Goal: Task Accomplishment & Management: Use online tool/utility

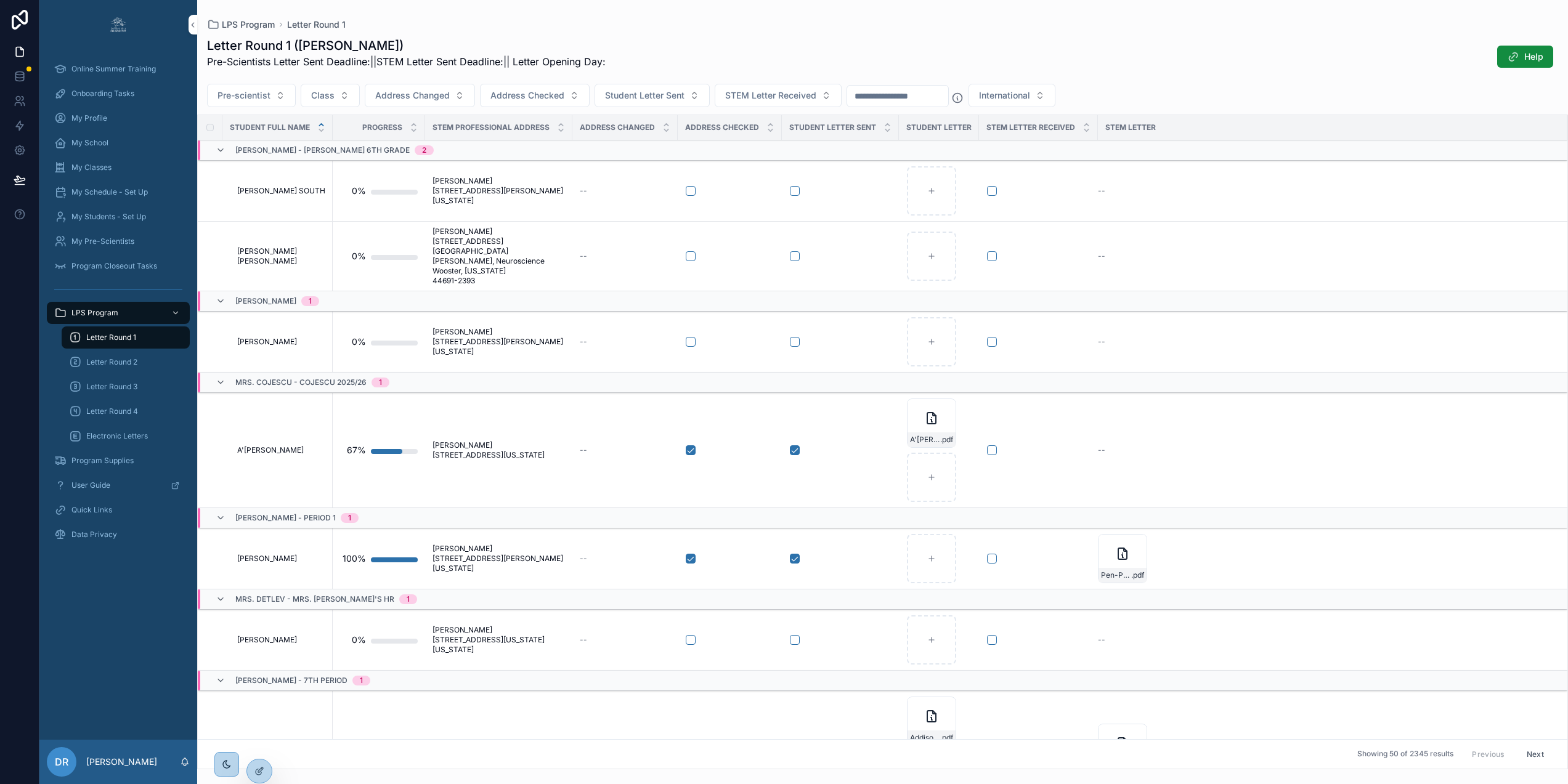
click at [111, 214] on span "My Students - Set Up" at bounding box center [109, 216] width 75 height 10
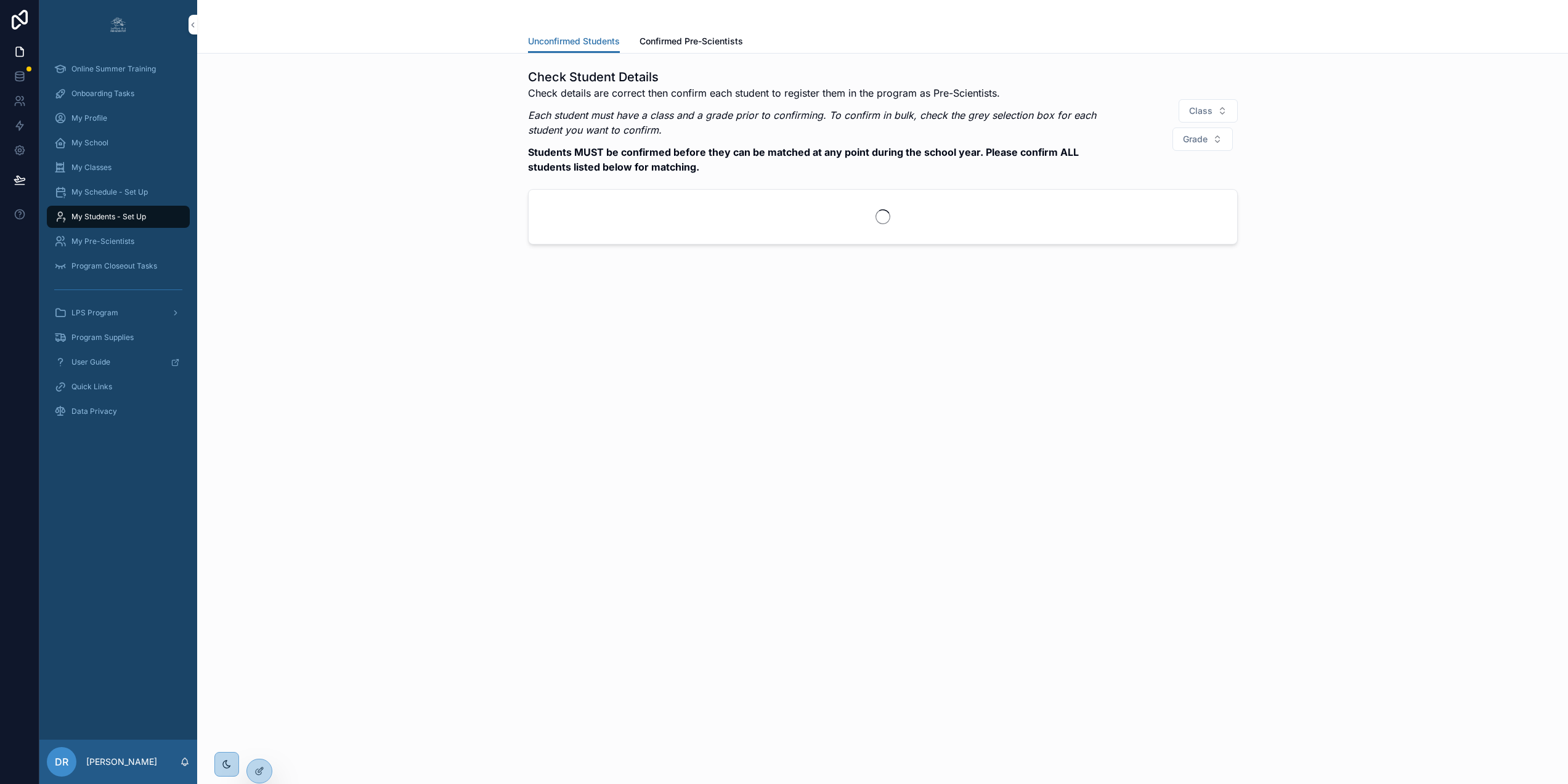
click at [105, 241] on span "My Pre-Scientists" at bounding box center [102, 241] width 63 height 10
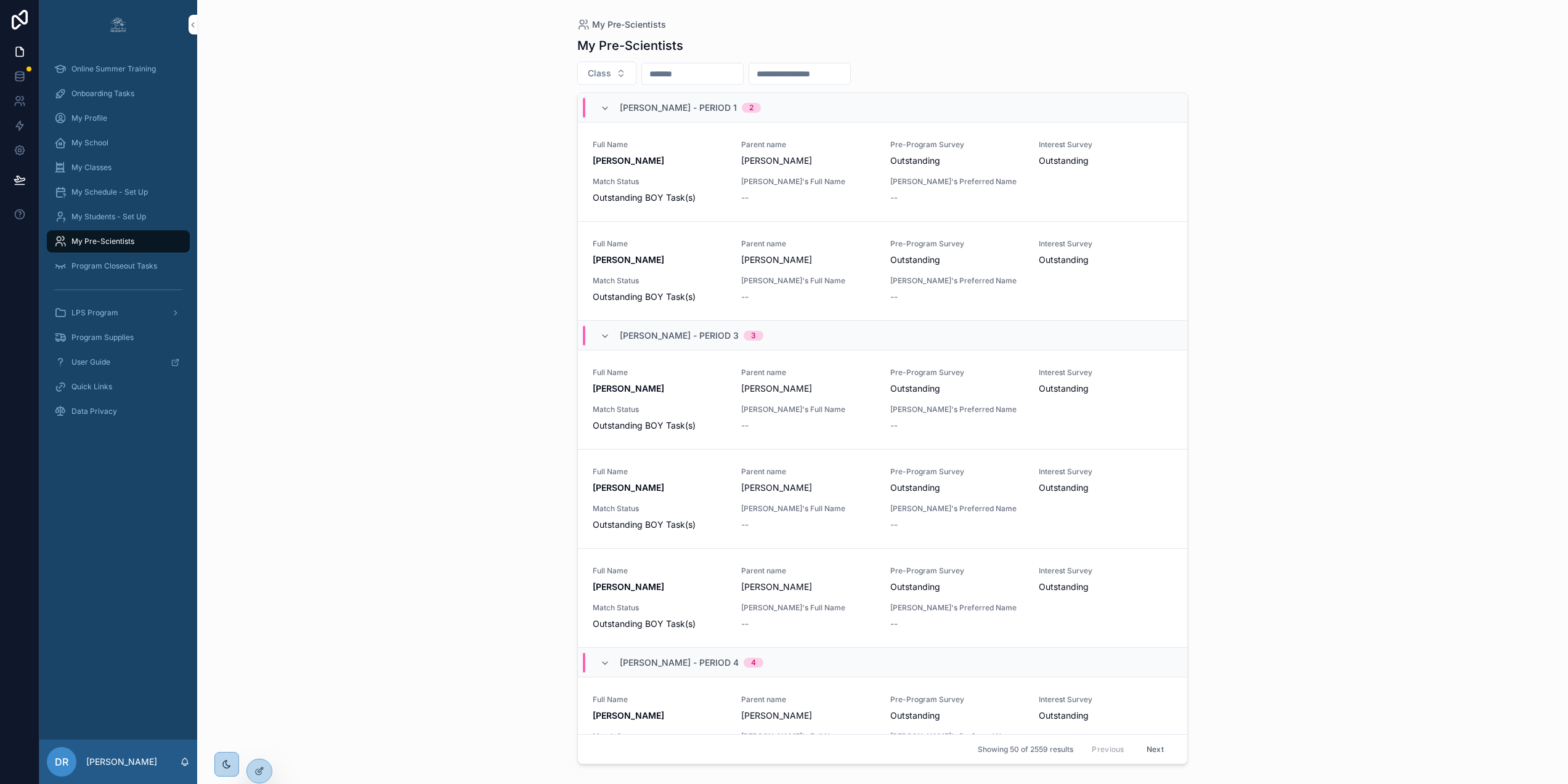
click at [835, 197] on div "--" at bounding box center [808, 198] width 134 height 13
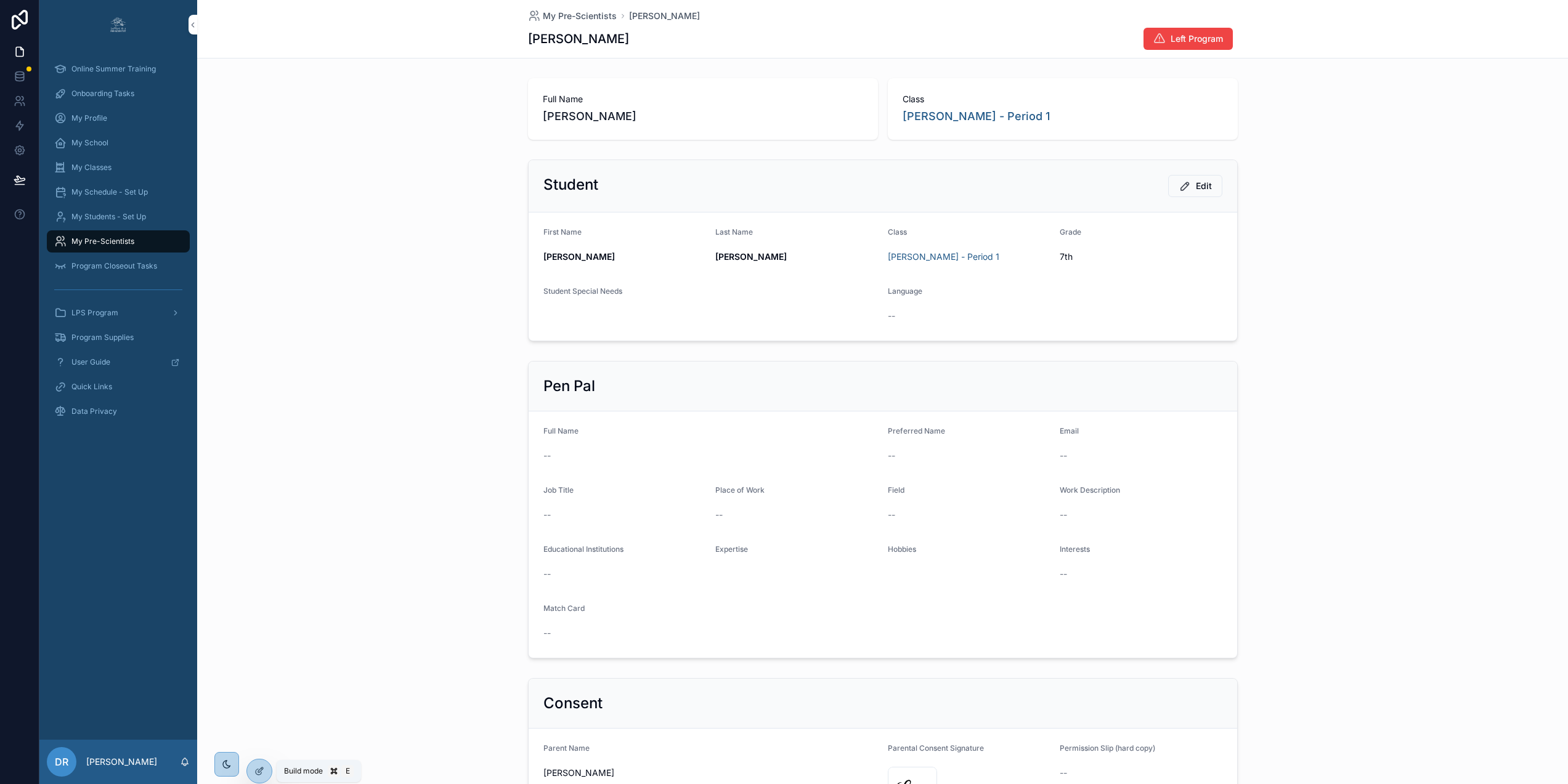
click at [262, 768] on icon at bounding box center [259, 771] width 10 height 10
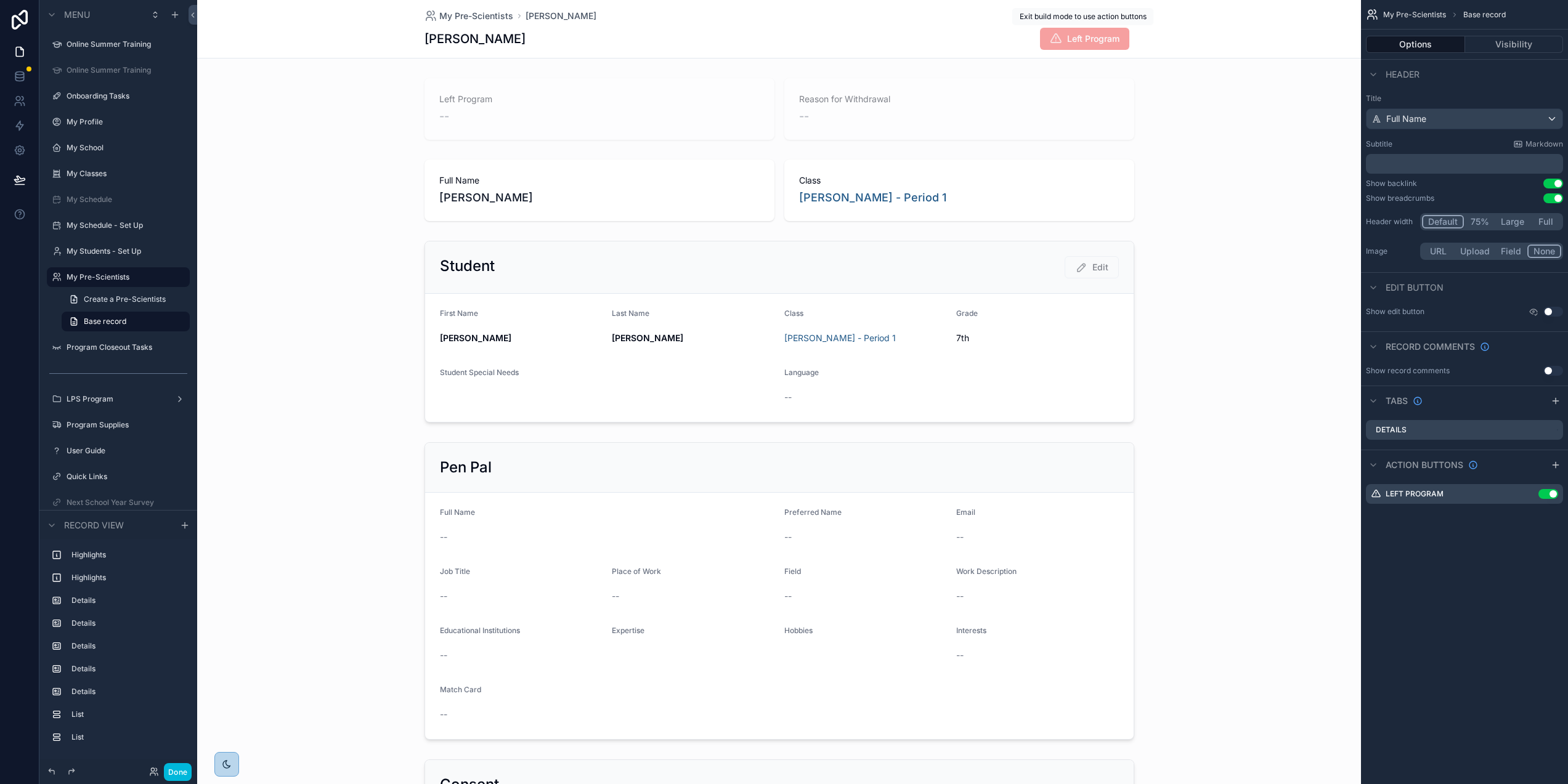
click at [1115, 40] on span "Left Program" at bounding box center [1084, 39] width 90 height 22
click at [0, 0] on icon "scrollable content" at bounding box center [0, 0] width 0 height 0
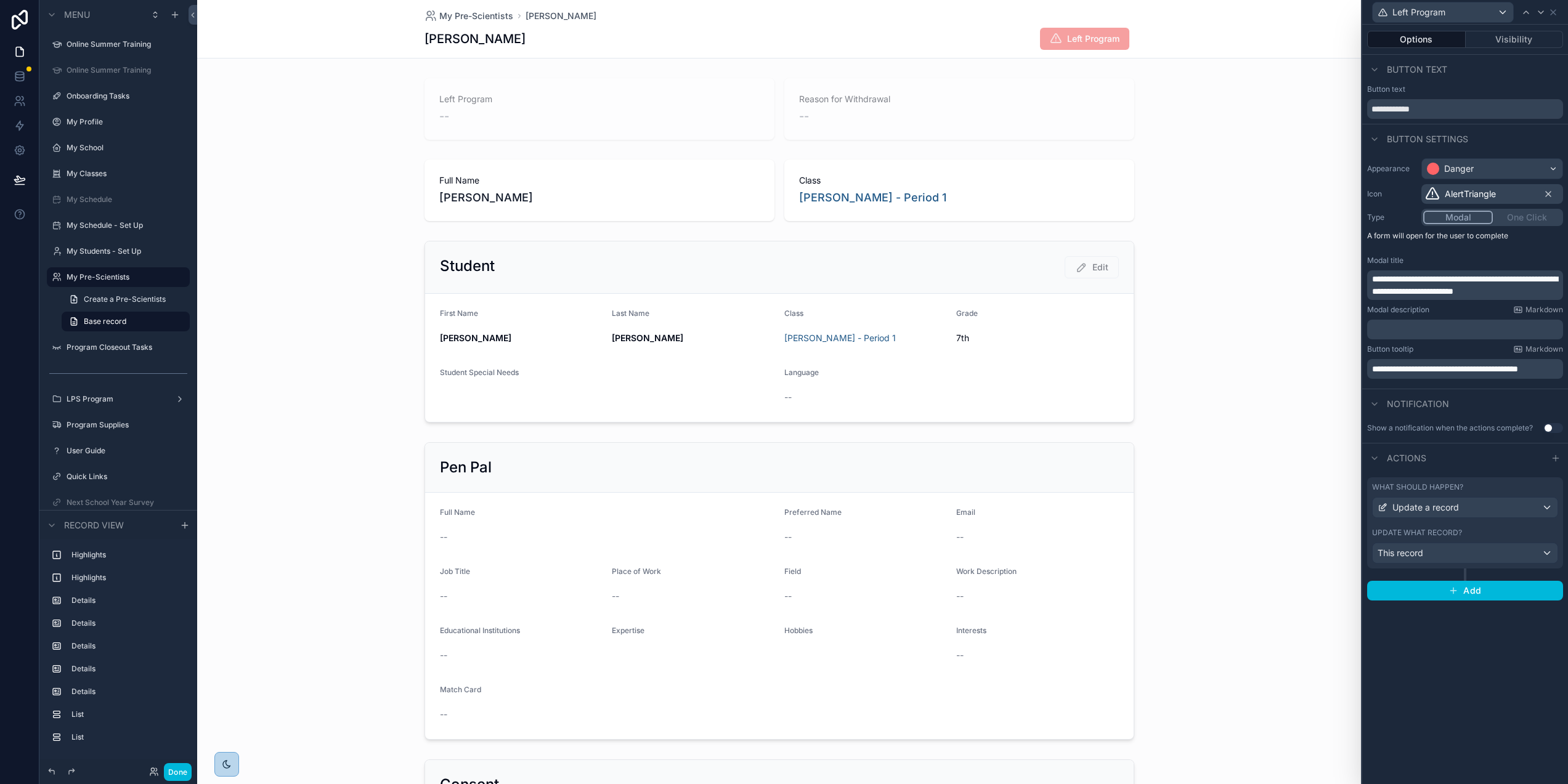
click at [1507, 532] on div "Update what record?" at bounding box center [1465, 533] width 186 height 10
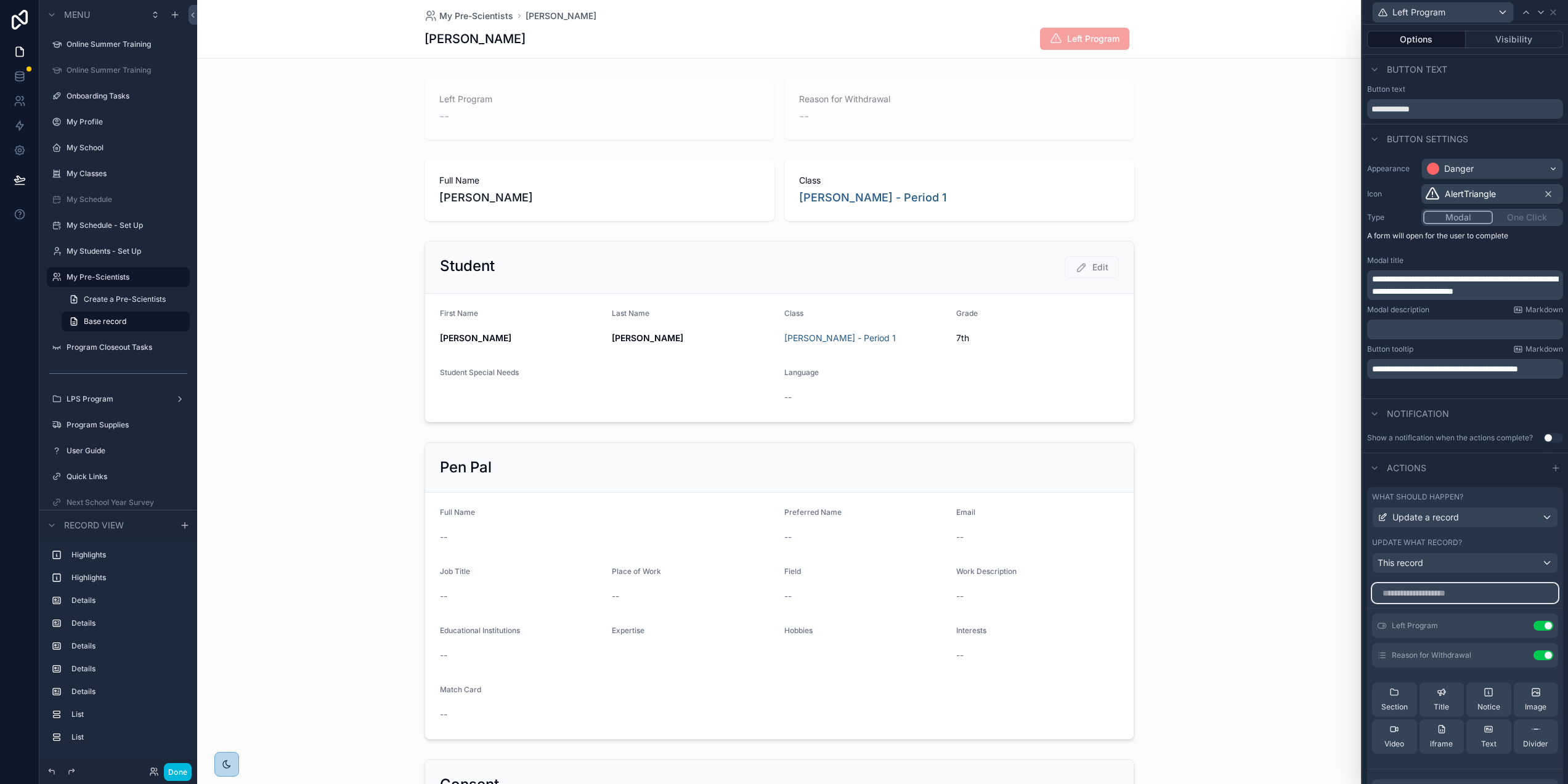
click at [1461, 597] on input "text" at bounding box center [1465, 593] width 186 height 20
paste input "**********"
type input "**********"
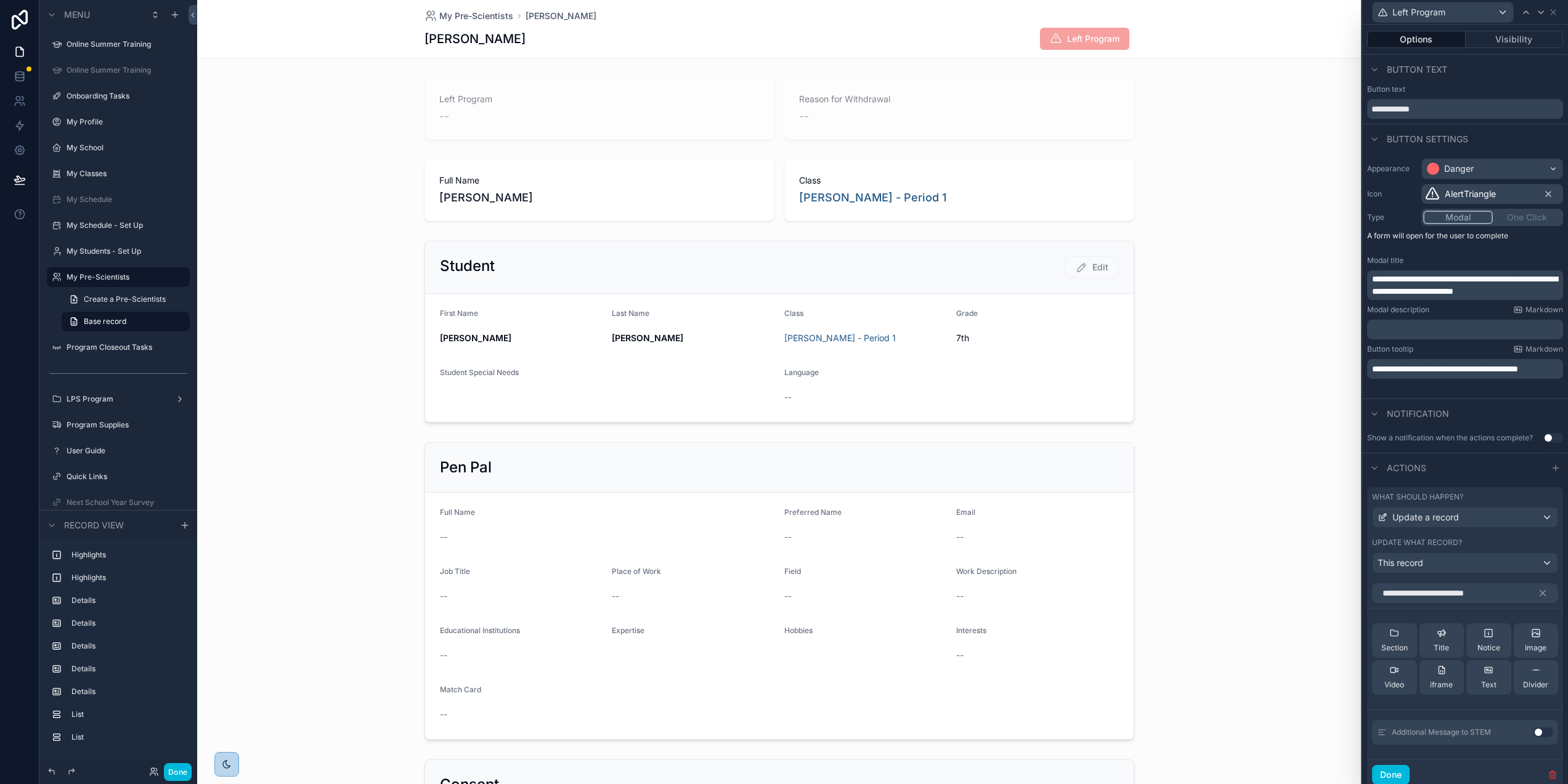
click at [1542, 730] on button "Use setting" at bounding box center [1543, 732] width 20 height 10
click at [1544, 592] on icon "button" at bounding box center [1543, 593] width 6 height 6
click at [0, 0] on icon at bounding box center [0, 0] width 0 height 0
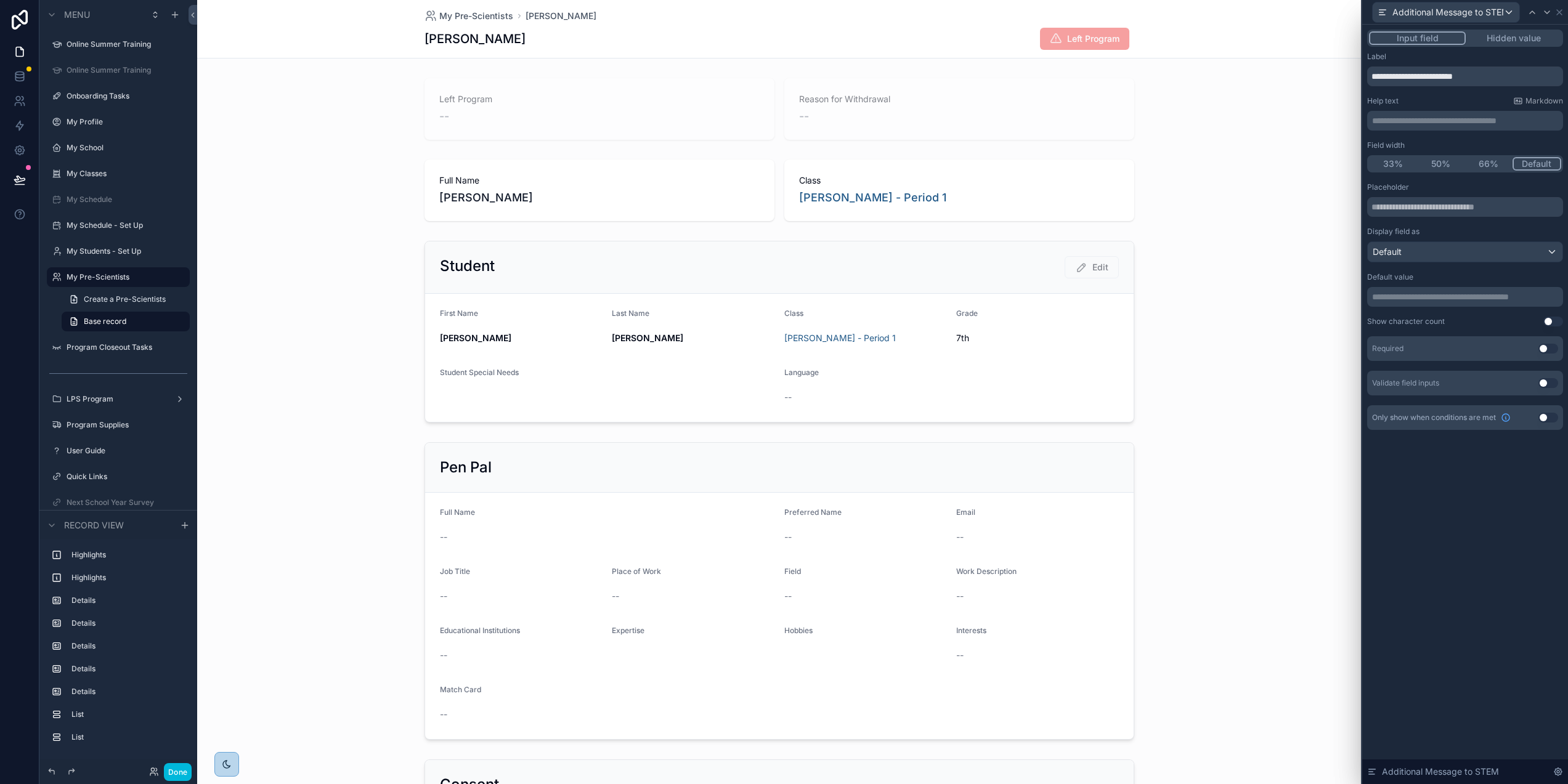
click at [1491, 522] on div "**********" at bounding box center [1465, 404] width 206 height 759
click at [1432, 121] on p "**********" at bounding box center [1467, 121] width 189 height 13
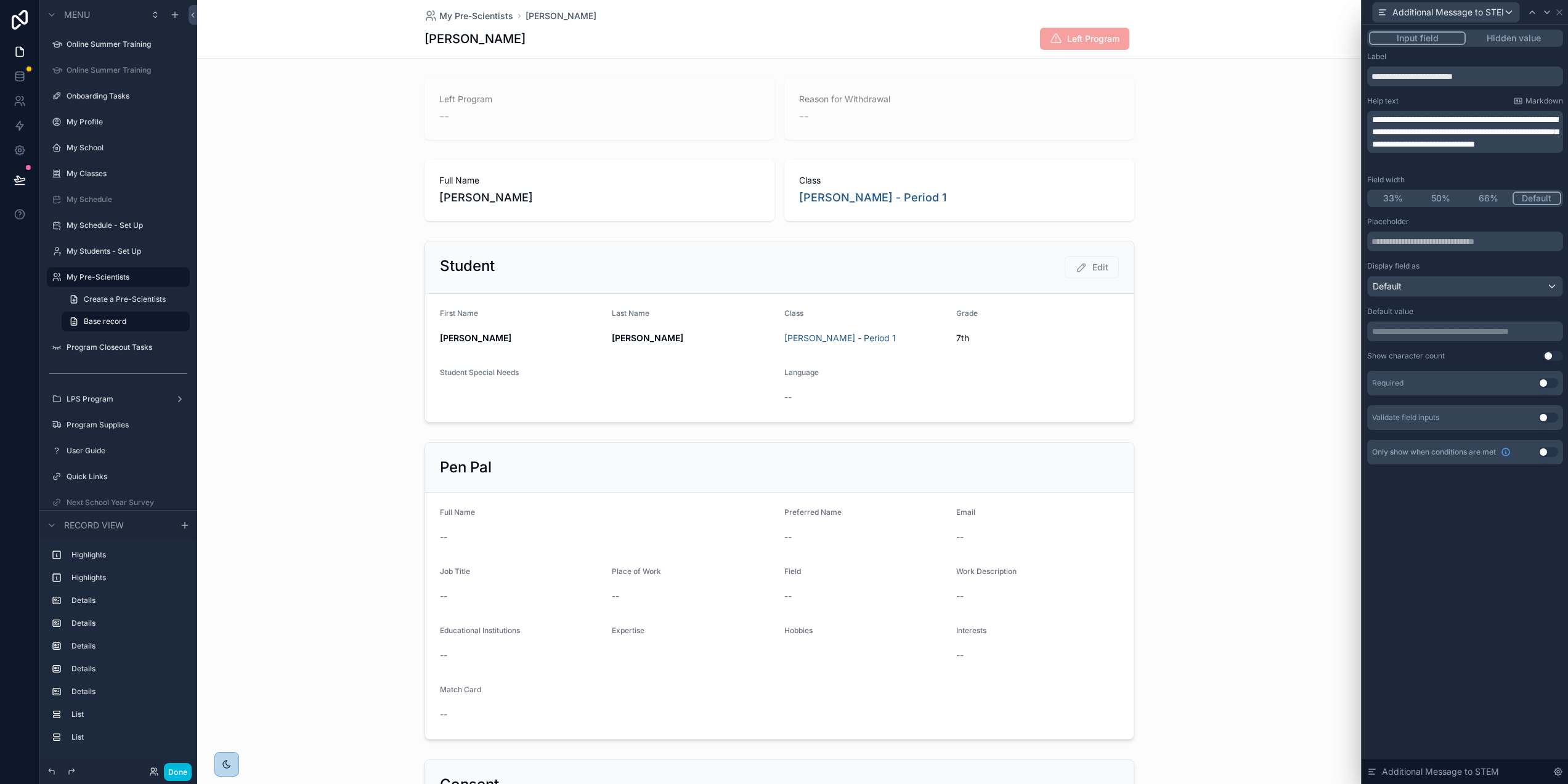
click at [1505, 568] on div "**********" at bounding box center [1465, 404] width 206 height 759
click at [1520, 76] on input "**********" at bounding box center [1465, 76] width 196 height 20
type input "**********"
click at [1400, 144] on span "**********" at bounding box center [1465, 132] width 186 height 33
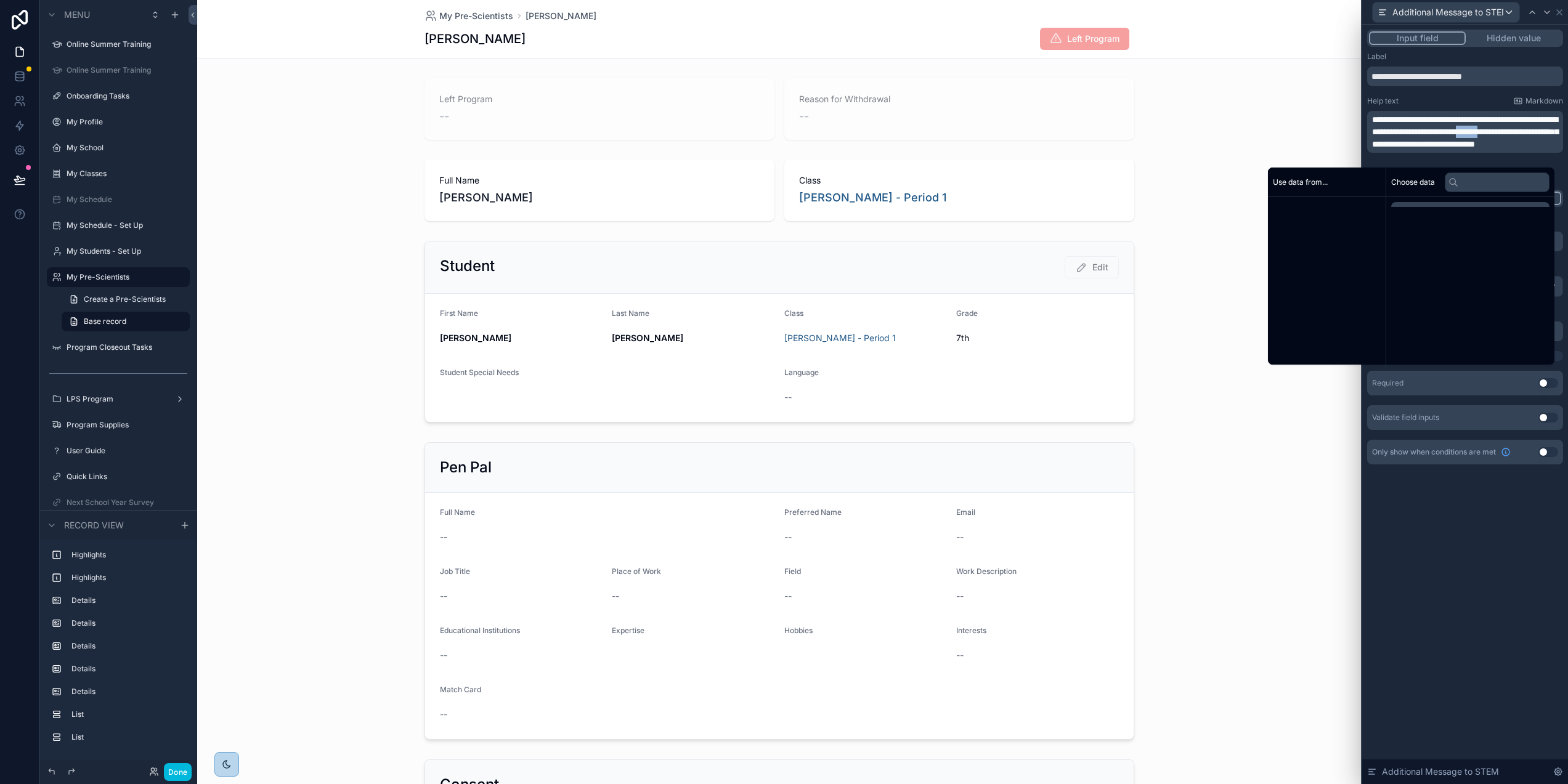
click at [1400, 144] on span "**********" at bounding box center [1465, 132] width 186 height 33
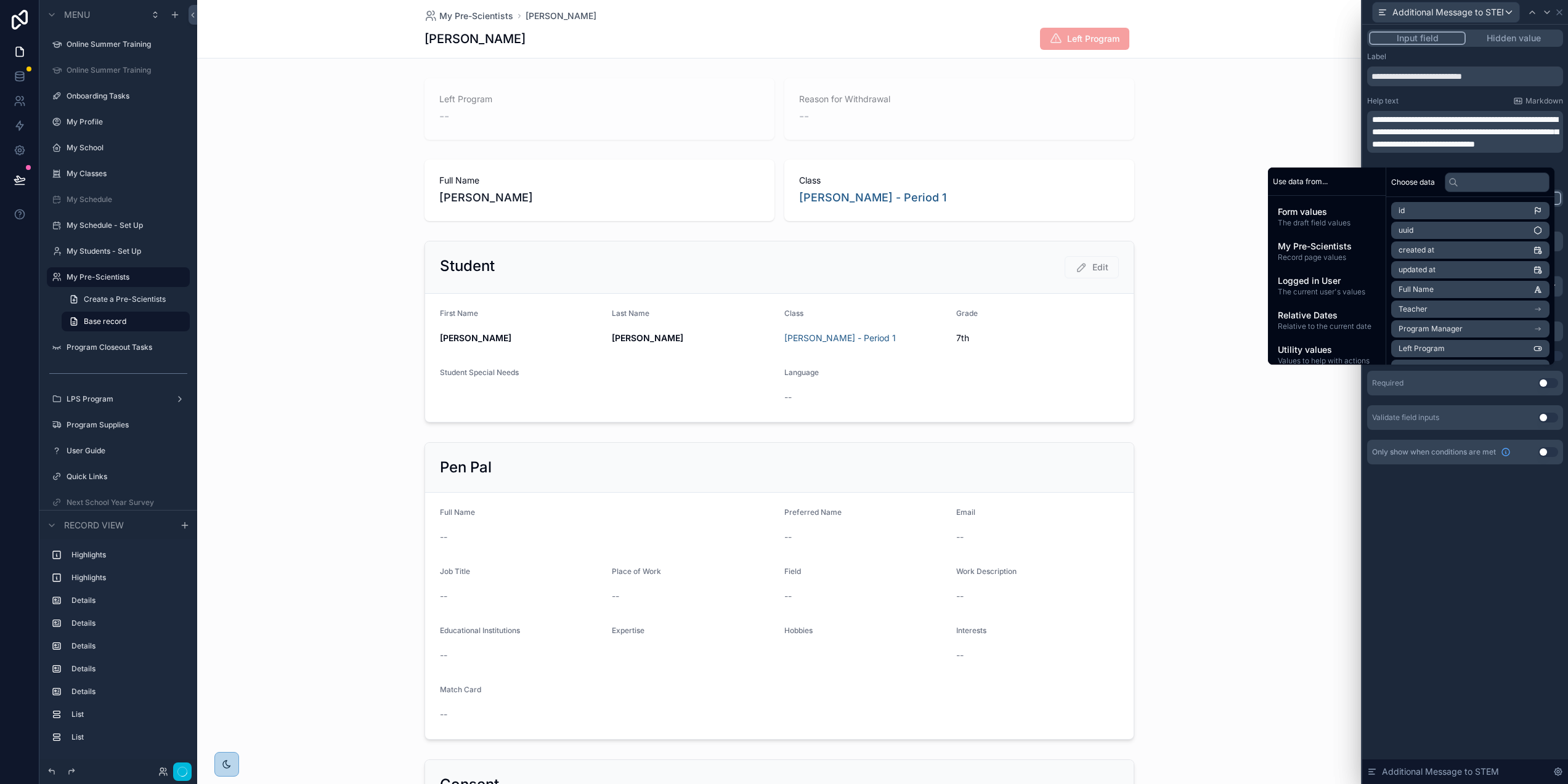
scroll to position [0, 2]
click at [1387, 148] on span "**********" at bounding box center [1465, 132] width 186 height 33
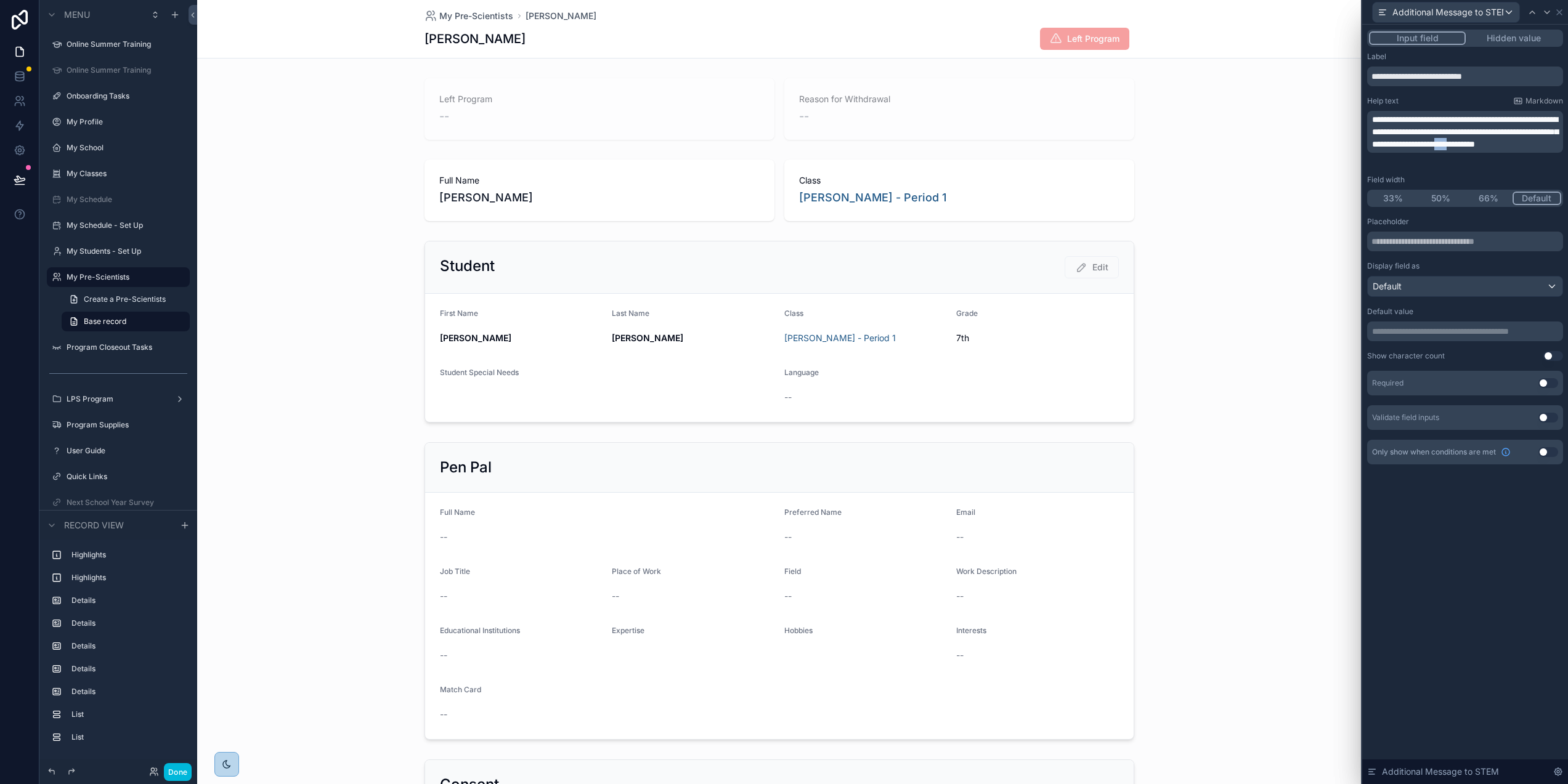
click at [1387, 148] on span "**********" at bounding box center [1465, 132] width 186 height 33
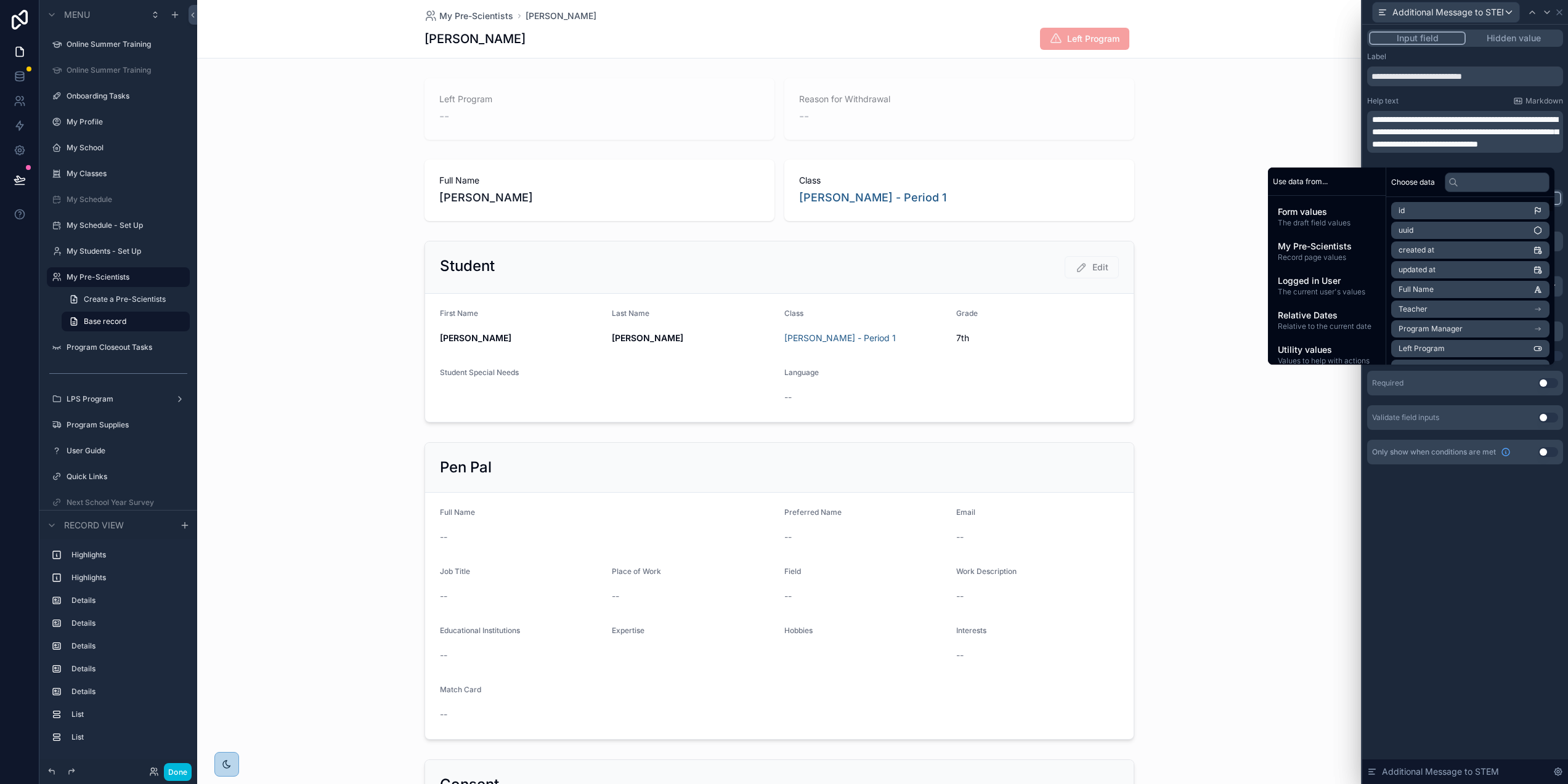
click at [1505, 581] on div "**********" at bounding box center [1465, 404] width 206 height 759
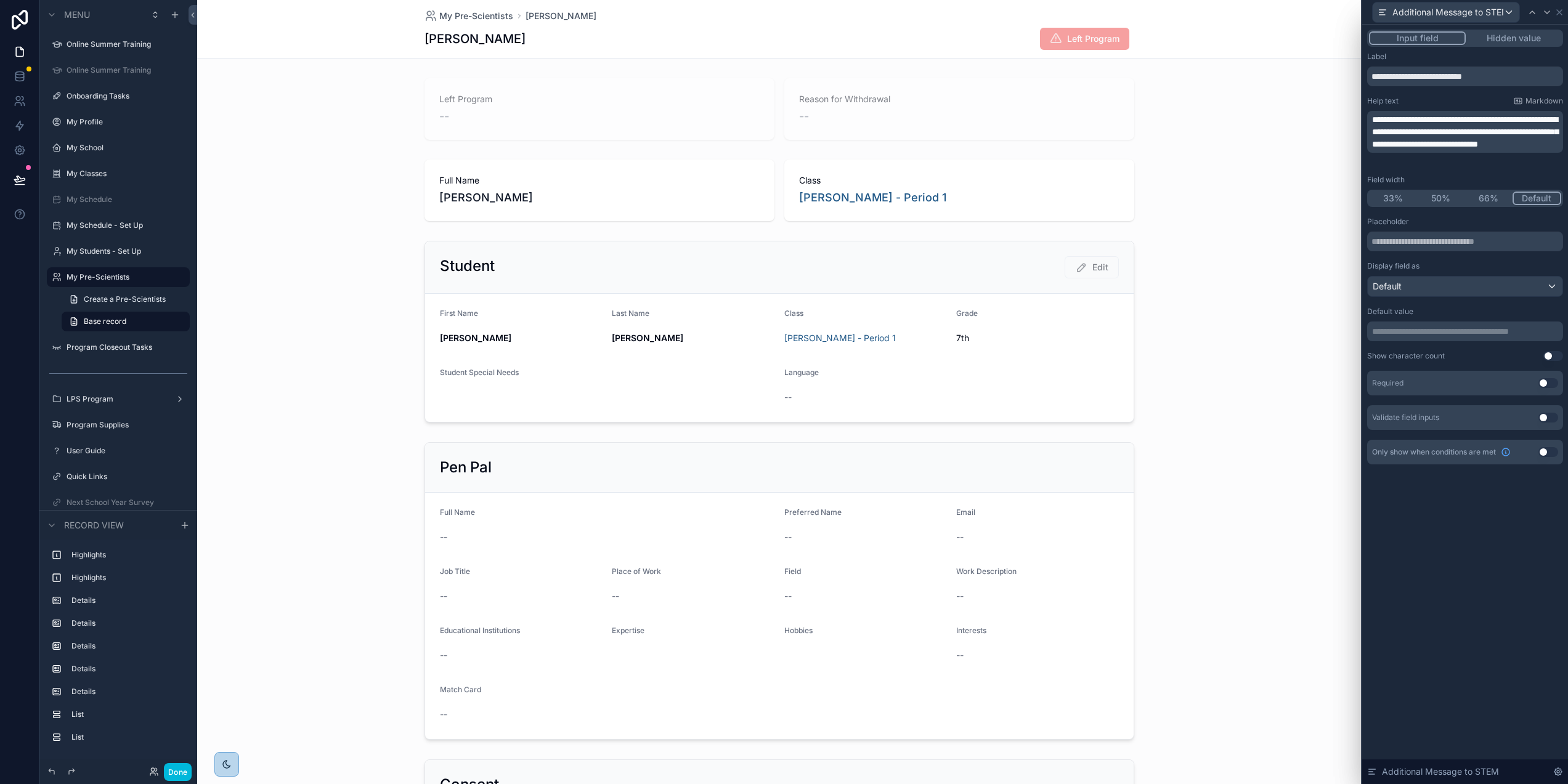
click at [1283, 131] on div "scrollable content" at bounding box center [779, 109] width 1164 height 71
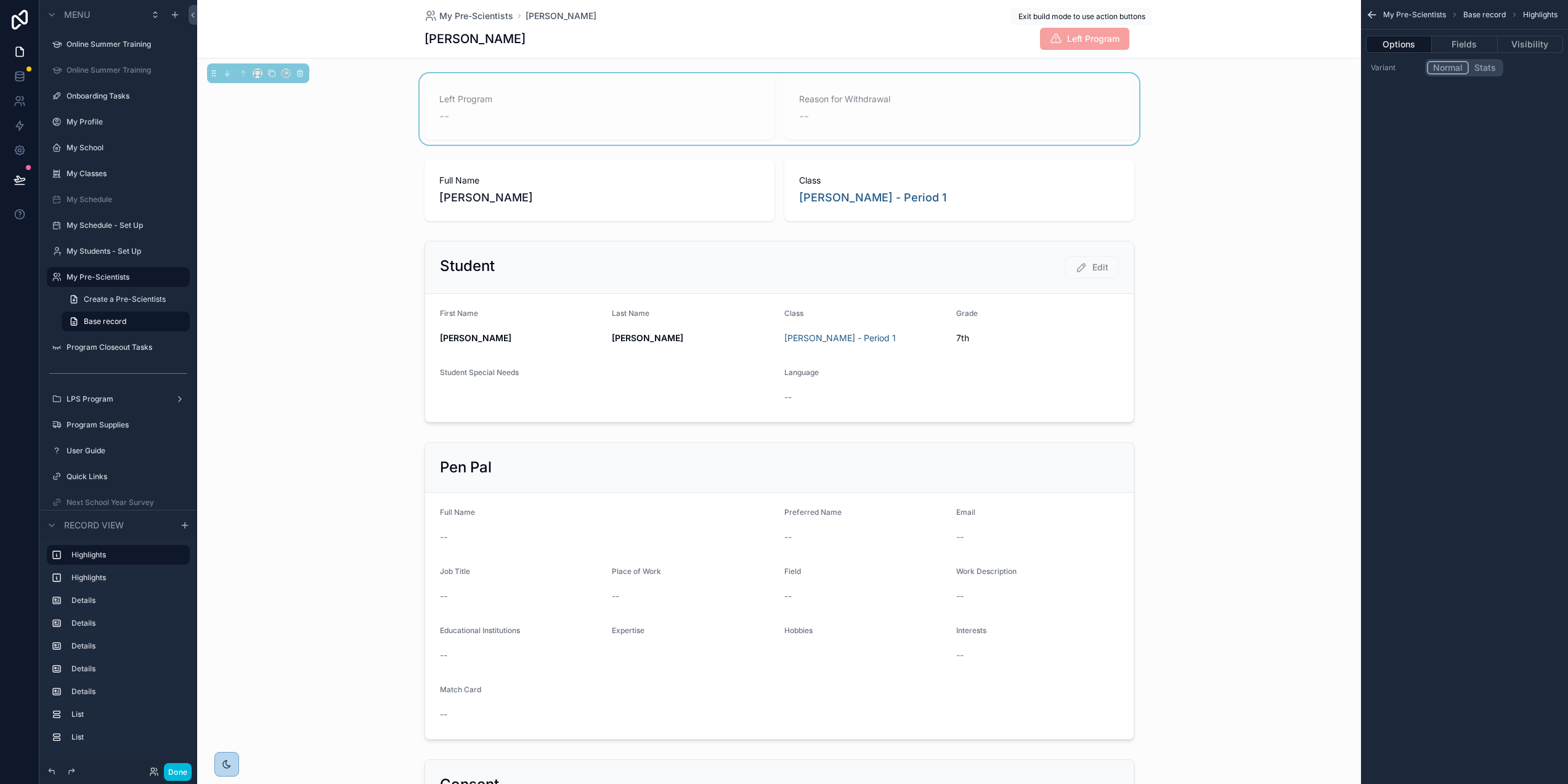
drag, startPoint x: 1188, startPoint y: 59, endPoint x: 1138, endPoint y: 43, distance: 52.5
click at [1107, 36] on span "Left Program" at bounding box center [1084, 39] width 90 height 22
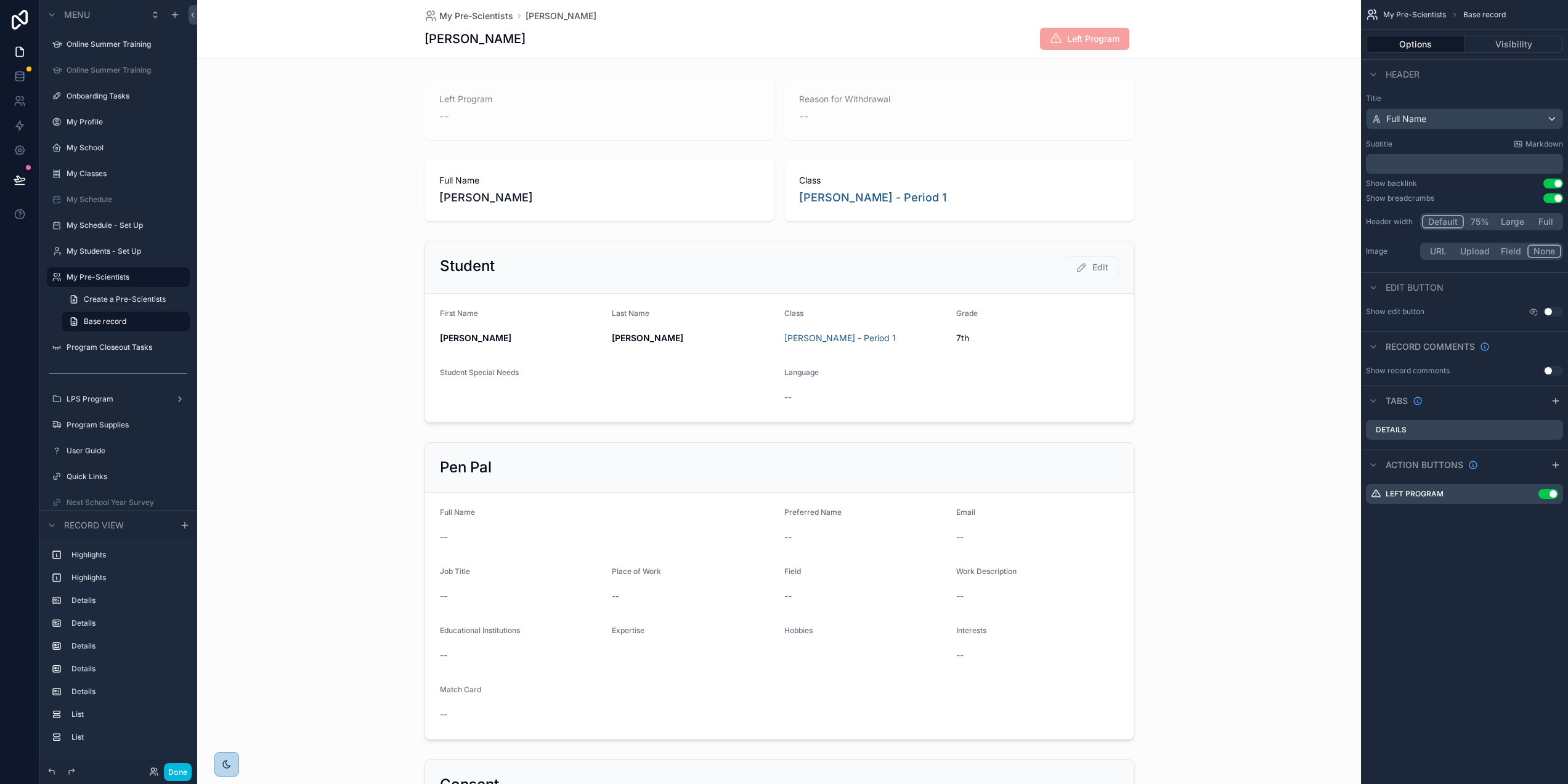
click at [1192, 78] on div "scrollable content" at bounding box center [779, 109] width 1164 height 71
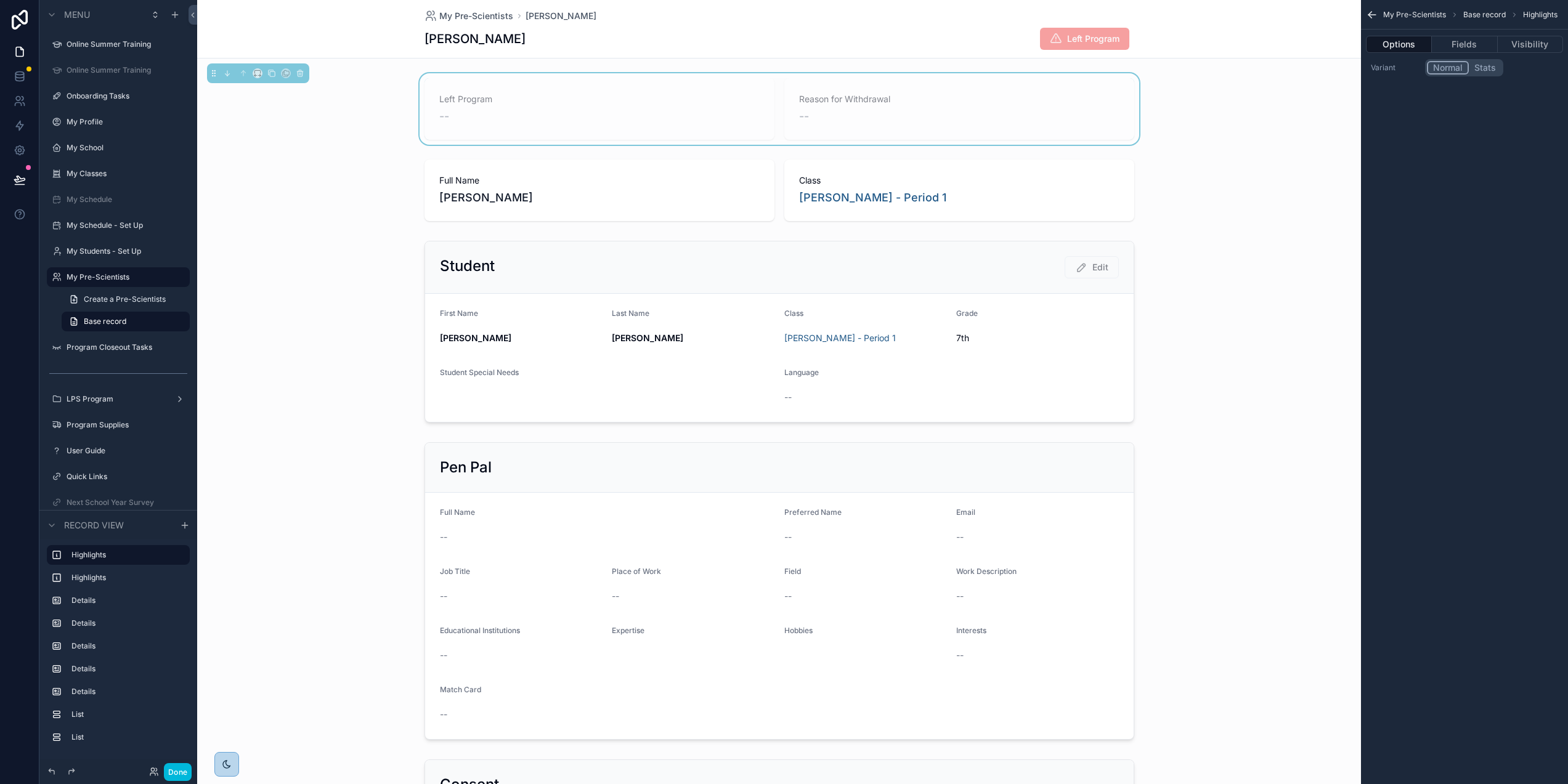
click at [1375, 15] on icon "scrollable content" at bounding box center [1372, 15] width 13 height 13
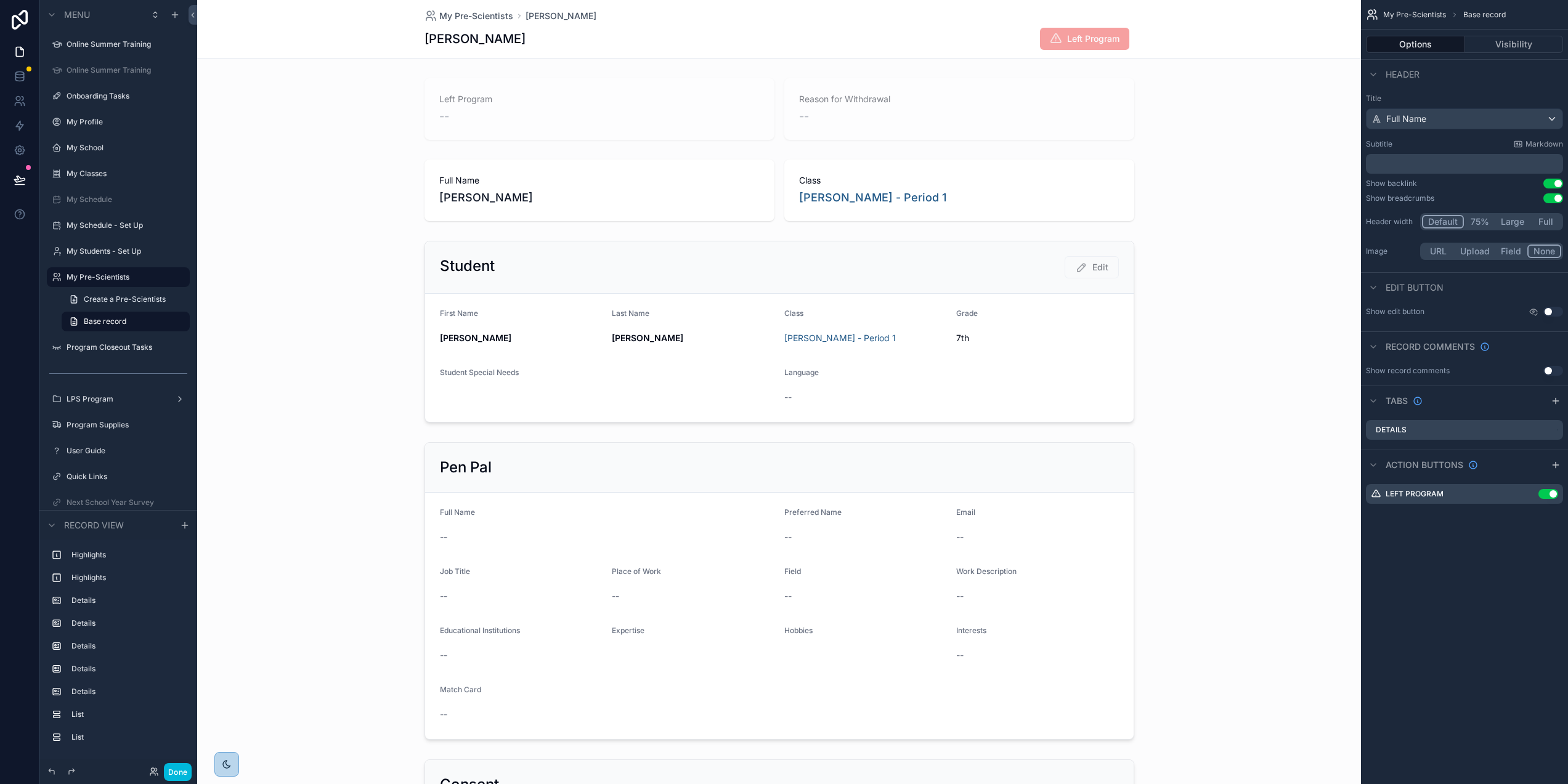
click at [1410, 14] on span "My Pre-Scientists" at bounding box center [1414, 14] width 63 height 10
click at [0, 0] on icon "scrollable content" at bounding box center [0, 0] width 0 height 0
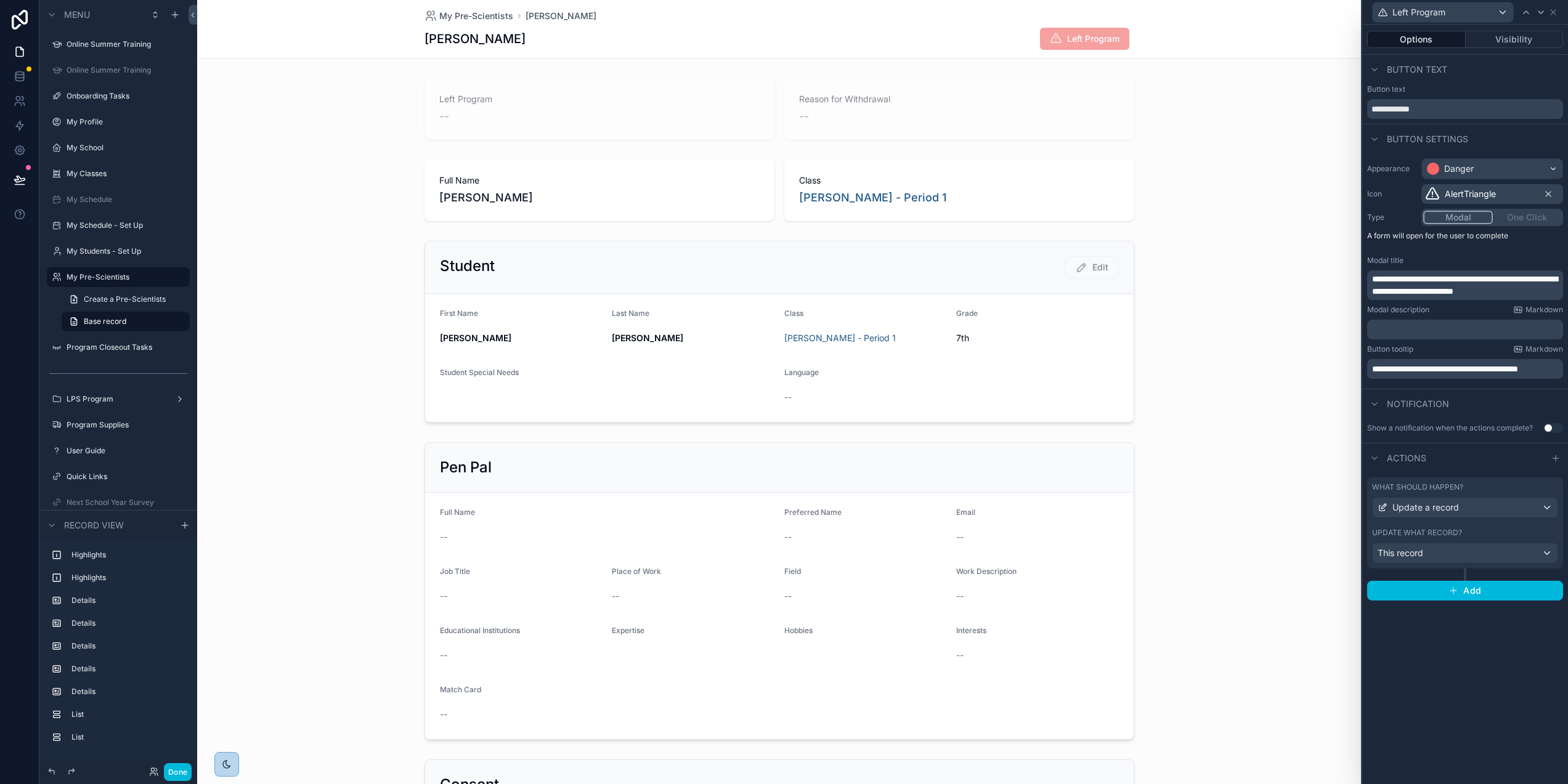
click at [1244, 311] on div "scrollable content" at bounding box center [779, 332] width 1164 height 192
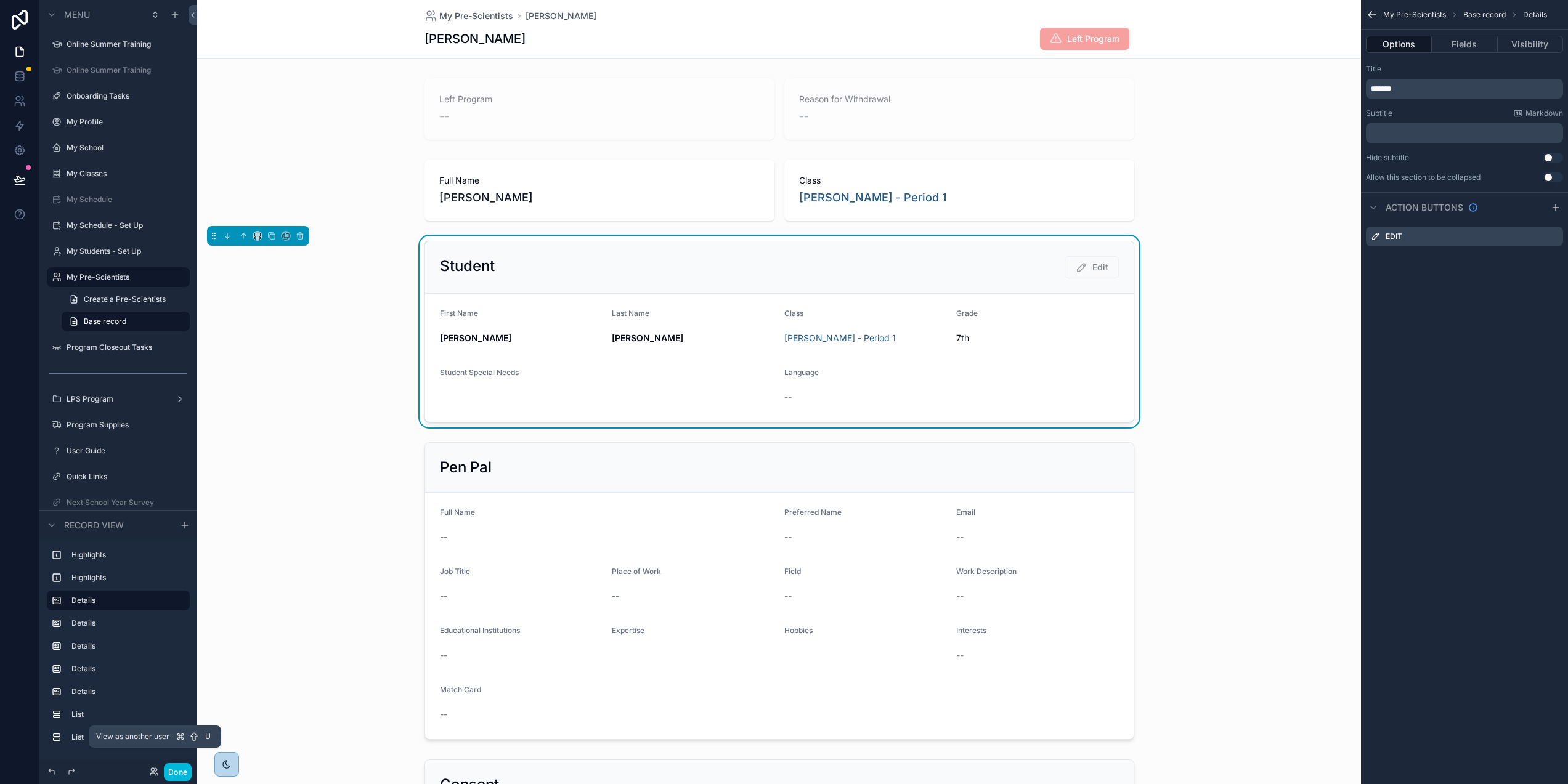
click at [155, 773] on icon at bounding box center [154, 772] width 10 height 10
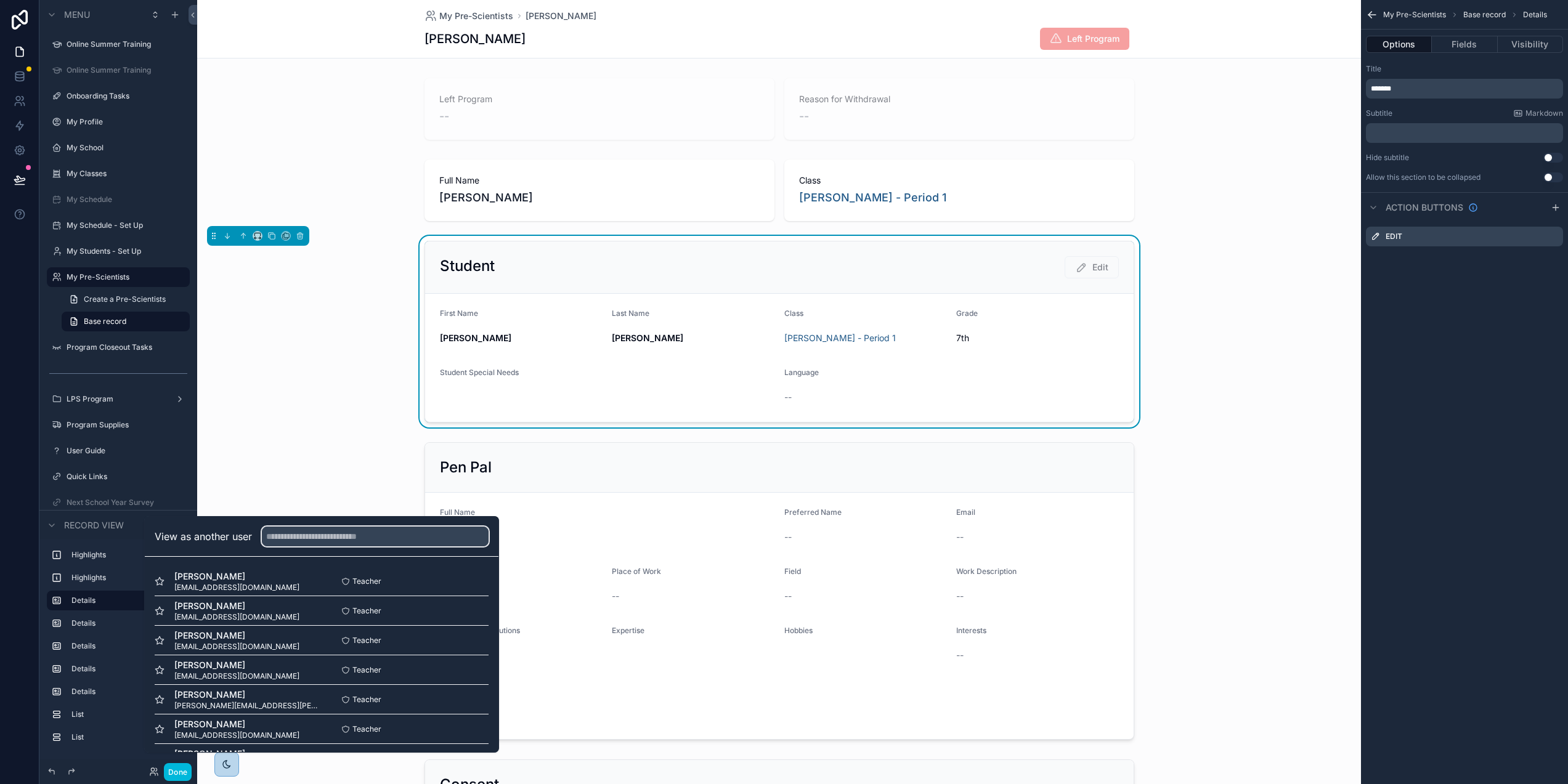
click at [316, 546] on input "text" at bounding box center [375, 536] width 227 height 20
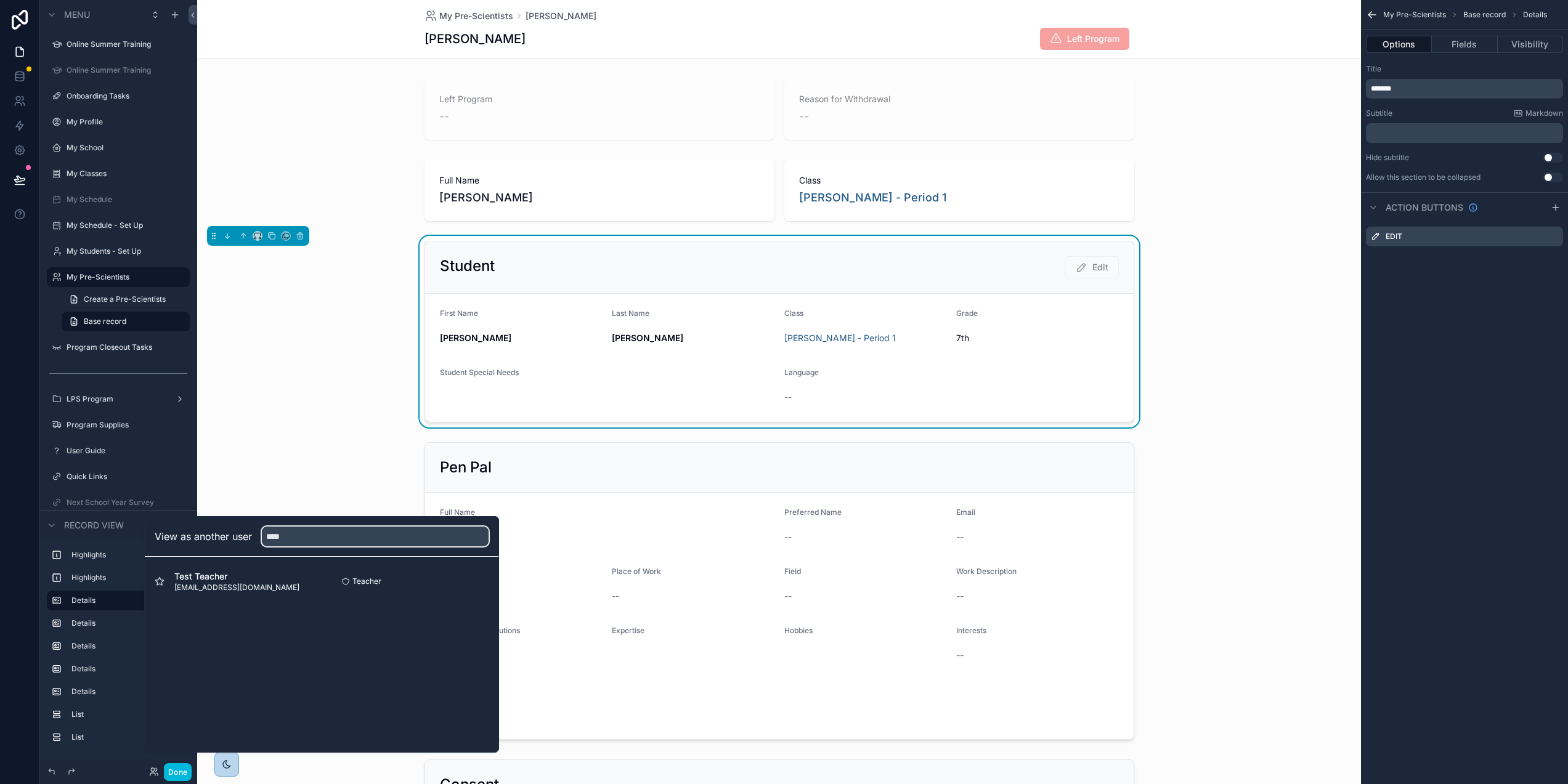
type input "****"
click at [0, 0] on button "Select" at bounding box center [0, 0] width 0 height 0
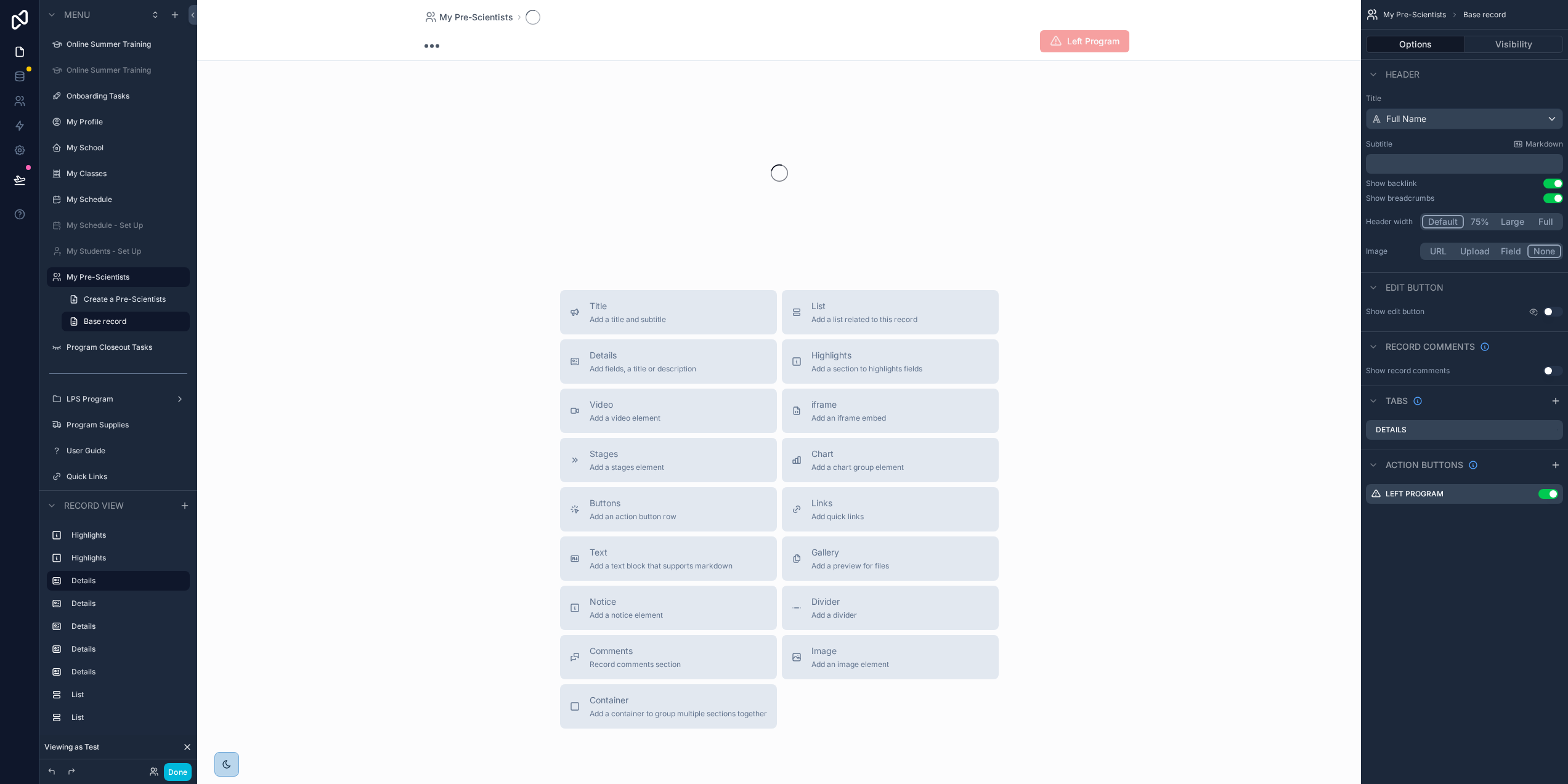
scroll to position [0, 2]
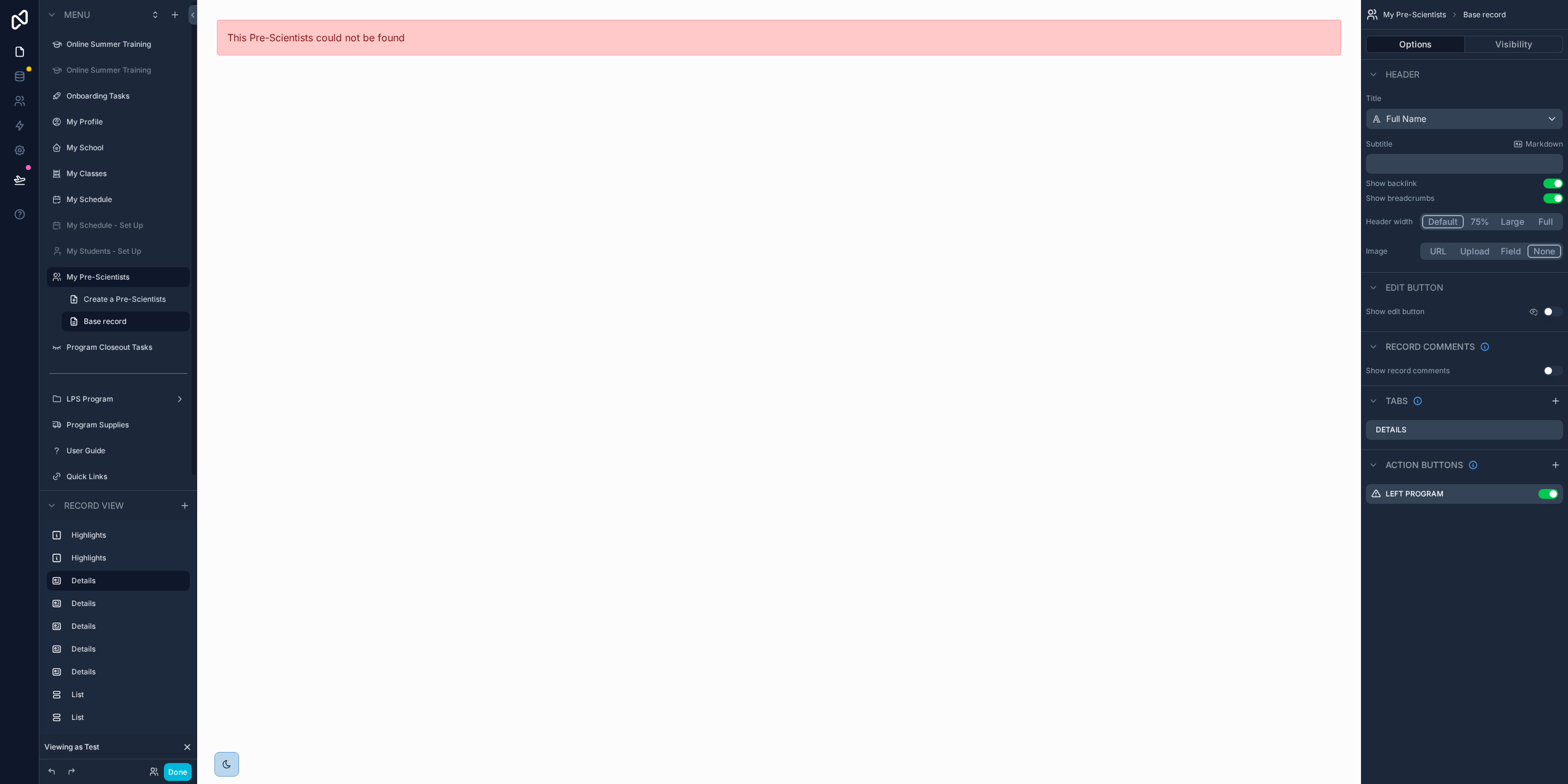
click at [137, 276] on label "My Pre-Scientists" at bounding box center [124, 277] width 116 height 10
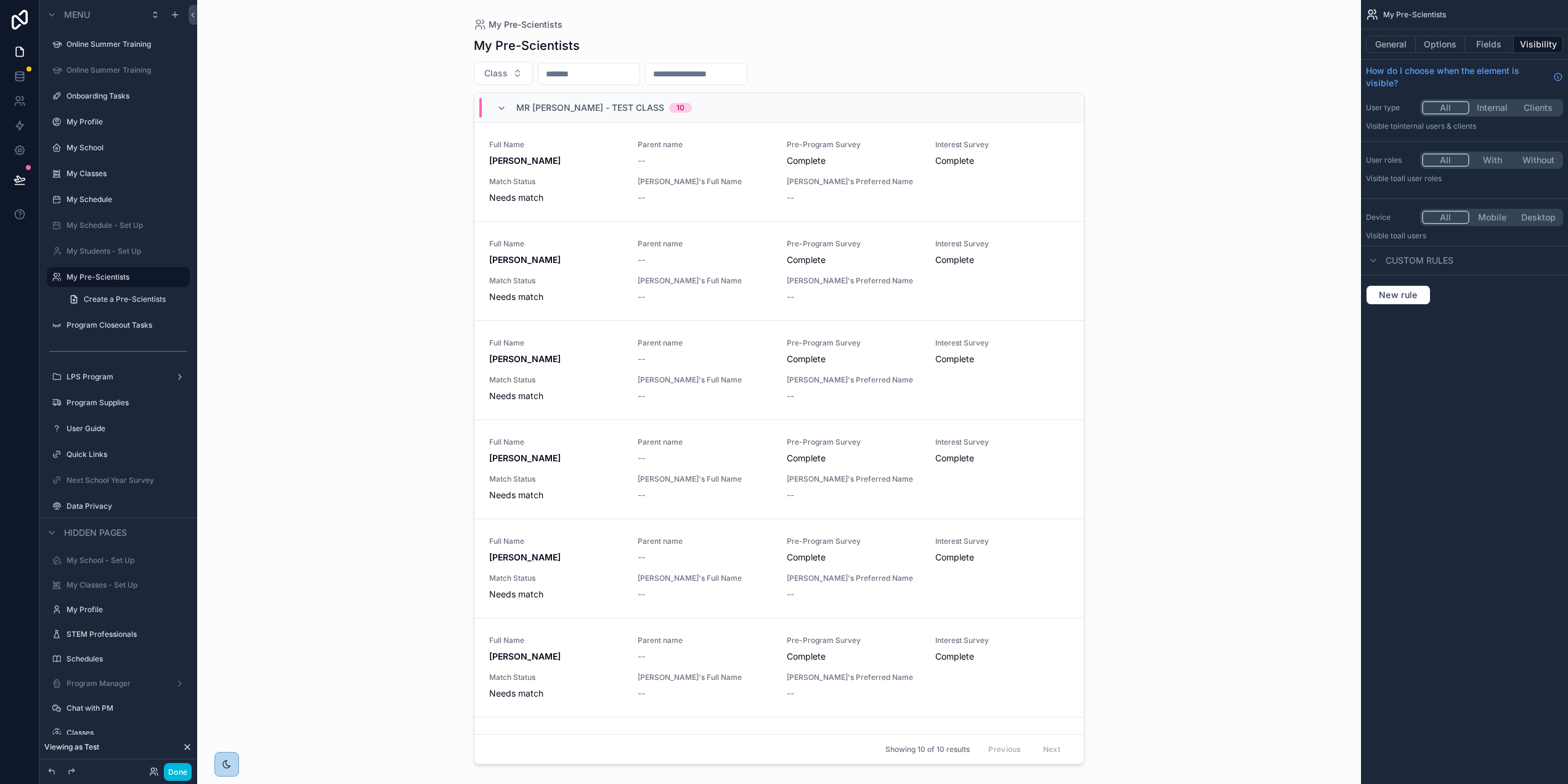
click at [602, 73] on input "scrollable content" at bounding box center [588, 74] width 101 height 17
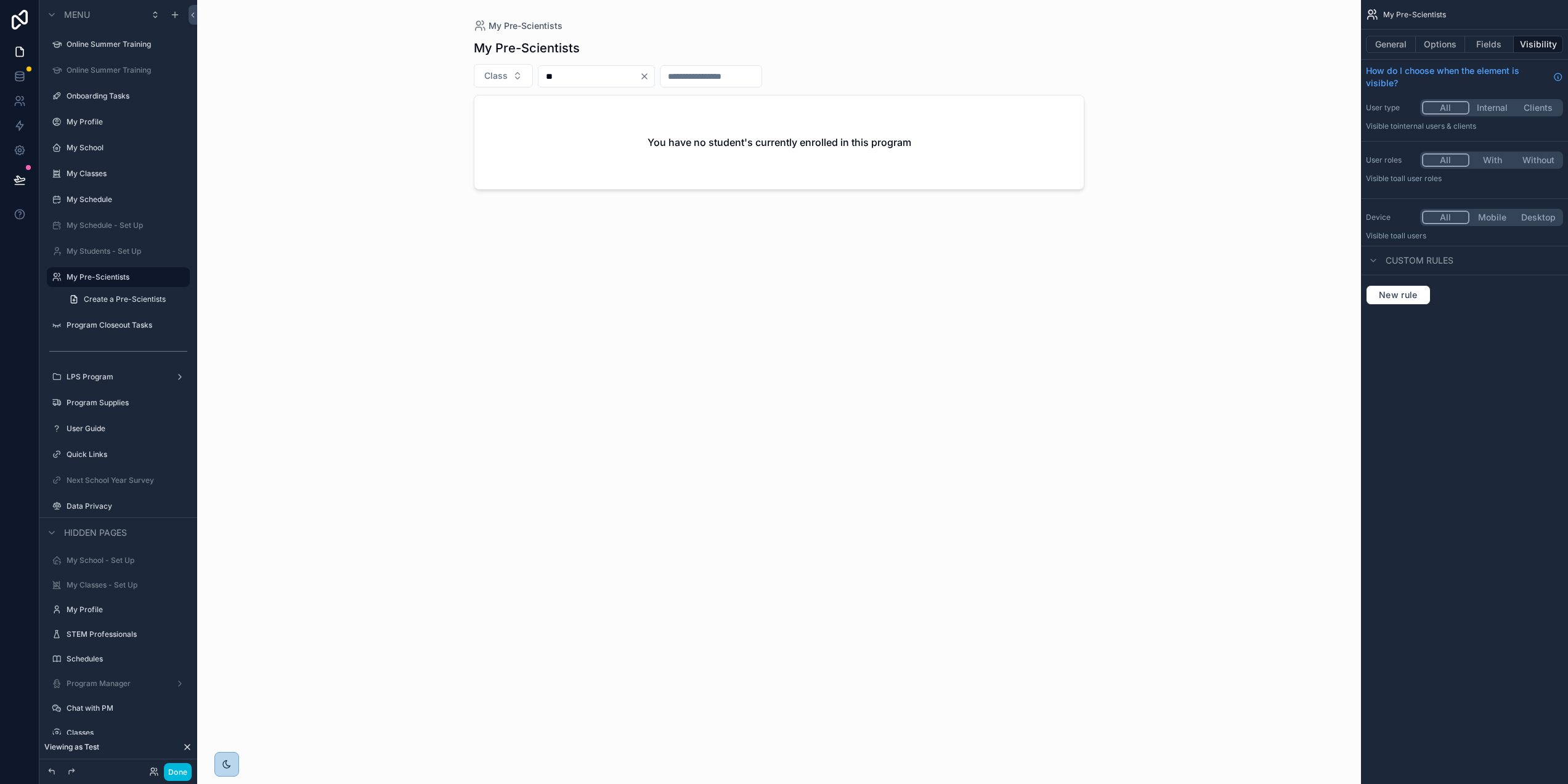
type input "*"
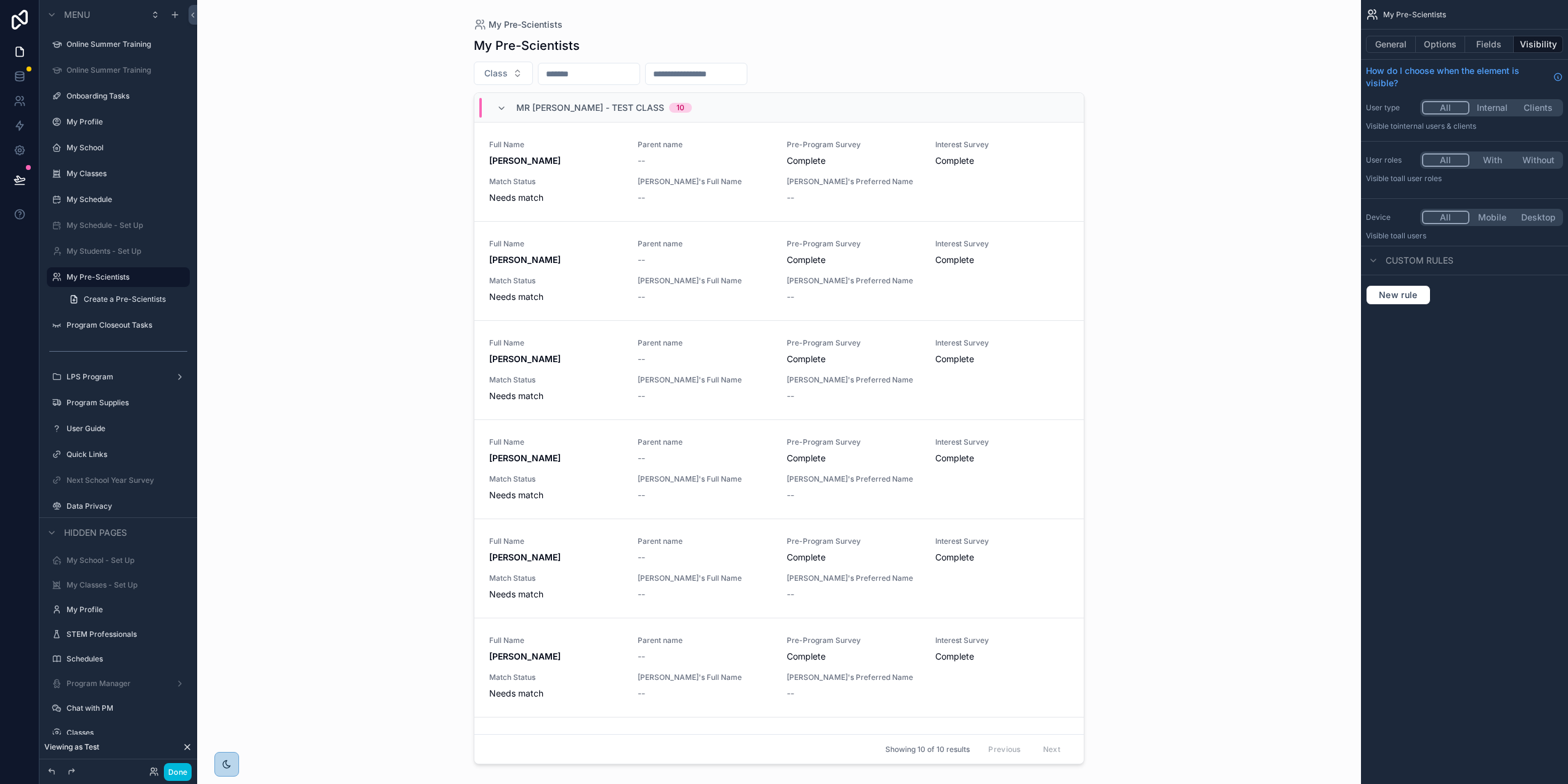
click at [728, 159] on div "--" at bounding box center [704, 161] width 134 height 13
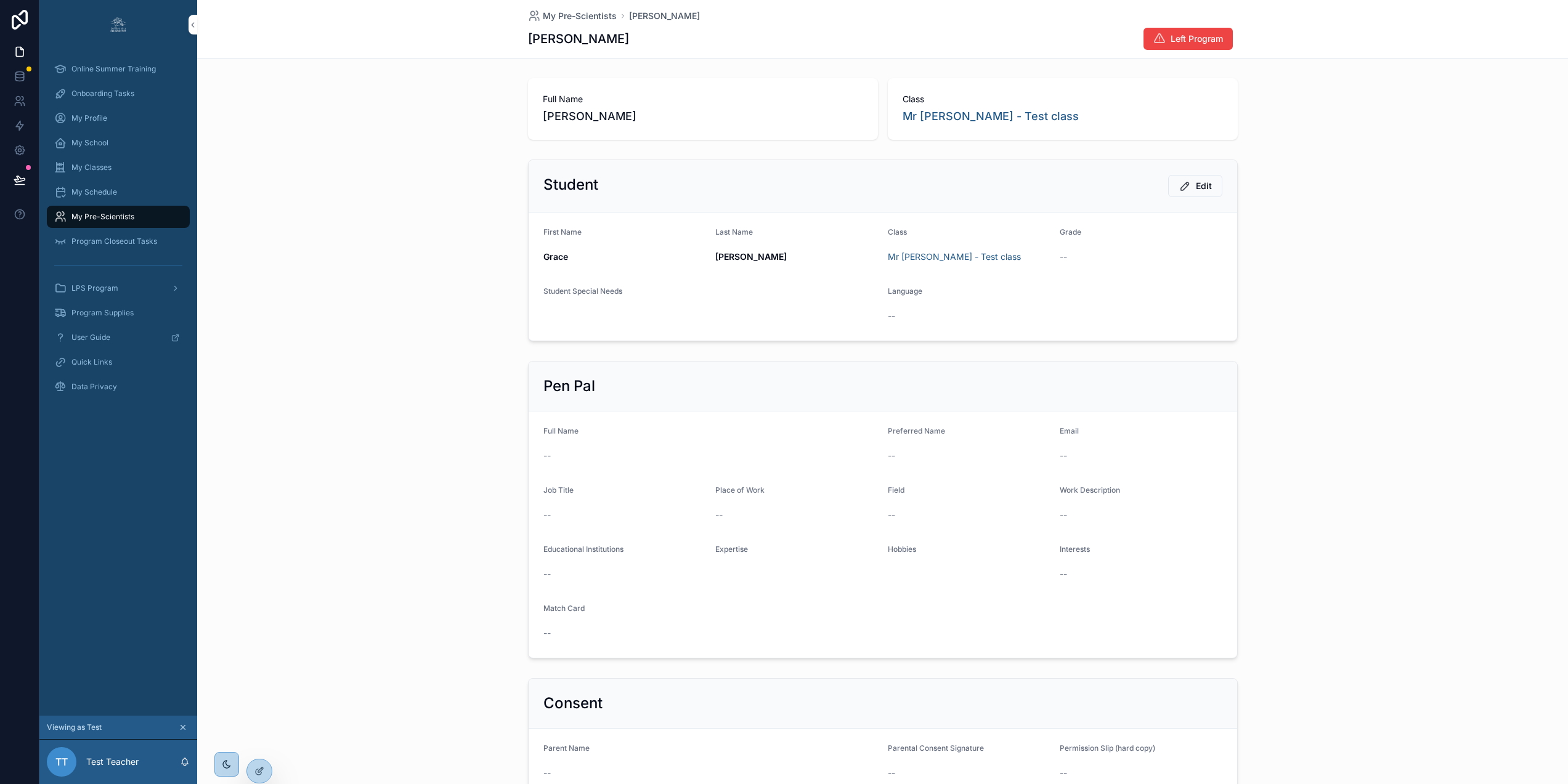
click at [1165, 42] on button "Left Program" at bounding box center [1187, 39] width 90 height 22
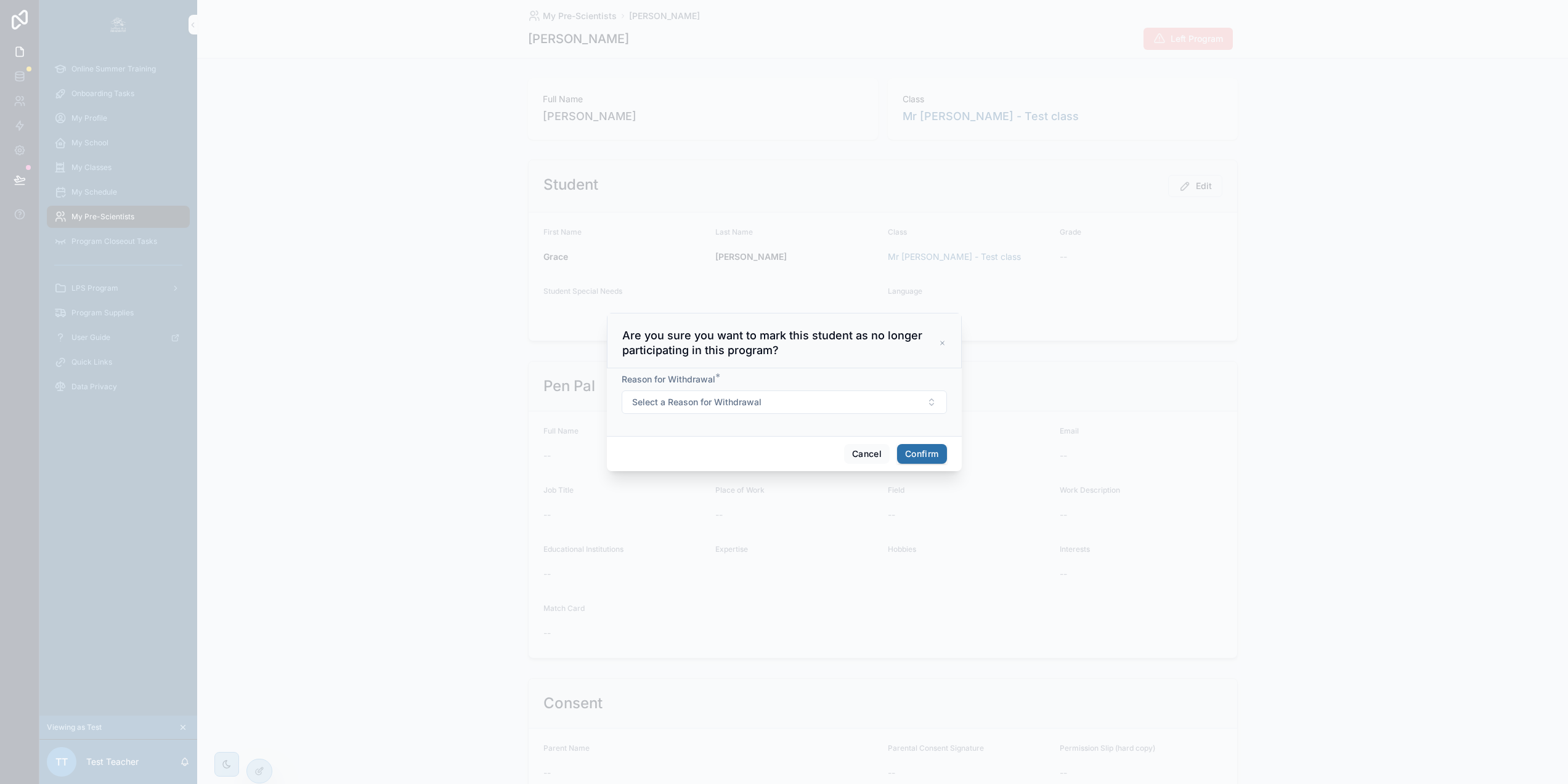
click at [781, 404] on button "Select a Reason for Withdrawal" at bounding box center [784, 403] width 325 height 24
click at [759, 472] on div "Moved to another class" at bounding box center [747, 475] width 82 height 11
click at [786, 399] on button "Moved to another class" at bounding box center [784, 403] width 325 height 24
click at [878, 423] on form "Reason for Withdrawal * Moved to another class" at bounding box center [784, 400] width 325 height 53
click at [945, 347] on div "Are you sure you want to mark this student as no longer participating in this p…" at bounding box center [785, 341] width 355 height 55
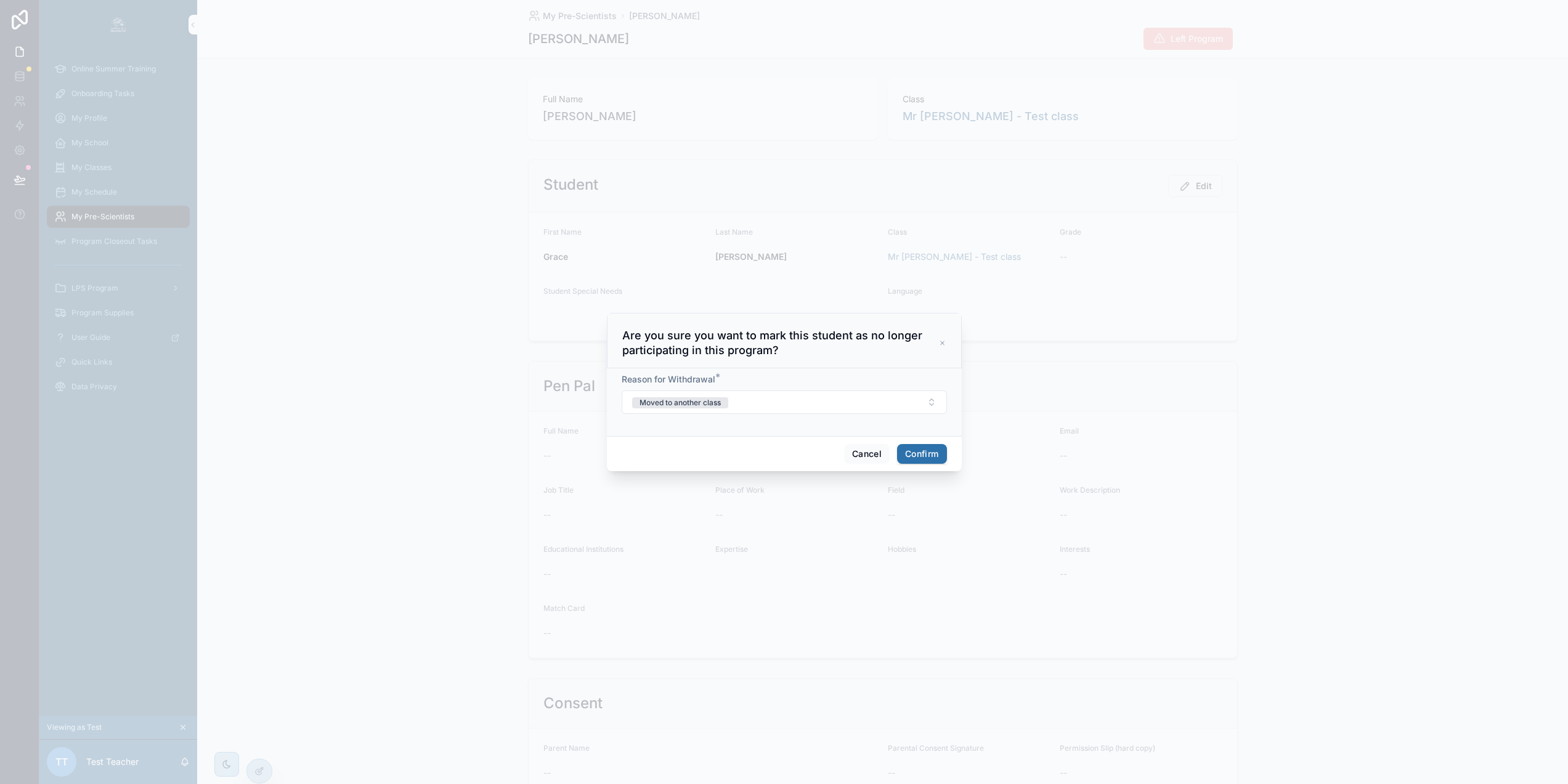
click at [939, 346] on icon at bounding box center [942, 343] width 7 height 10
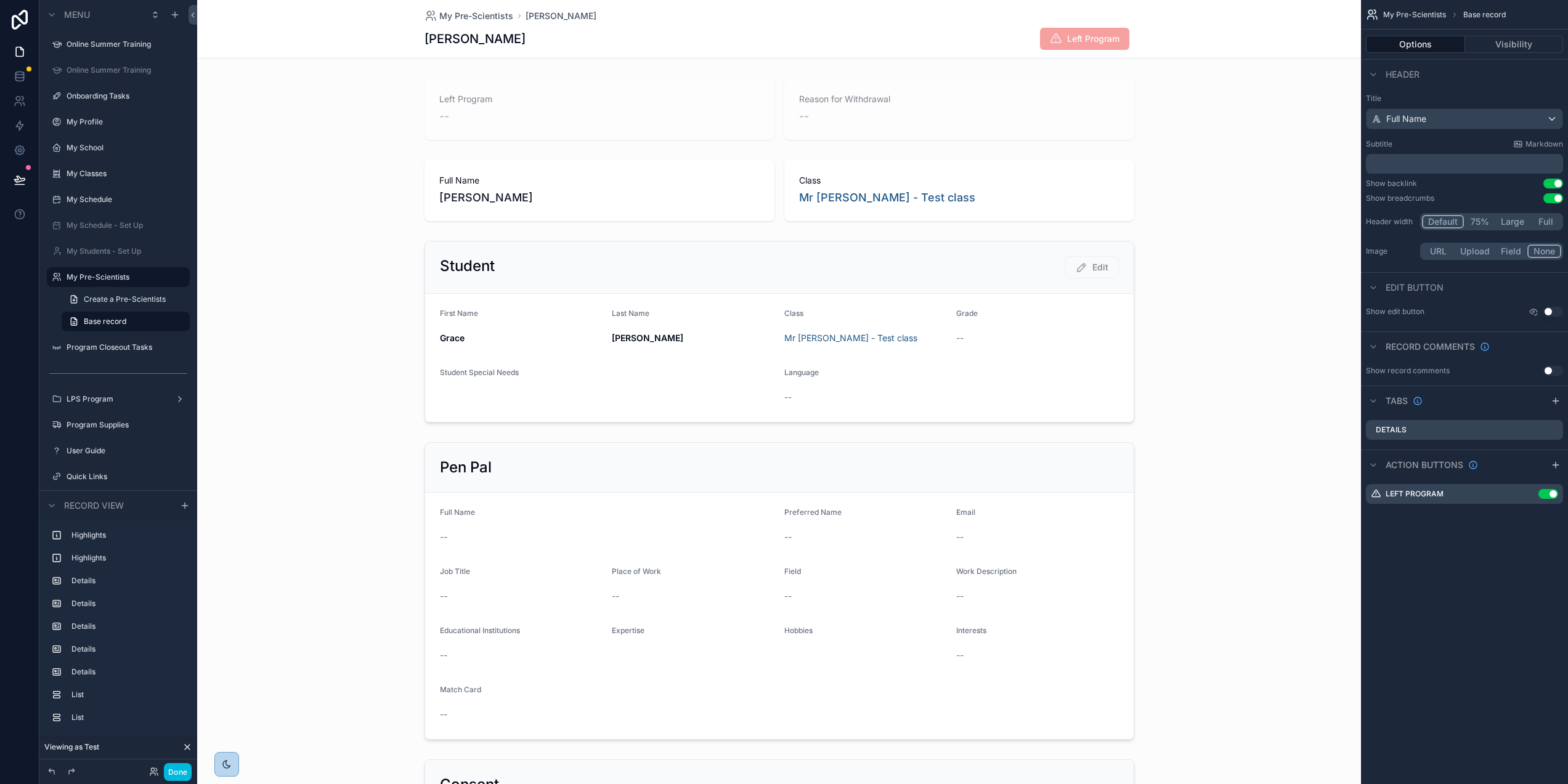
click at [1088, 45] on span "Left Program" at bounding box center [1084, 39] width 90 height 22
click at [1062, 39] on span "Left Program" at bounding box center [1084, 39] width 90 height 22
click at [0, 0] on icon "scrollable content" at bounding box center [0, 0] width 0 height 0
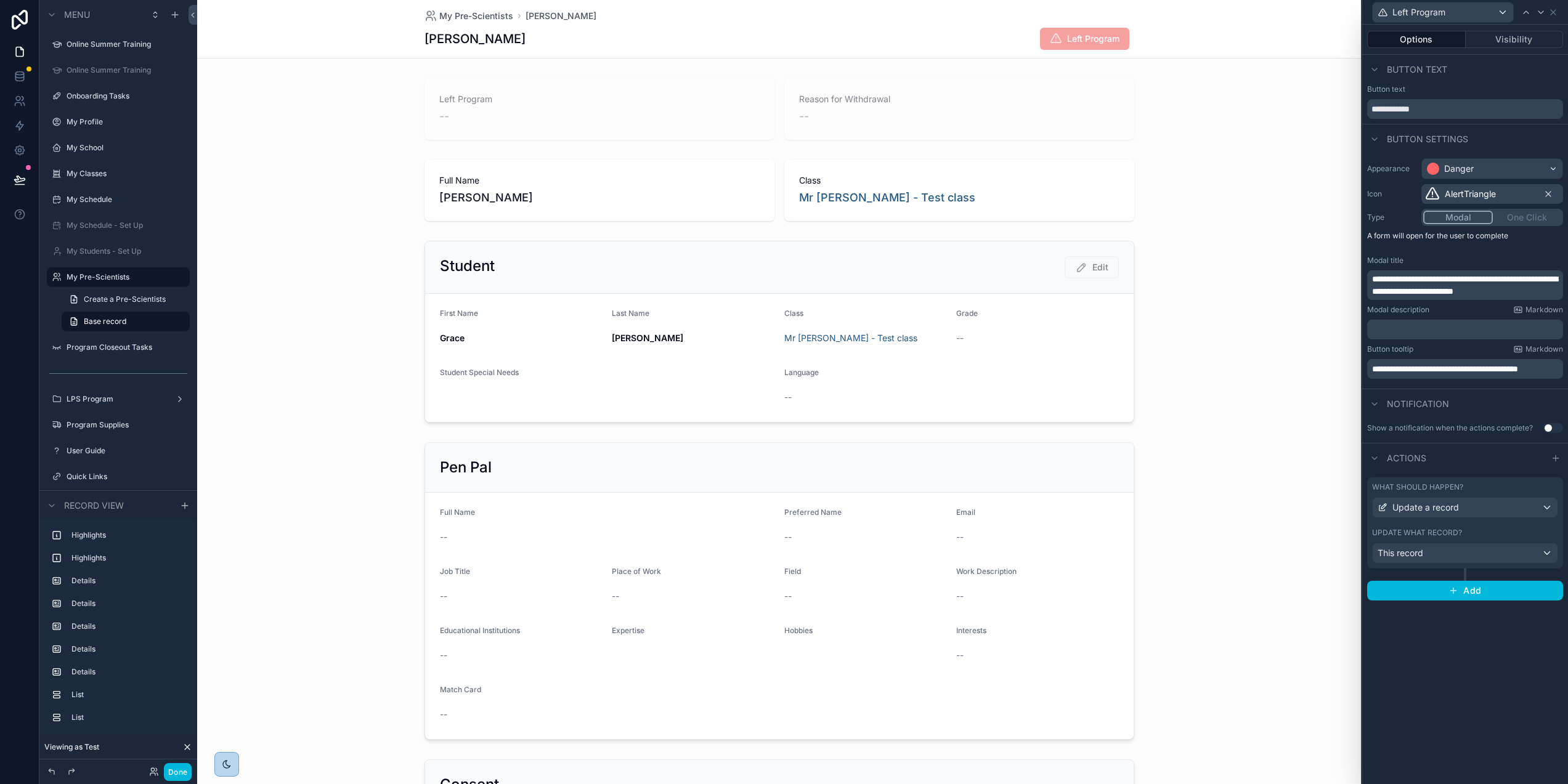
click at [1511, 532] on div "Update what record?" at bounding box center [1465, 533] width 186 height 10
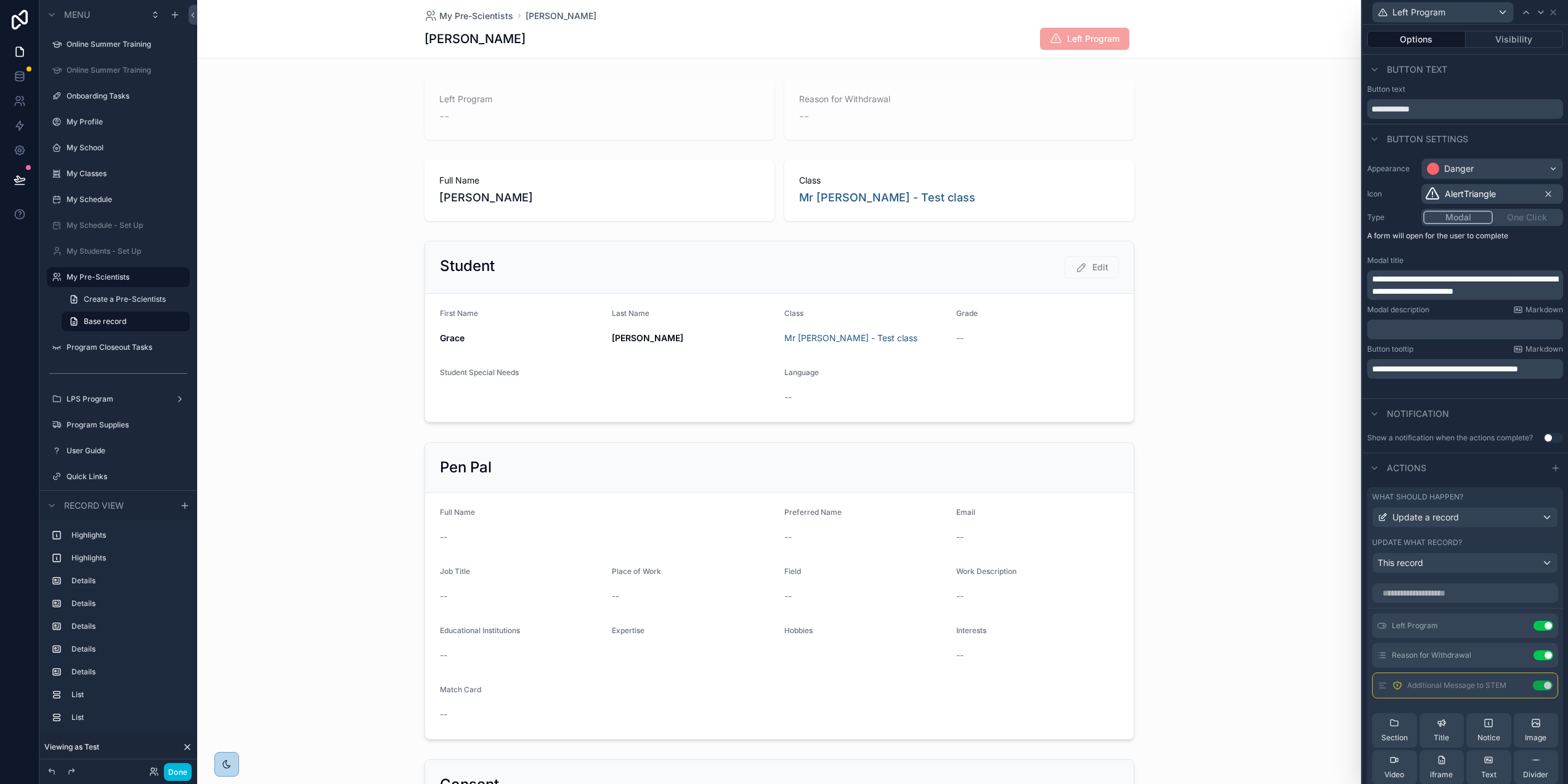
scroll to position [2, 0]
click at [19, 78] on icon at bounding box center [20, 77] width 13 height 13
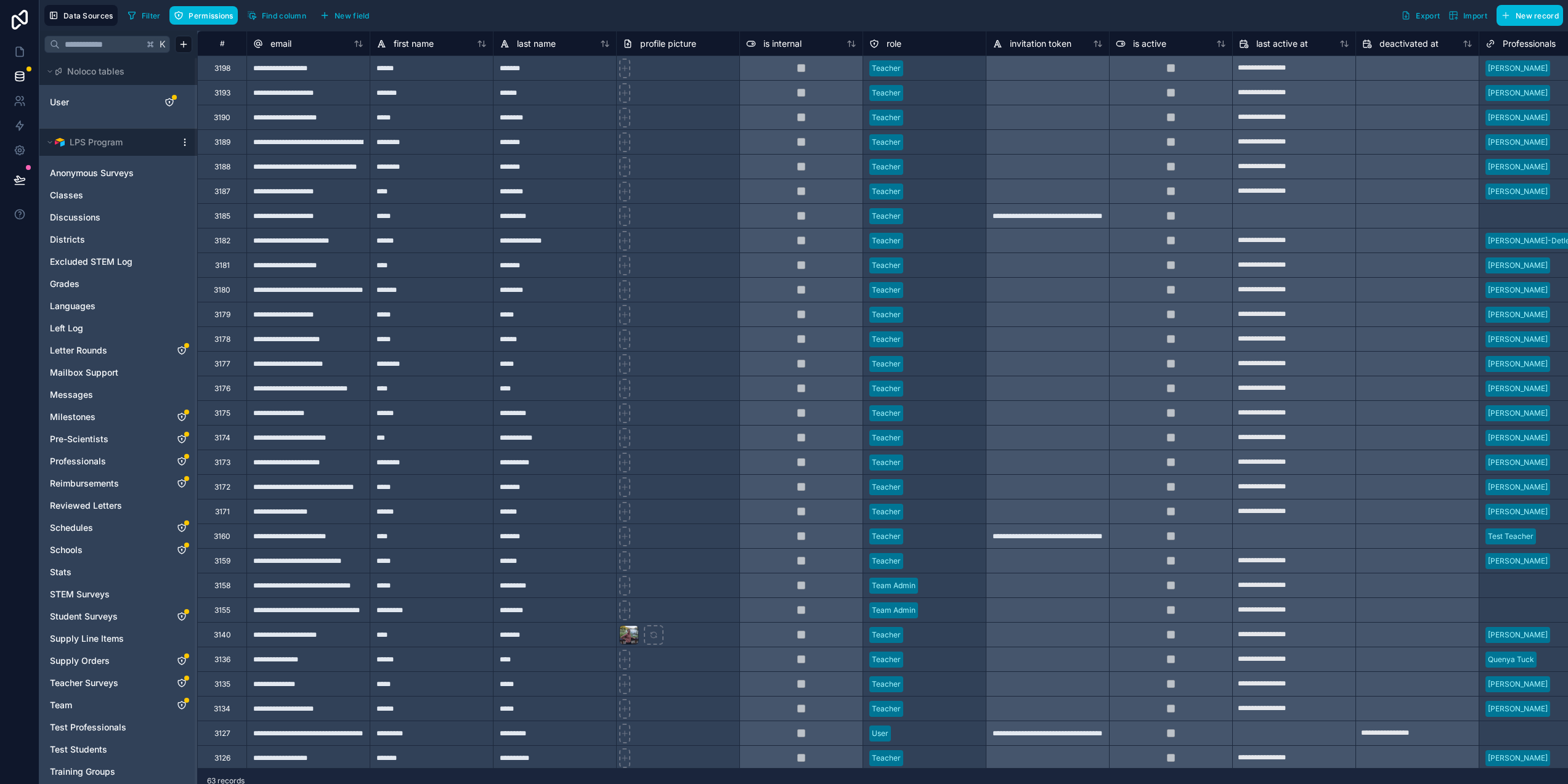
click at [181, 438] on icon "Pre-Scientists" at bounding box center [182, 439] width 10 height 10
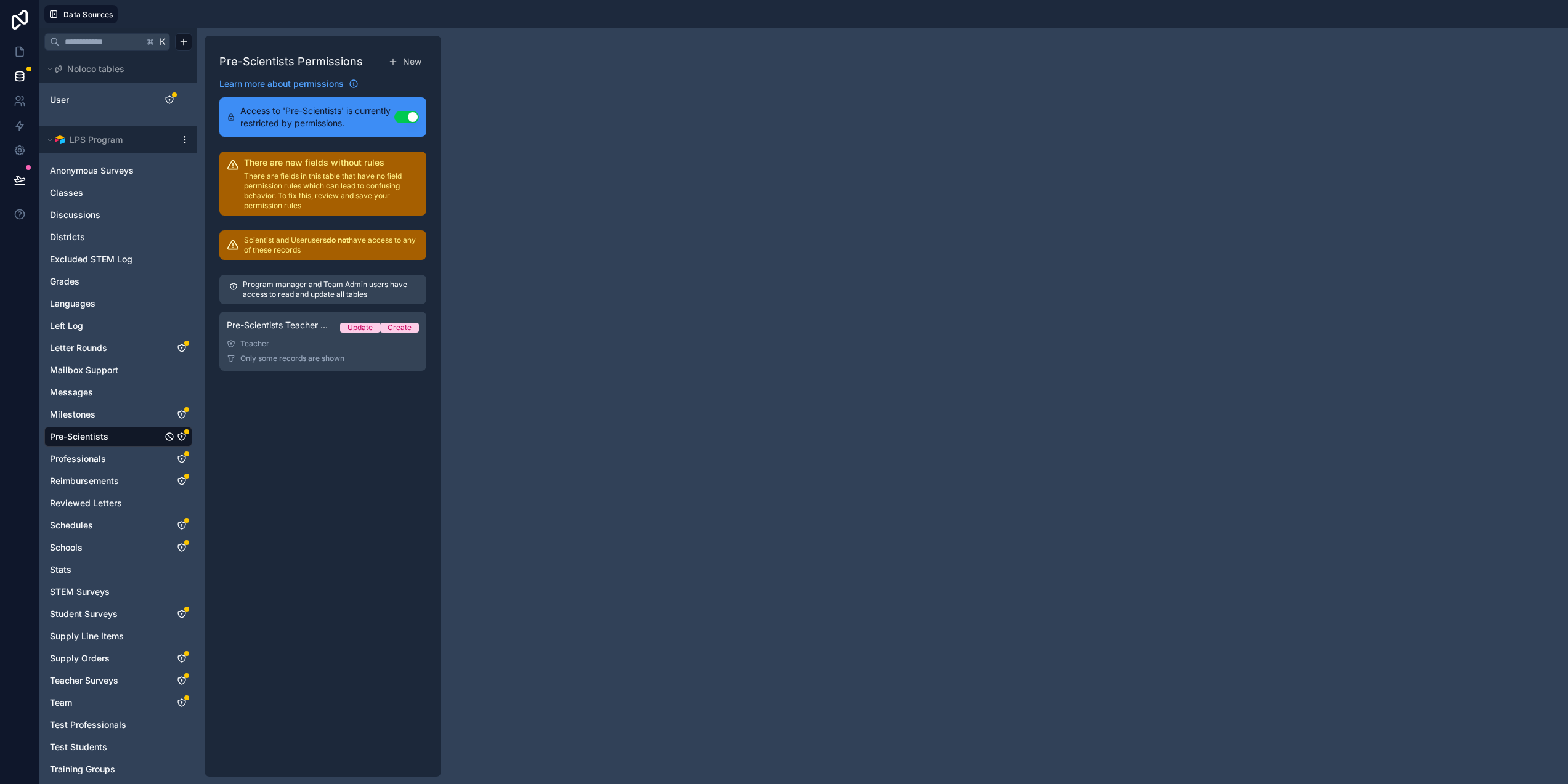
click at [297, 302] on div "Program manager and Team Admin users have access to read and update all tables" at bounding box center [323, 289] width 207 height 29
click at [300, 342] on div "Teacher" at bounding box center [323, 343] width 192 height 10
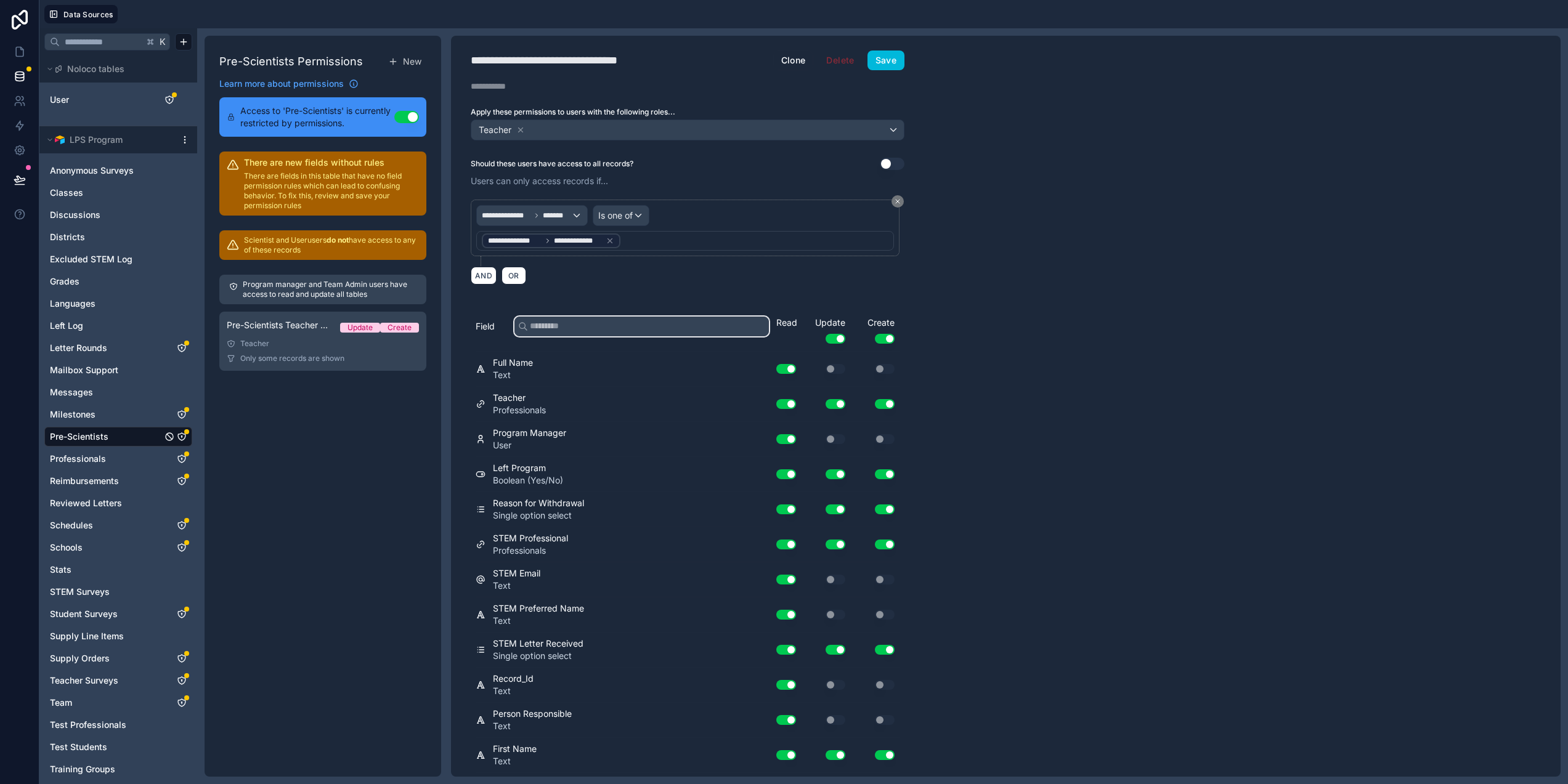
click at [595, 331] on input "text" at bounding box center [641, 326] width 254 height 20
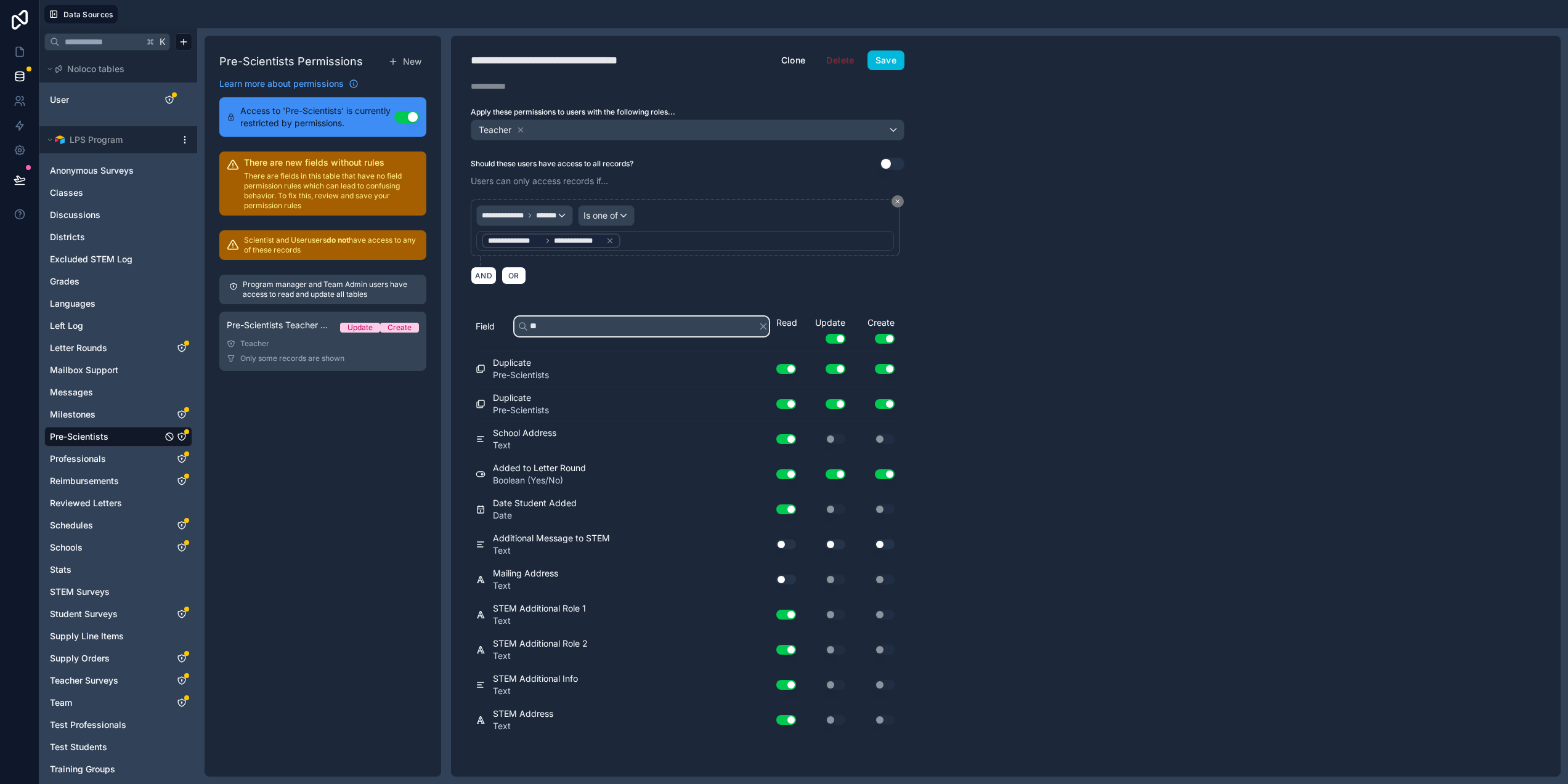
type input "*"
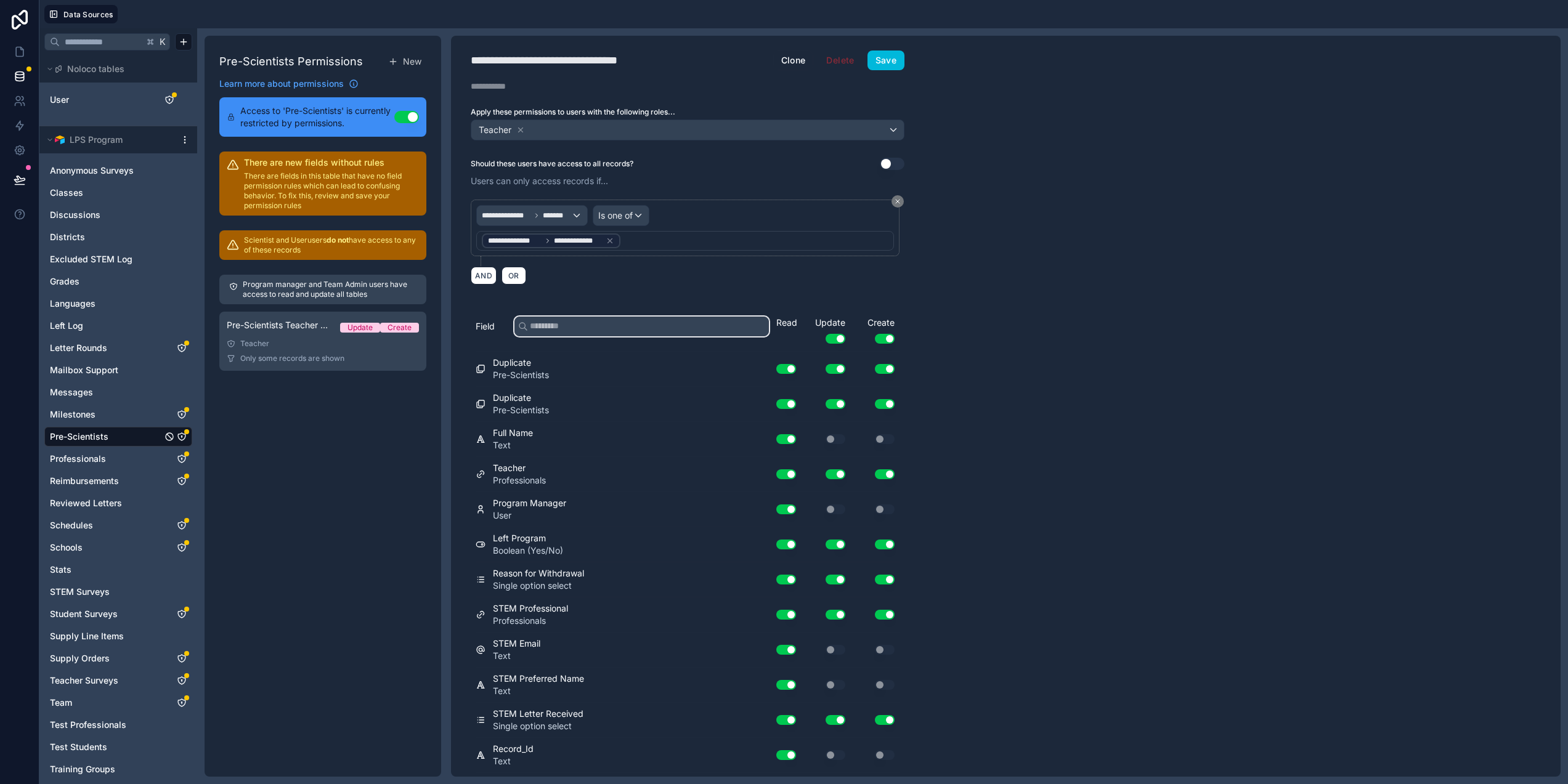
paste input "**********"
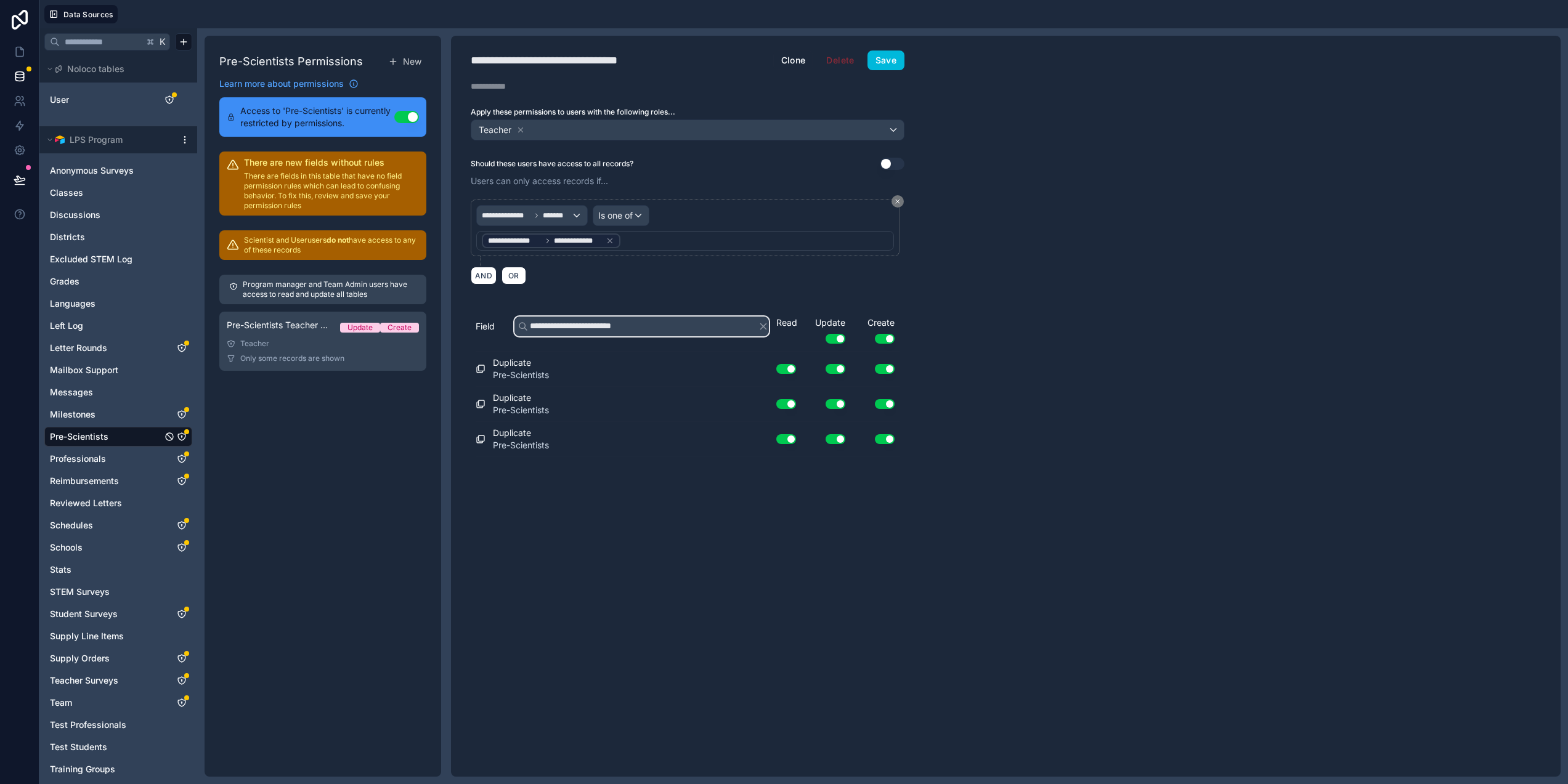
type input "**********"
click at [639, 575] on div "**********" at bounding box center [687, 406] width 473 height 741
click at [763, 326] on icon "button" at bounding box center [763, 327] width 11 height 11
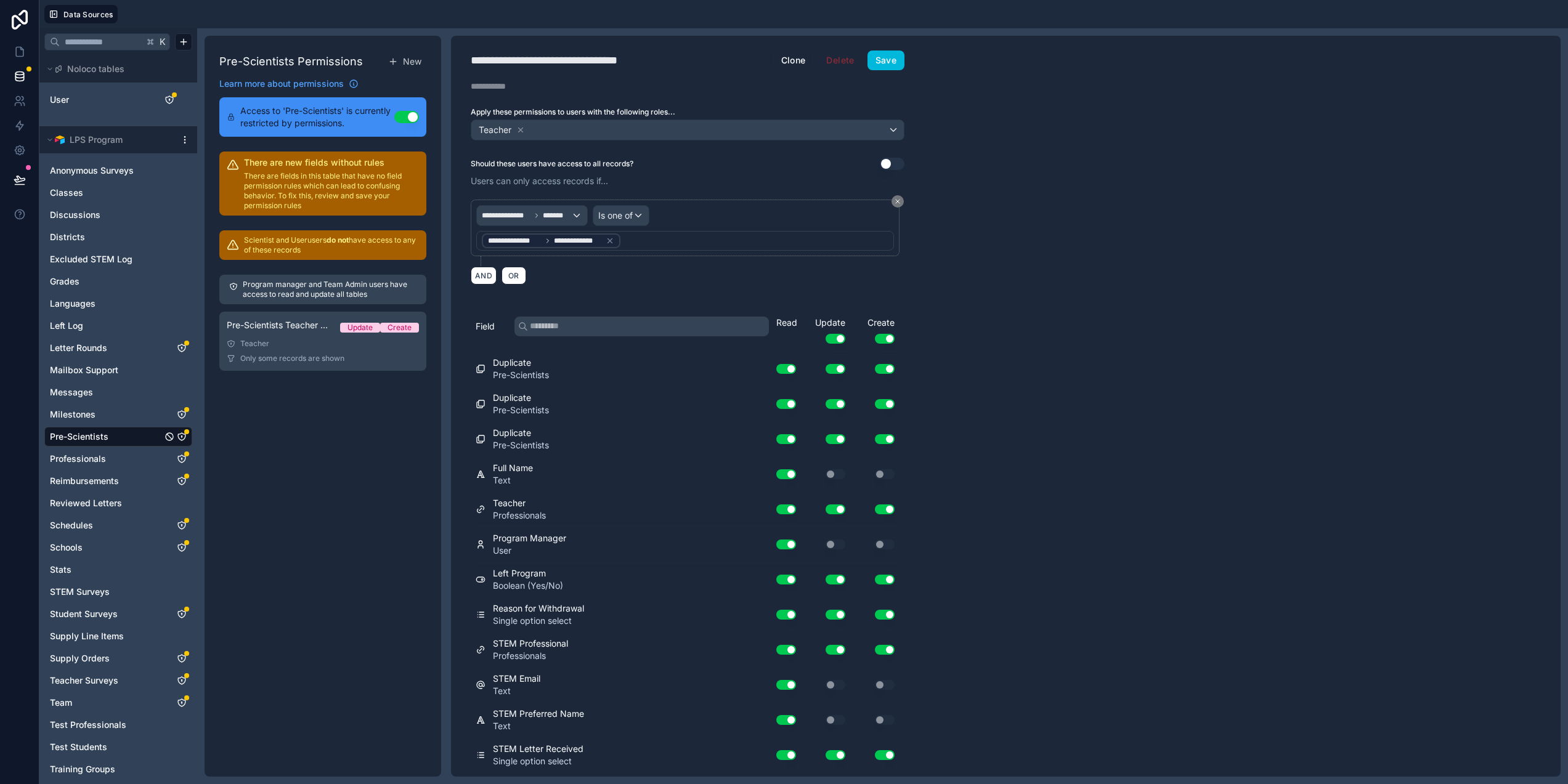
scroll to position [2339, 0]
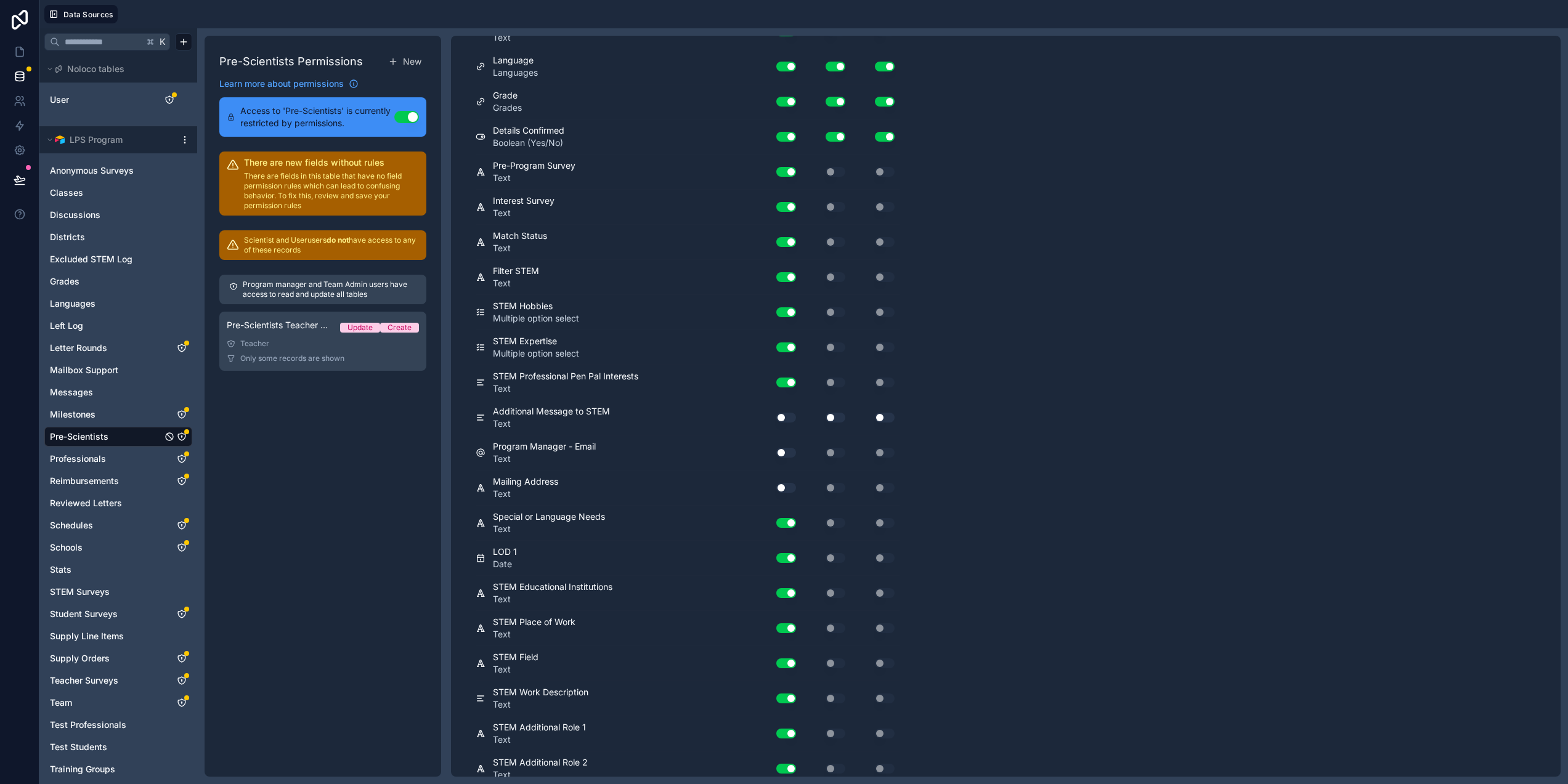
click at [789, 420] on button "Use setting" at bounding box center [786, 418] width 20 height 10
drag, startPoint x: 835, startPoint y: 416, endPoint x: 853, endPoint y: 423, distance: 19.3
click at [836, 416] on button "Use setting" at bounding box center [835, 418] width 20 height 10
click at [881, 419] on button "Use setting" at bounding box center [885, 418] width 20 height 10
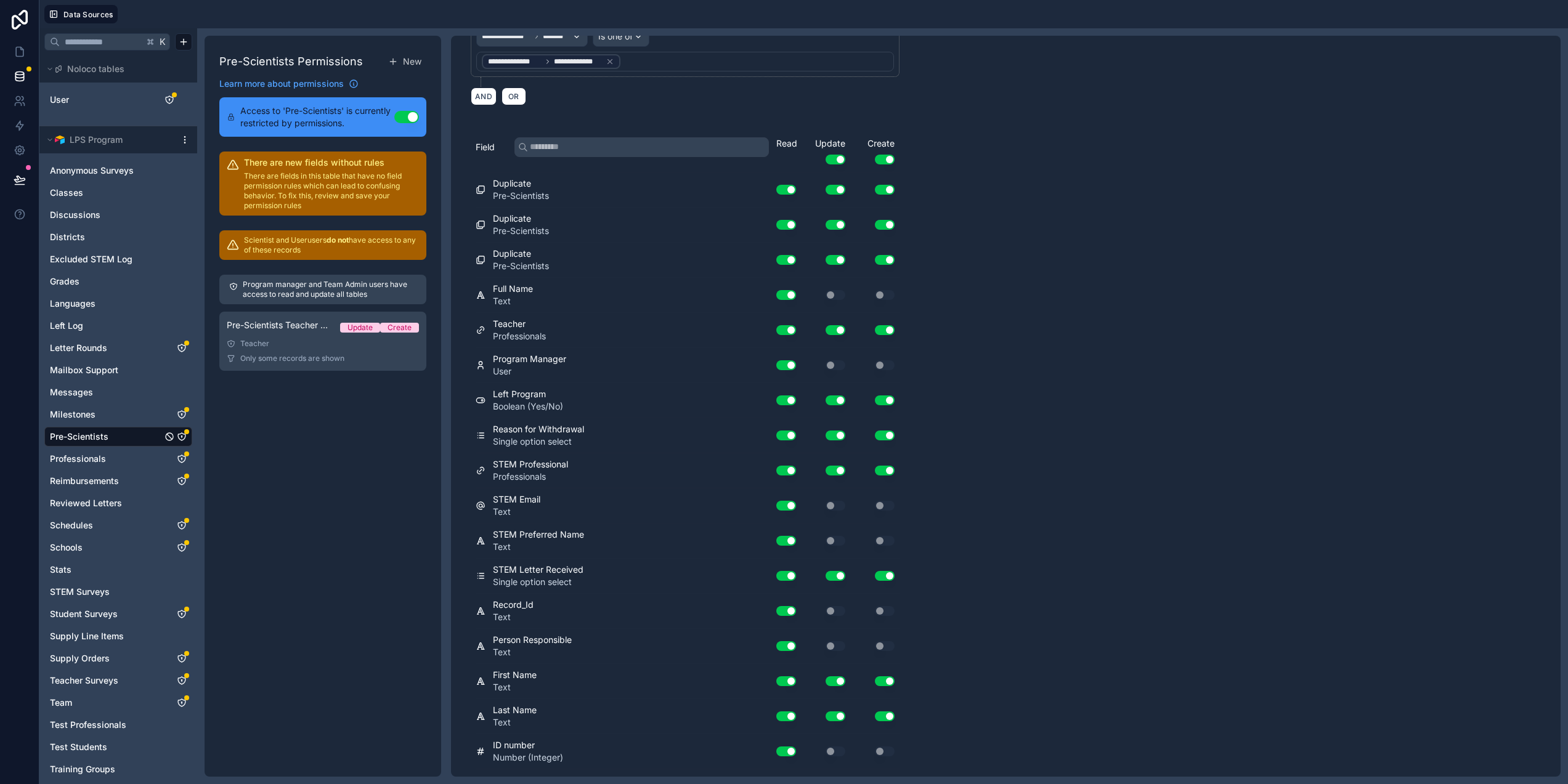
scroll to position [0, 0]
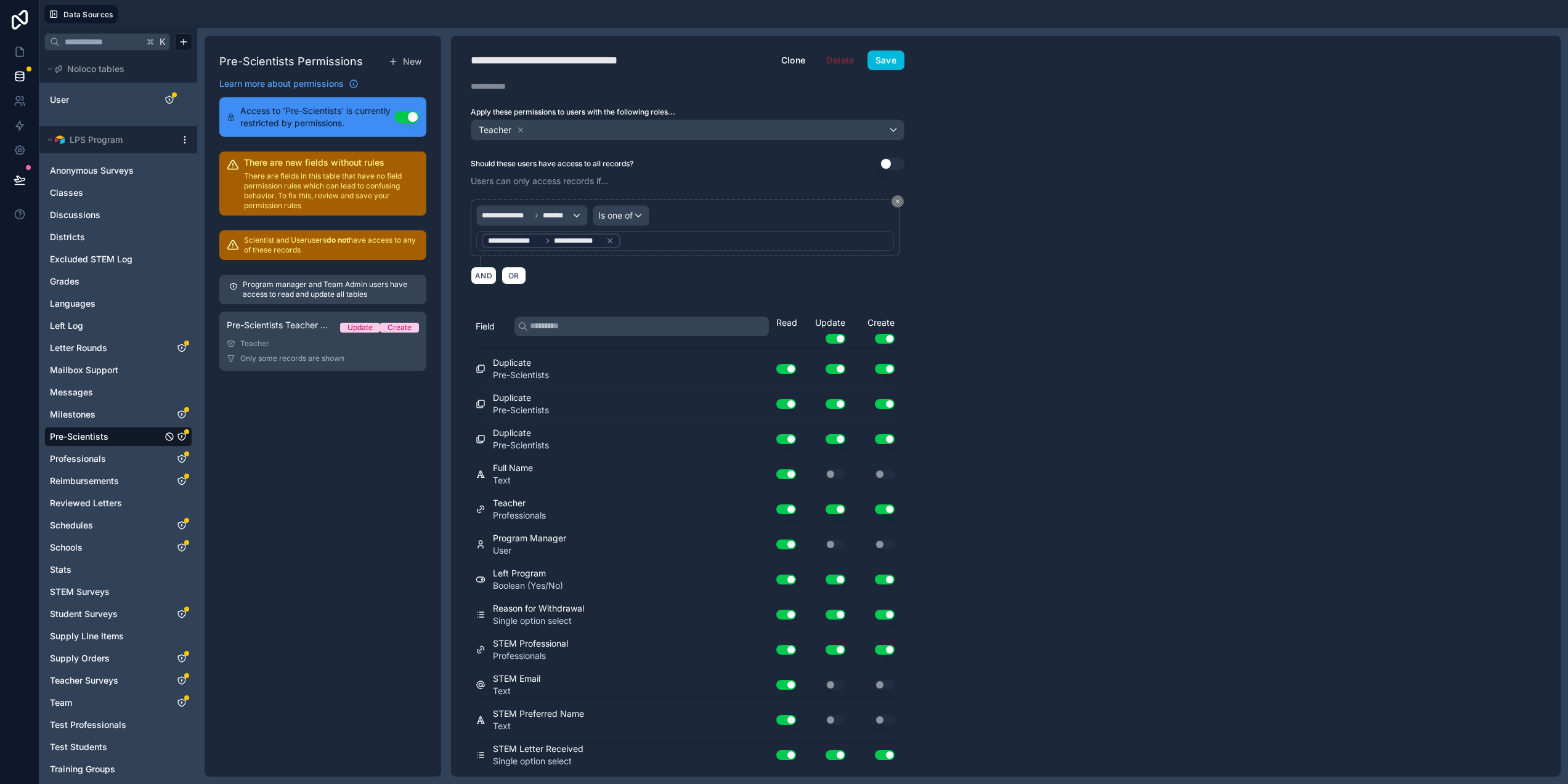
click at [890, 63] on button "Save" at bounding box center [885, 60] width 37 height 20
click at [890, 63] on span "Save" at bounding box center [885, 60] width 37 height 20
click at [23, 55] on icon at bounding box center [20, 52] width 13 height 13
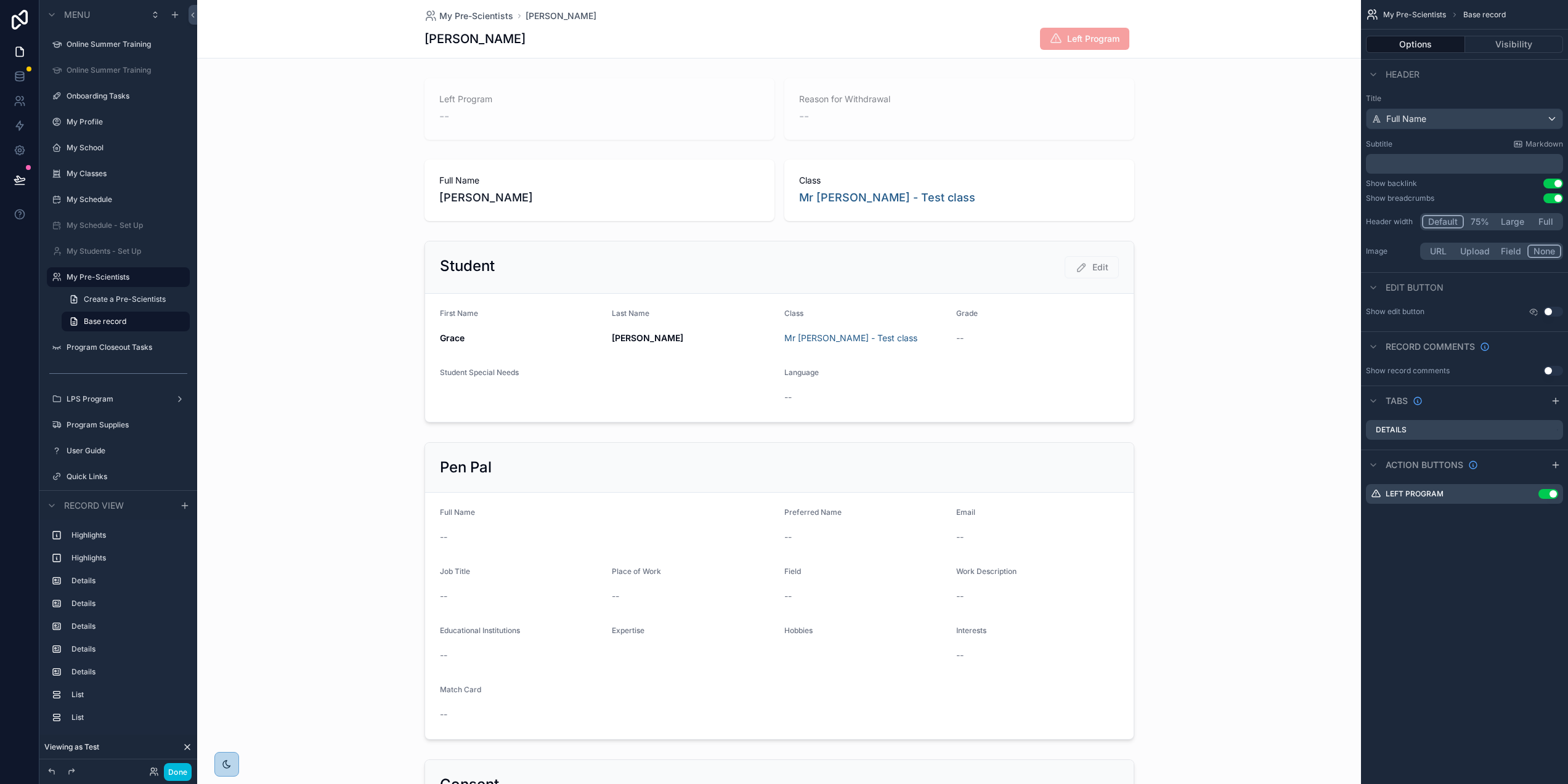
click at [0, 0] on icon "scrollable content" at bounding box center [0, 0] width 0 height 0
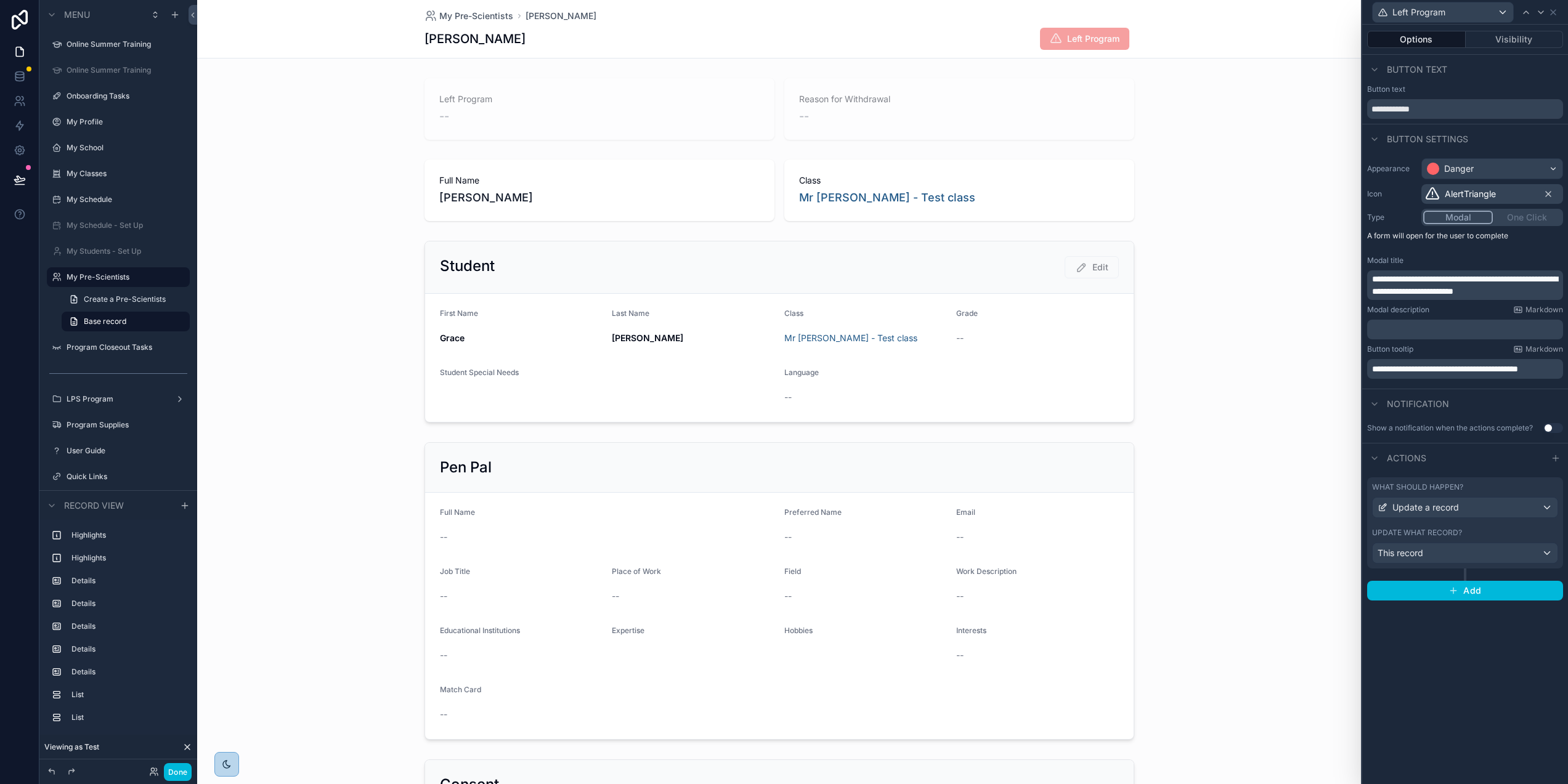
click at [1495, 531] on div "Update what record?" at bounding box center [1465, 533] width 186 height 10
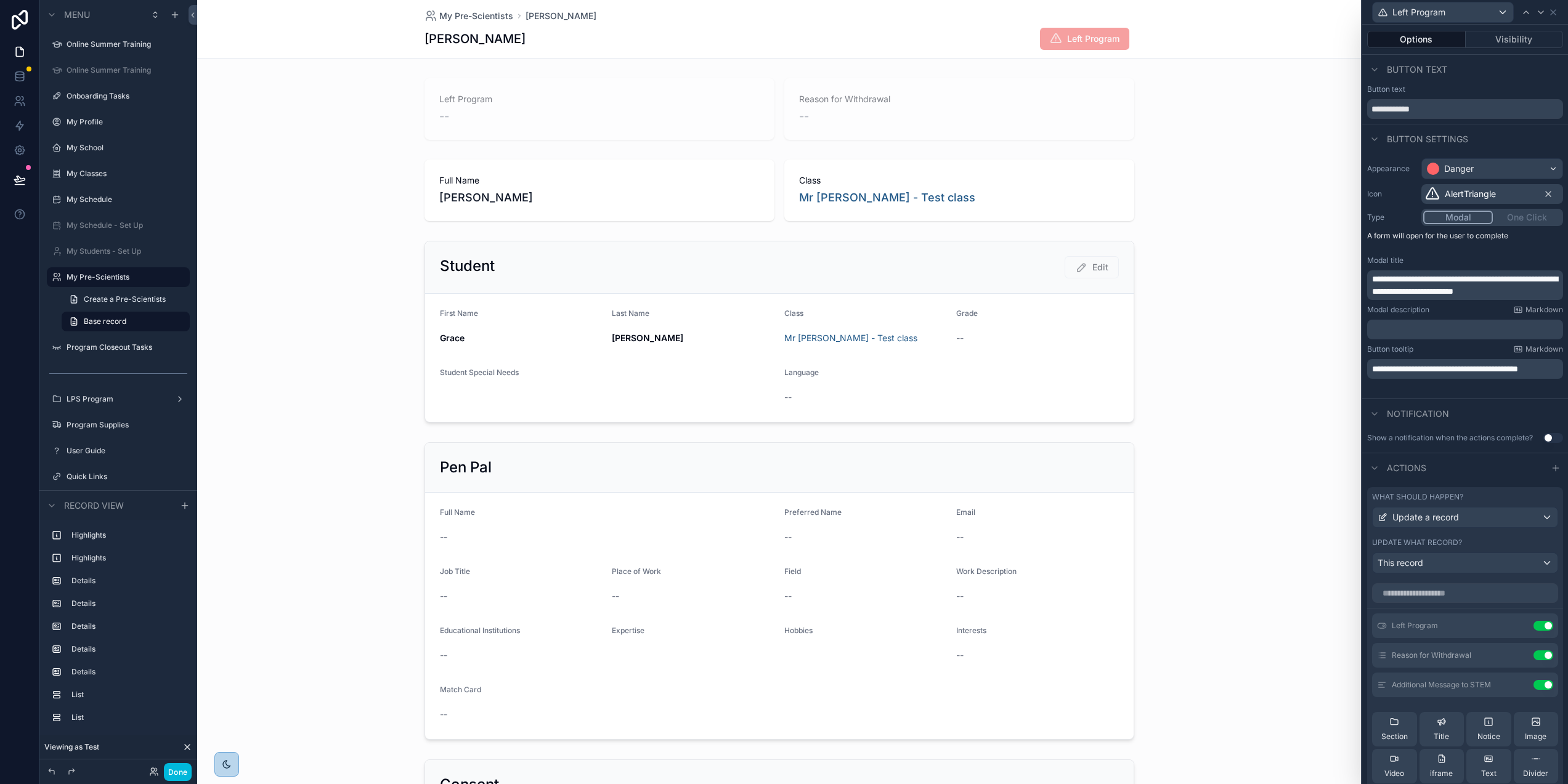
click at [1237, 407] on div "scrollable content" at bounding box center [779, 332] width 1164 height 192
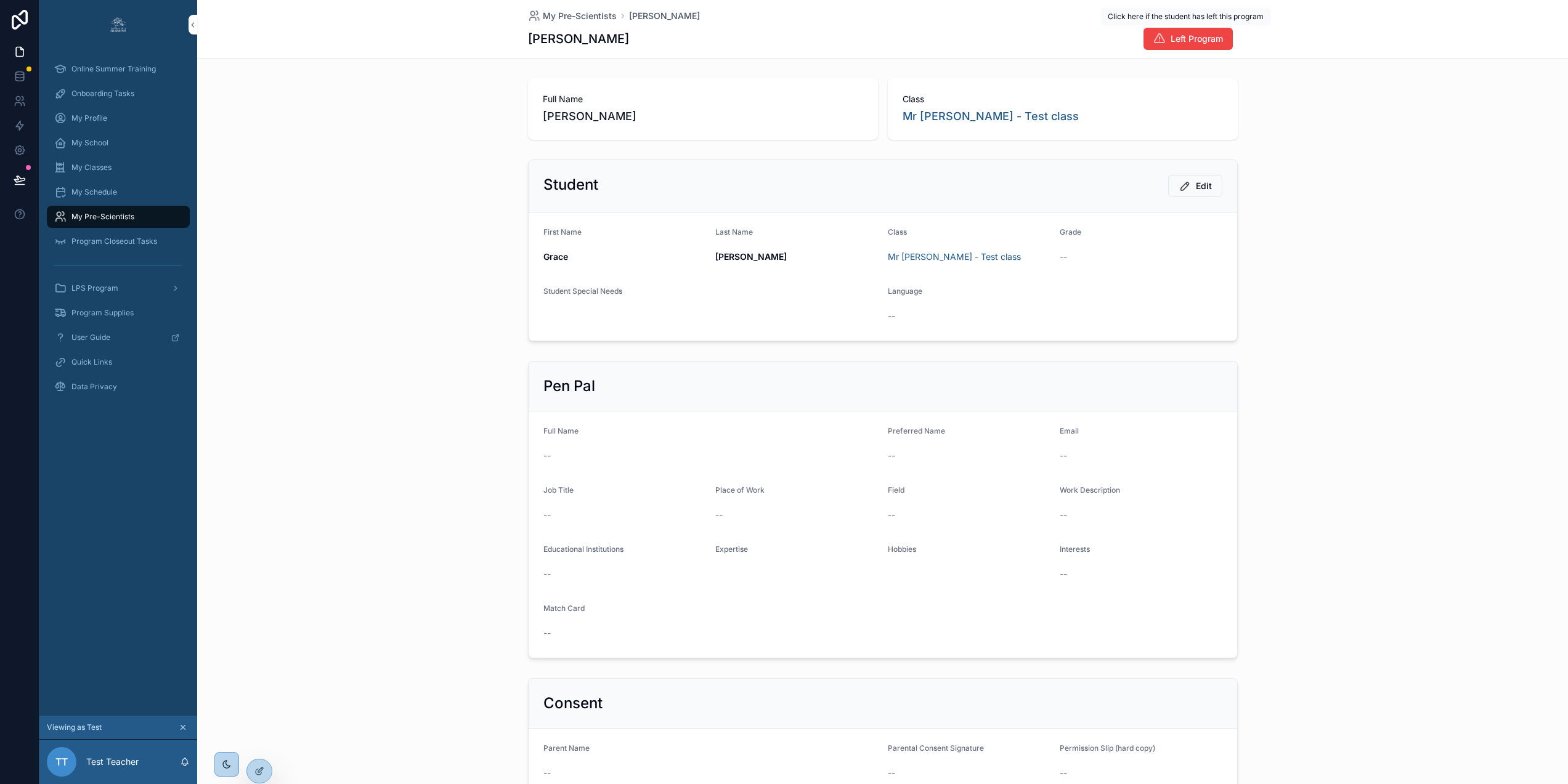
click at [1209, 41] on span "Left Program" at bounding box center [1197, 39] width 52 height 13
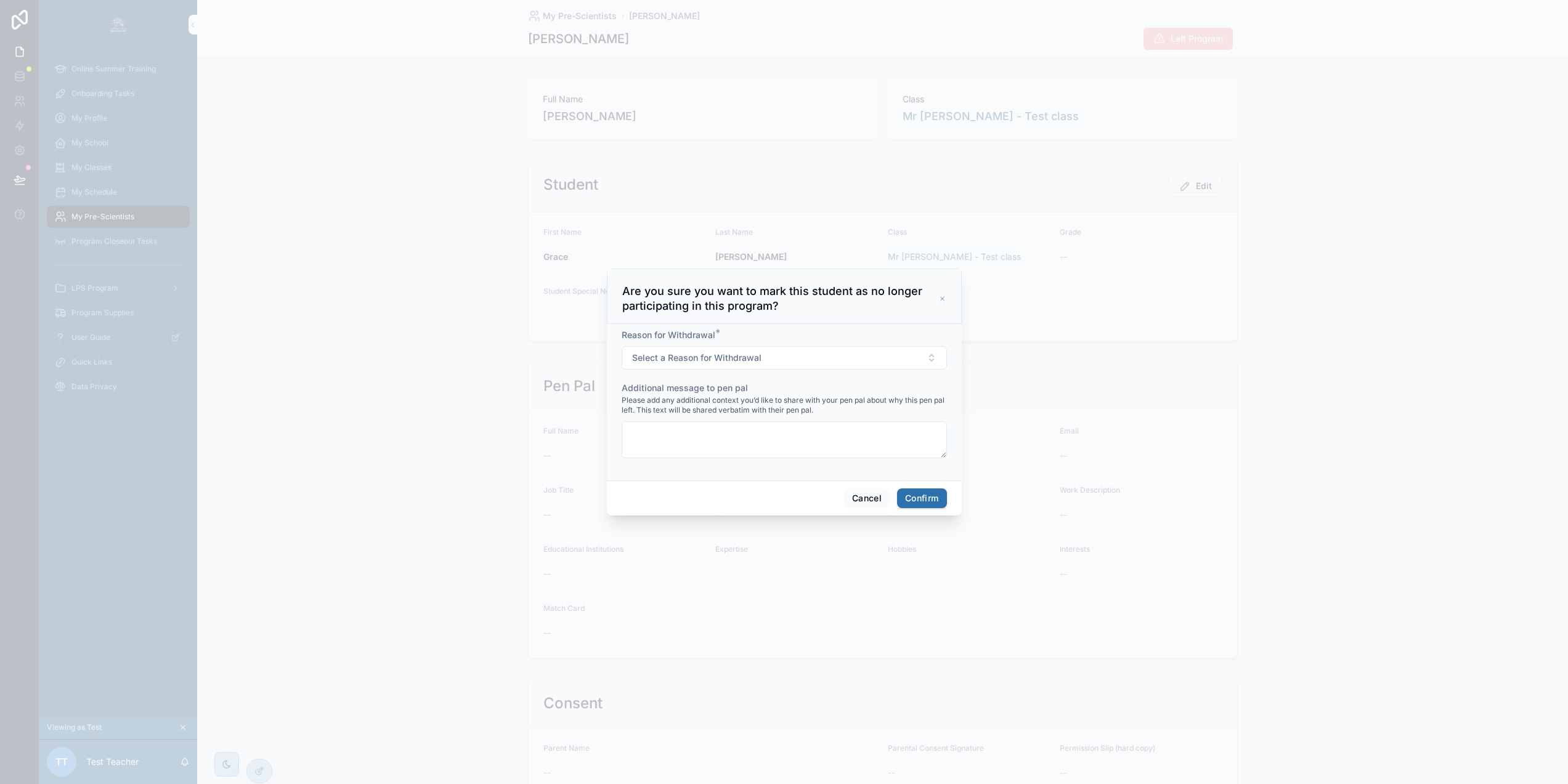
click at [939, 304] on icon at bounding box center [942, 299] width 7 height 10
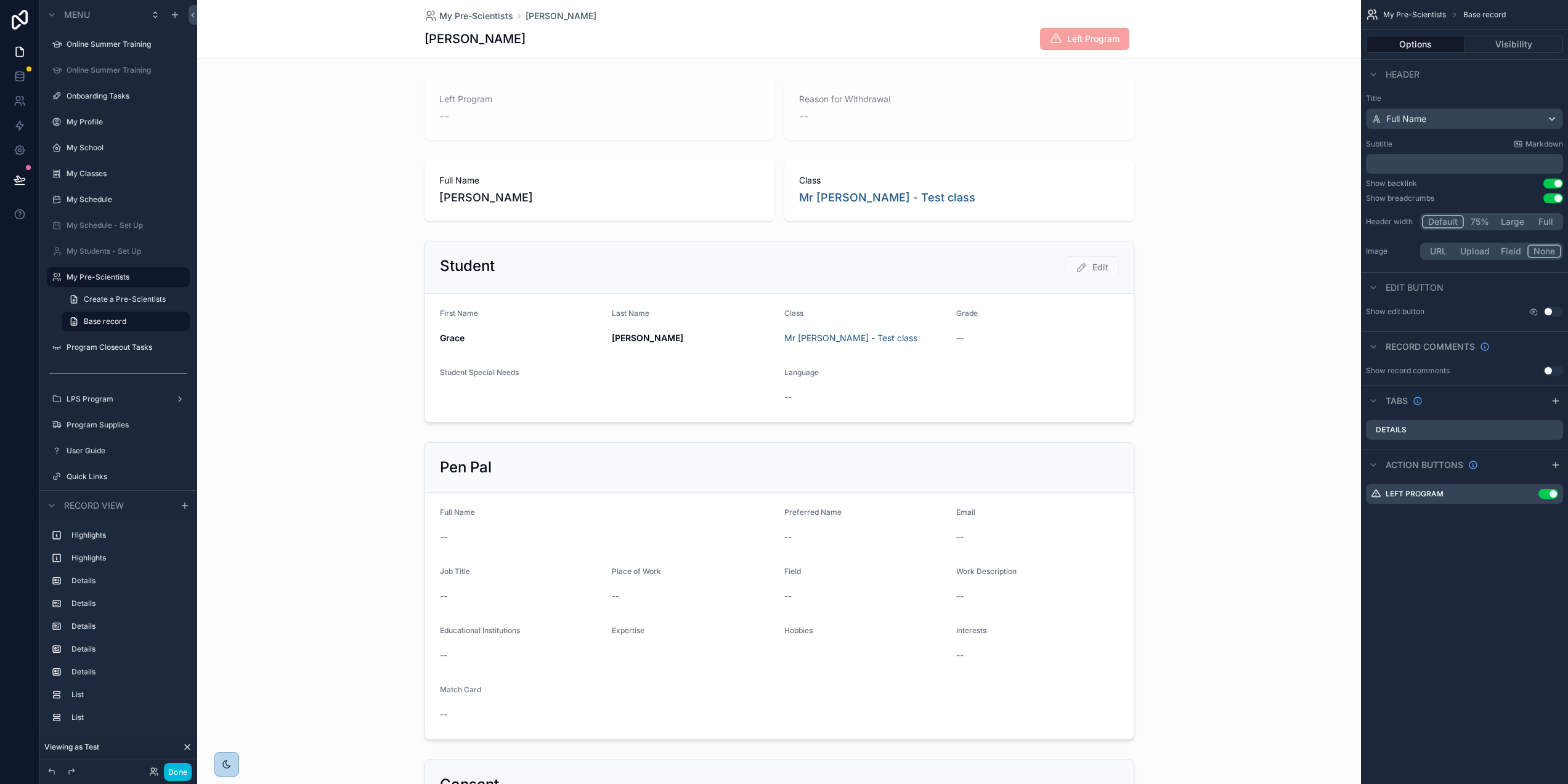
click at [0, 0] on icon "scrollable content" at bounding box center [0, 0] width 0 height 0
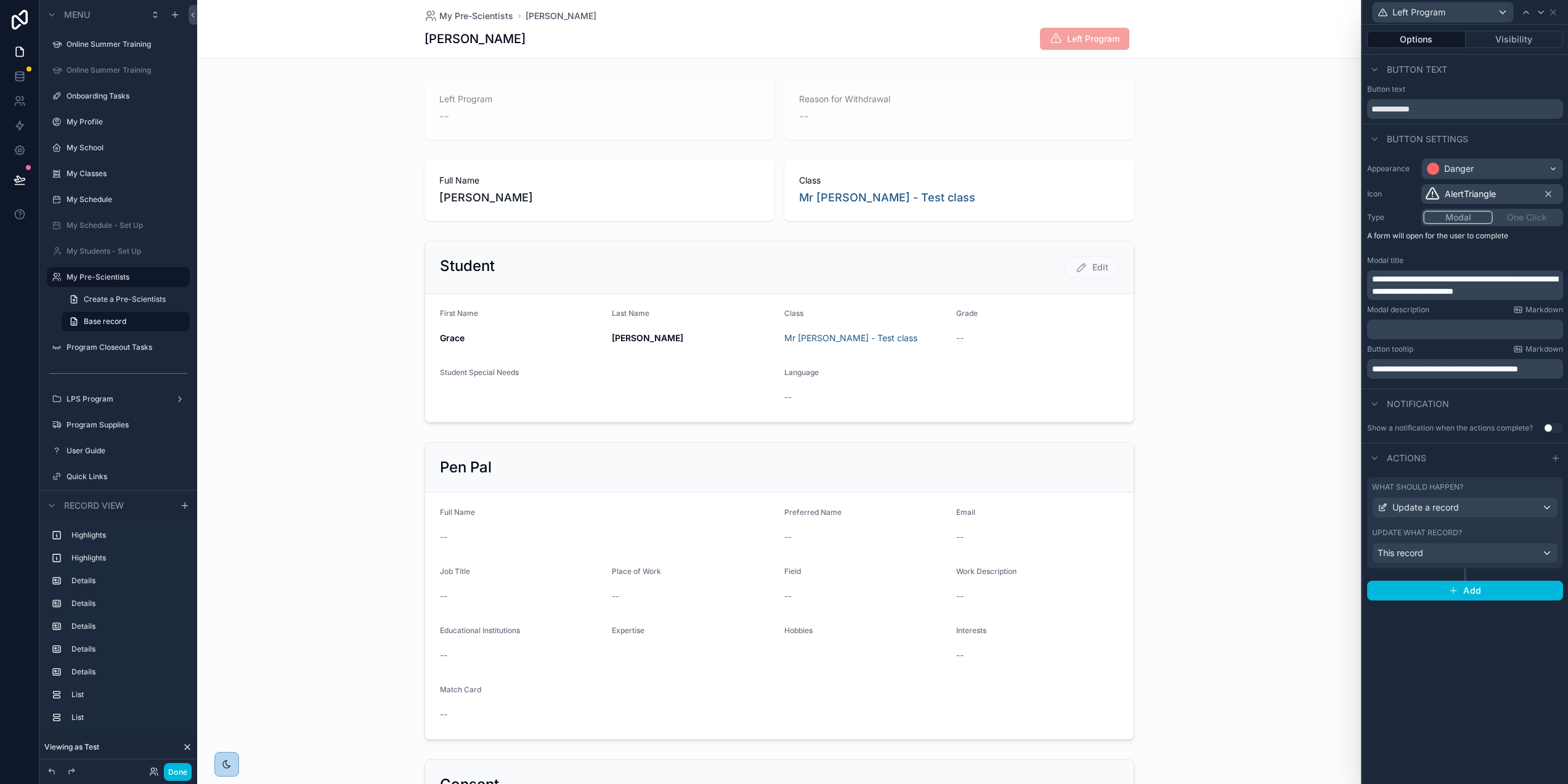
click at [1480, 528] on div "Update what record?" at bounding box center [1465, 533] width 186 height 10
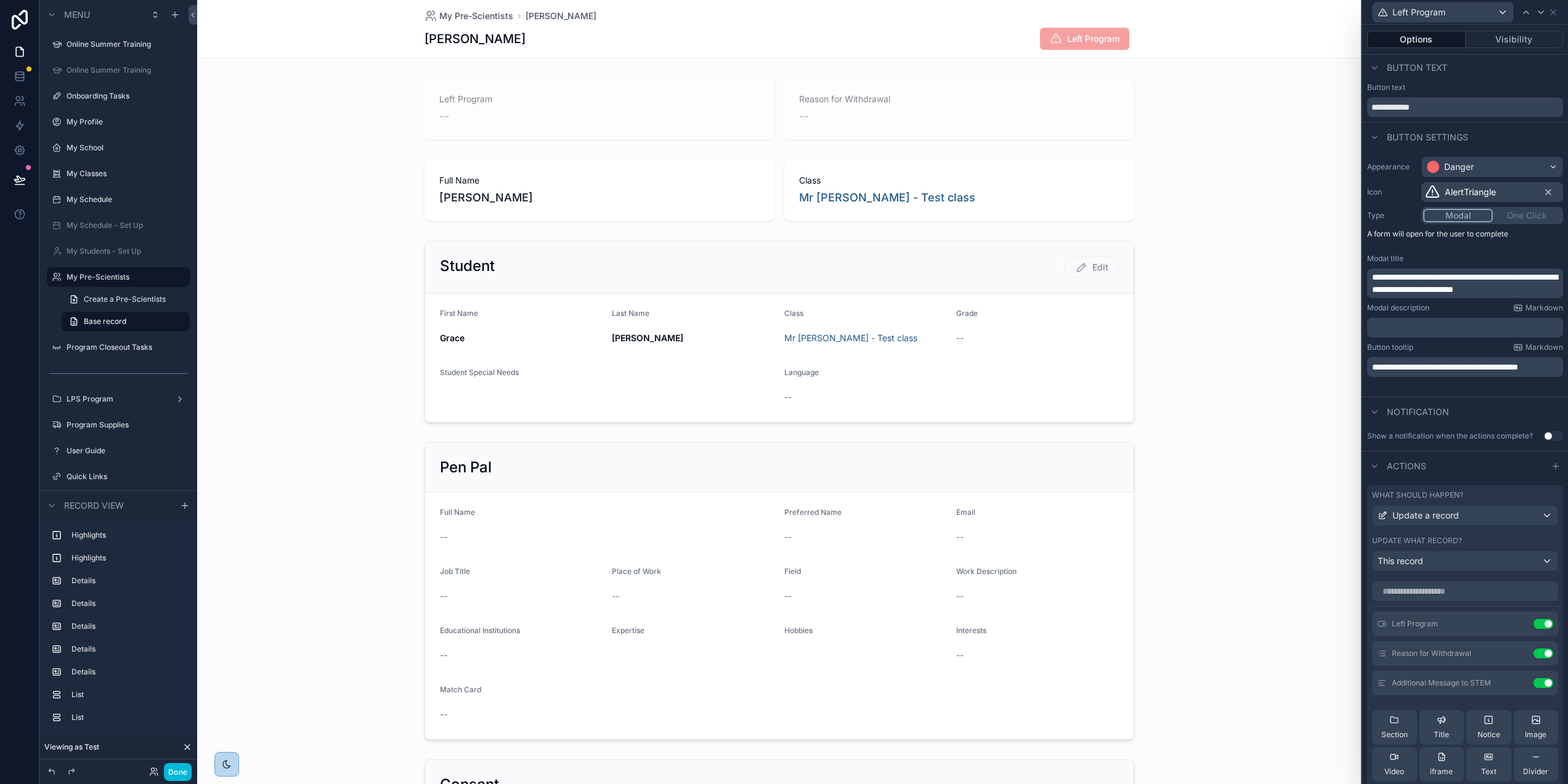
scroll to position [2, 0]
click at [0, 0] on icon at bounding box center [0, 0] width 0 height 0
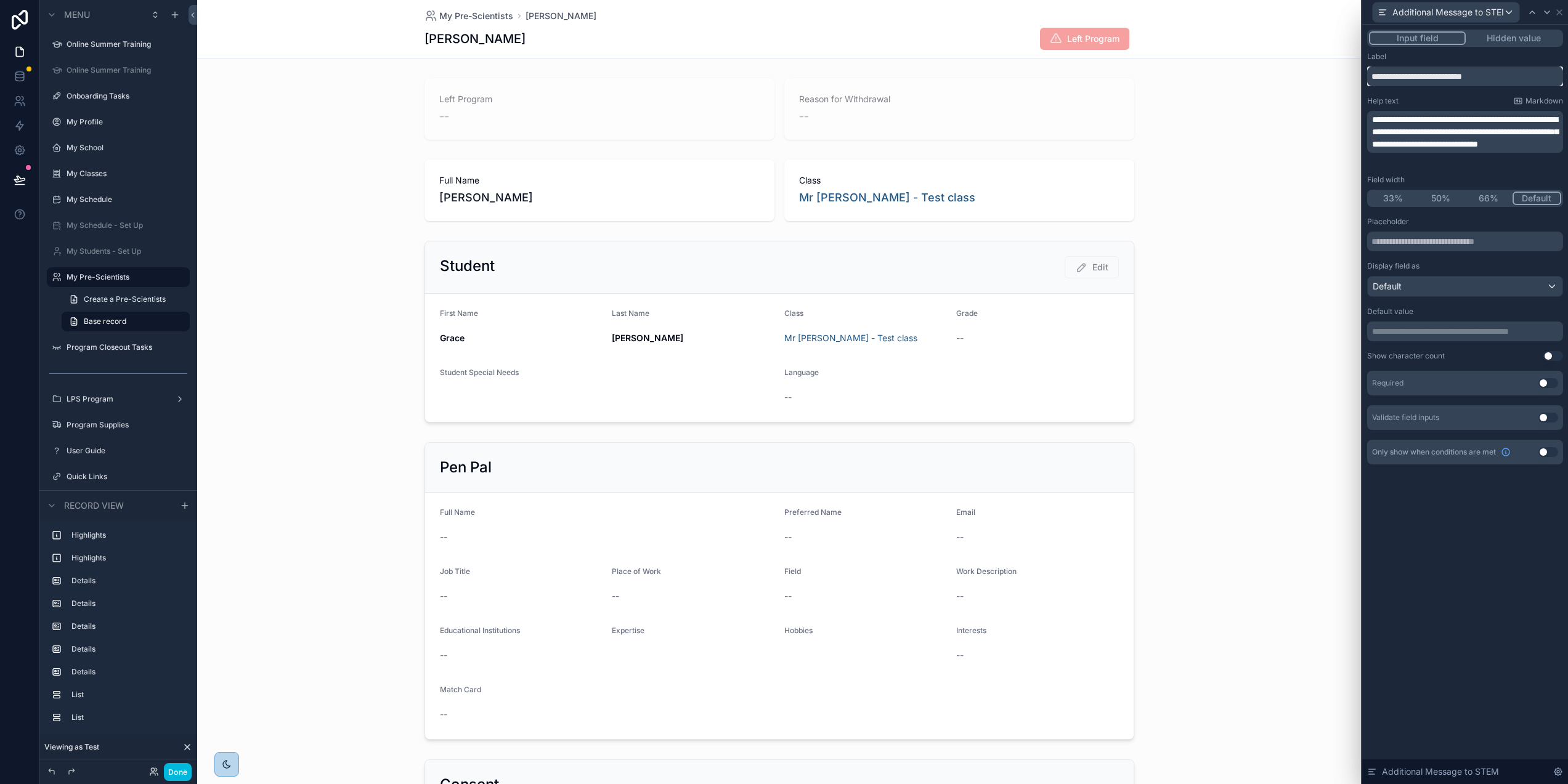
click at [1474, 75] on input "**********" at bounding box center [1465, 76] width 196 height 20
type input "**********"
click at [1506, 505] on div "**********" at bounding box center [1465, 404] width 206 height 759
click at [1562, 10] on icon at bounding box center [1559, 12] width 5 height 5
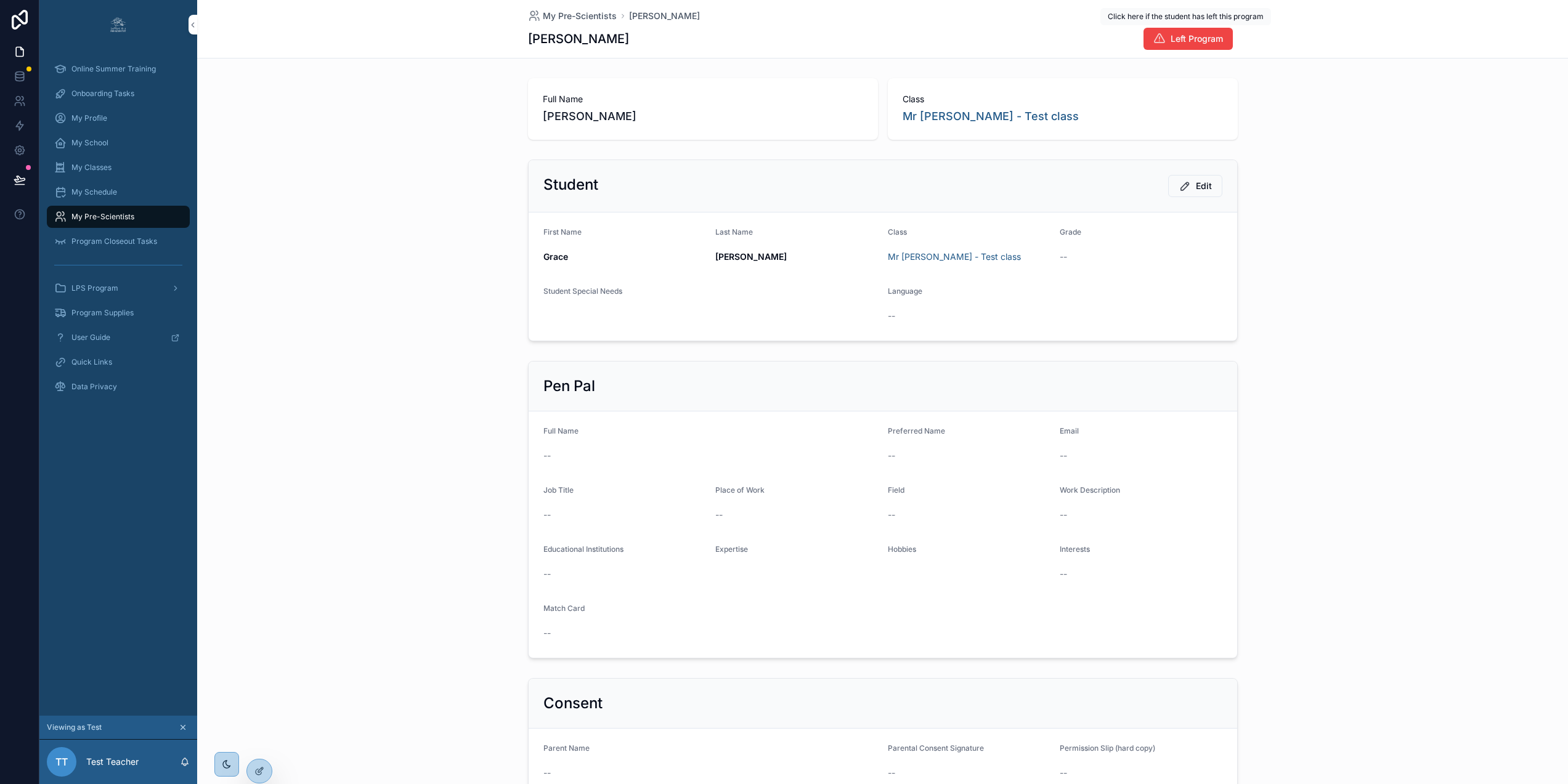
click at [1223, 40] on button "Left Program" at bounding box center [1187, 39] width 90 height 22
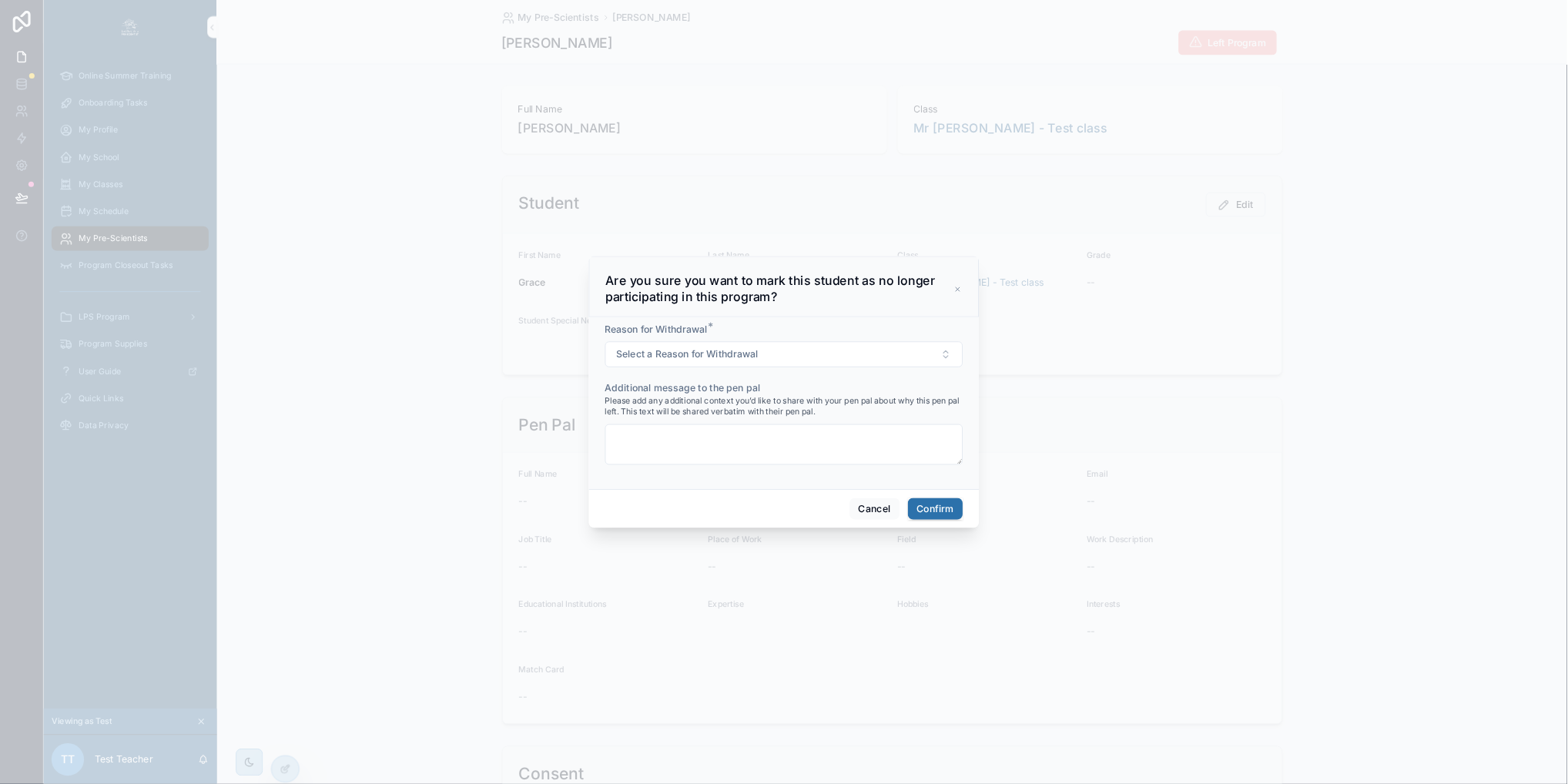
scroll to position [0, 2]
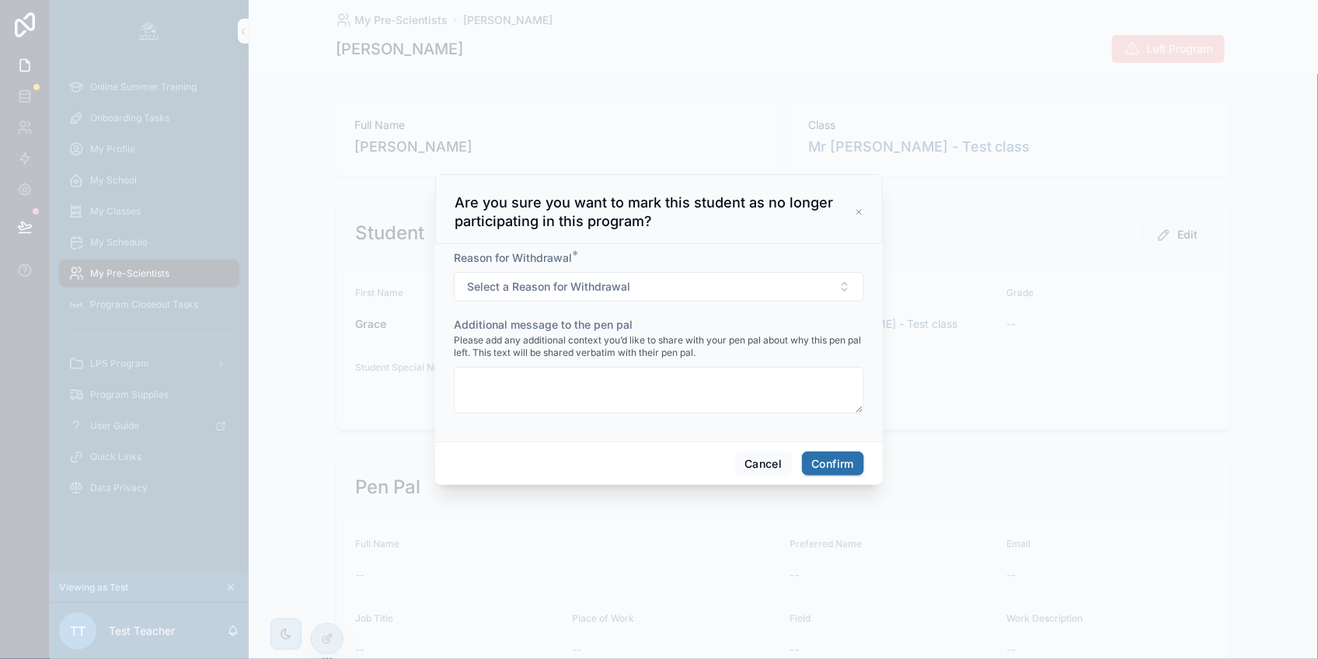
click at [827, 287] on button "Select a Reason for Withdrawal" at bounding box center [659, 287] width 410 height 30
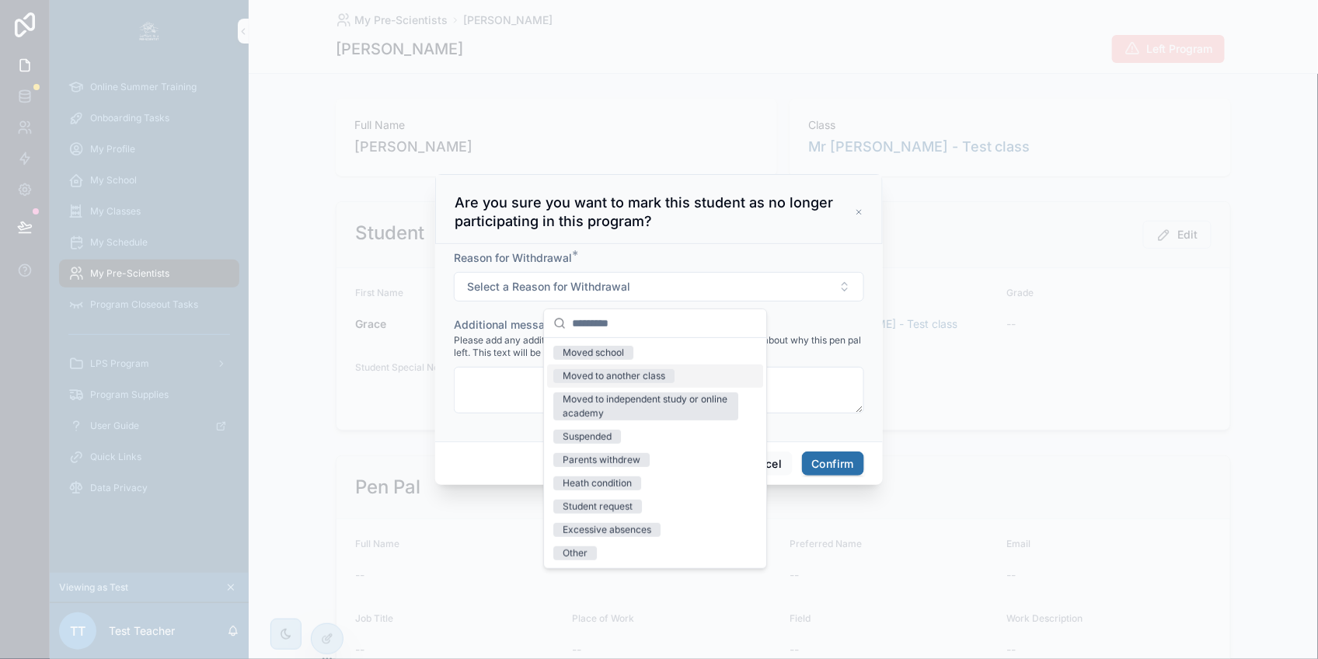
click at [641, 378] on div "Moved to another class" at bounding box center [614, 376] width 103 height 14
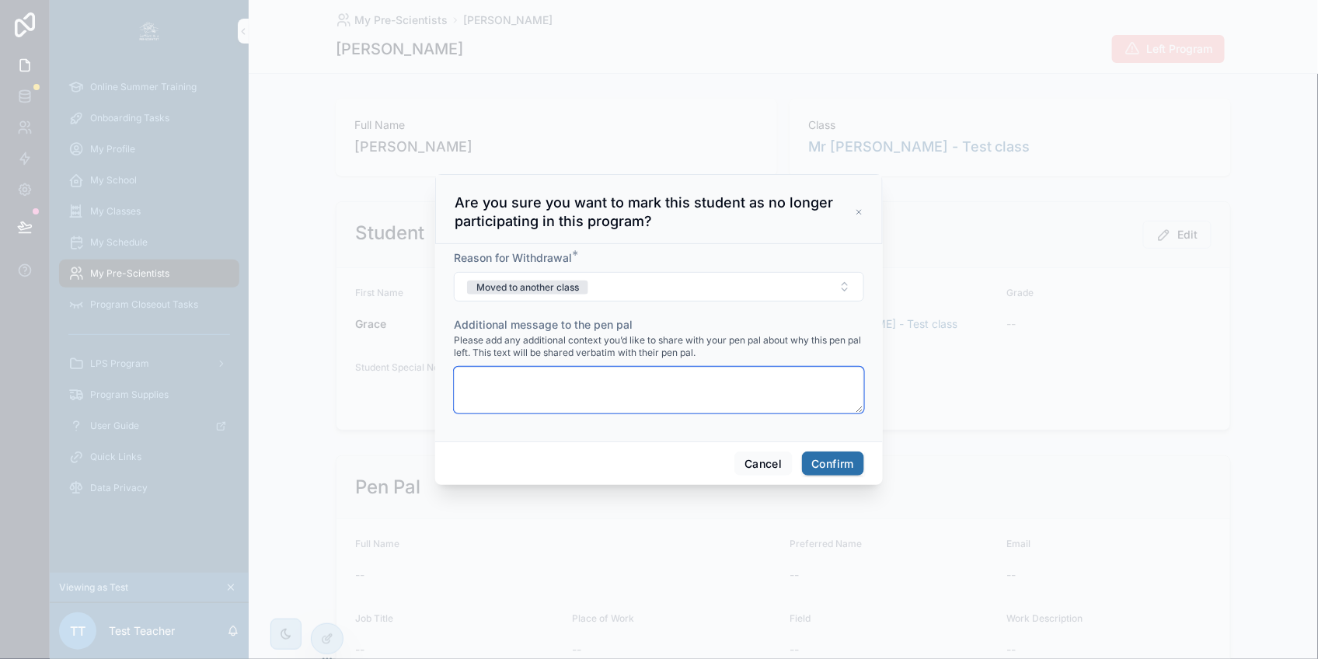
click at [563, 384] on textarea at bounding box center [659, 390] width 410 height 47
click at [855, 218] on icon at bounding box center [859, 212] width 9 height 12
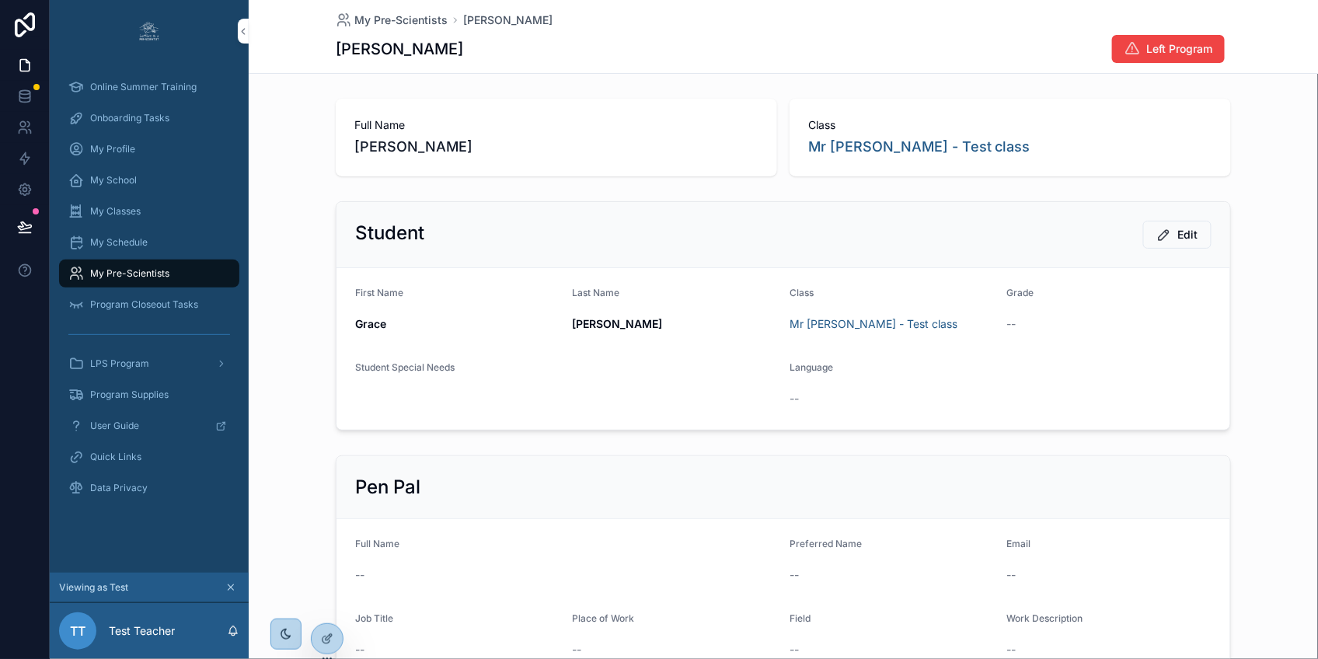
click at [1154, 48] on span "Left Program" at bounding box center [1179, 49] width 66 height 16
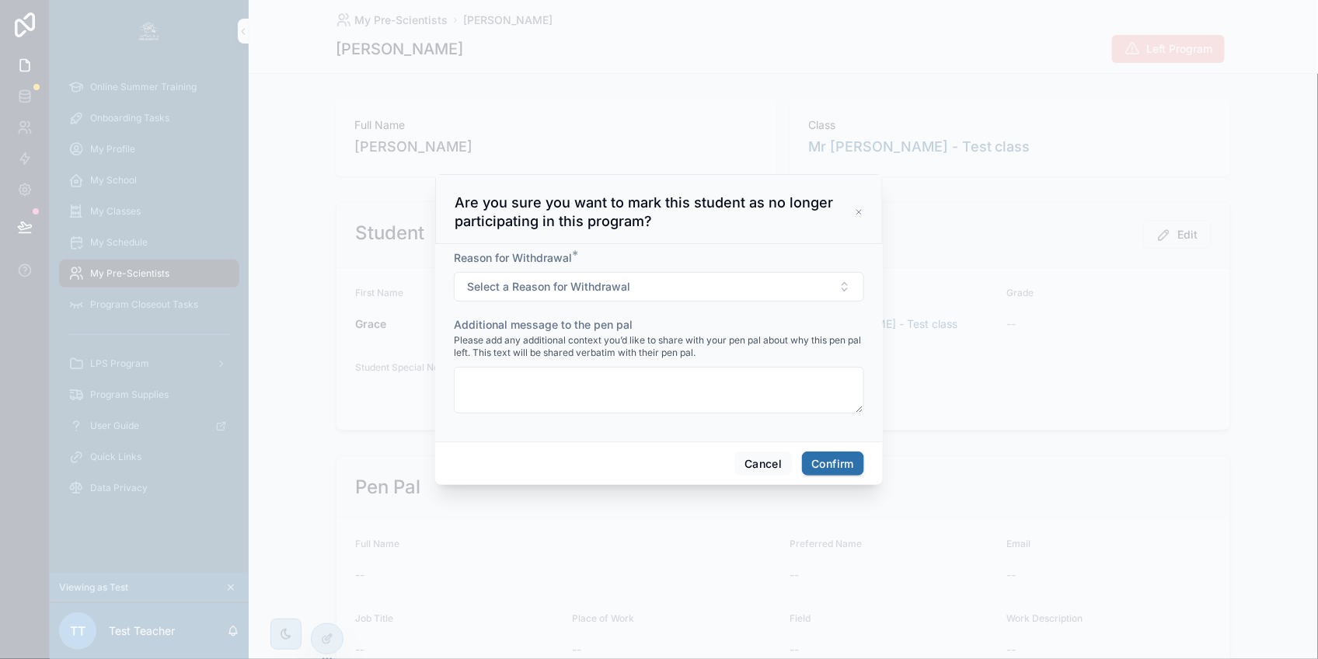
click at [856, 218] on icon at bounding box center [859, 212] width 9 height 12
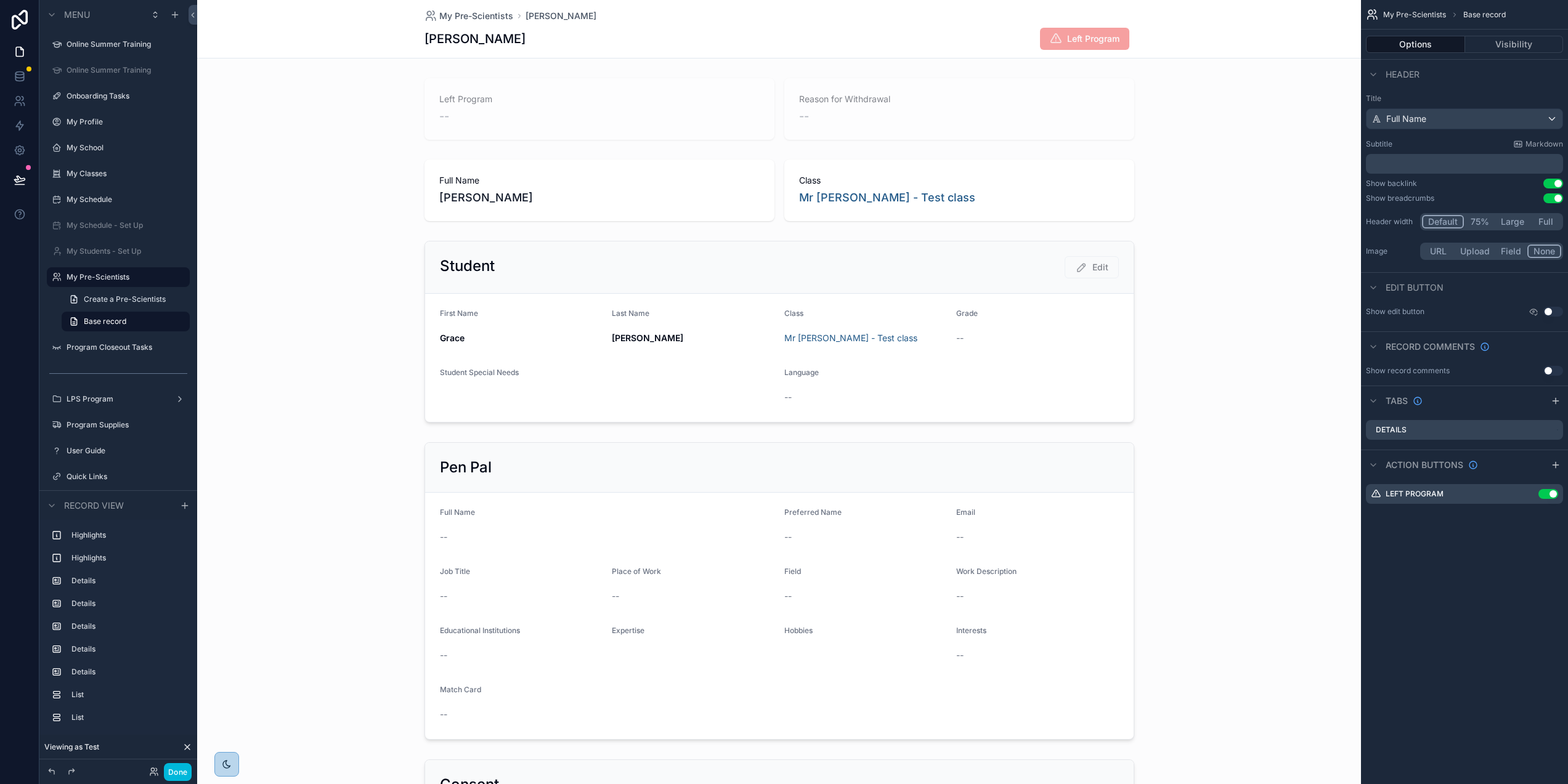
click at [0, 0] on icon "scrollable content" at bounding box center [0, 0] width 0 height 0
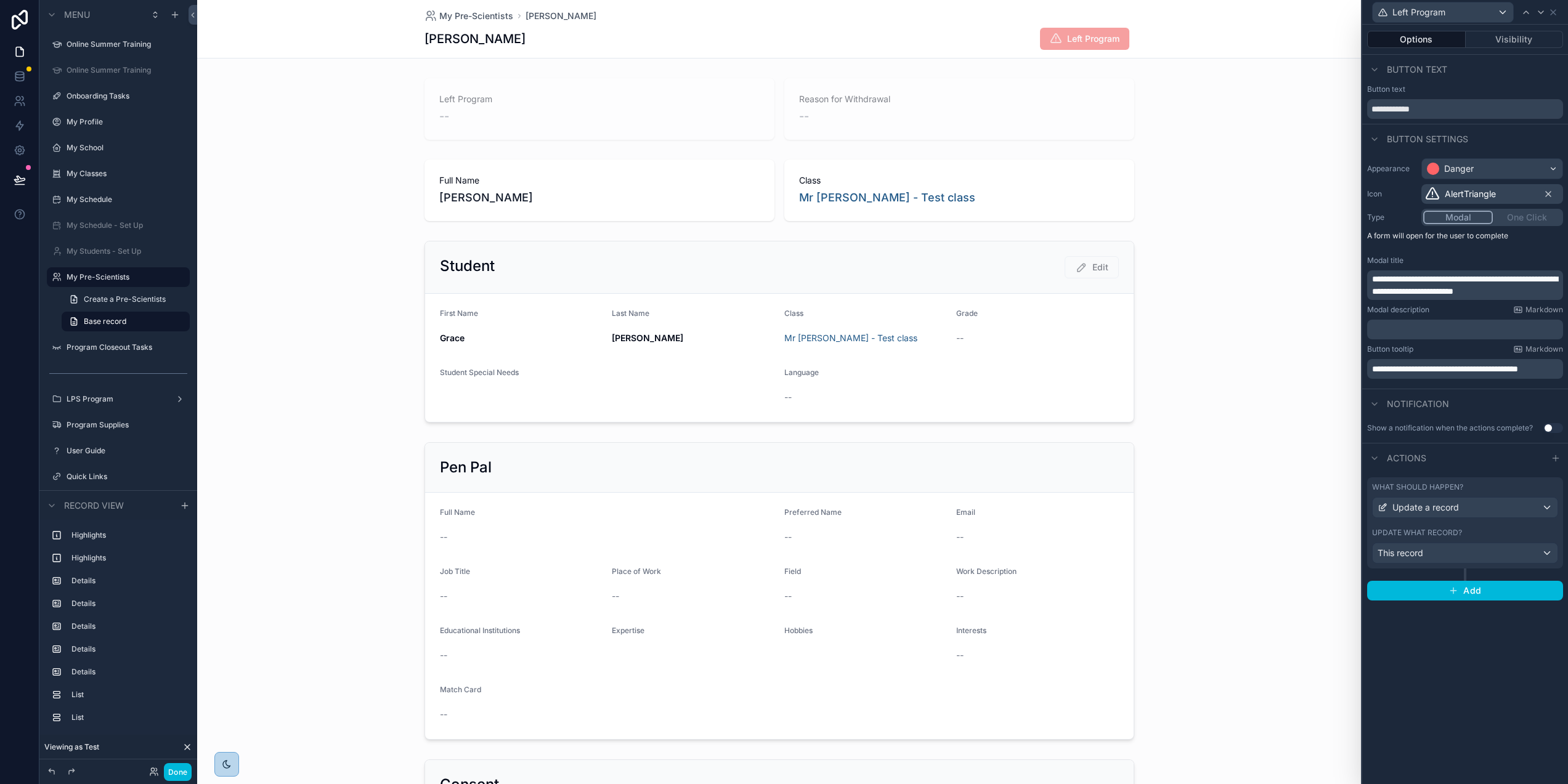
click at [1450, 529] on label "Update what record?" at bounding box center [1417, 533] width 90 height 10
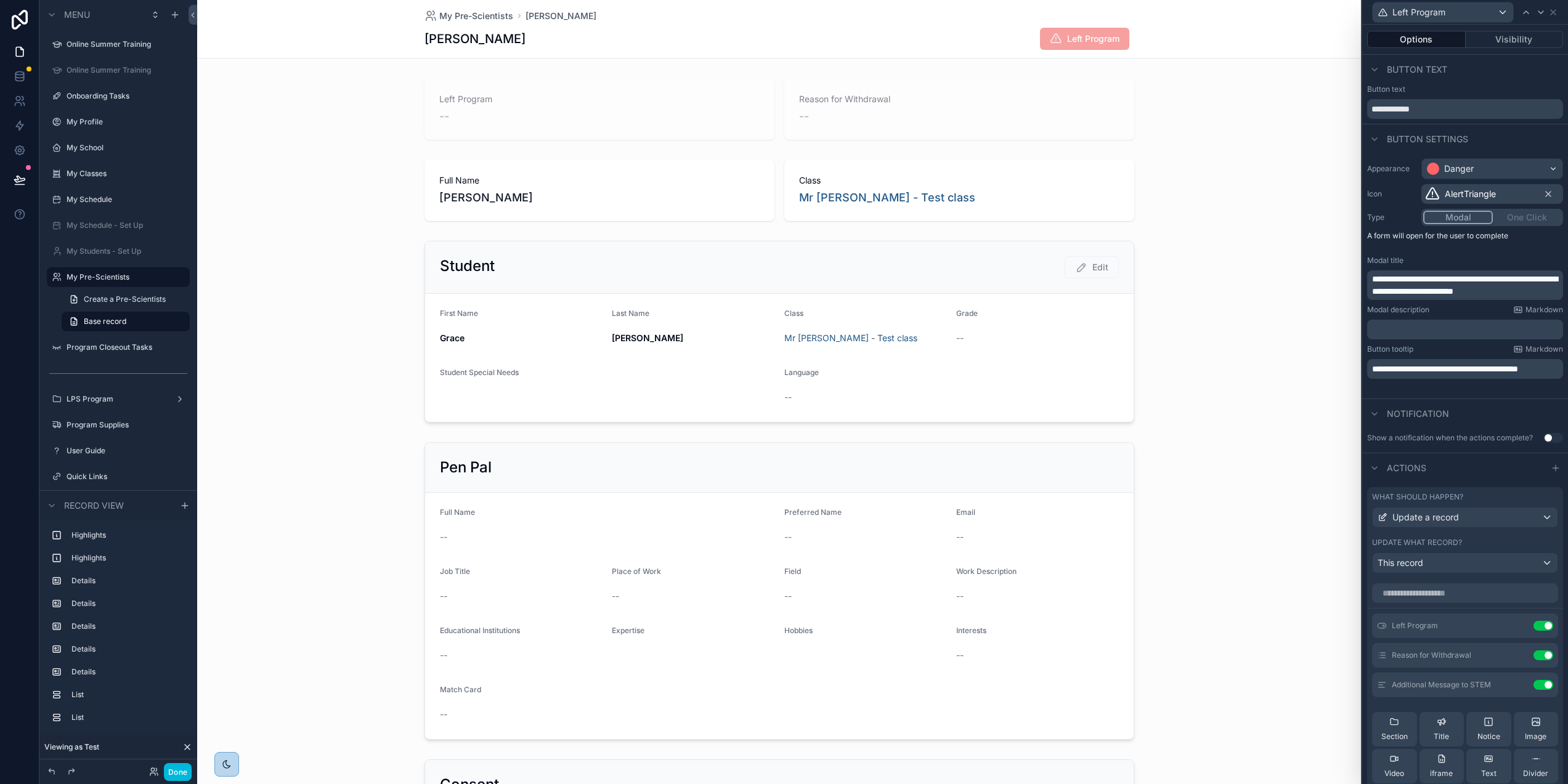
click at [1385, 328] on p "﻿" at bounding box center [1467, 330] width 189 height 13
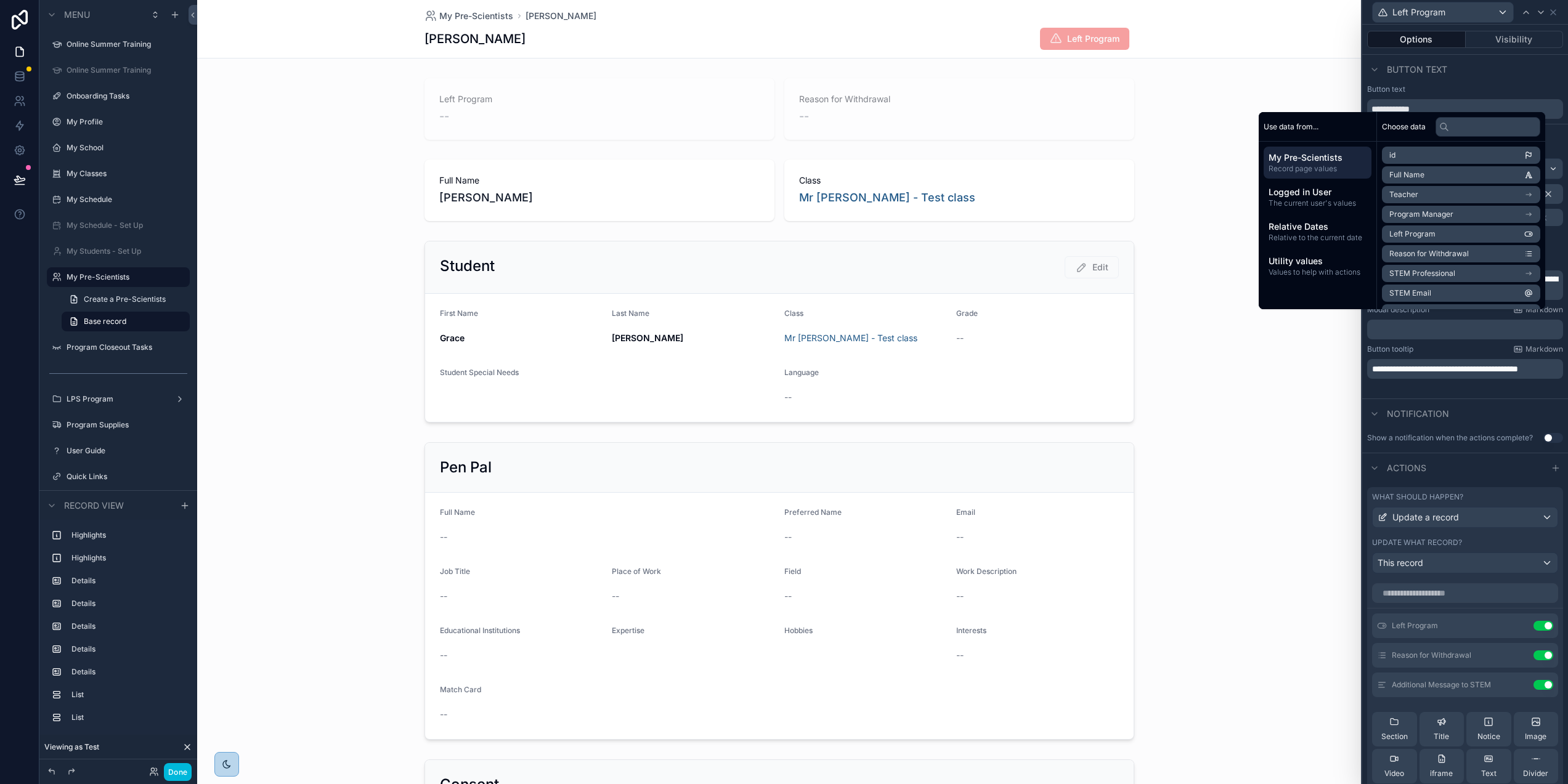
scroll to position [0, 0]
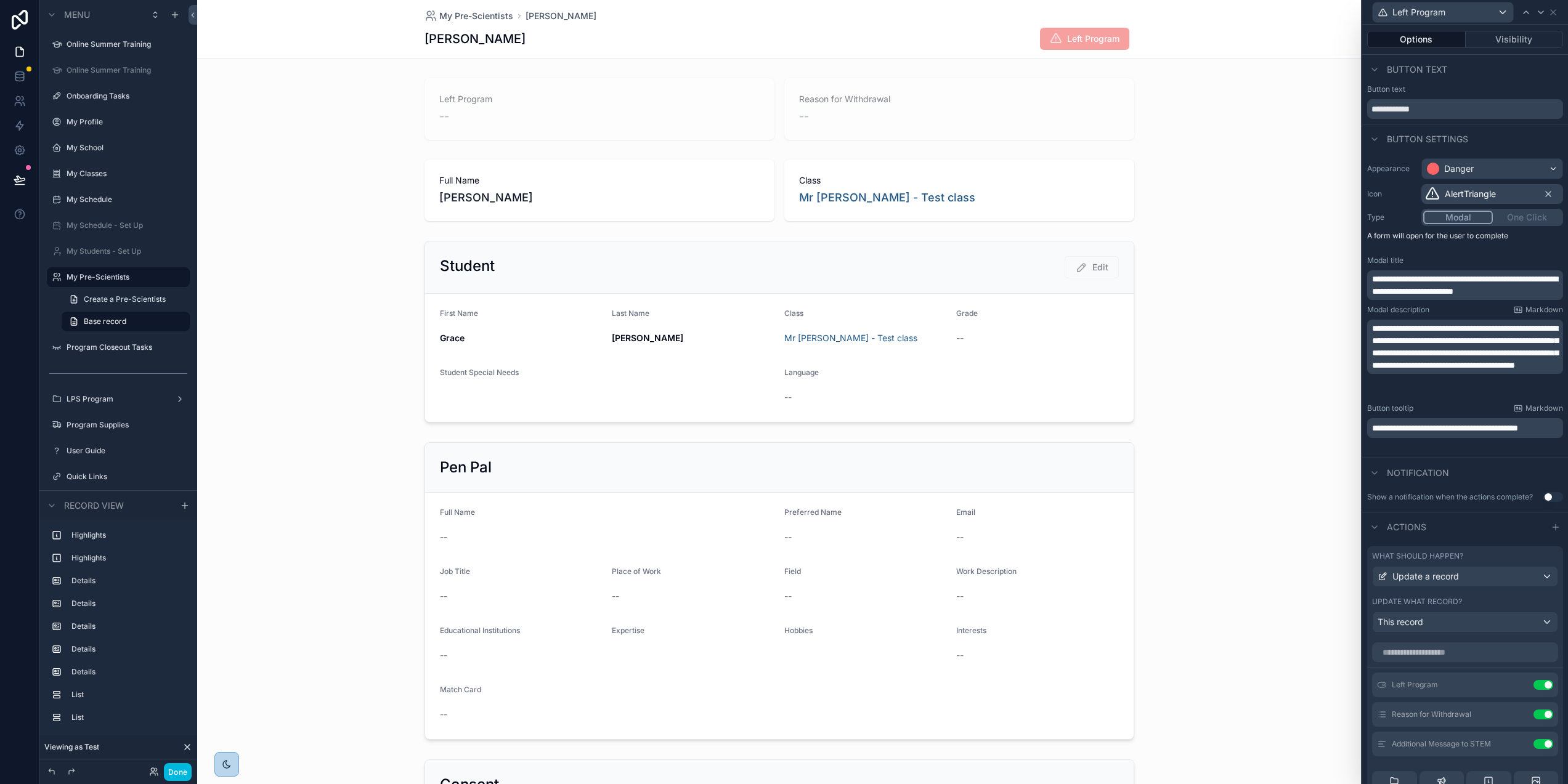
click at [1272, 431] on div "Left Program -- Reason for Withdrawal -- Full Name [PERSON_NAME] Class Mr Test …" at bounding box center [779, 784] width 1164 height 1423
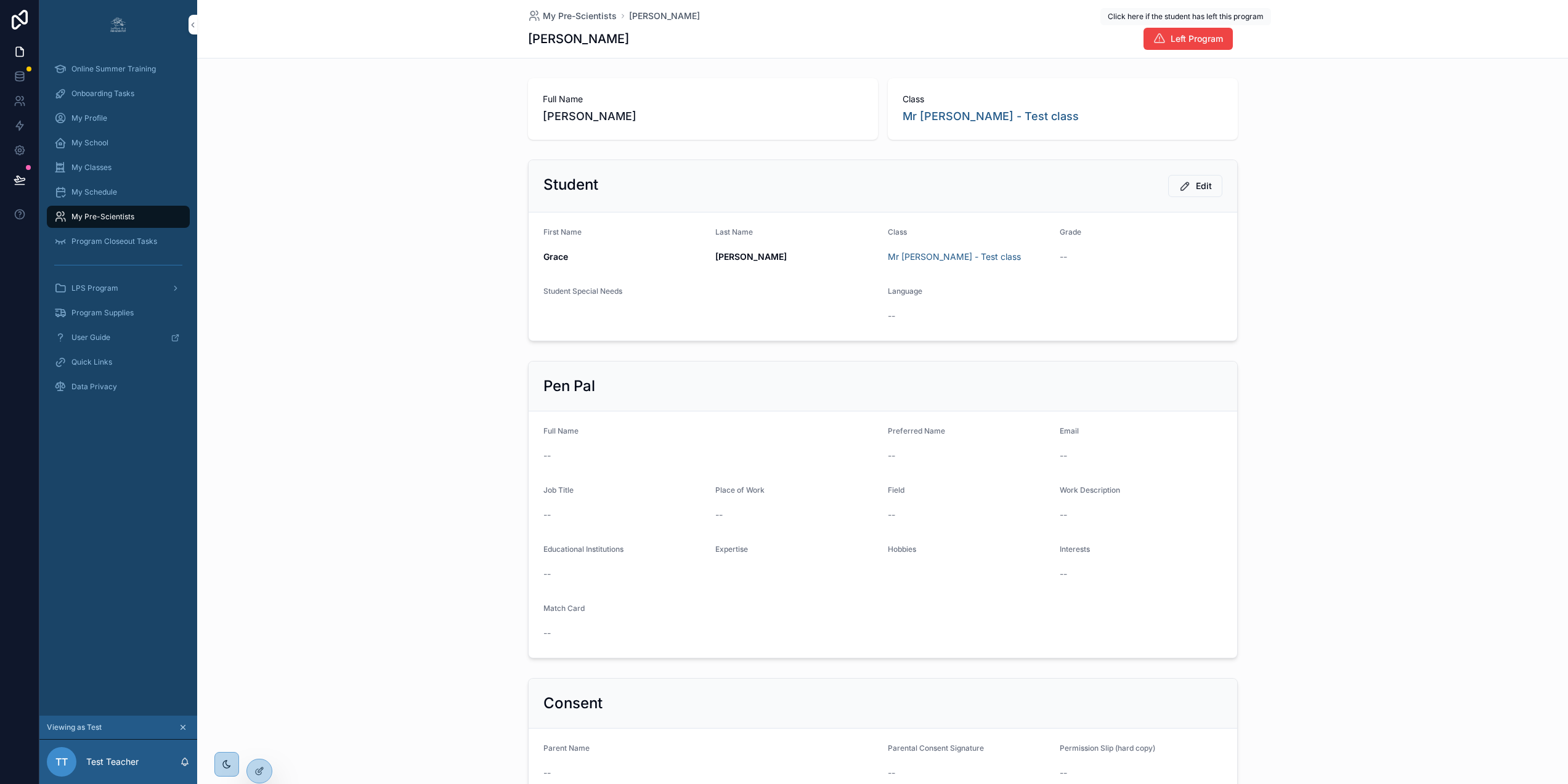
click at [1180, 40] on span "Left Program" at bounding box center [1197, 39] width 52 height 13
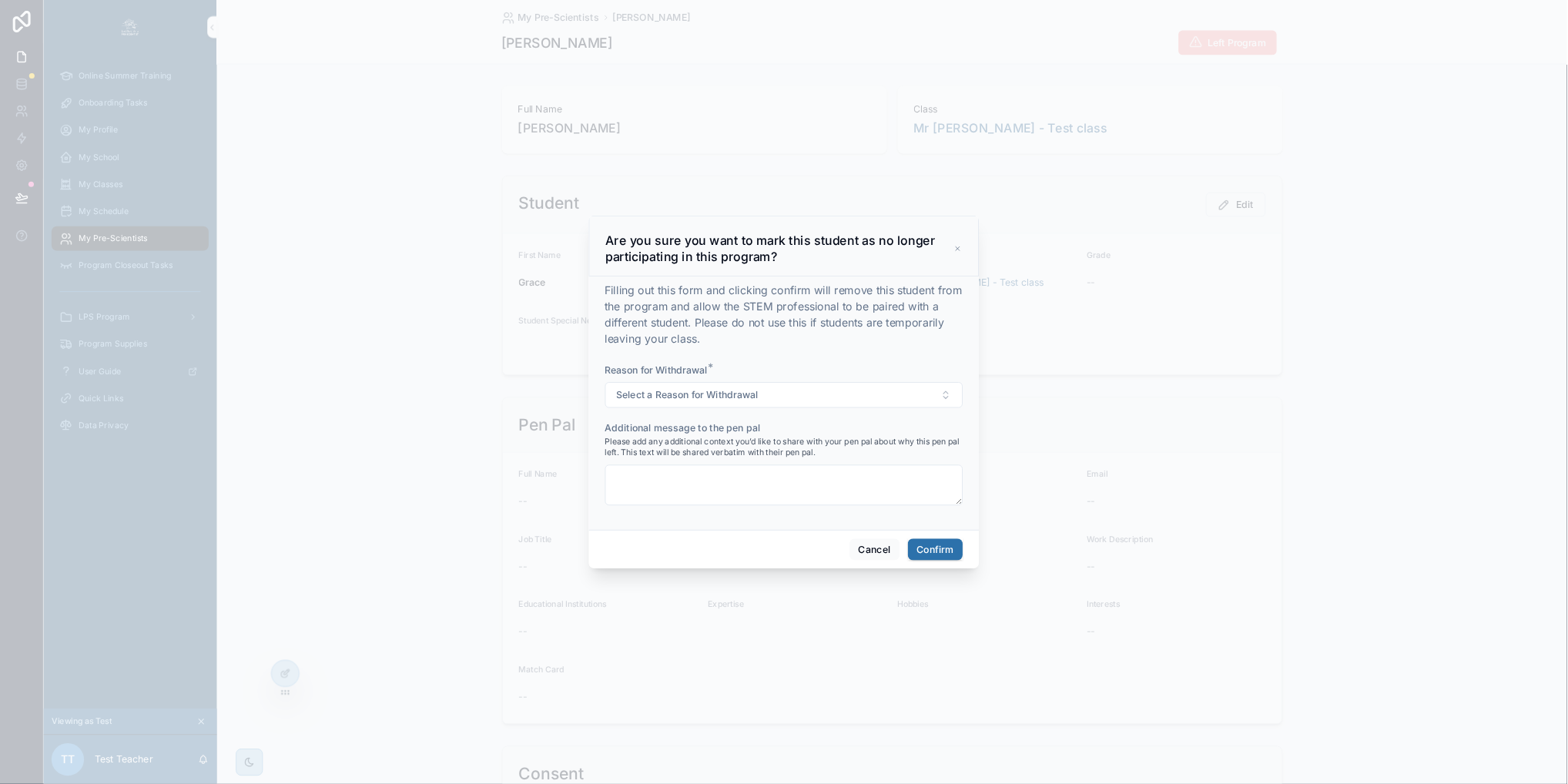
scroll to position [0, 2]
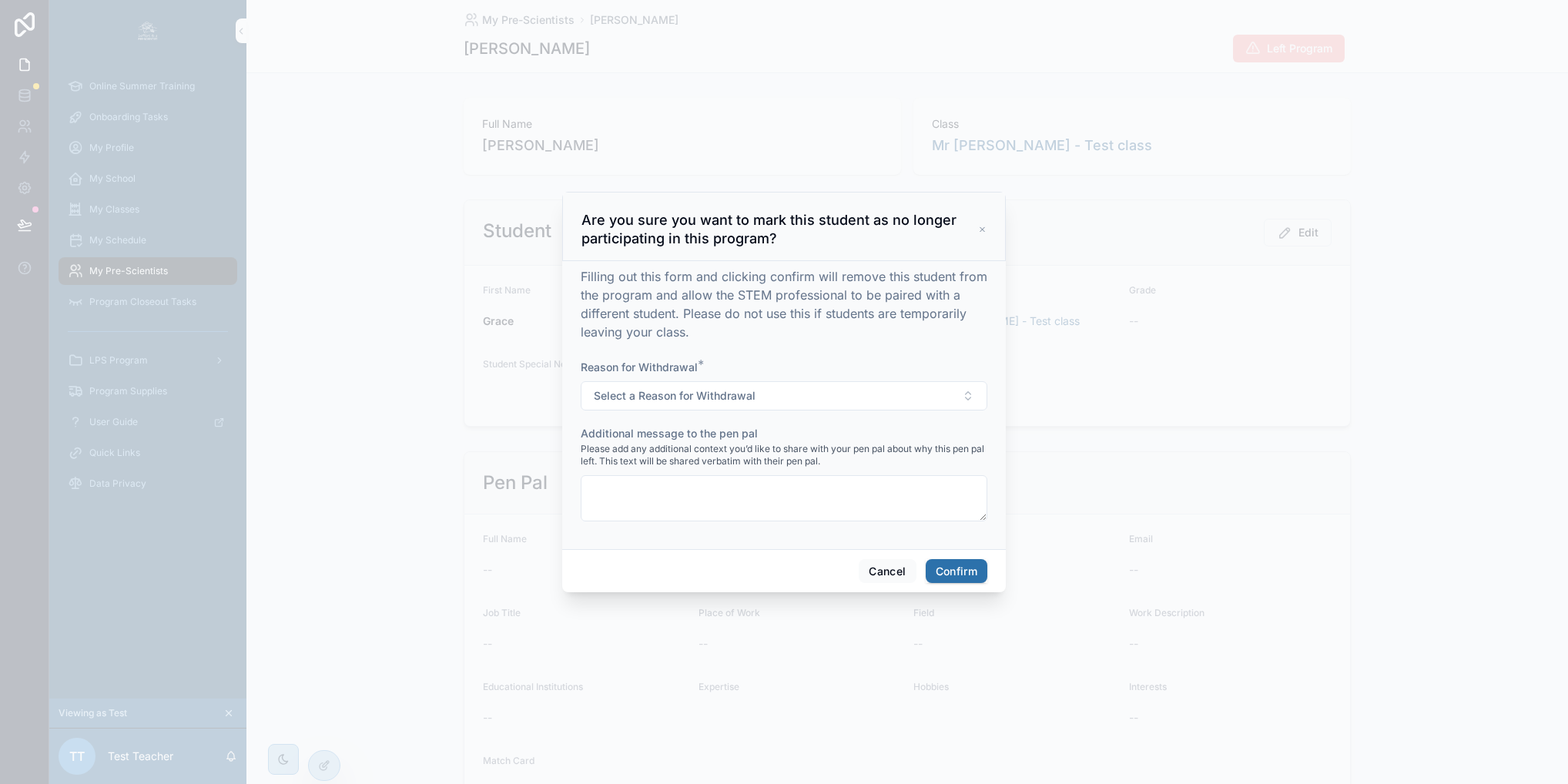
click at [978, 233] on icon at bounding box center [982, 229] width 9 height 12
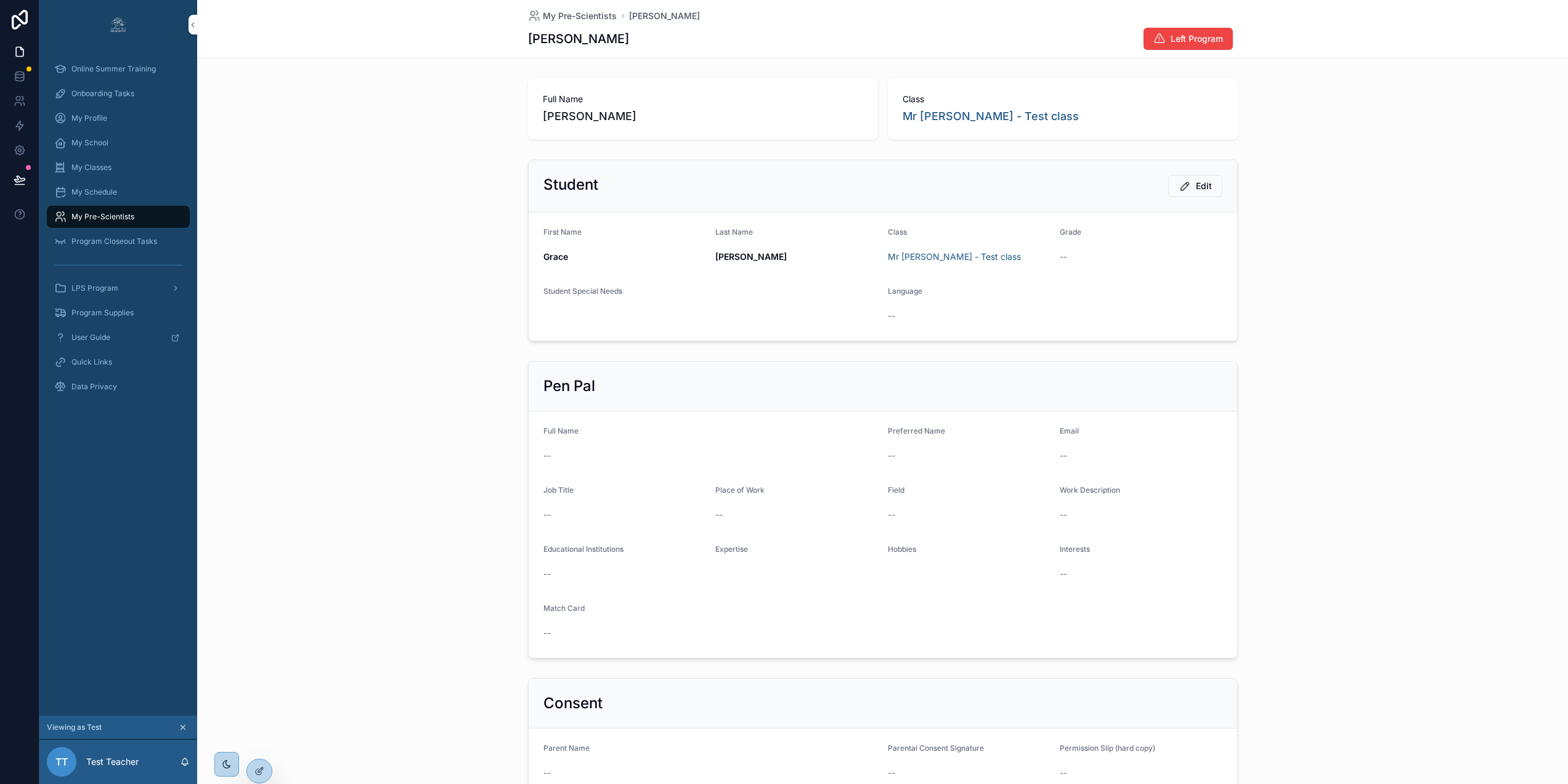
click at [328, 233] on div "Student Edit First Name [PERSON_NAME] Last Name [PERSON_NAME] Class Mr Test - T…" at bounding box center [882, 250] width 1371 height 192
click at [18, 181] on icon at bounding box center [20, 180] width 13 height 13
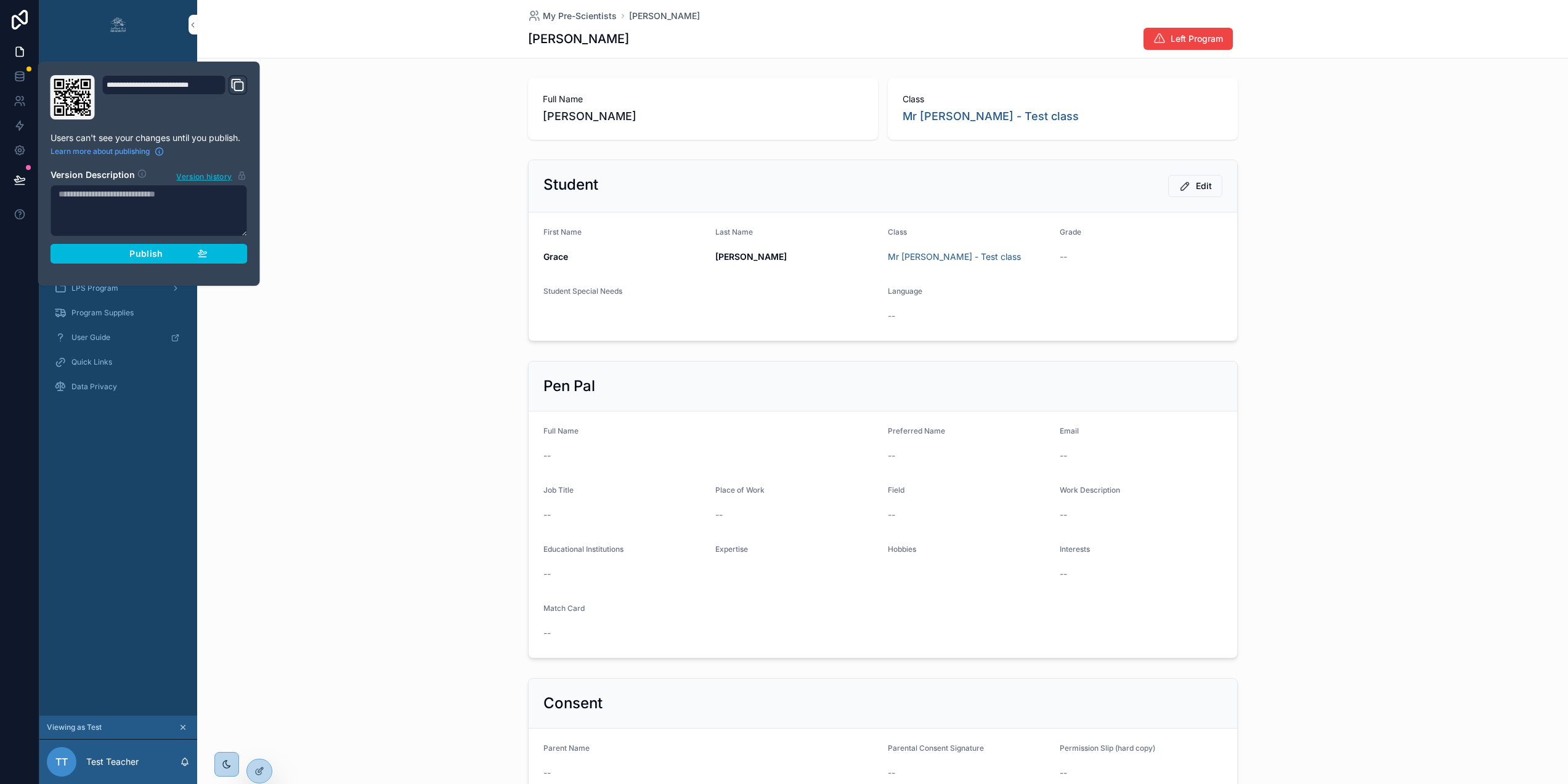
click at [160, 254] on span "Publish" at bounding box center [146, 254] width 33 height 11
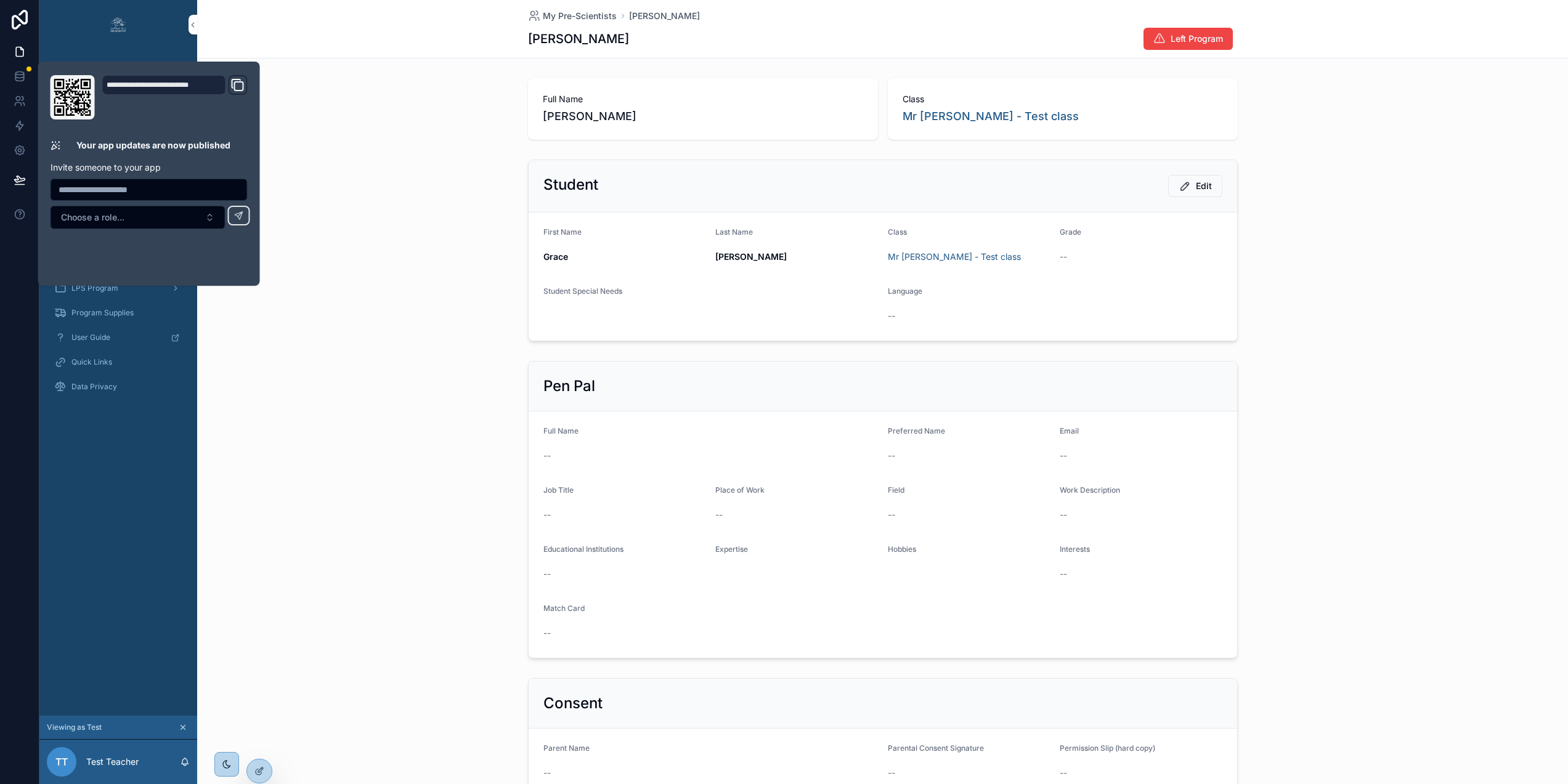
click at [361, 170] on div "Student Edit First Name [PERSON_NAME] Last Name [PERSON_NAME] Class Mr Test - T…" at bounding box center [882, 250] width 1371 height 192
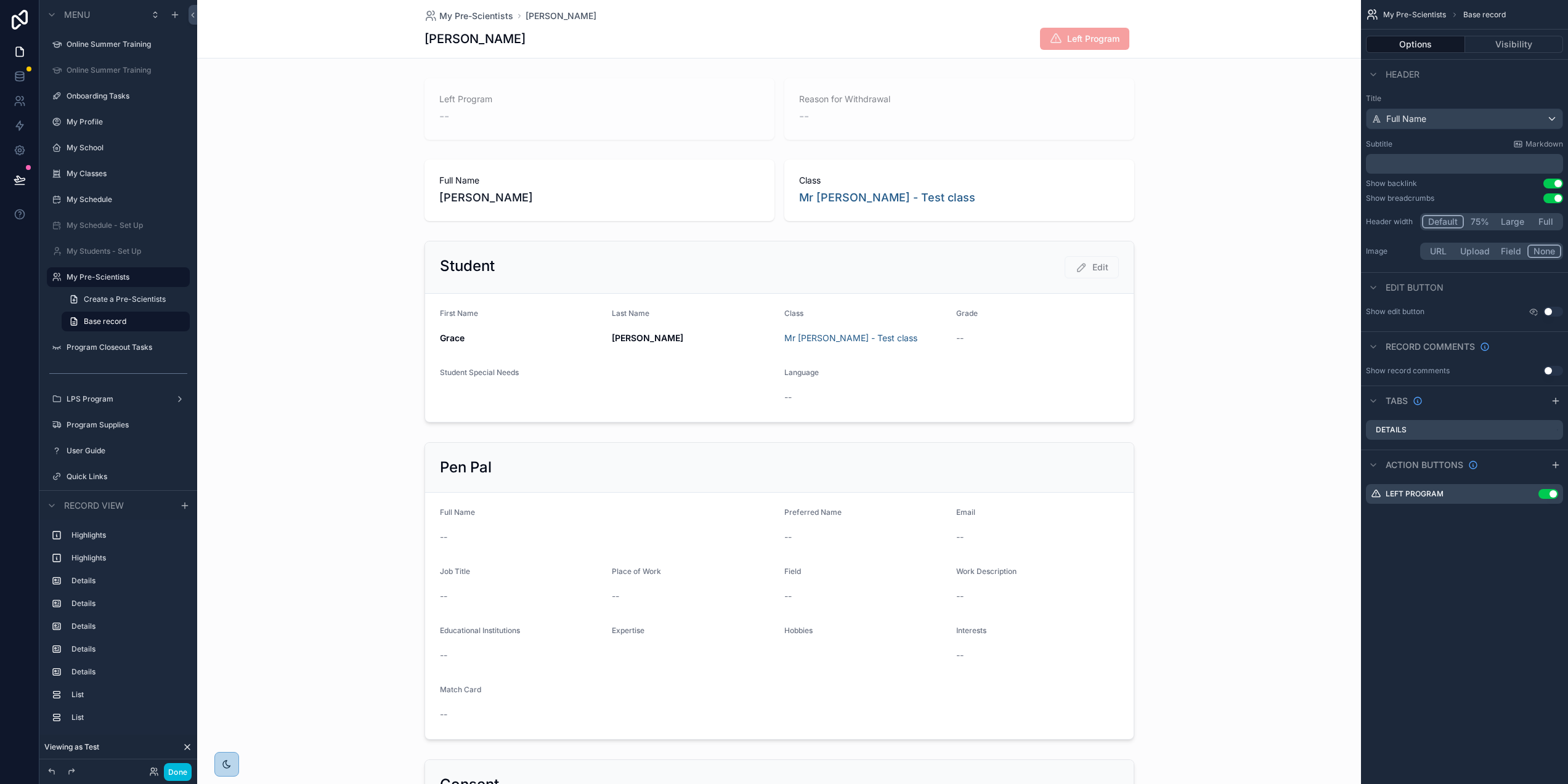
click at [1094, 37] on span "Left Program" at bounding box center [1084, 39] width 90 height 22
click at [0, 0] on icon "scrollable content" at bounding box center [0, 0] width 0 height 0
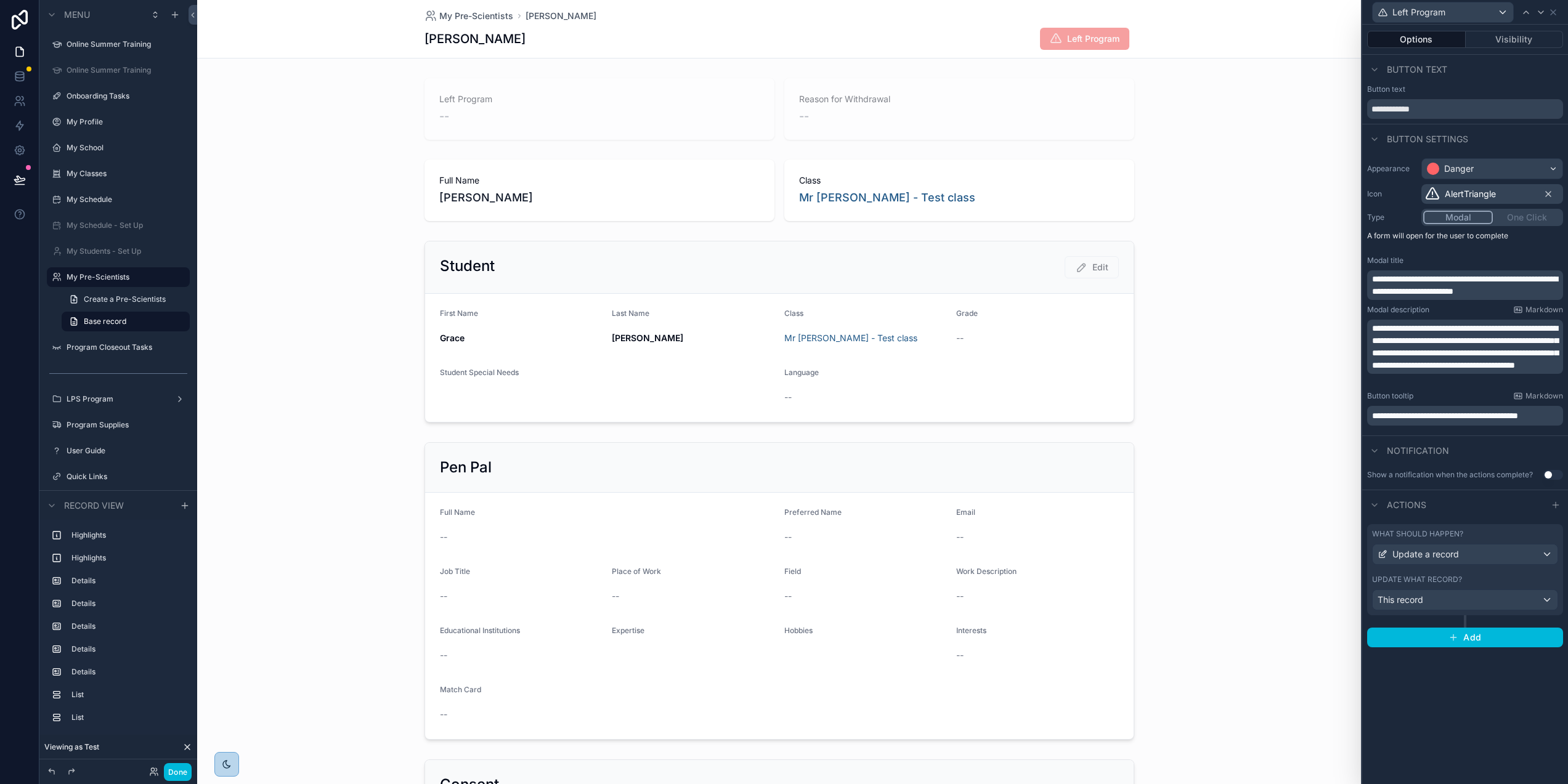
click at [1499, 574] on div "What should happen? Update a record Update what record? This record" at bounding box center [1465, 569] width 196 height 91
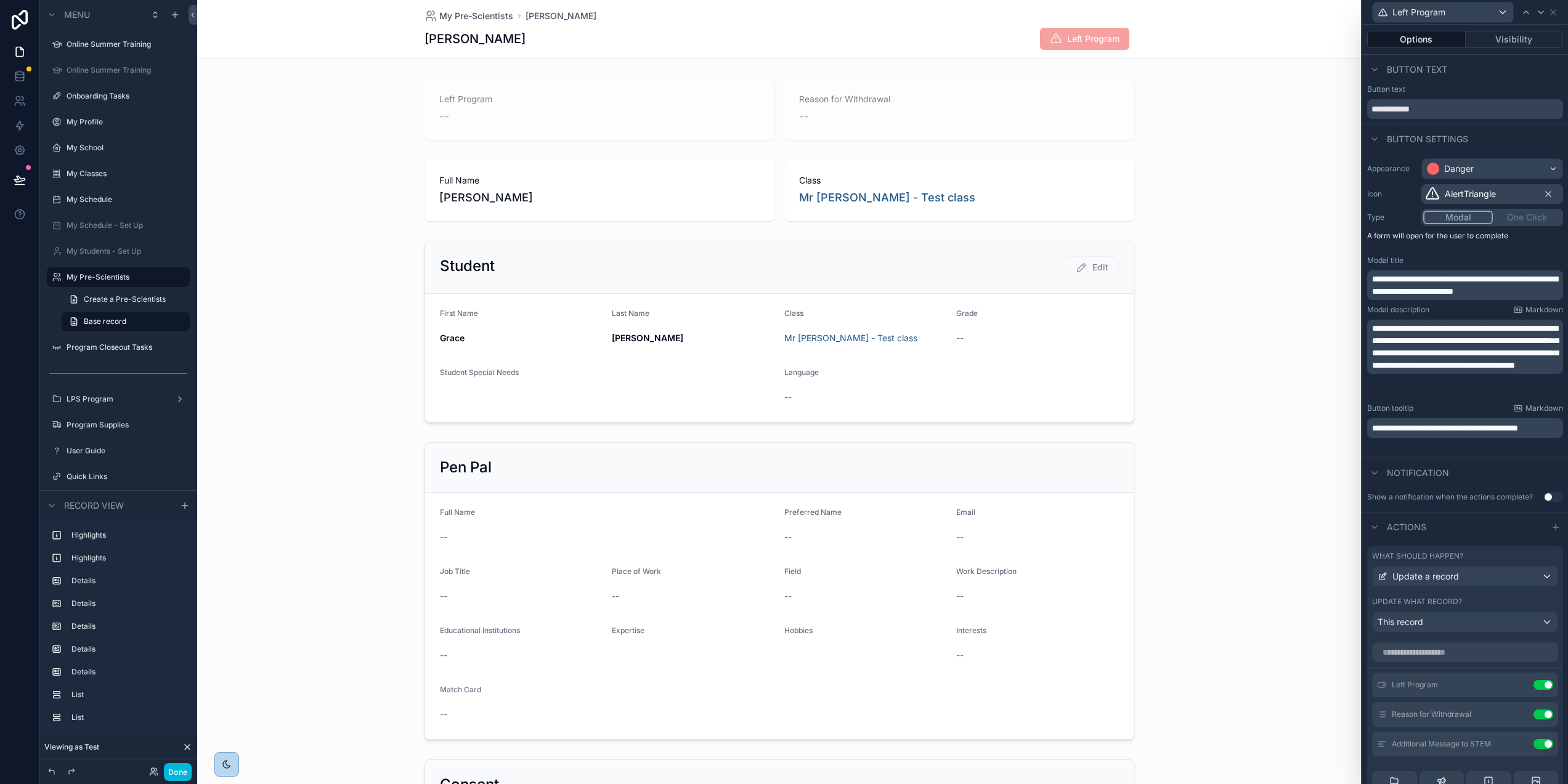
click at [0, 0] on icon at bounding box center [0, 0] width 0 height 0
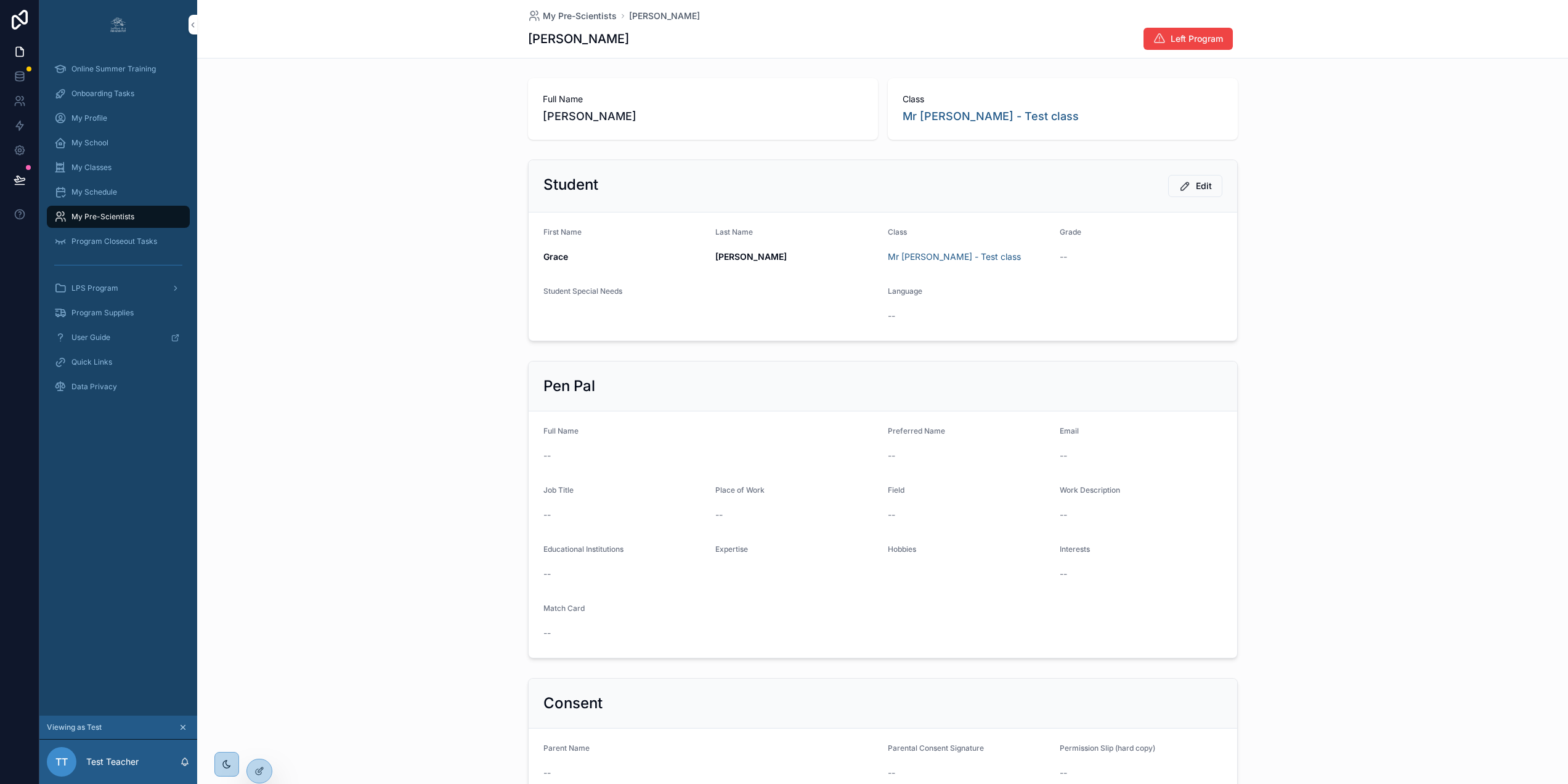
click at [264, 775] on icon at bounding box center [259, 771] width 10 height 10
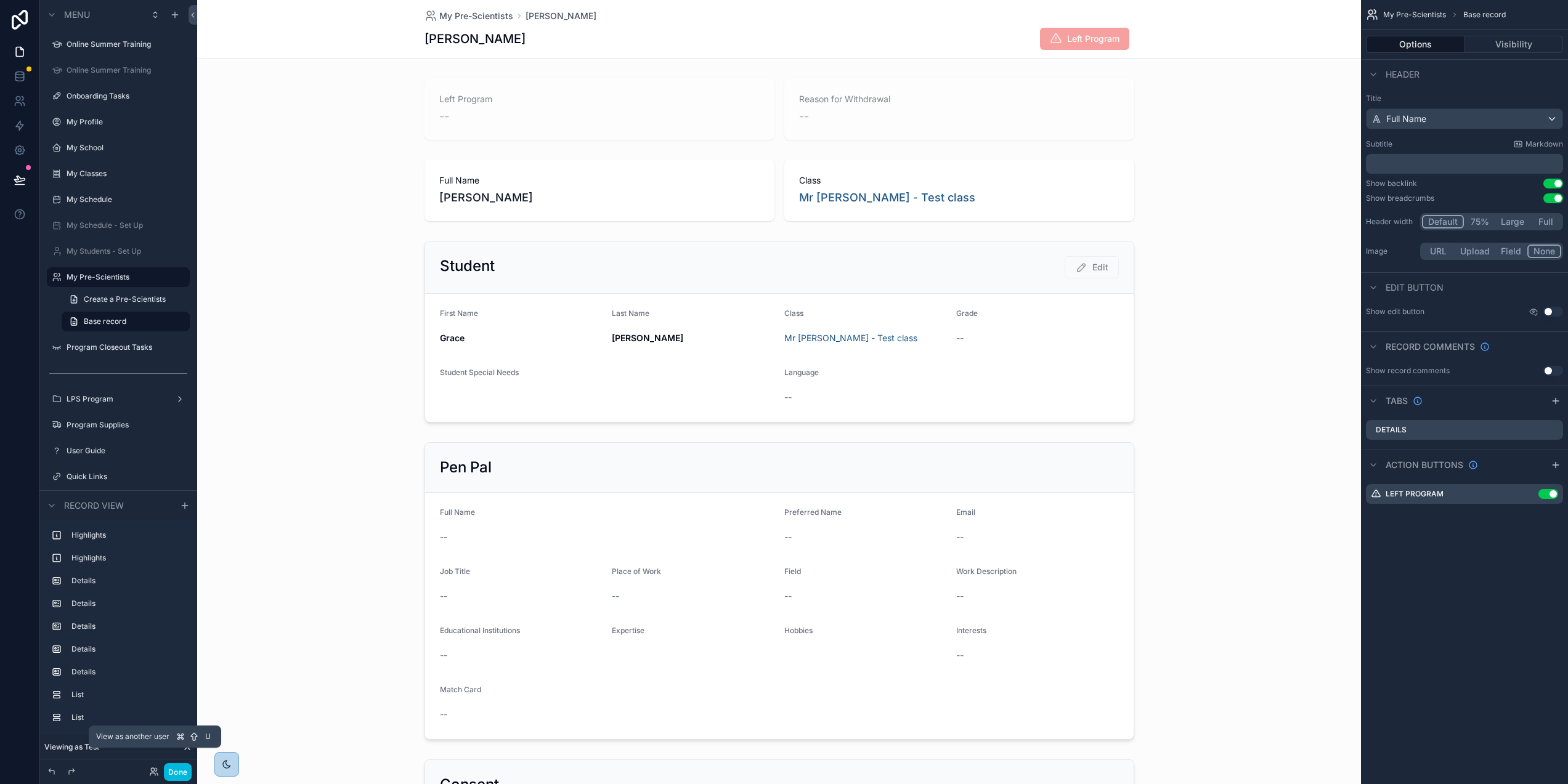
click at [152, 771] on icon at bounding box center [152, 770] width 3 height 3
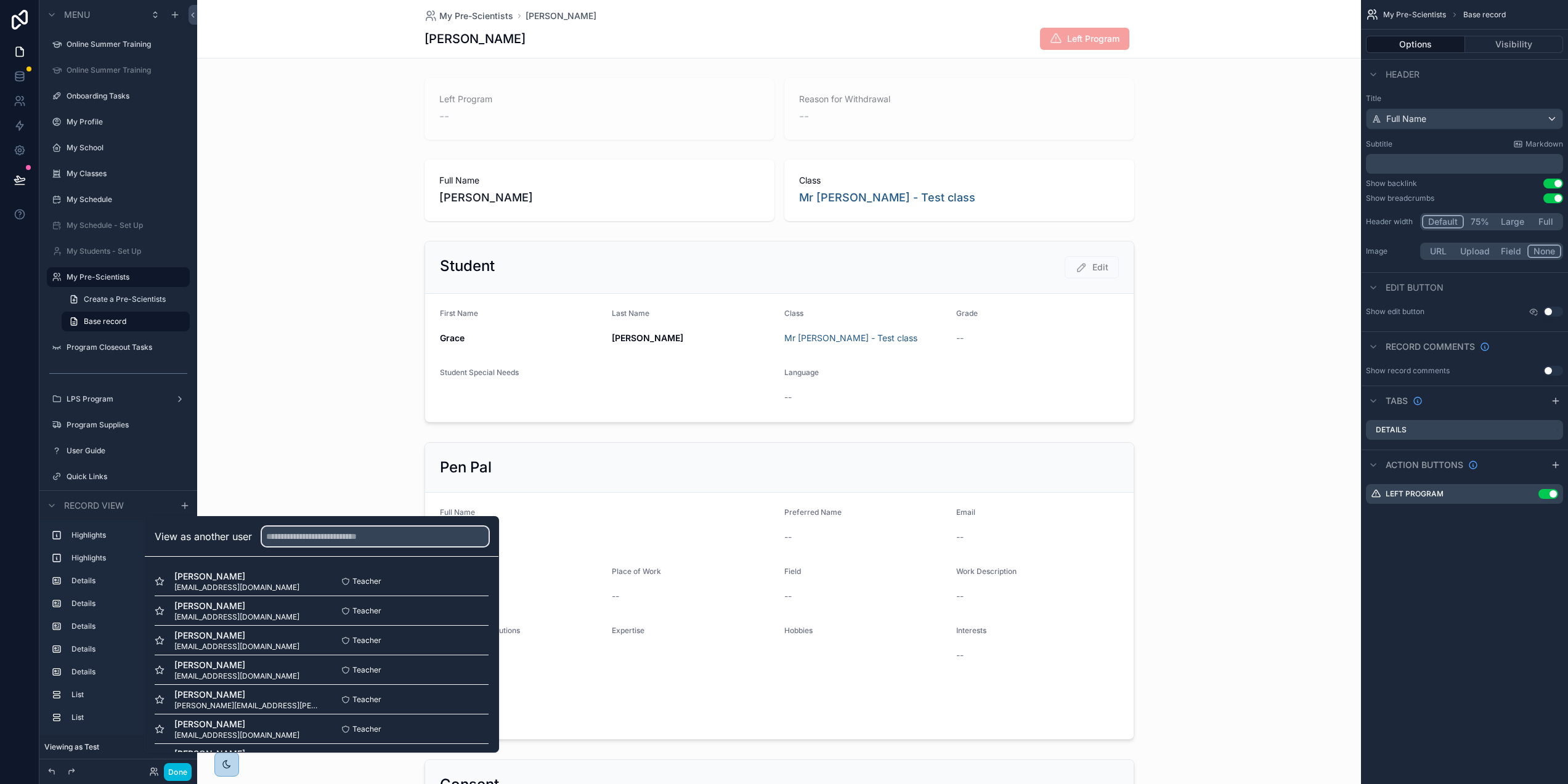
click at [331, 546] on input "text" at bounding box center [375, 536] width 227 height 20
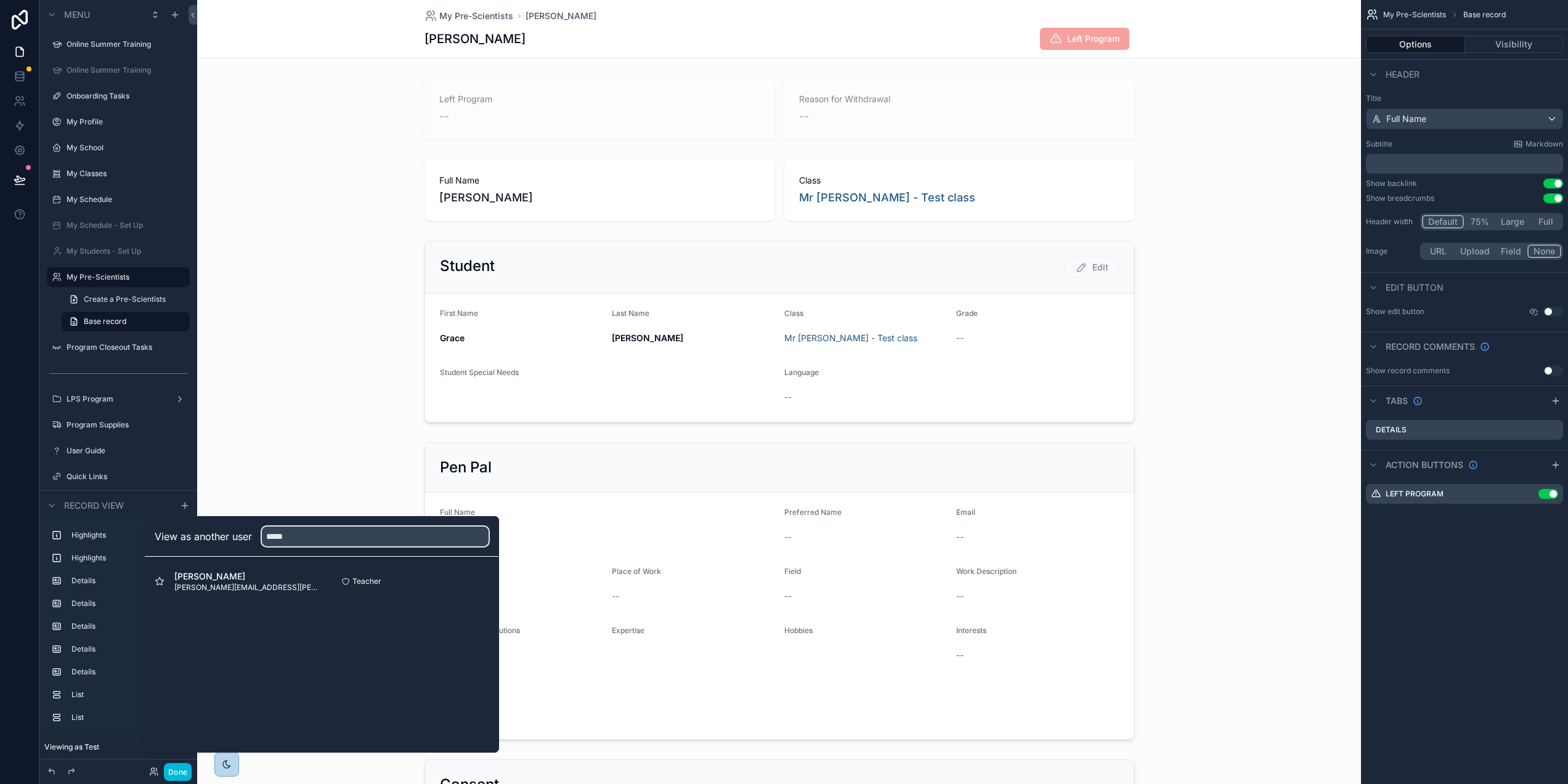
type input "*****"
click at [0, 0] on button "Select" at bounding box center [0, 0] width 0 height 0
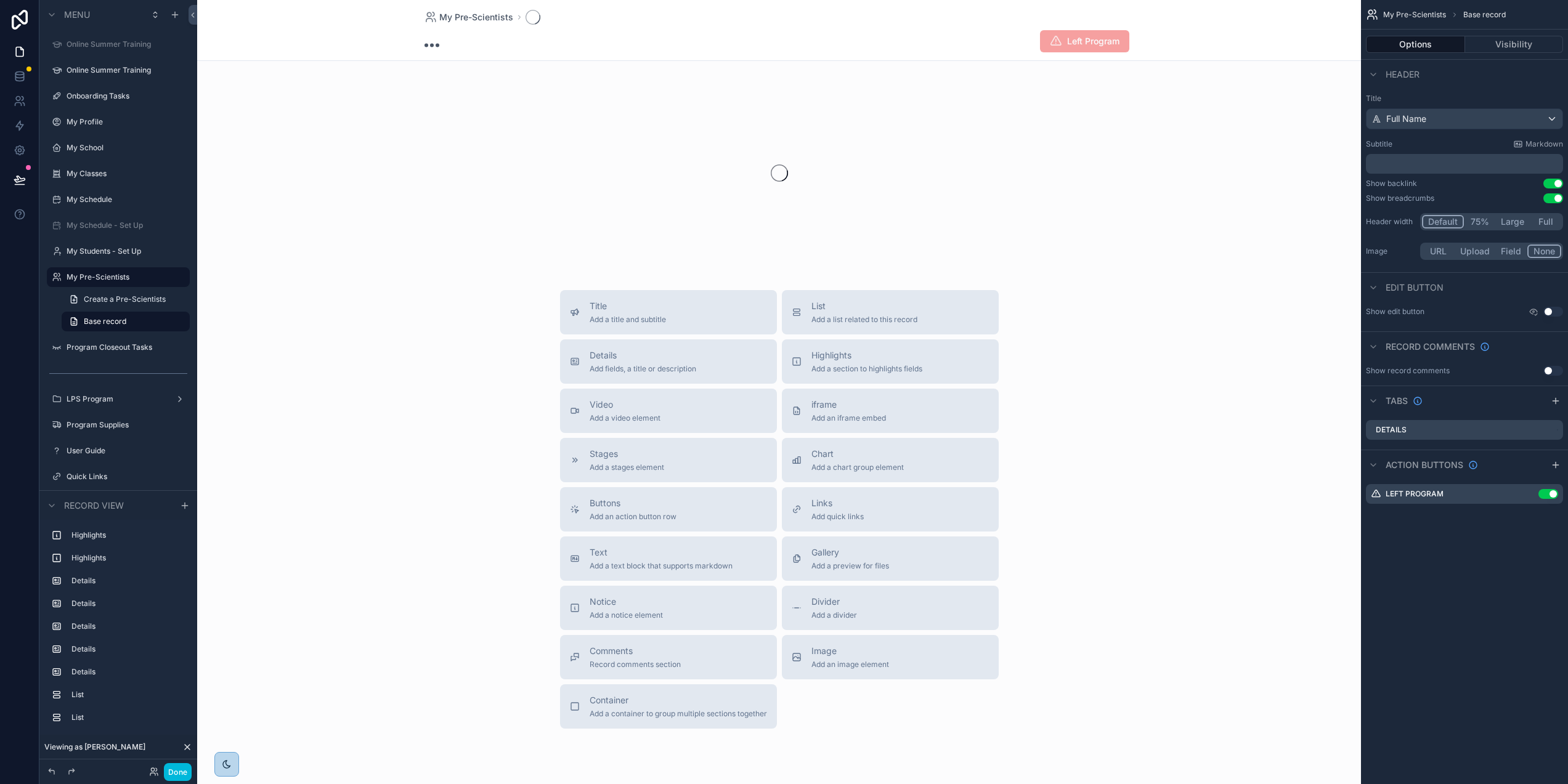
scroll to position [0, 2]
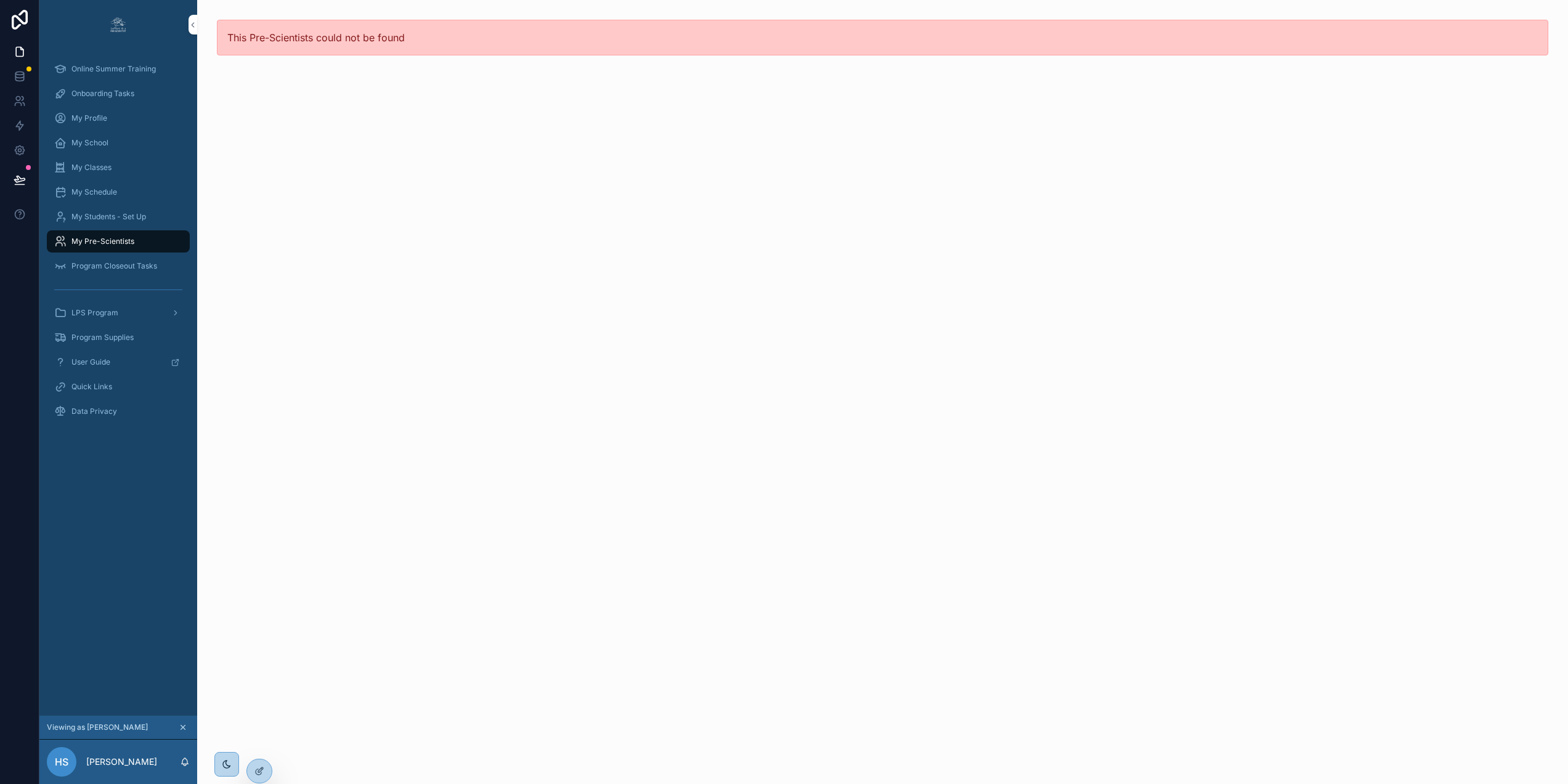
click at [104, 312] on span "LPS Program" at bounding box center [94, 313] width 47 height 10
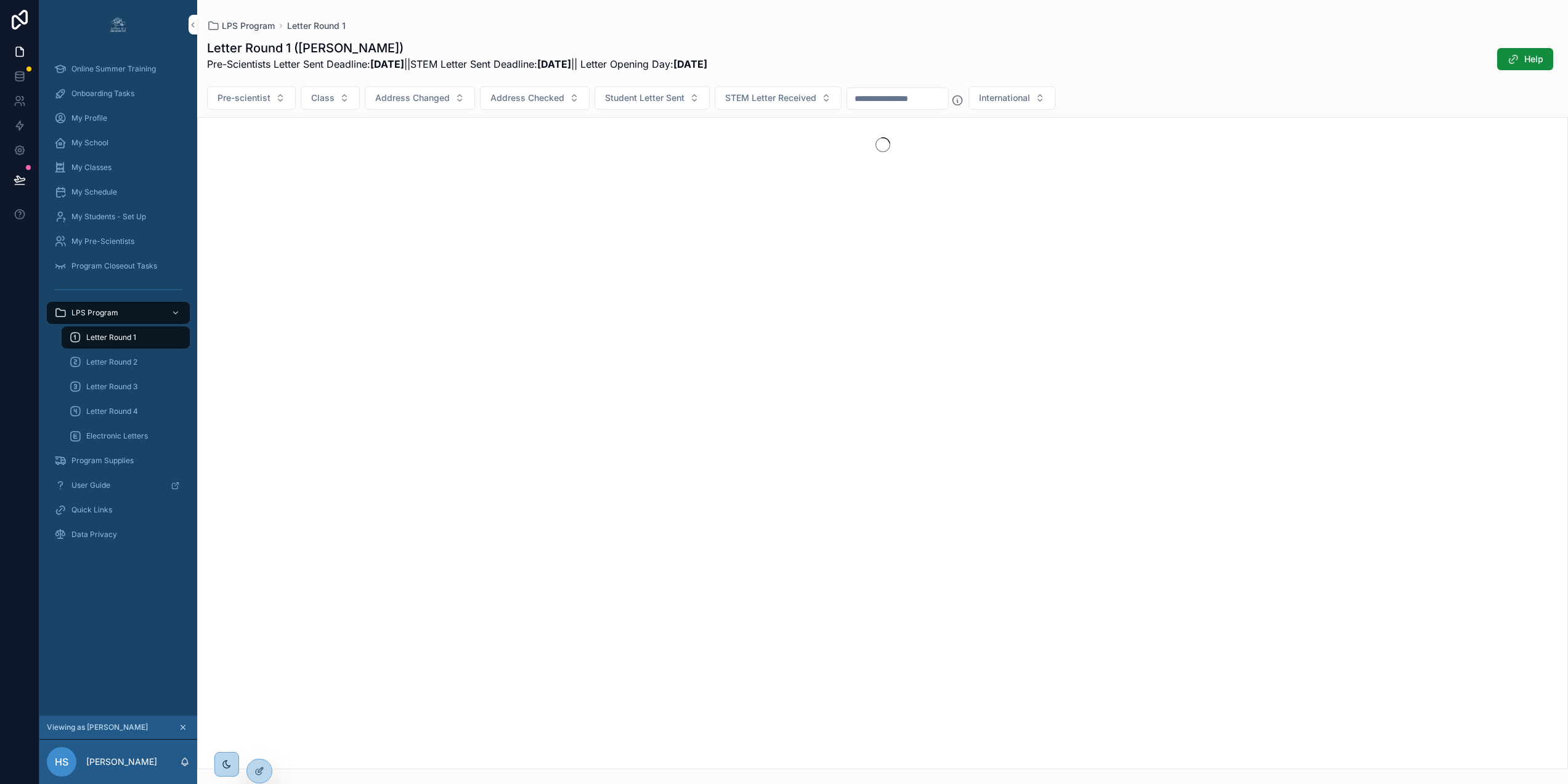
click at [123, 364] on span "Letter Round 2" at bounding box center [112, 362] width 52 height 10
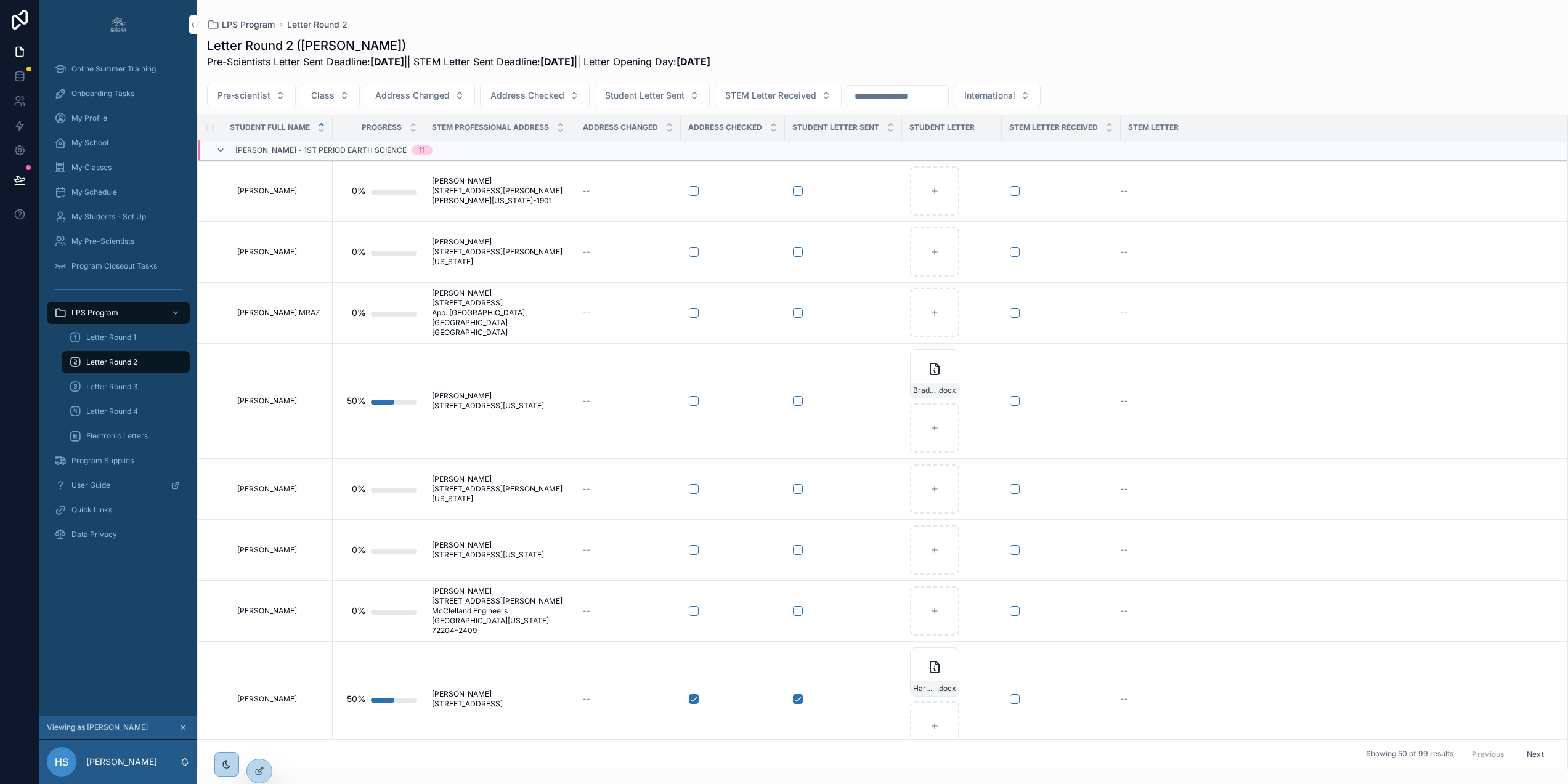
click at [686, 93] on button "Student Letter Sent" at bounding box center [652, 96] width 115 height 24
click at [574, 184] on div "Yes" at bounding box center [648, 185] width 171 height 20
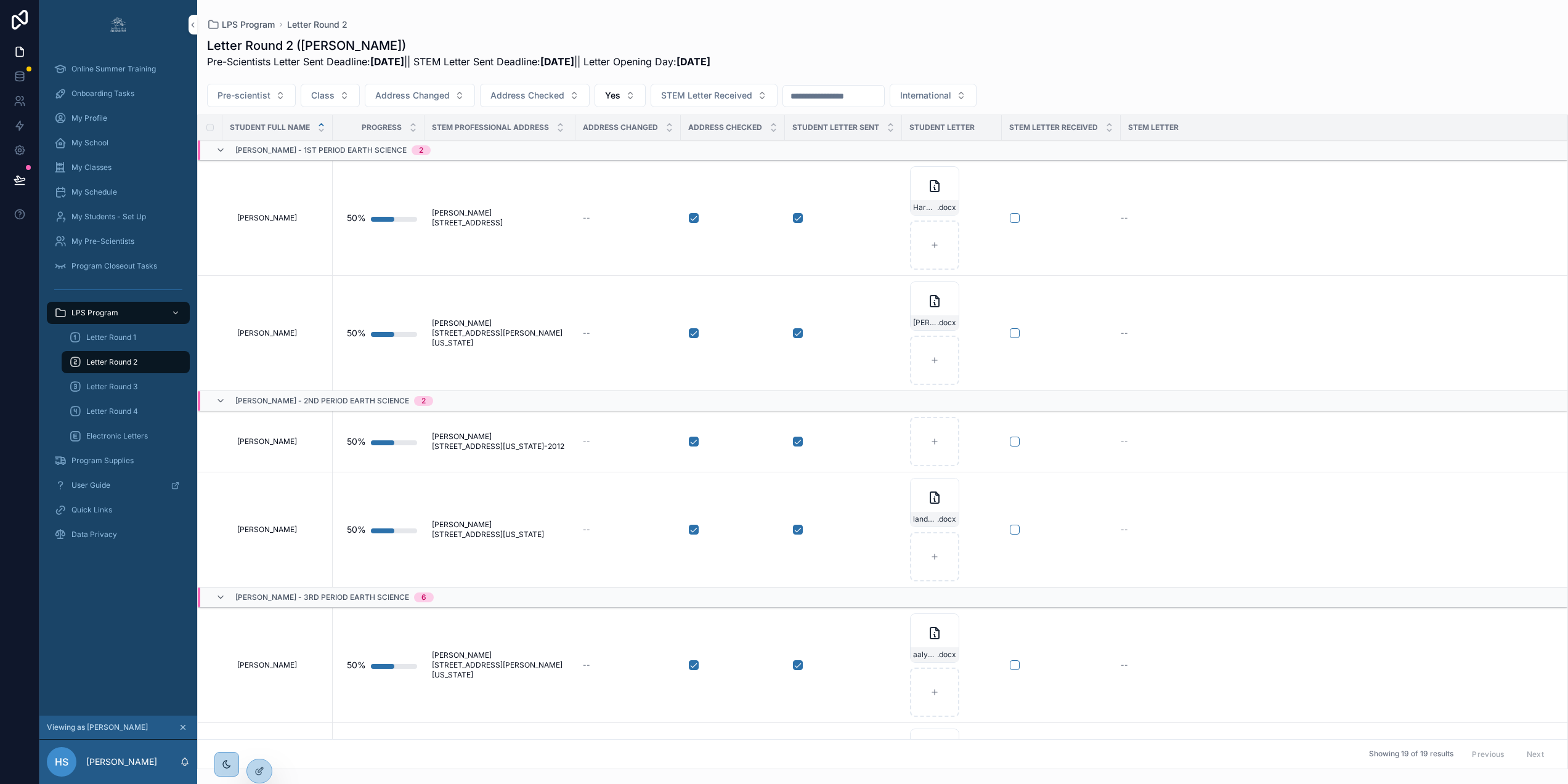
click at [622, 95] on button "Yes" at bounding box center [620, 96] width 52 height 24
click at [626, 94] on button "Yes" at bounding box center [620, 96] width 52 height 24
click at [556, 145] on div "----" at bounding box center [616, 145] width 171 height 20
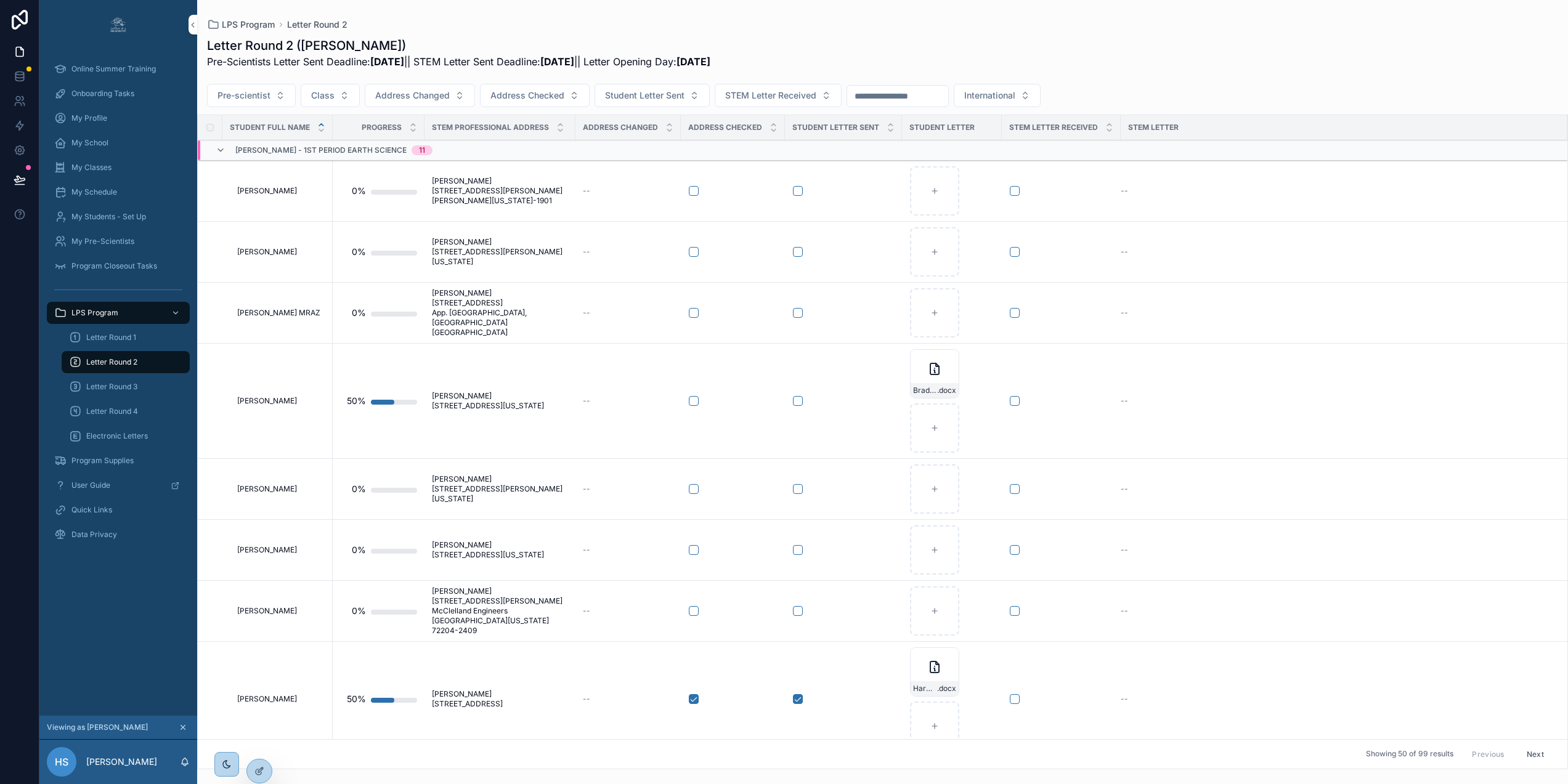
click at [690, 95] on button "Student Letter Sent" at bounding box center [652, 96] width 115 height 24
click at [588, 184] on div "Yes" at bounding box center [648, 185] width 171 height 20
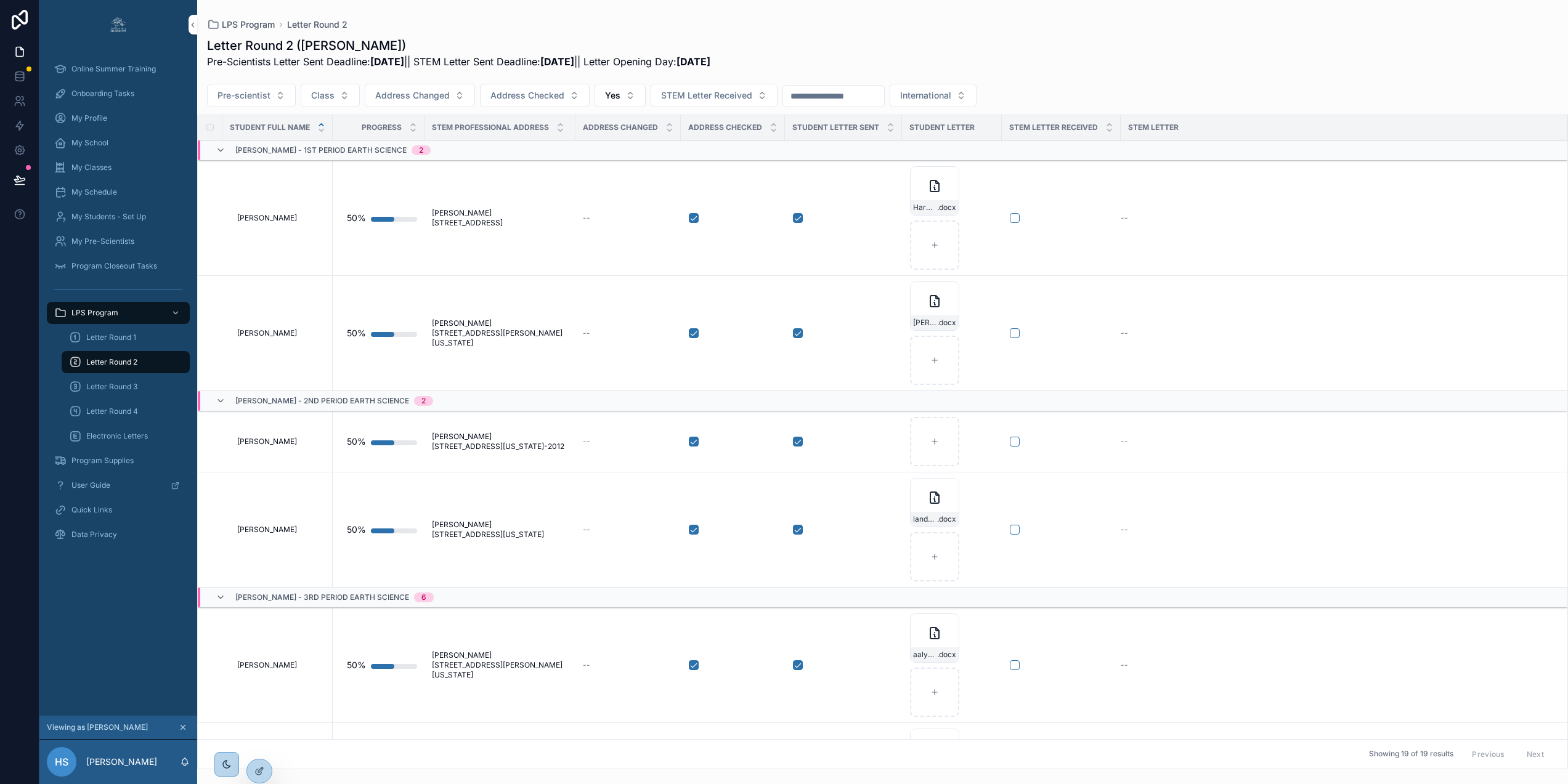
click at [109, 461] on span "Program Supplies" at bounding box center [102, 461] width 62 height 10
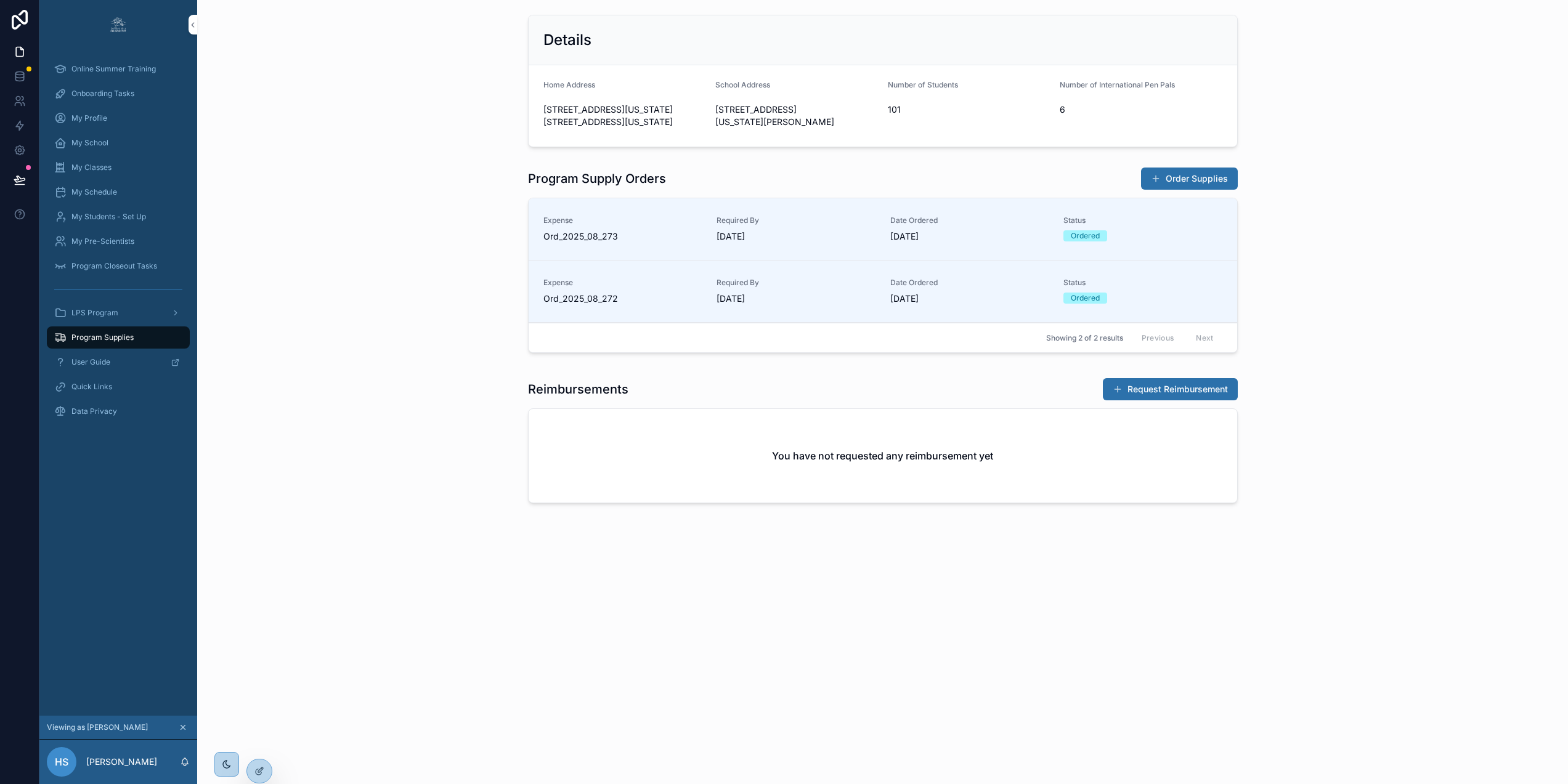
click at [1178, 189] on button "Order Supplies" at bounding box center [1189, 178] width 97 height 22
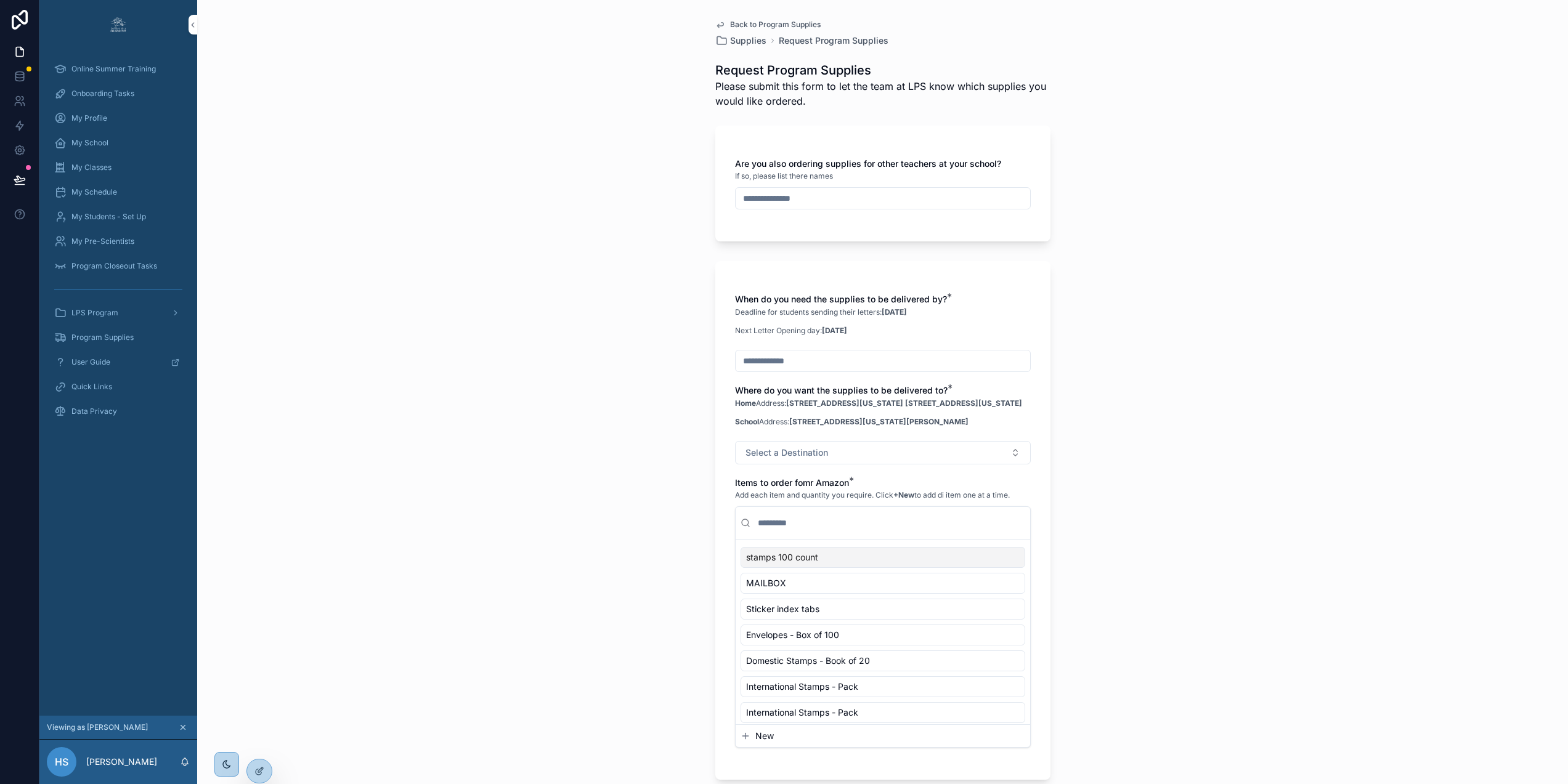
click at [716, 25] on icon "scrollable content" at bounding box center [720, 25] width 10 height 10
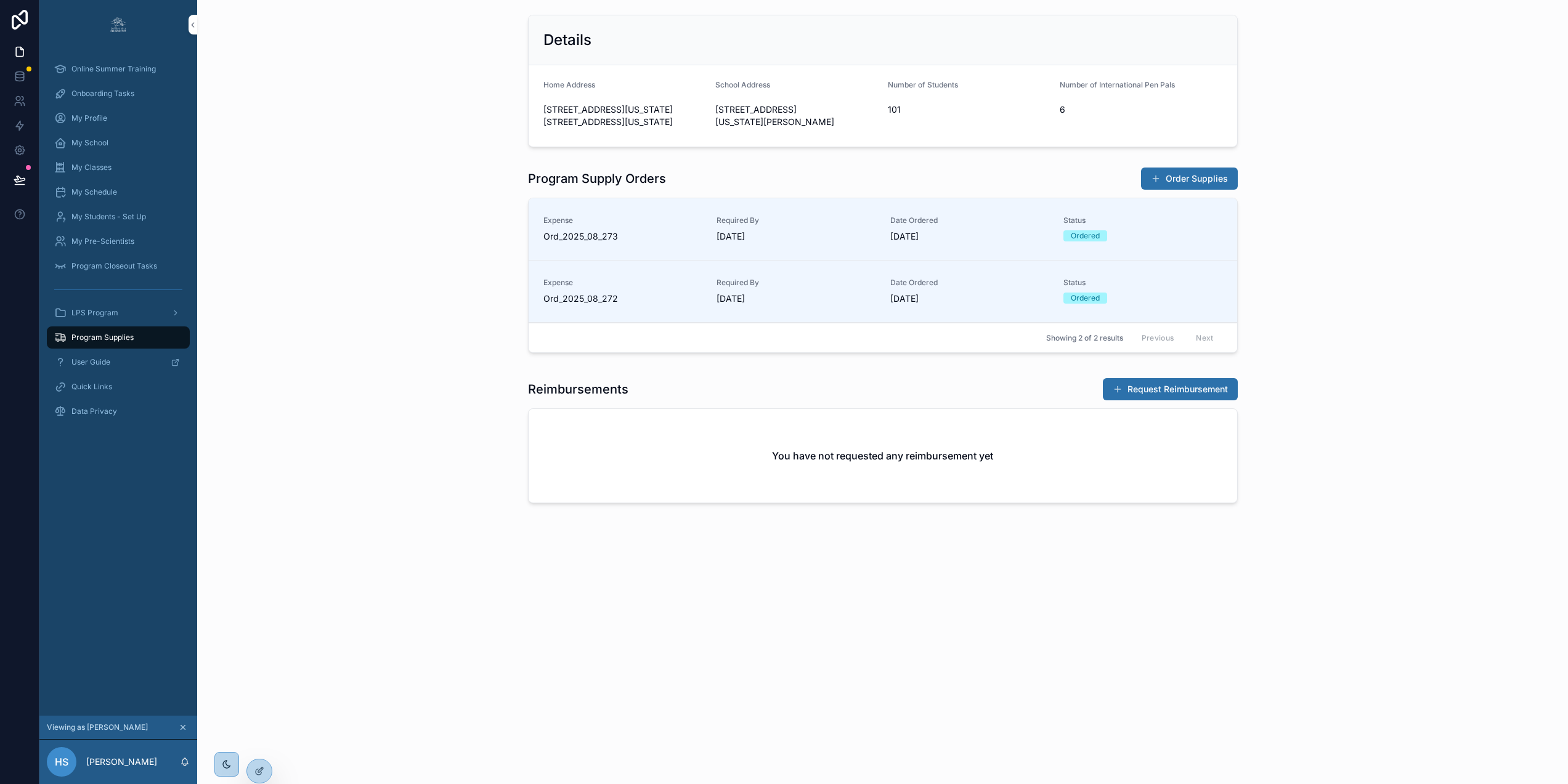
click at [1143, 400] on button "Request Reimbursement" at bounding box center [1170, 389] width 135 height 22
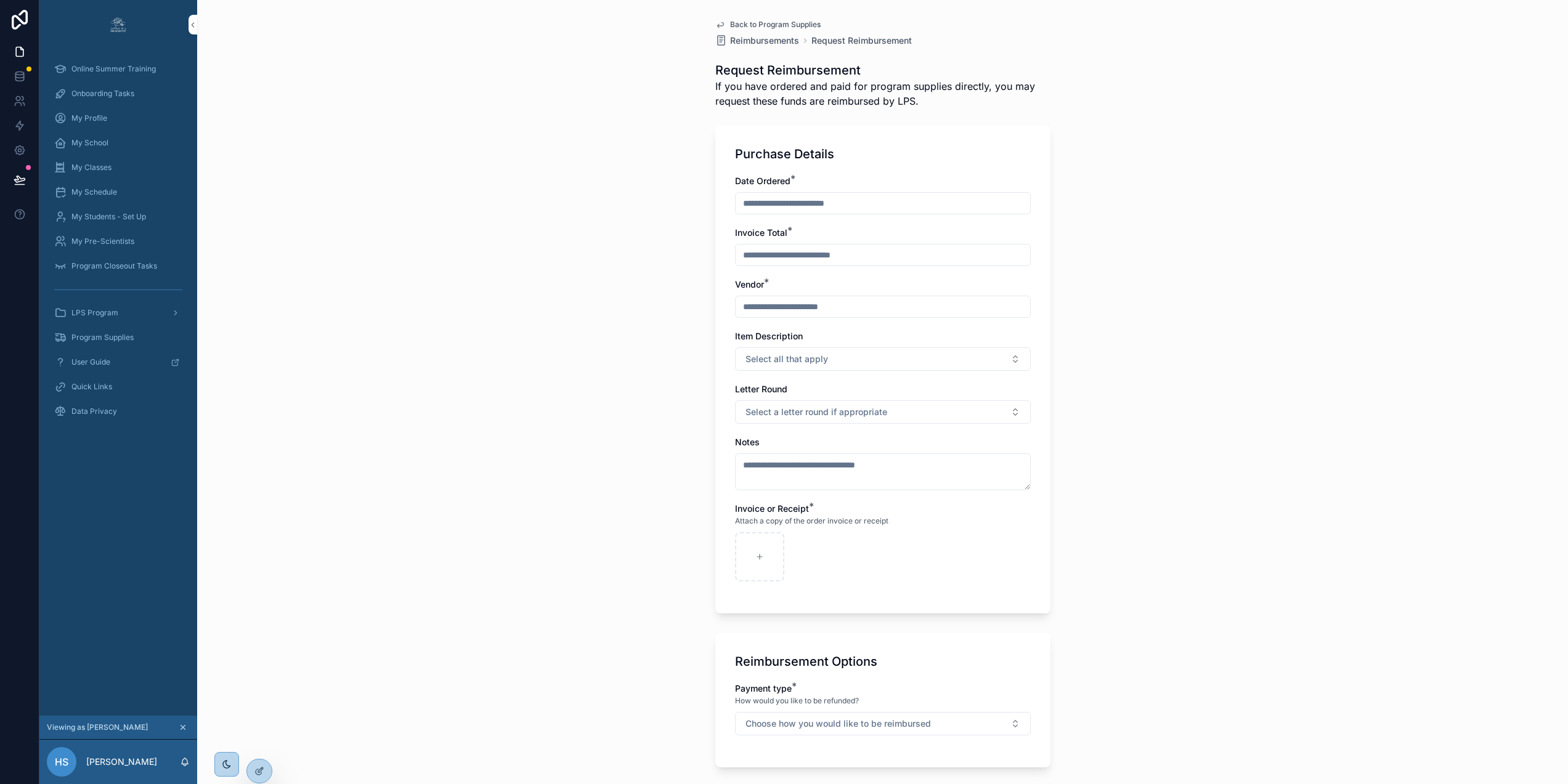
click at [715, 24] on icon "scrollable content" at bounding box center [720, 25] width 10 height 10
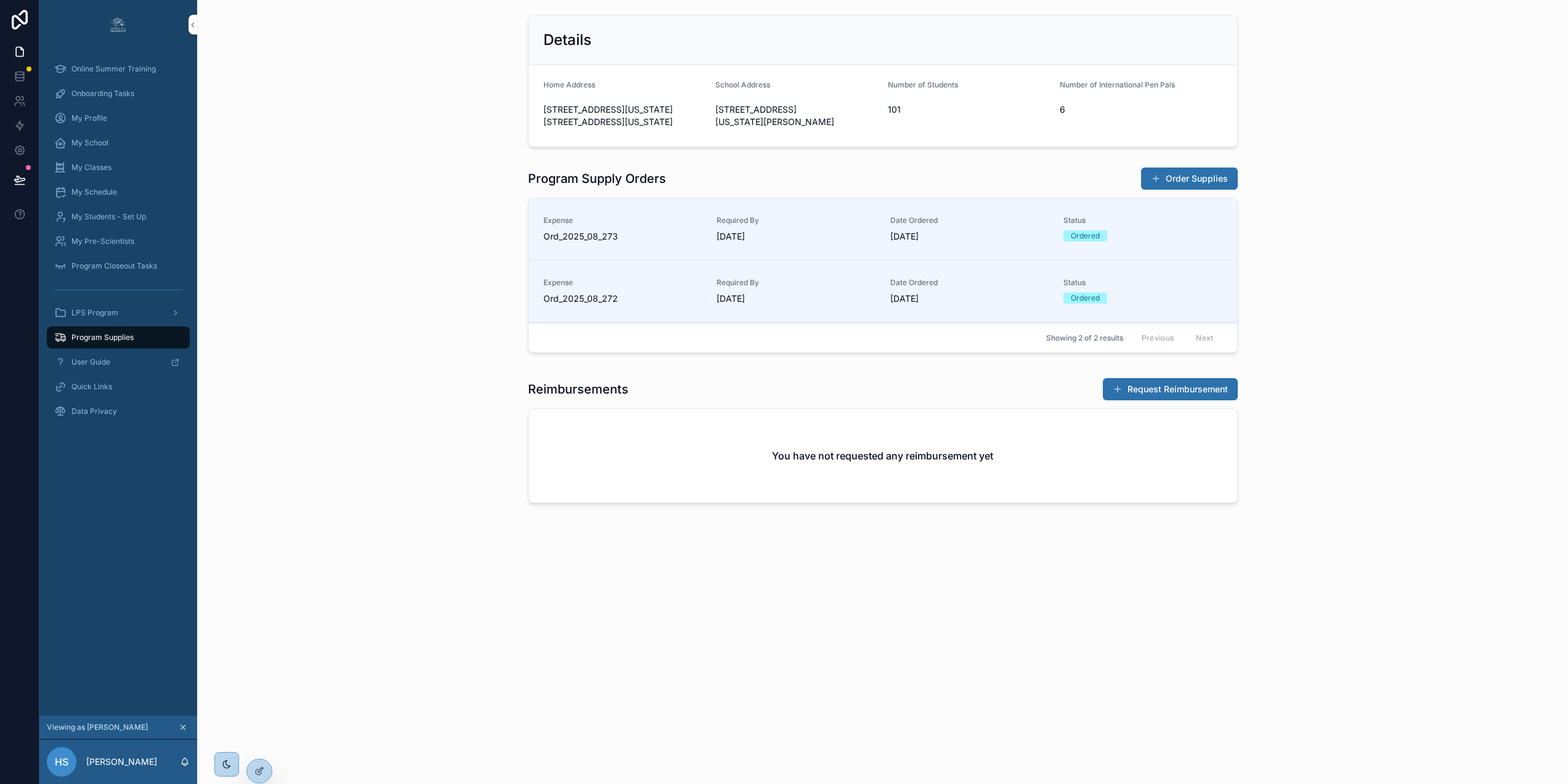
click at [1187, 189] on button "Order Supplies" at bounding box center [1189, 178] width 97 height 22
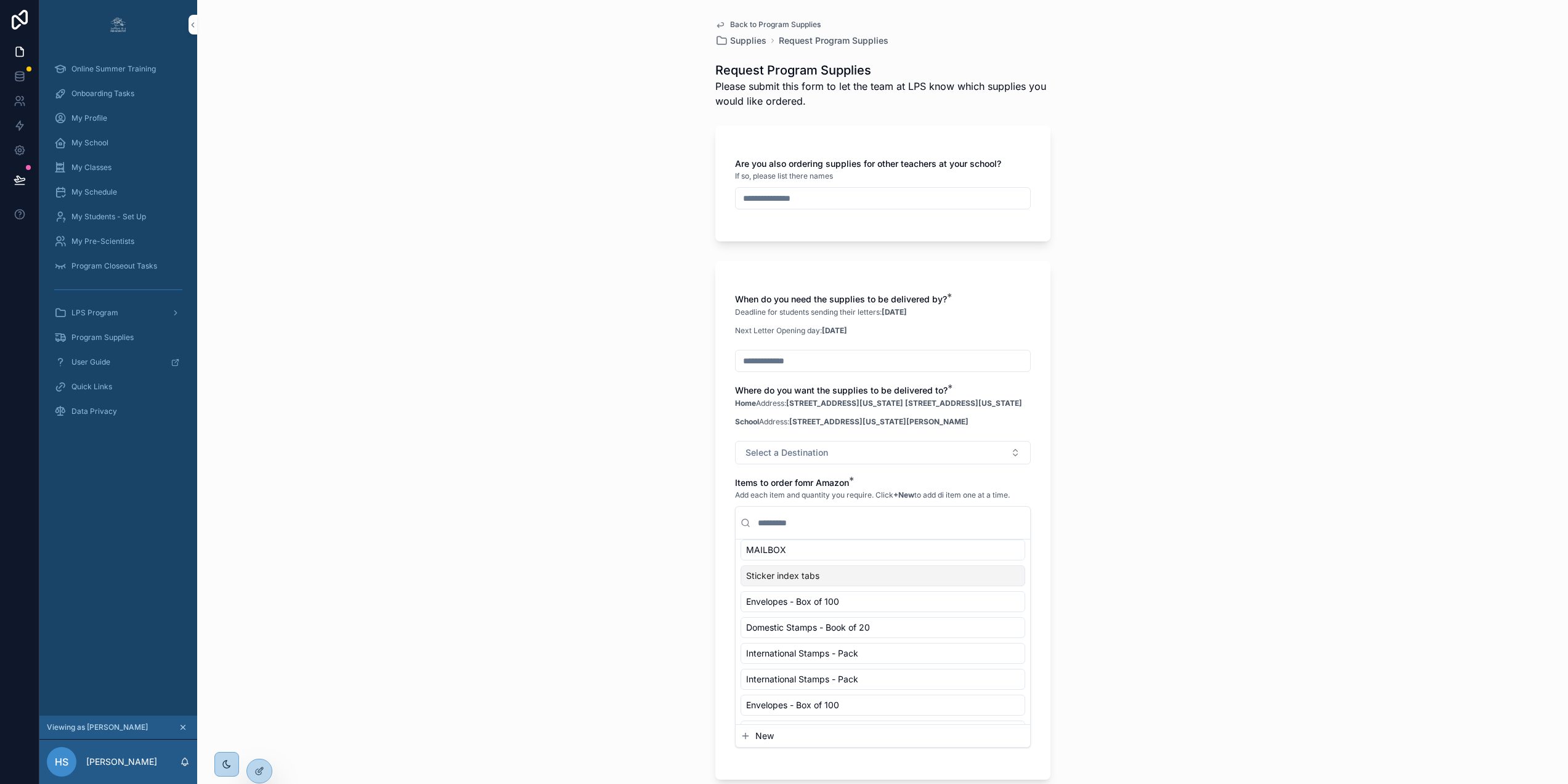
scroll to position [54, 0]
drag, startPoint x: 808, startPoint y: 494, endPoint x: 793, endPoint y: 498, distance: 15.5
click at [793, 488] on span "Items to order fomr Amazon" at bounding box center [792, 482] width 114 height 10
click at [262, 773] on icon at bounding box center [259, 771] width 10 height 10
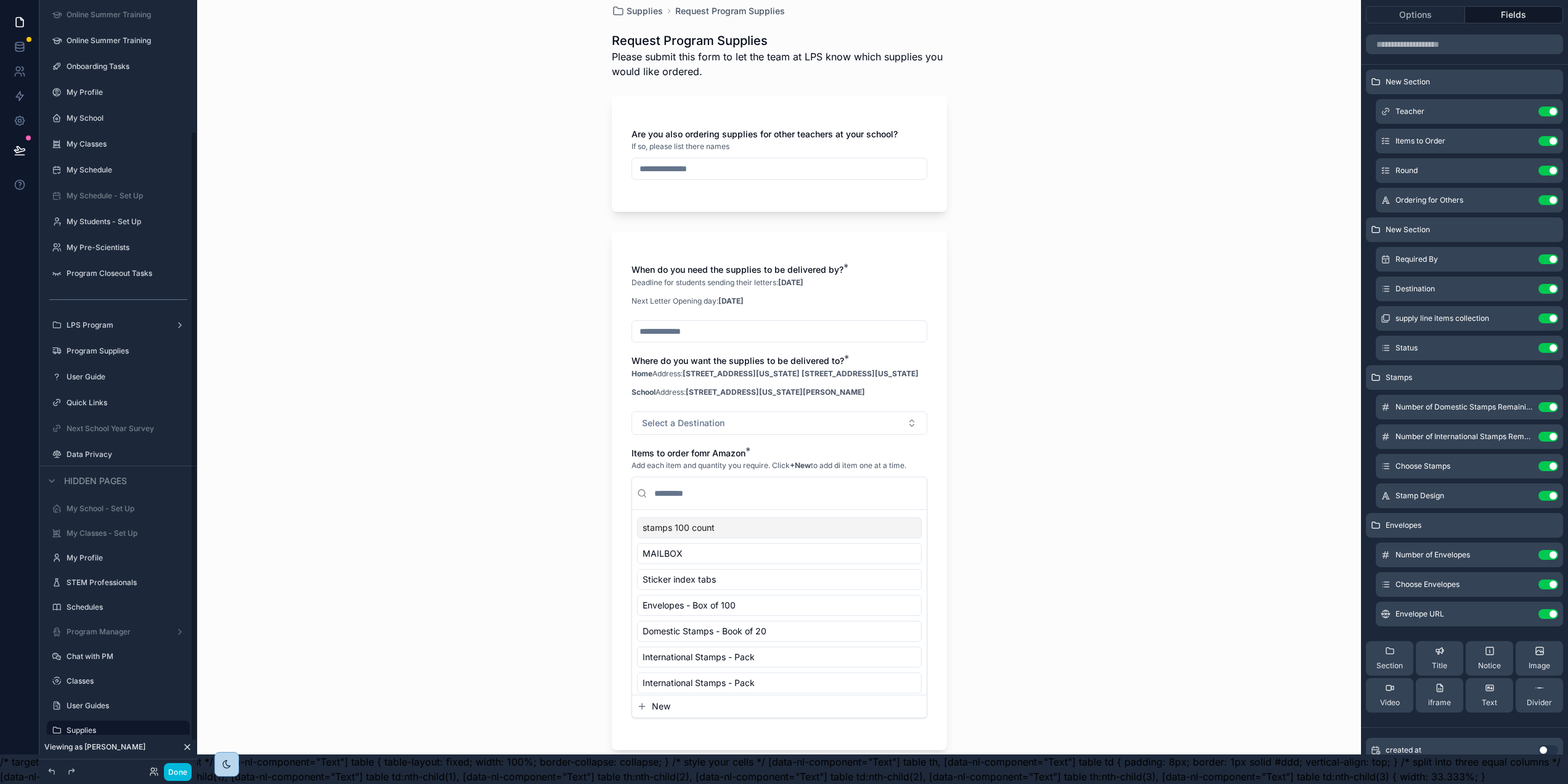
scroll to position [202, 0]
click at [694, 465] on span "Add each item and quantity you require. Click +New to add di item one at a time." at bounding box center [769, 465] width 275 height 10
click at [699, 453] on span "Items to order fomr Amazon" at bounding box center [689, 453] width 114 height 10
click at [928, 465] on div "When do you need the supplies to be delivered by? * Deadline for students sendi…" at bounding box center [779, 491] width 335 height 518
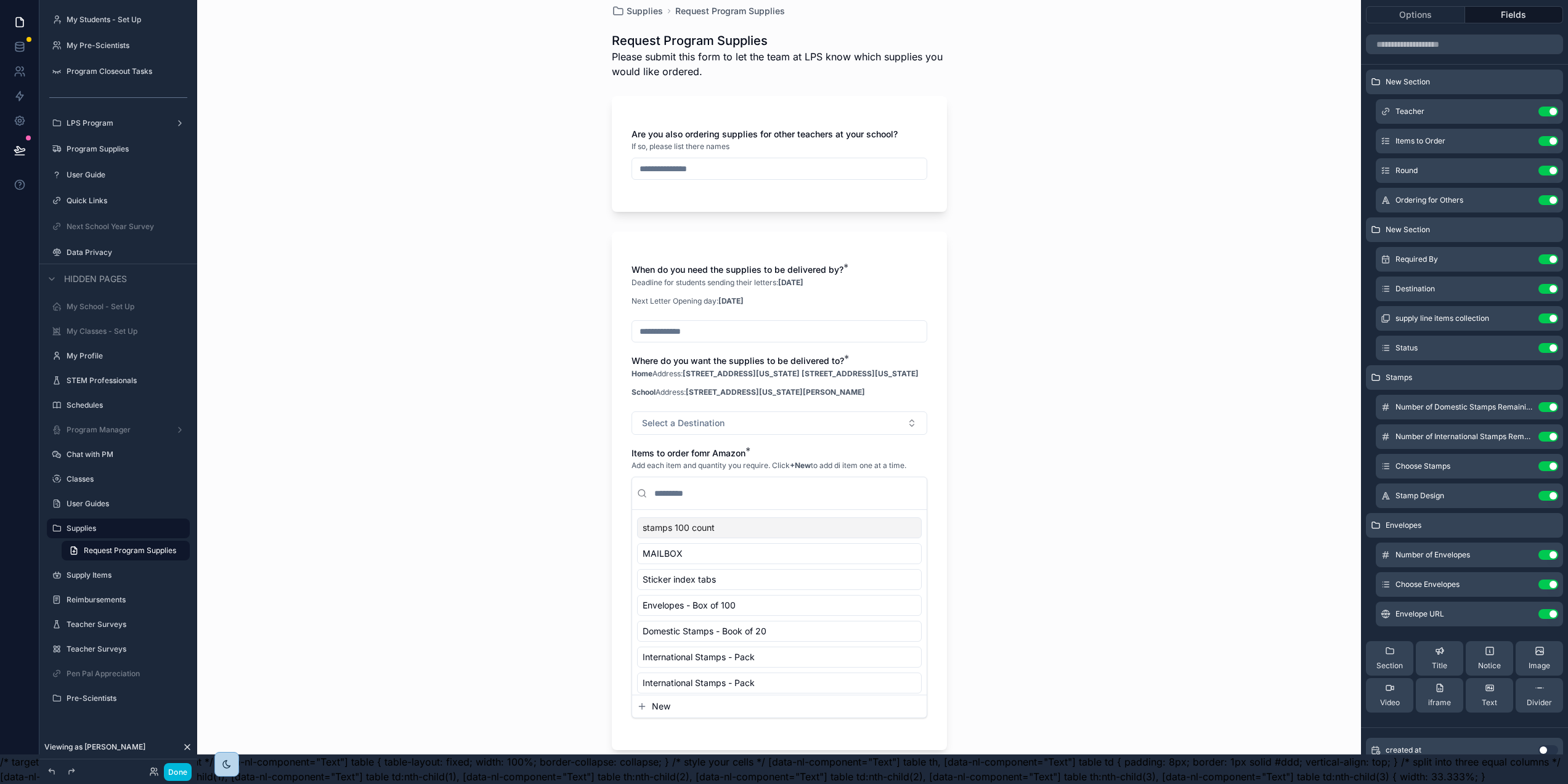
click at [0, 0] on icon "scrollable content" at bounding box center [0, 0] width 0 height 0
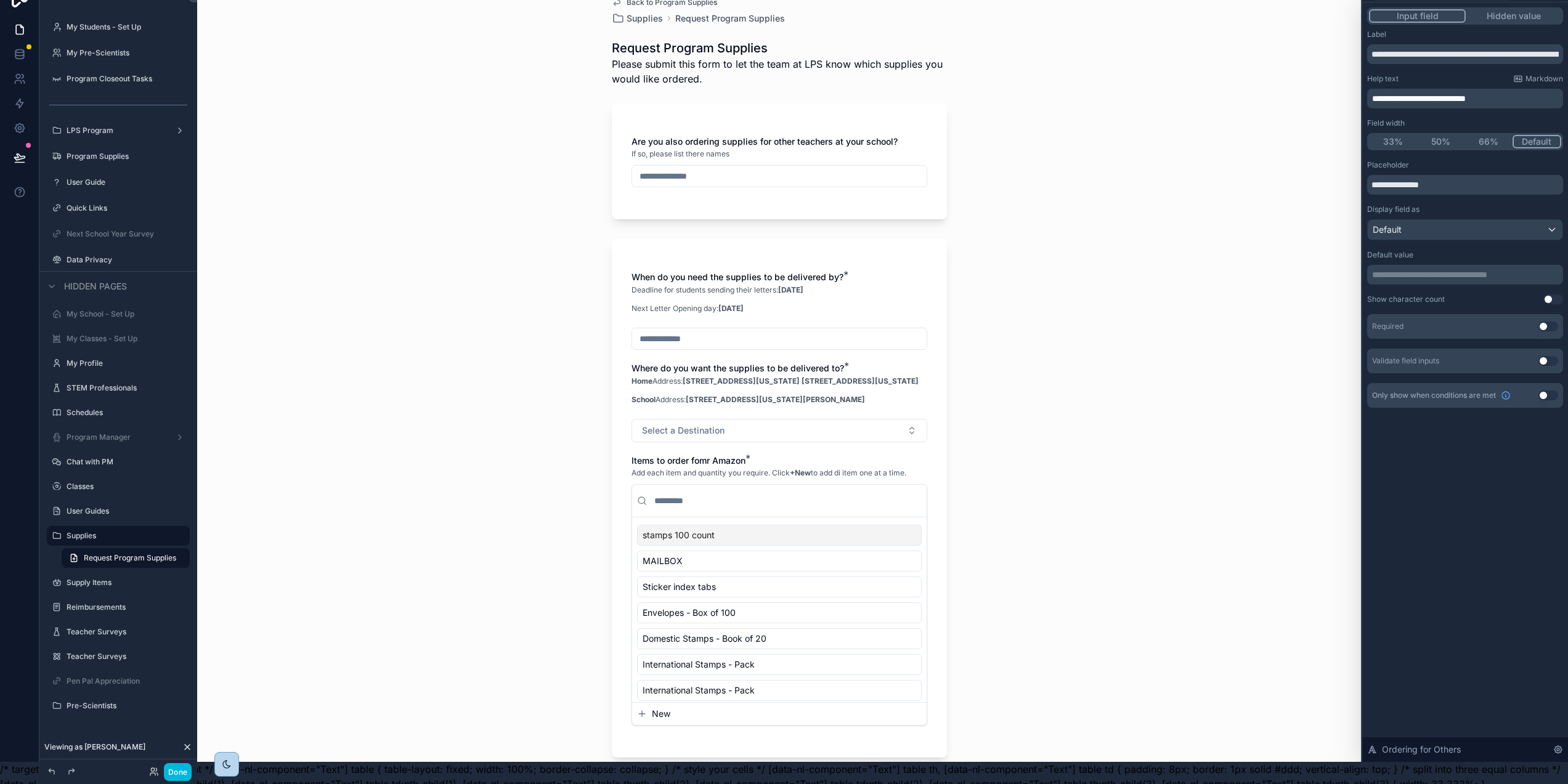
scroll to position [0, 2]
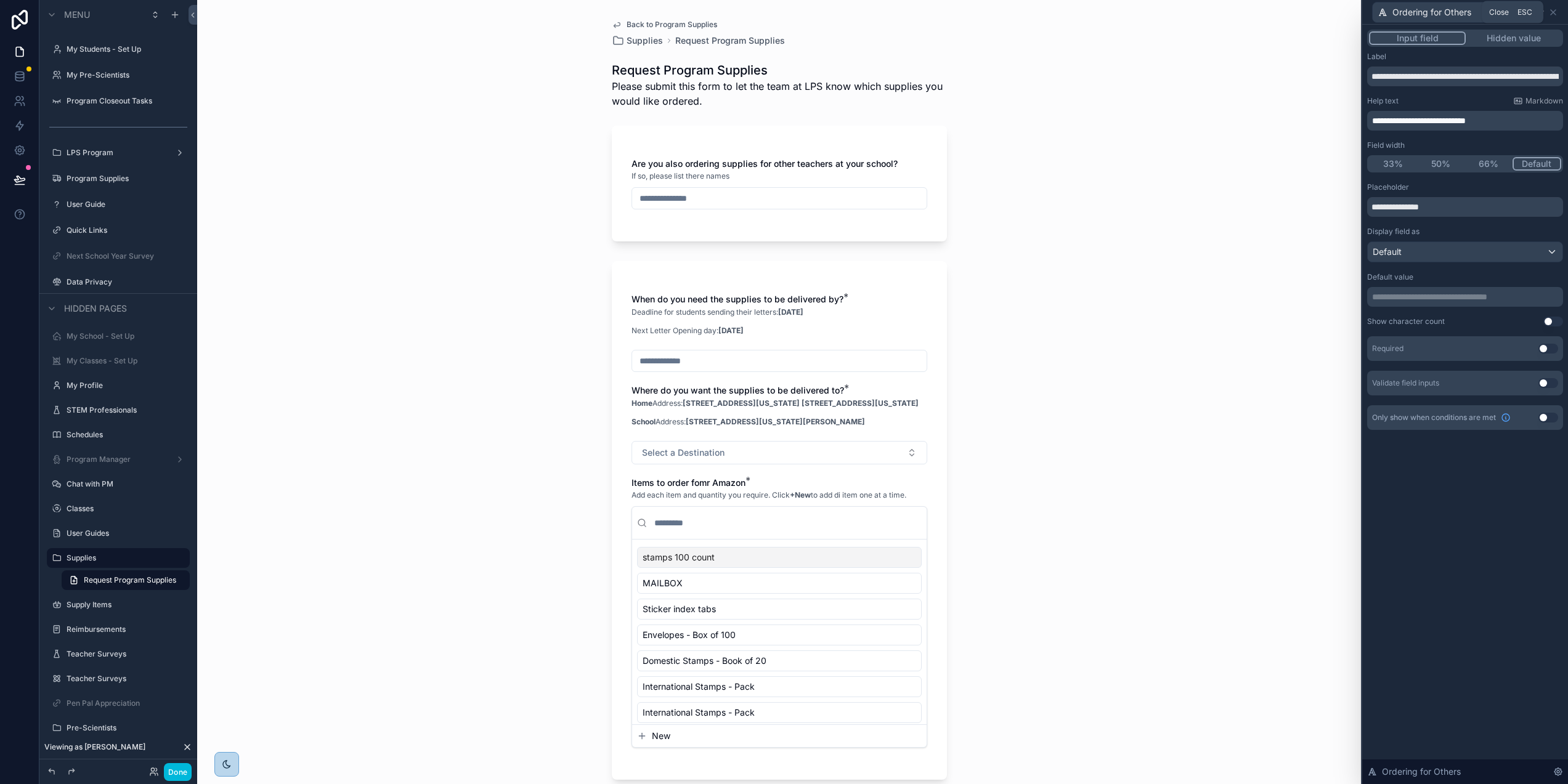
click at [1558, 10] on icon at bounding box center [1553, 12] width 10 height 10
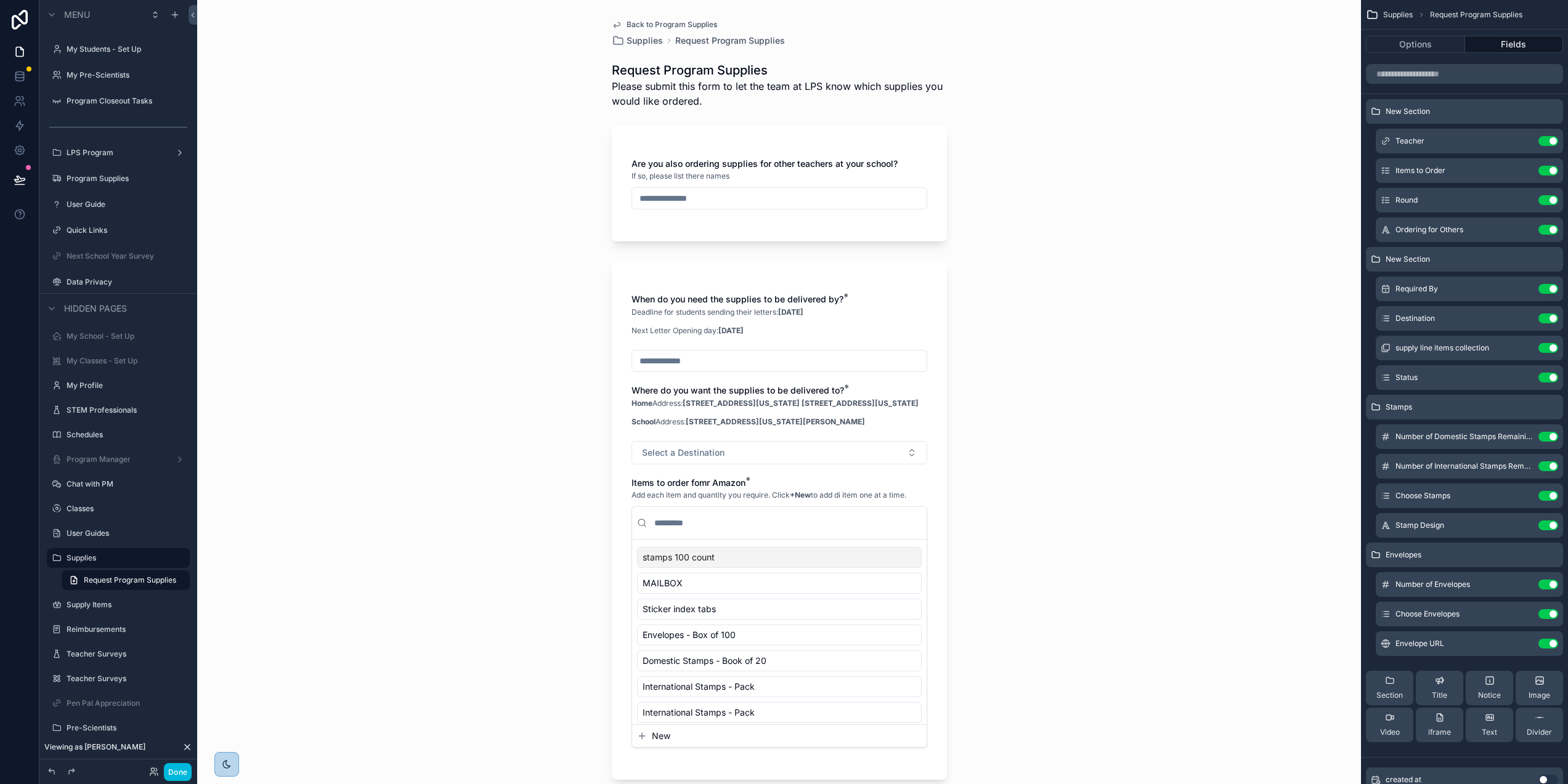
click at [0, 0] on icon "scrollable content" at bounding box center [0, 0] width 0 height 0
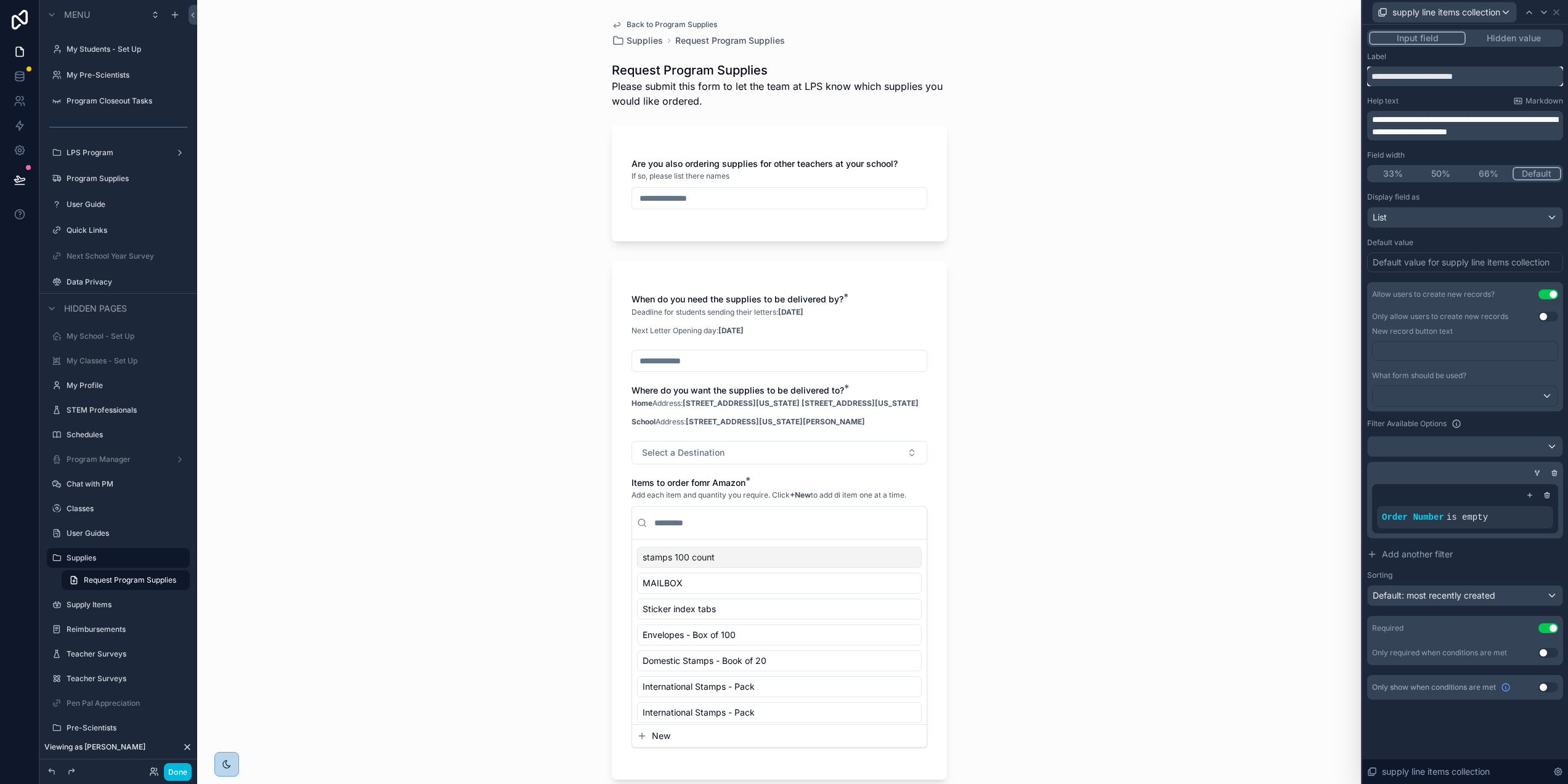
click at [1459, 78] on input "**********" at bounding box center [1465, 76] width 196 height 20
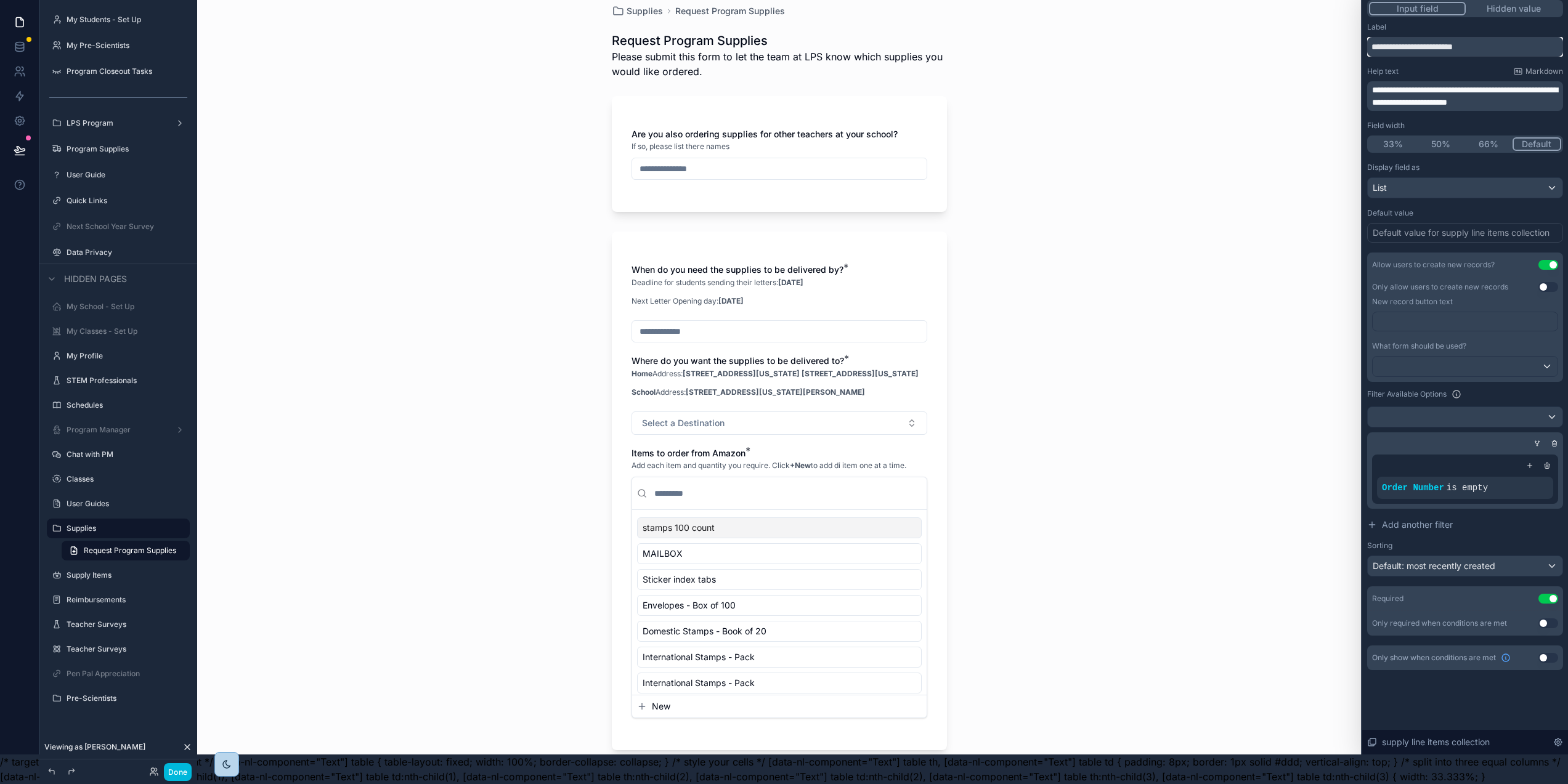
type input "**********"
click at [1323, 210] on div "Back to Program Supplies Supplies Request Program Supplies Request Program Supp…" at bounding box center [779, 362] width 1164 height 784
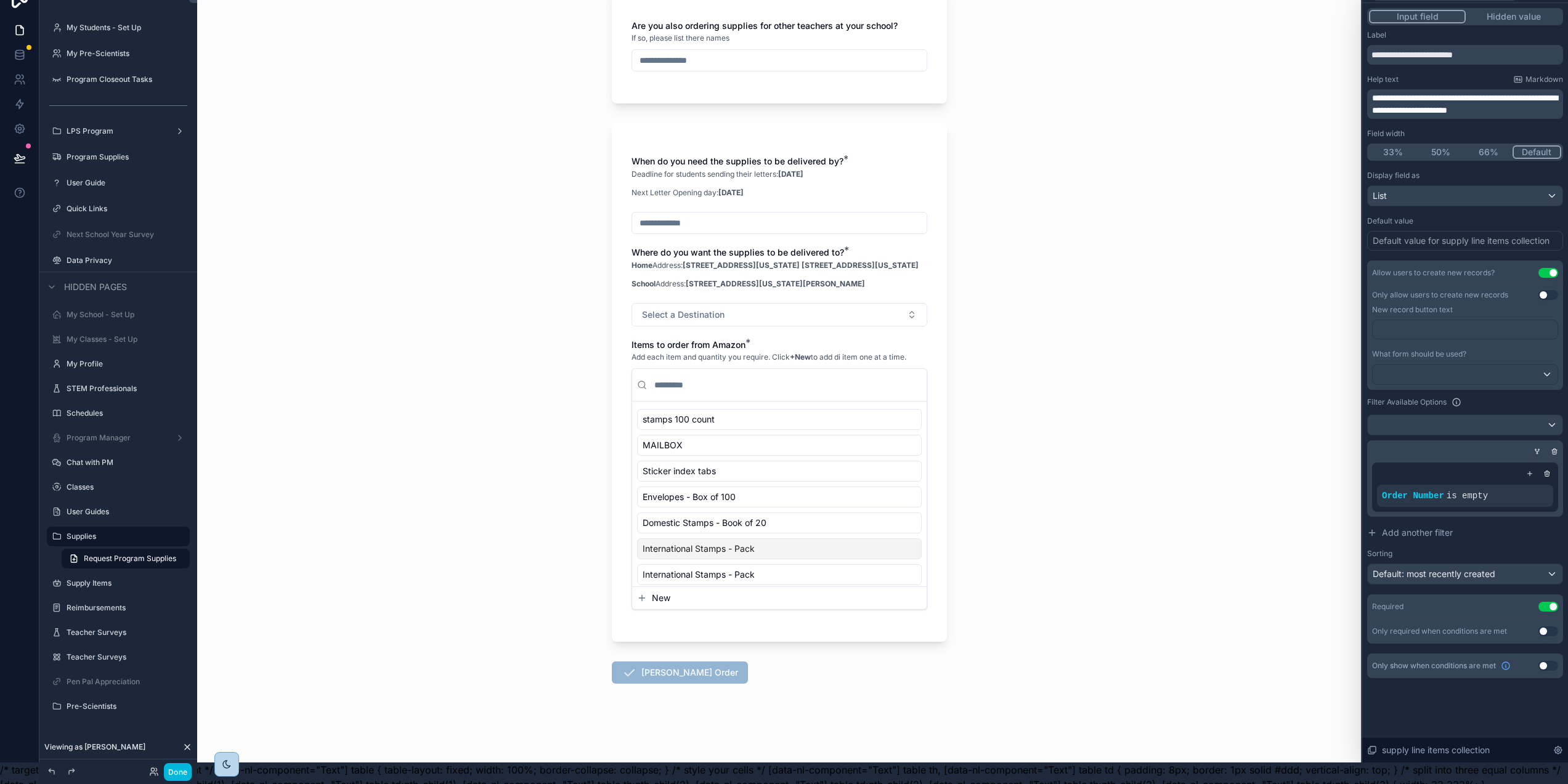
scroll to position [0, 2]
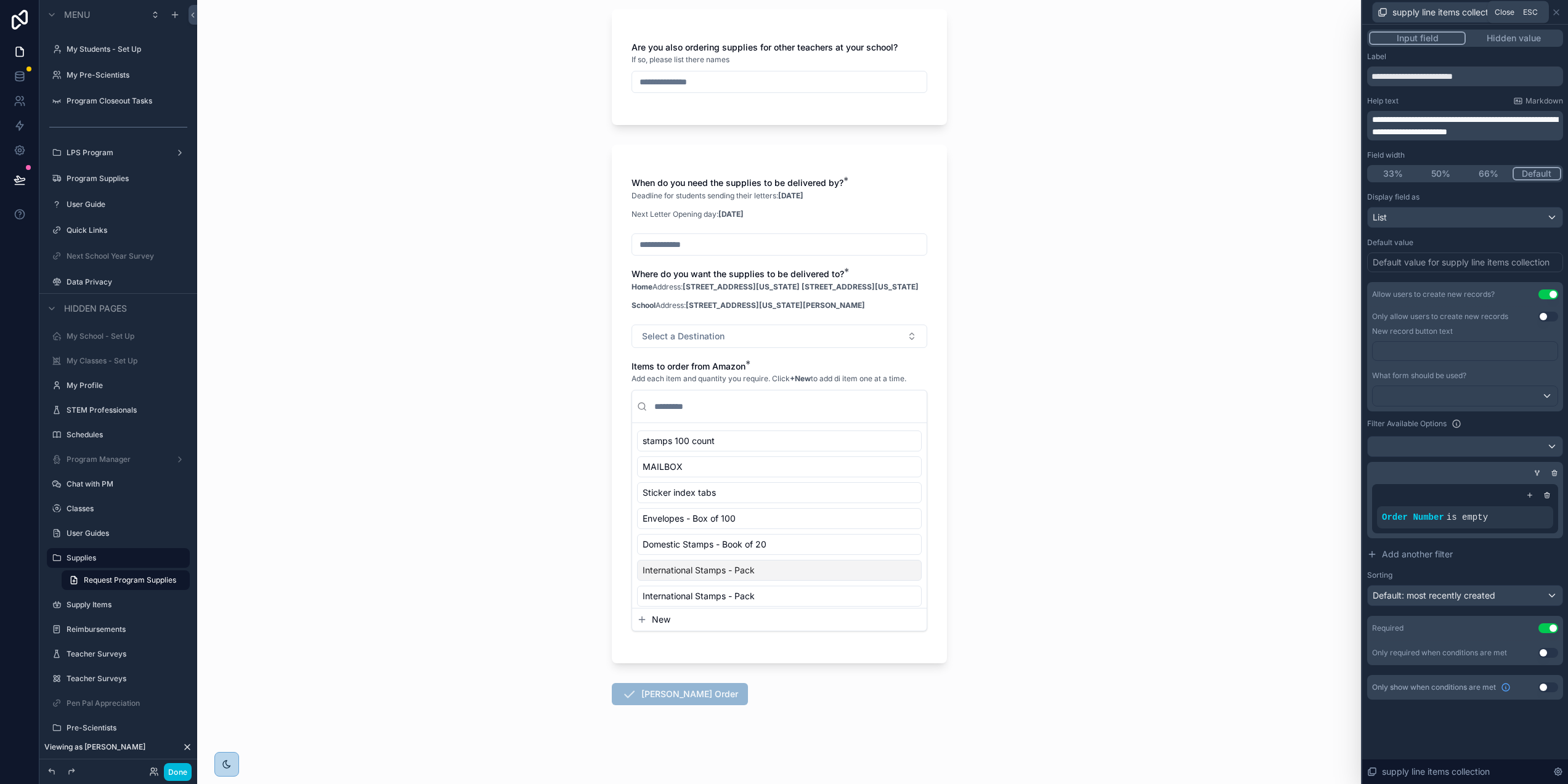
click at [1558, 10] on icon at bounding box center [1556, 12] width 5 height 5
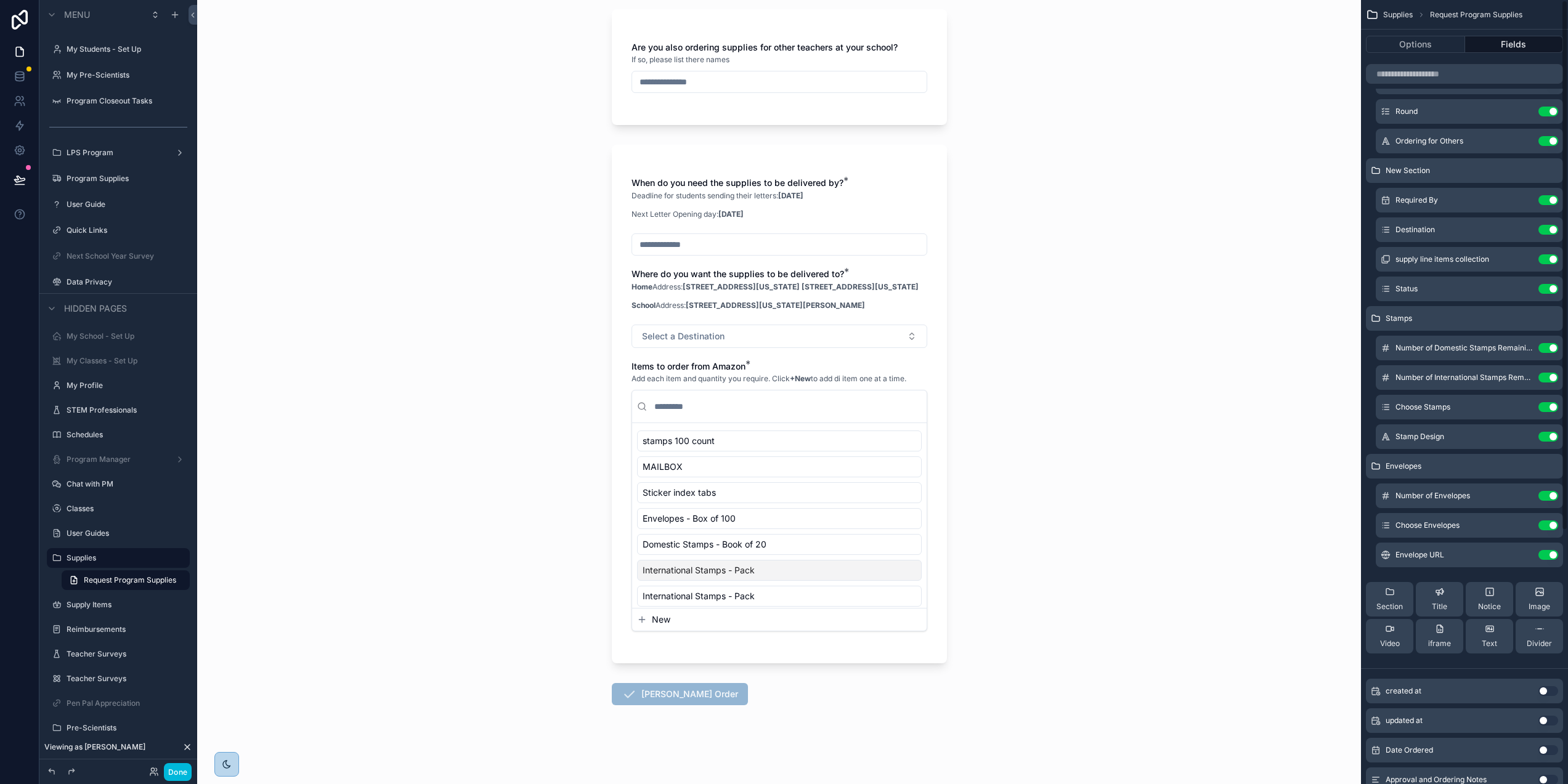
scroll to position [0, 0]
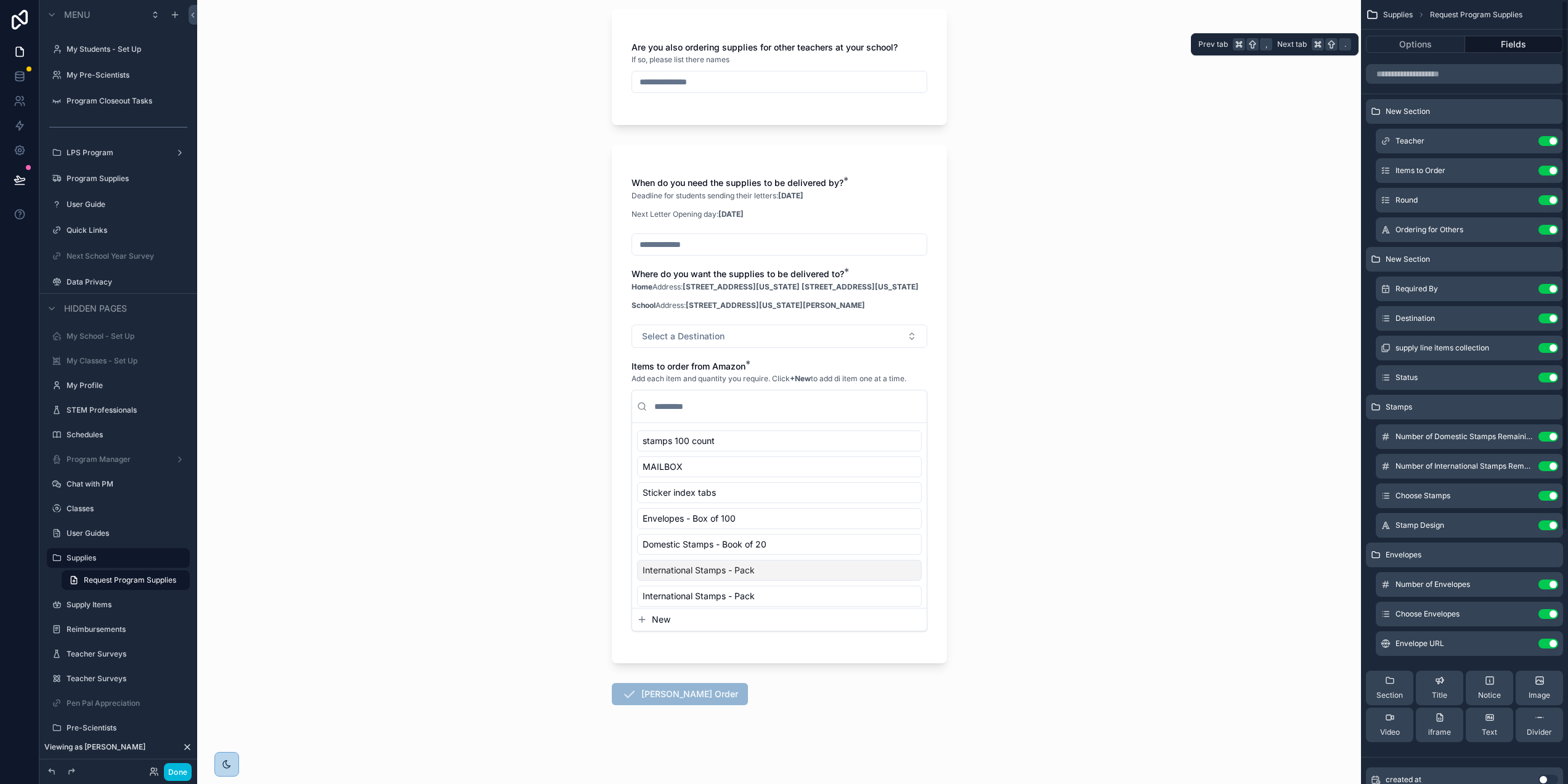
click at [1453, 45] on button "Options" at bounding box center [1415, 44] width 99 height 17
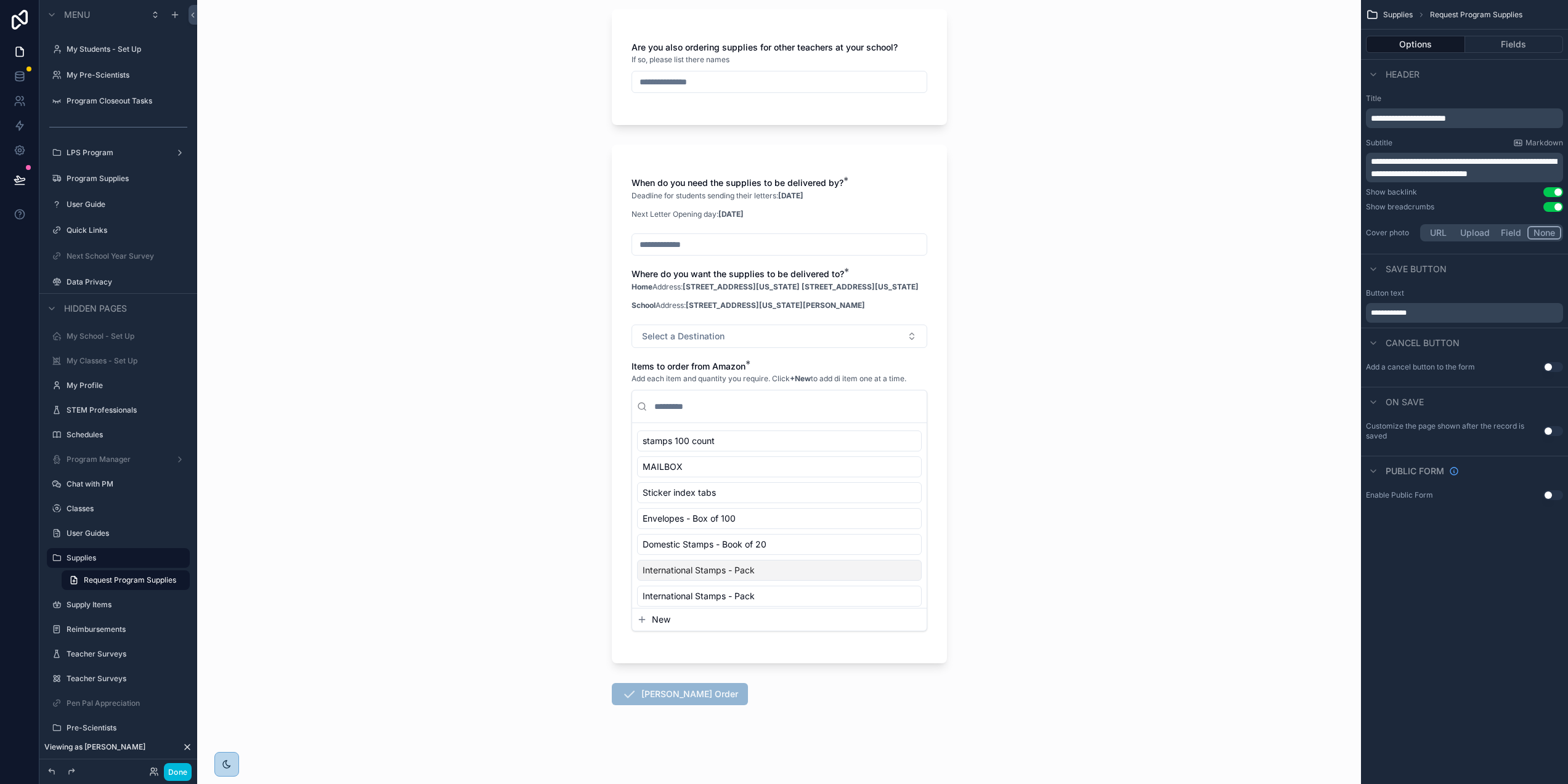
click at [1388, 312] on span "**********" at bounding box center [1388, 312] width 36 height 7
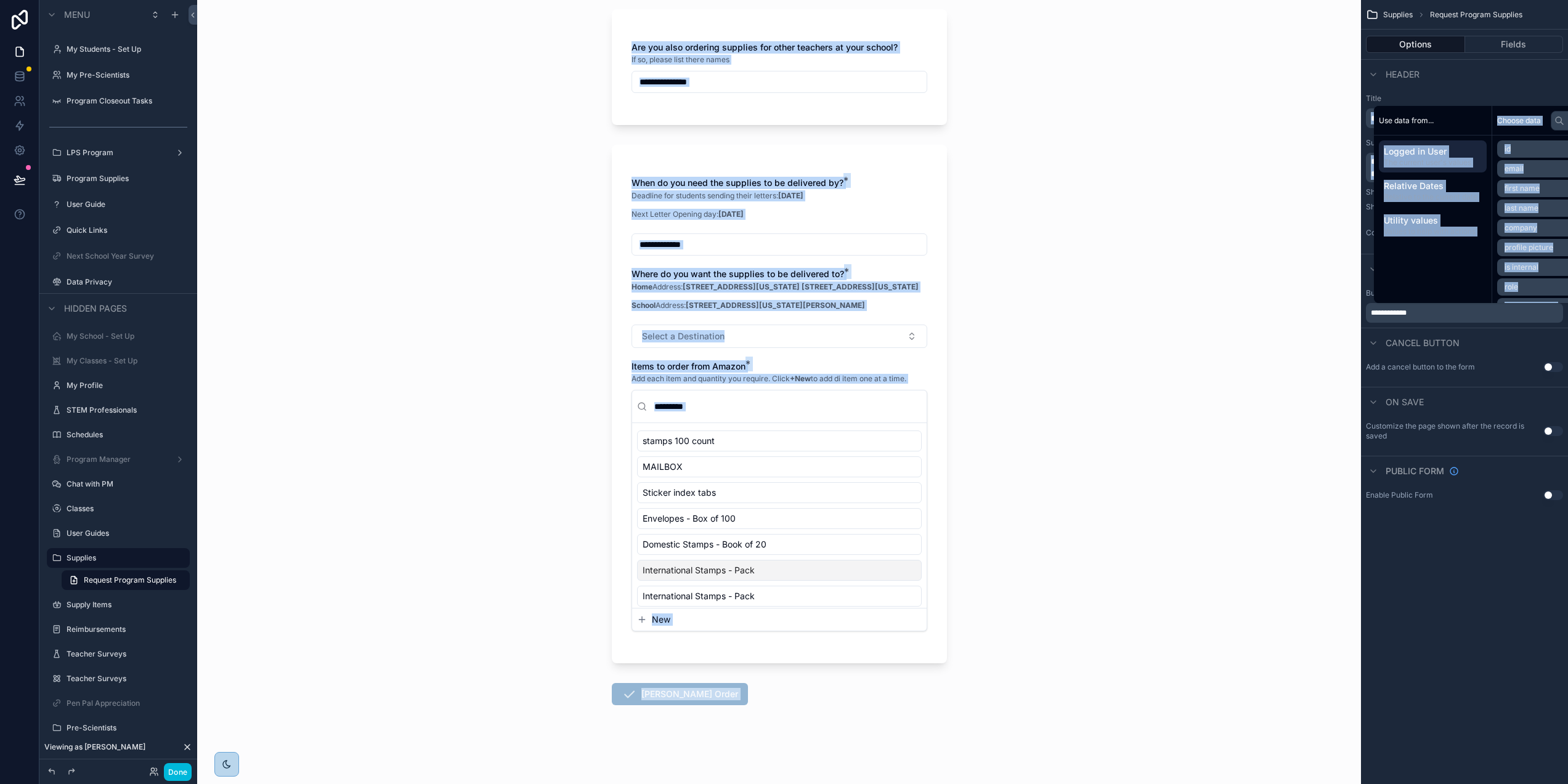
click at [1388, 312] on div "Use data from... Logged in User The current user's values Relative Dates Relati…" at bounding box center [784, 392] width 1568 height 784
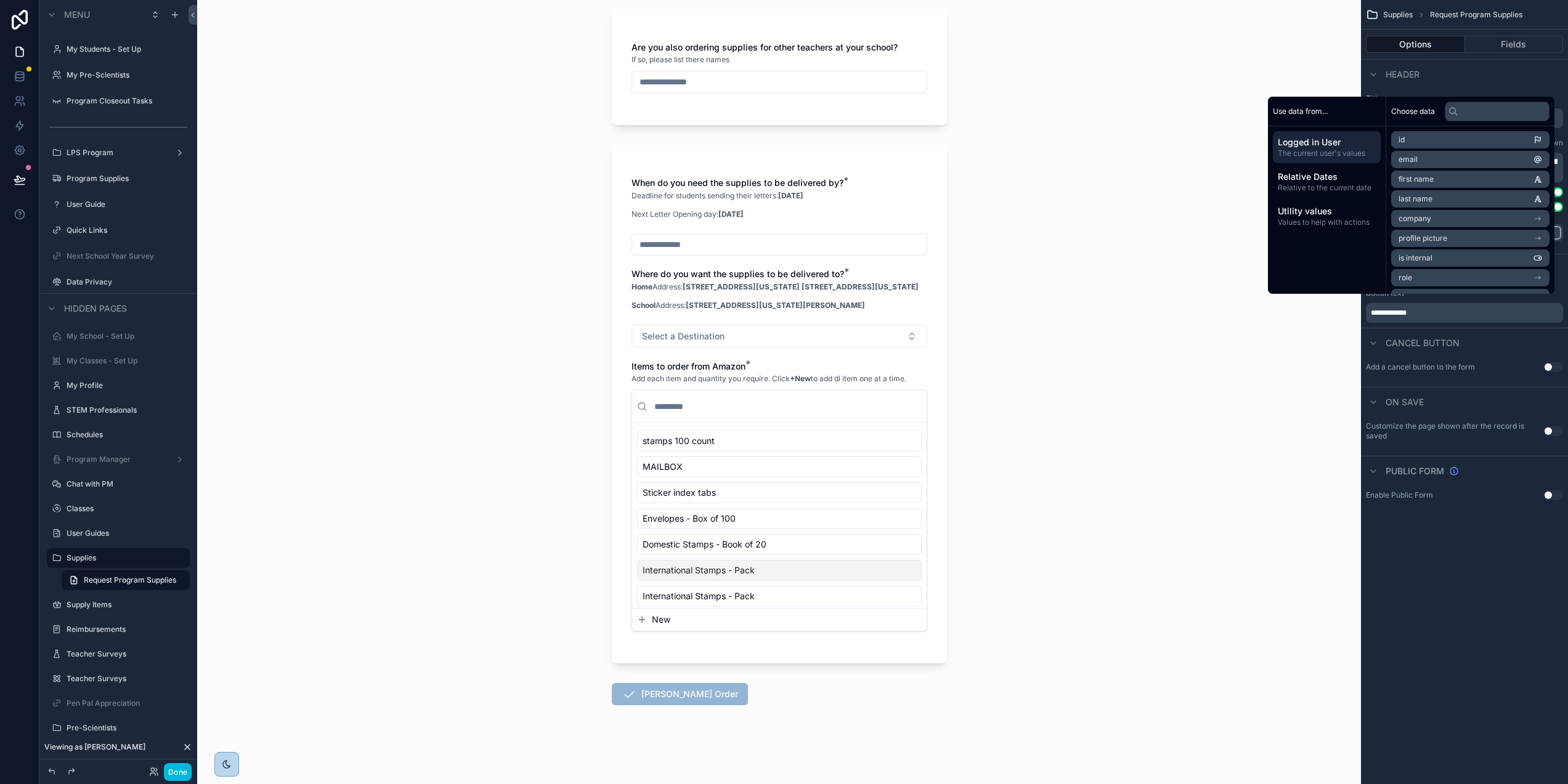
click at [1394, 315] on span "**********" at bounding box center [1388, 312] width 36 height 7
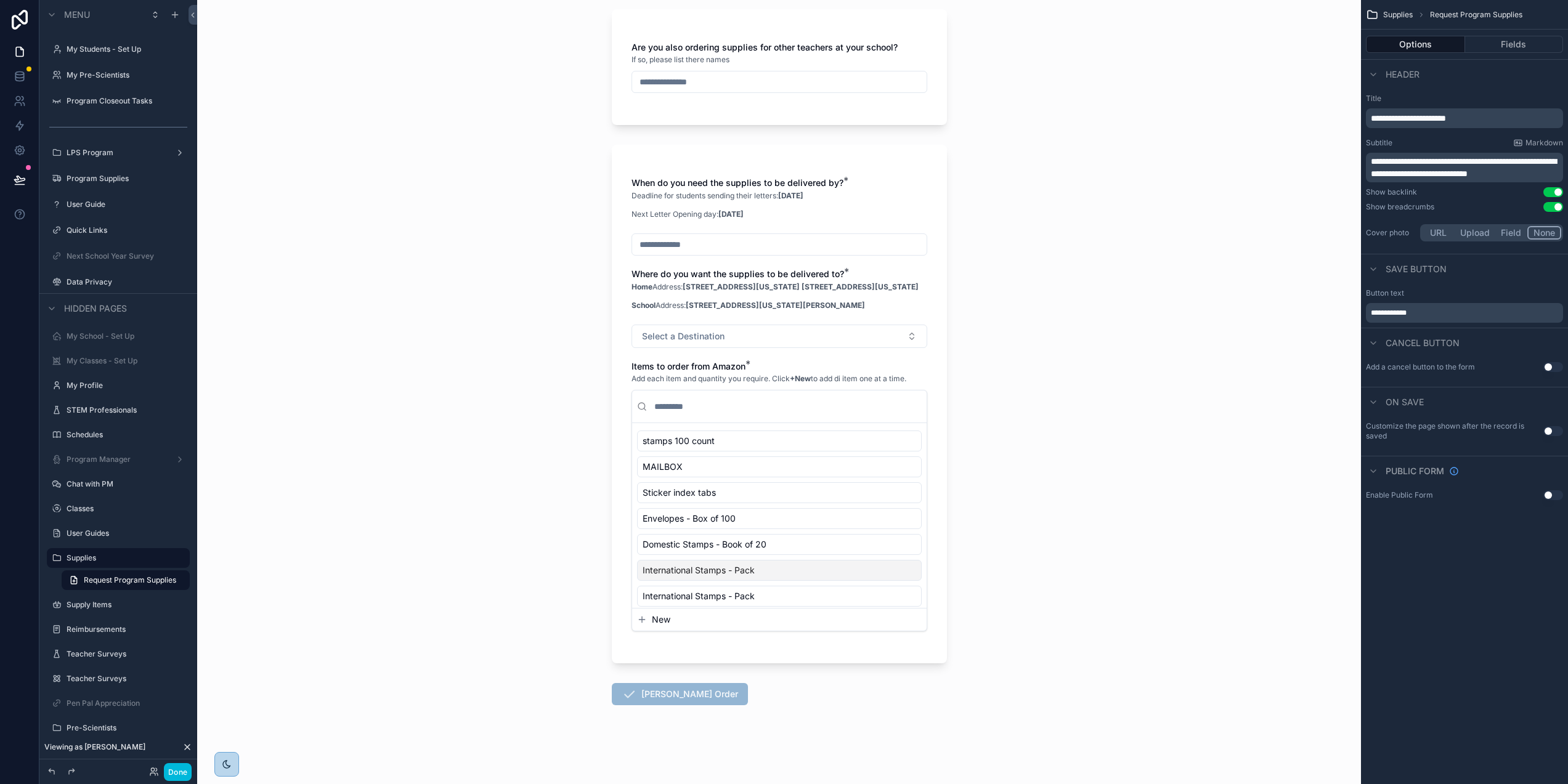
click at [1405, 312] on span "**********" at bounding box center [1388, 312] width 36 height 7
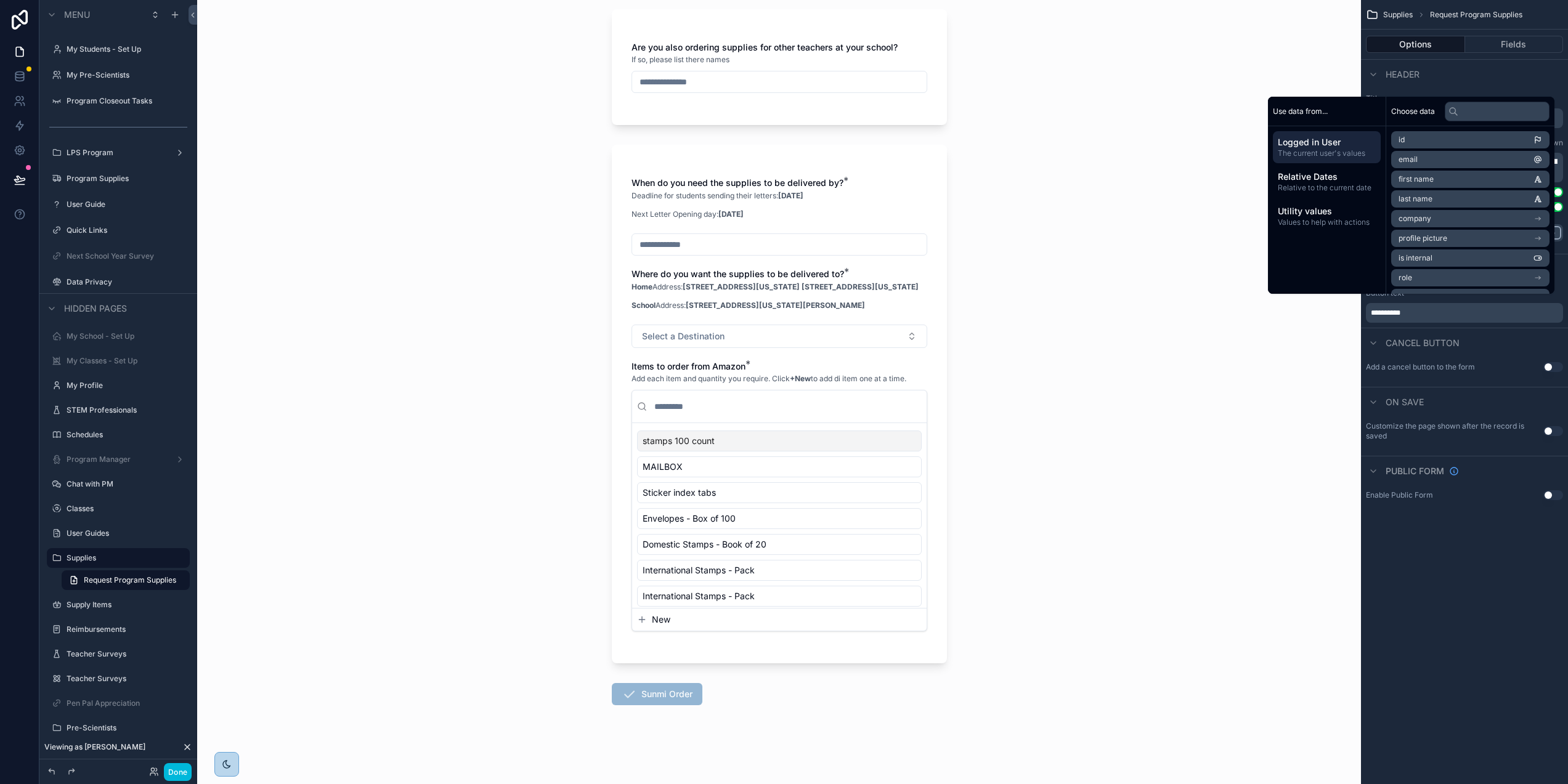
scroll to position [39, 2]
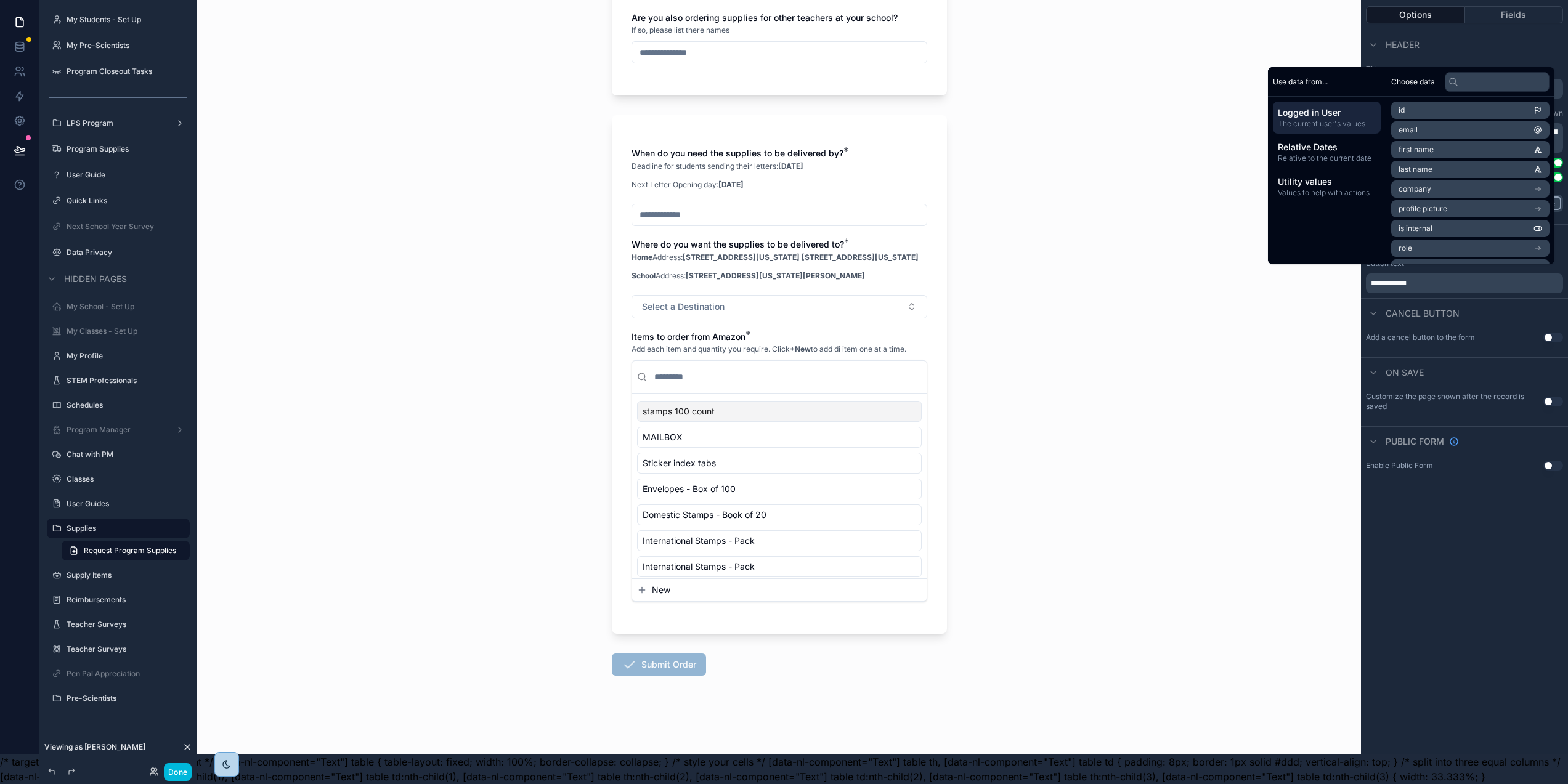
click at [1486, 530] on div "**********" at bounding box center [1464, 362] width 207 height 784
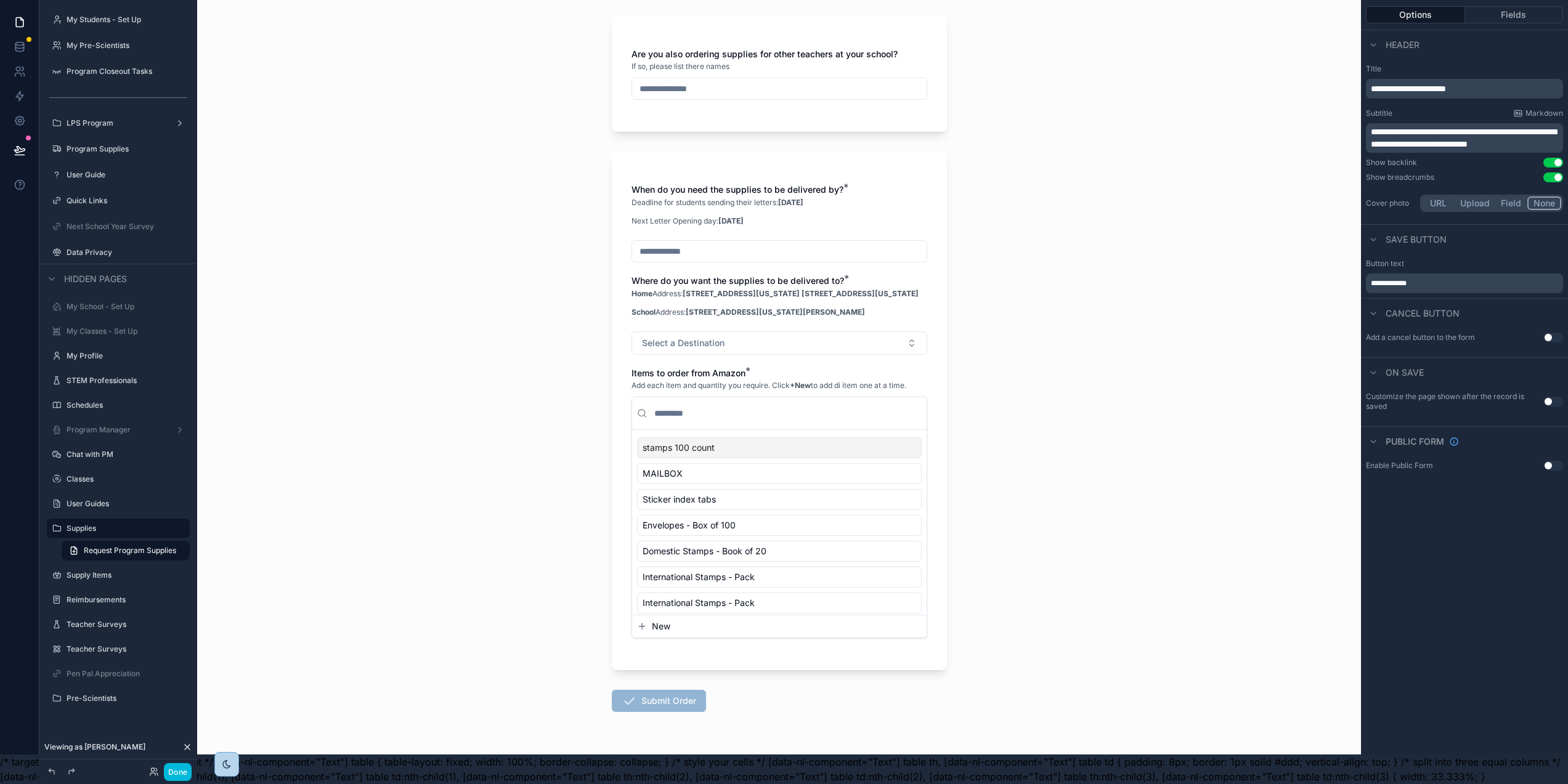
scroll to position [60, 0]
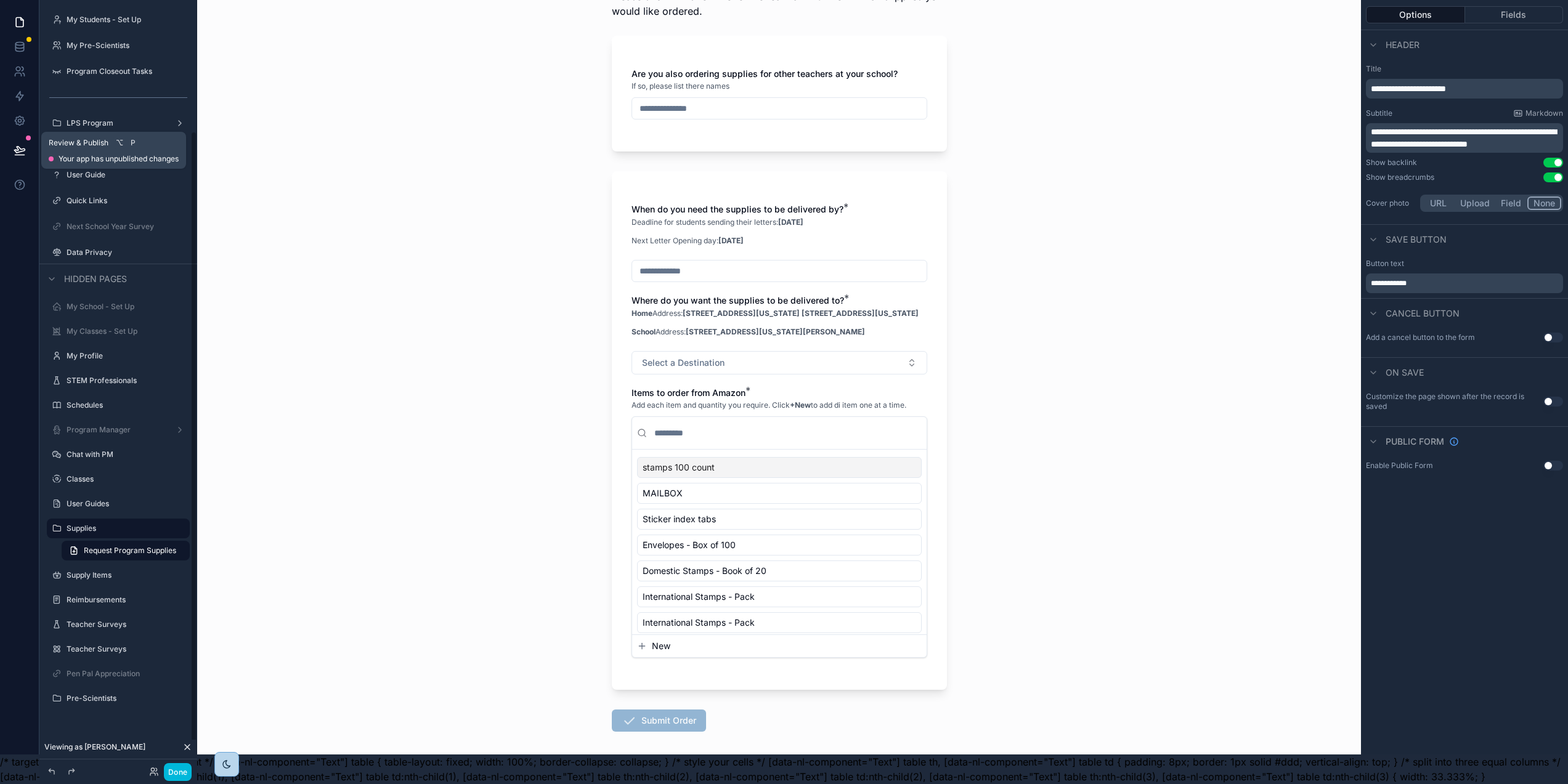
click at [18, 147] on icon at bounding box center [20, 151] width 13 height 13
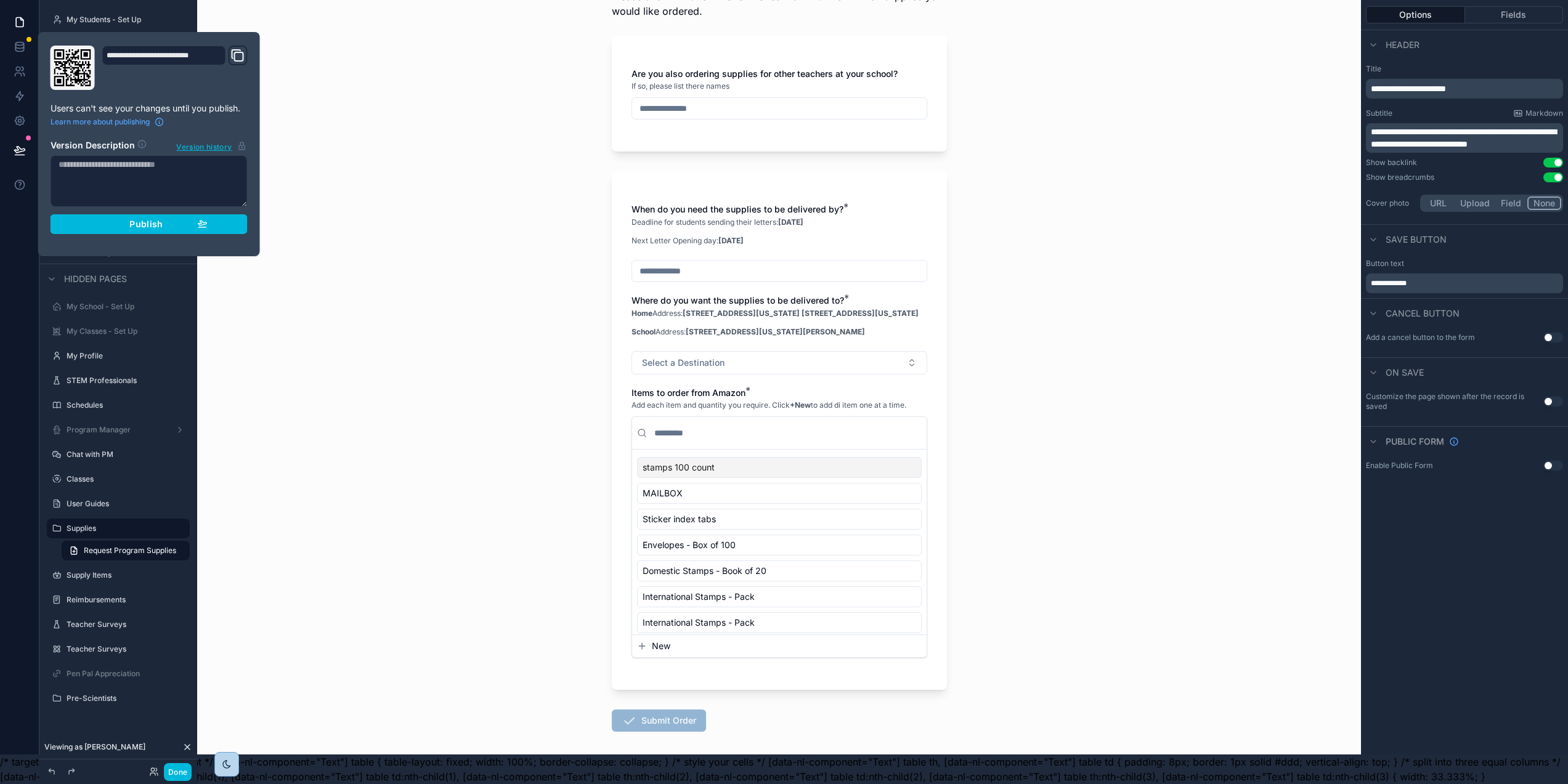
click at [108, 219] on div "Publish" at bounding box center [149, 224] width 117 height 11
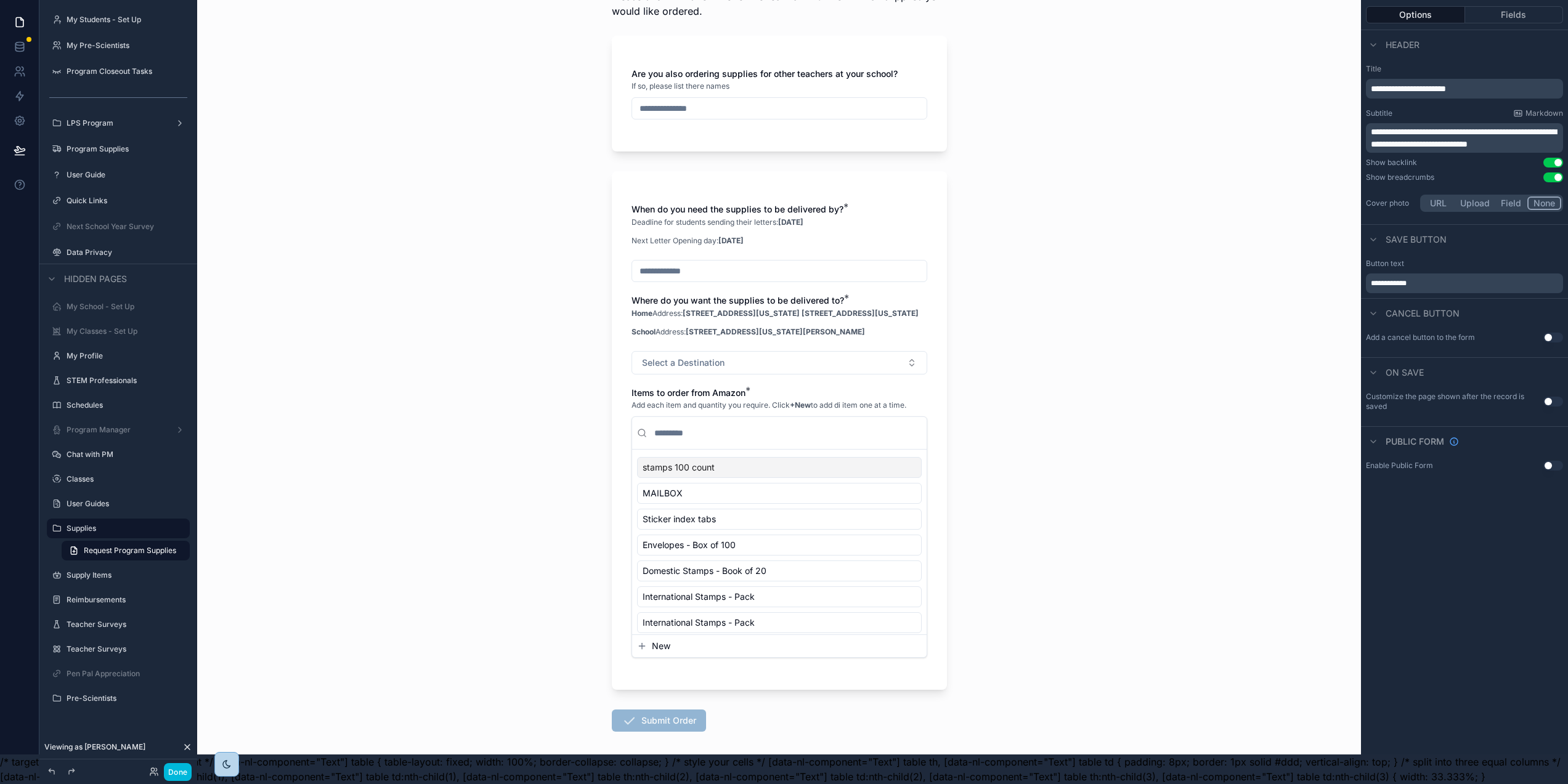
click at [435, 247] on div "Back to Program Supplies Supplies Request Program Supplies Request Program Supp…" at bounding box center [779, 302] width 1164 height 784
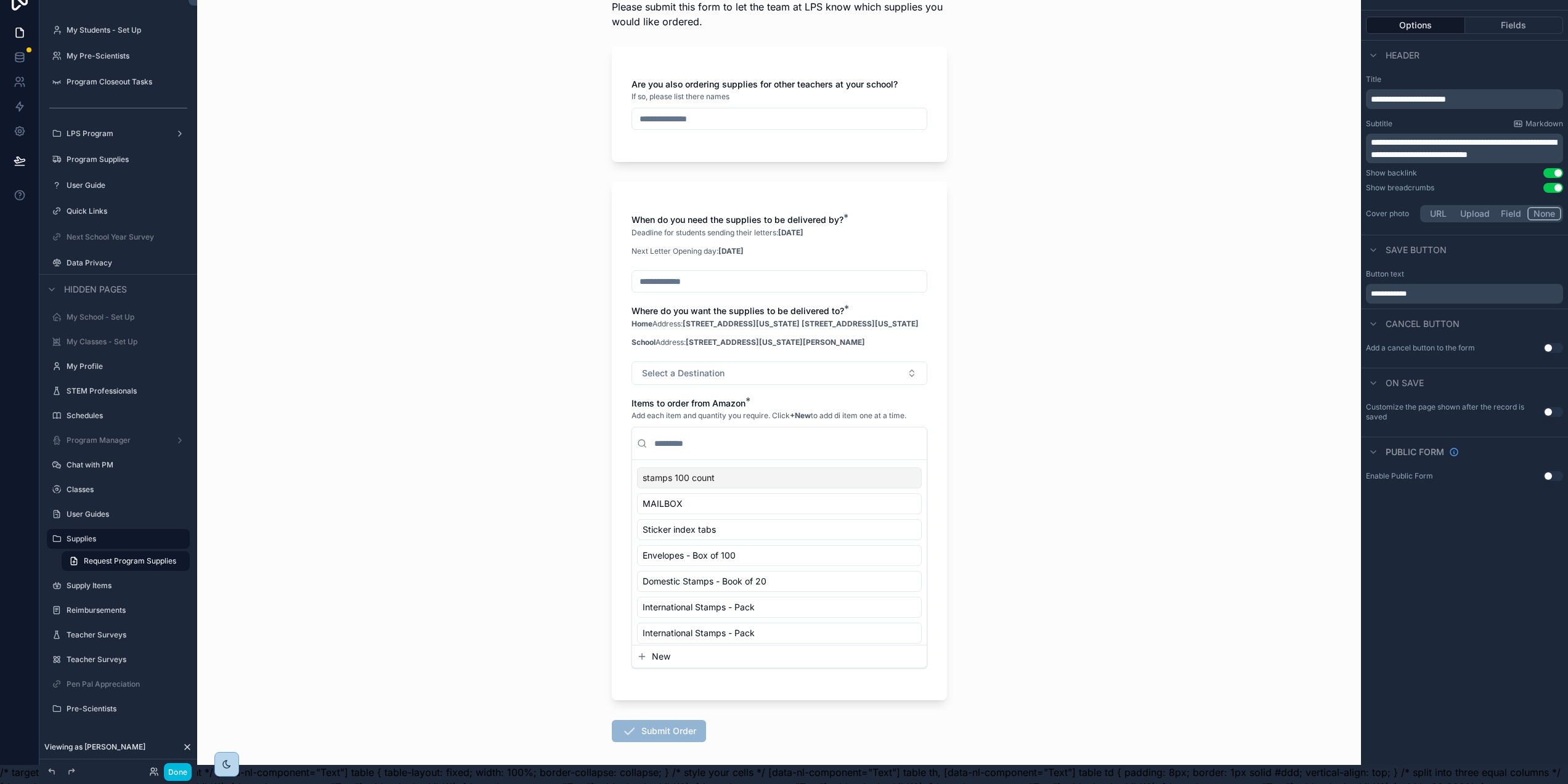
scroll to position [0, 2]
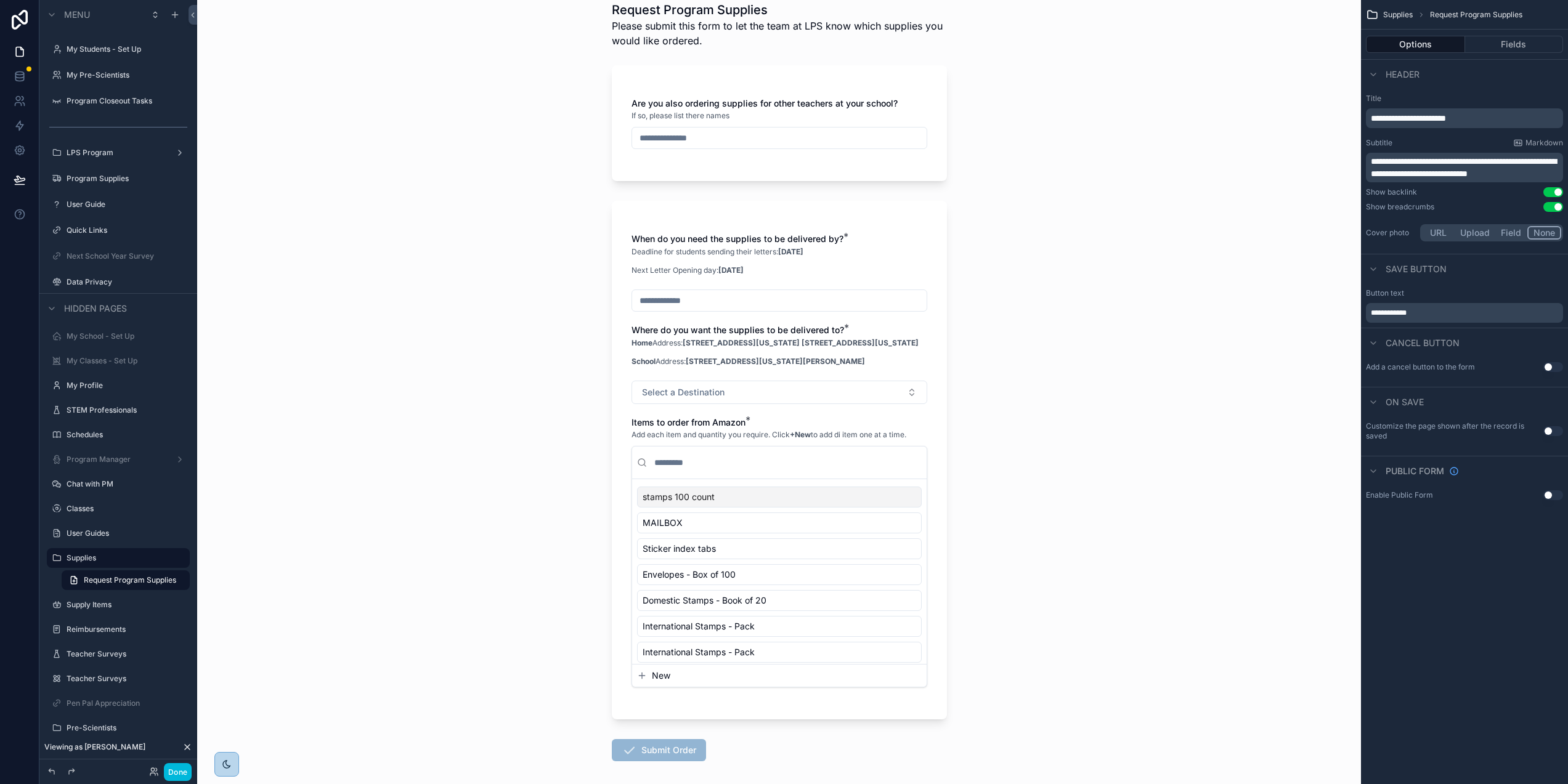
click at [1561, 40] on button "Fields" at bounding box center [1514, 44] width 98 height 17
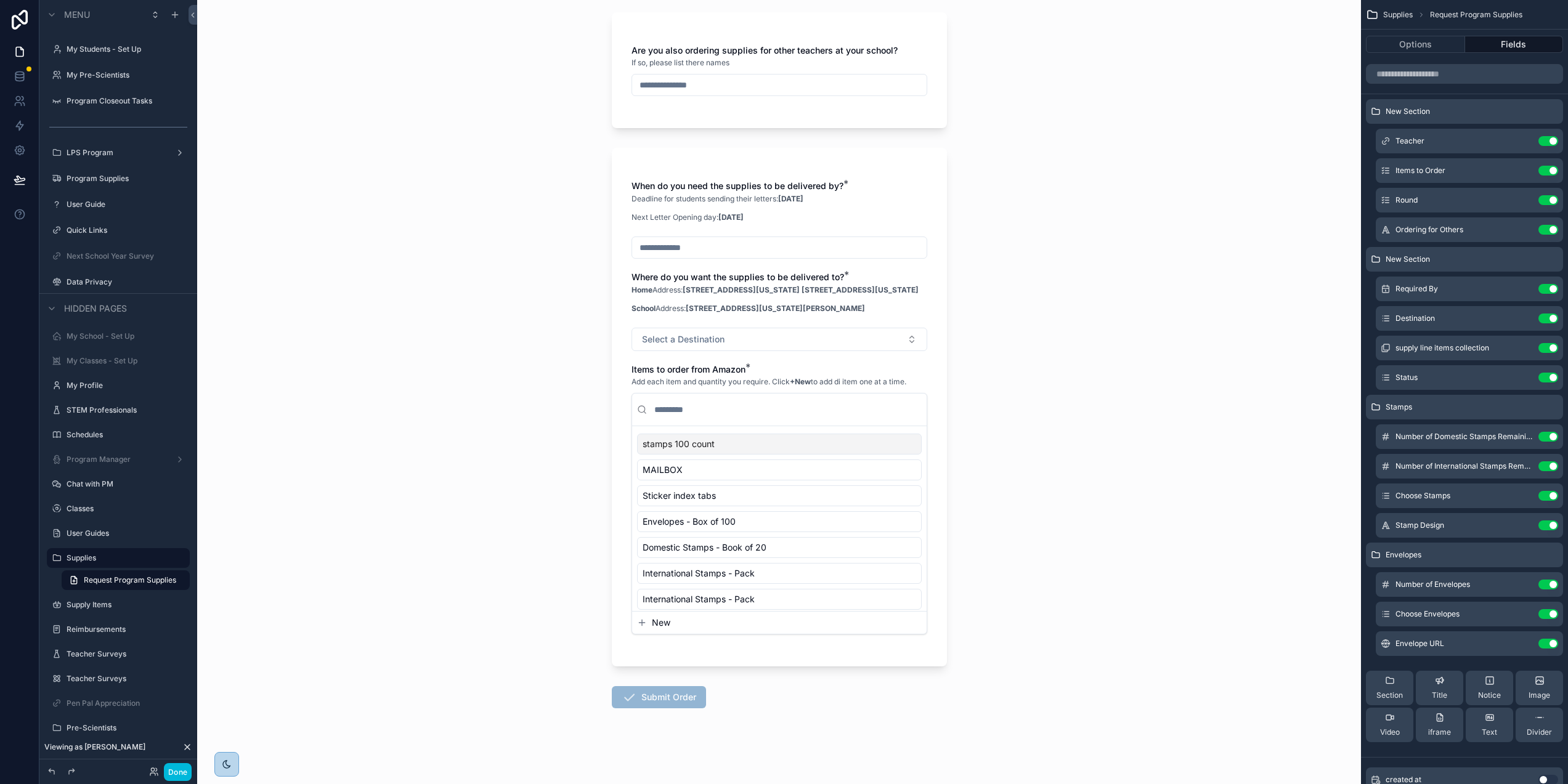
scroll to position [118, 0]
click at [1438, 407] on div "Stamps" at bounding box center [1464, 407] width 197 height 25
click at [0, 0] on icon "scrollable content" at bounding box center [0, 0] width 0 height 0
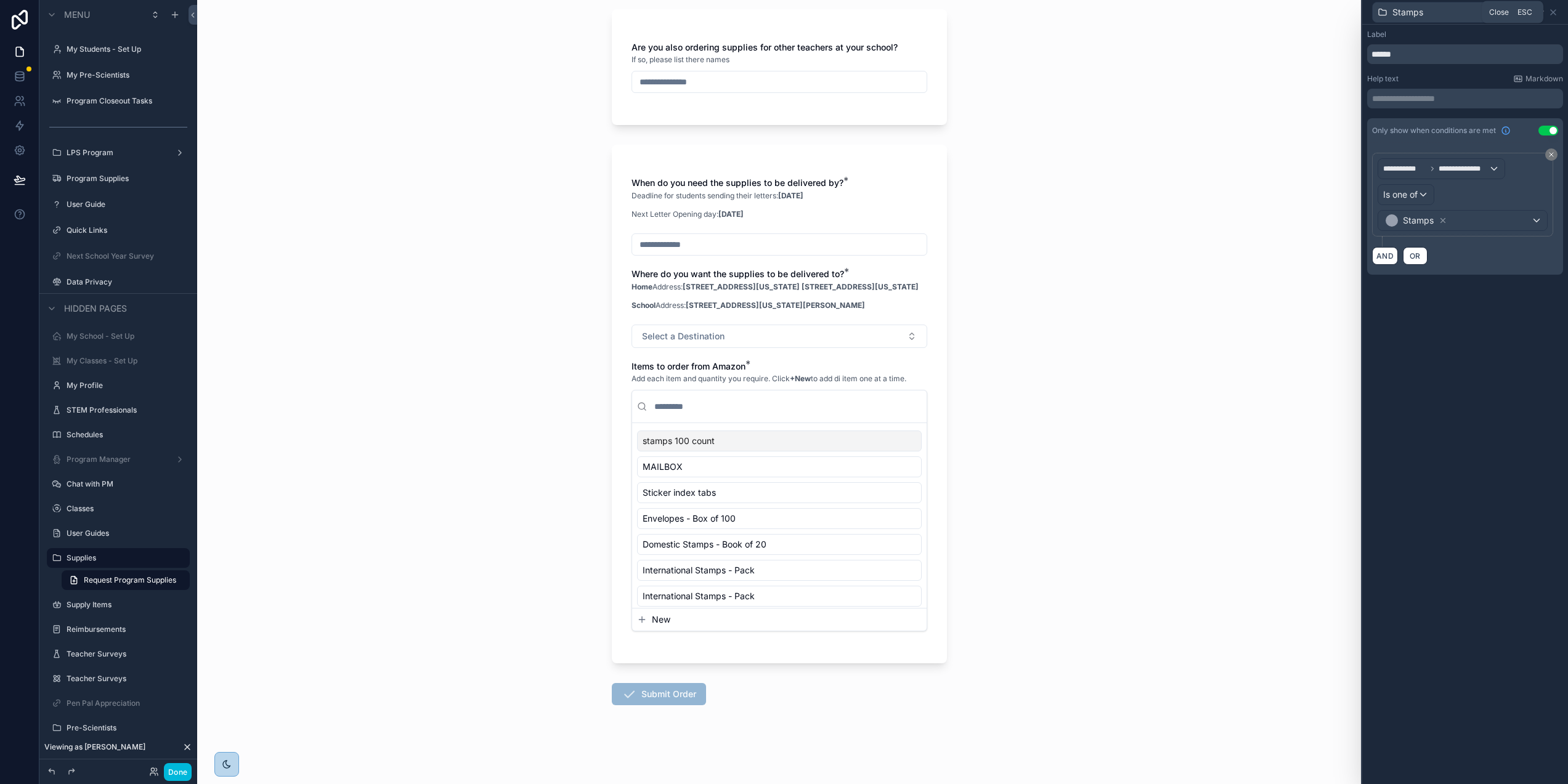
click at [1555, 13] on icon at bounding box center [1553, 12] width 5 height 5
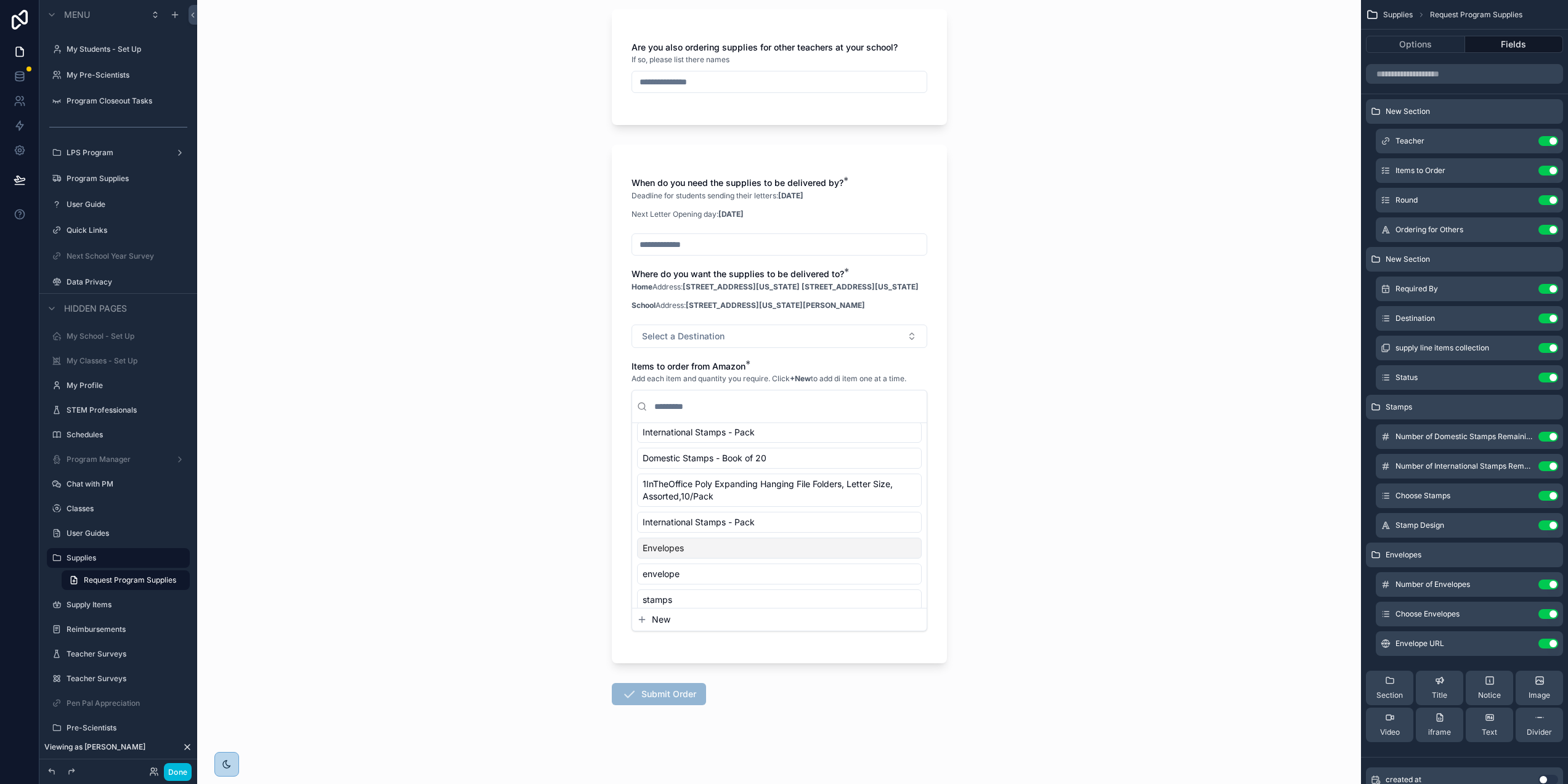
scroll to position [599, 0]
click at [781, 601] on div "stamps" at bounding box center [779, 590] width 285 height 21
click at [0, 0] on icon "scrollable content" at bounding box center [0, 0] width 0 height 0
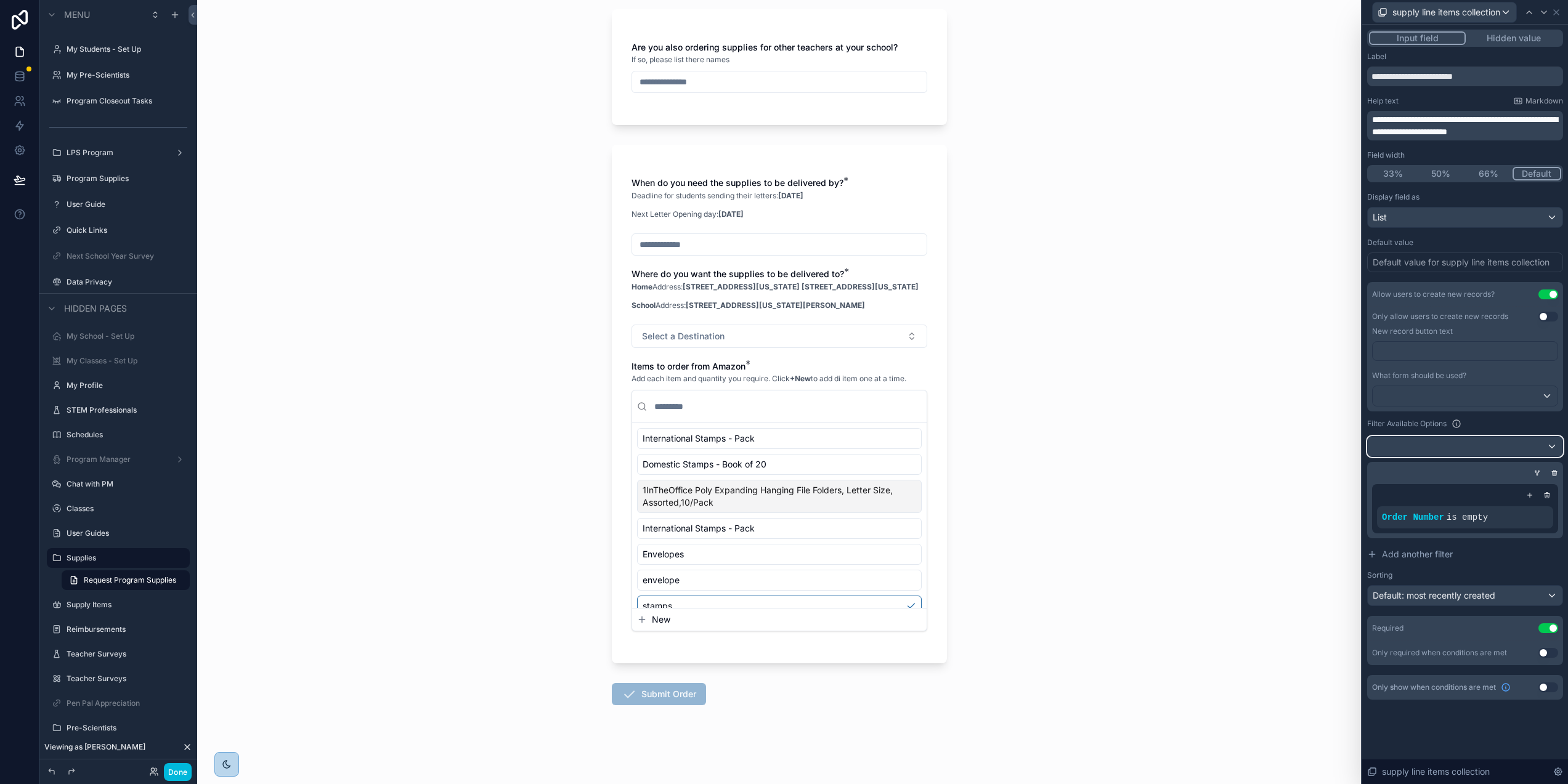
click at [1510, 449] on div at bounding box center [1465, 446] width 195 height 20
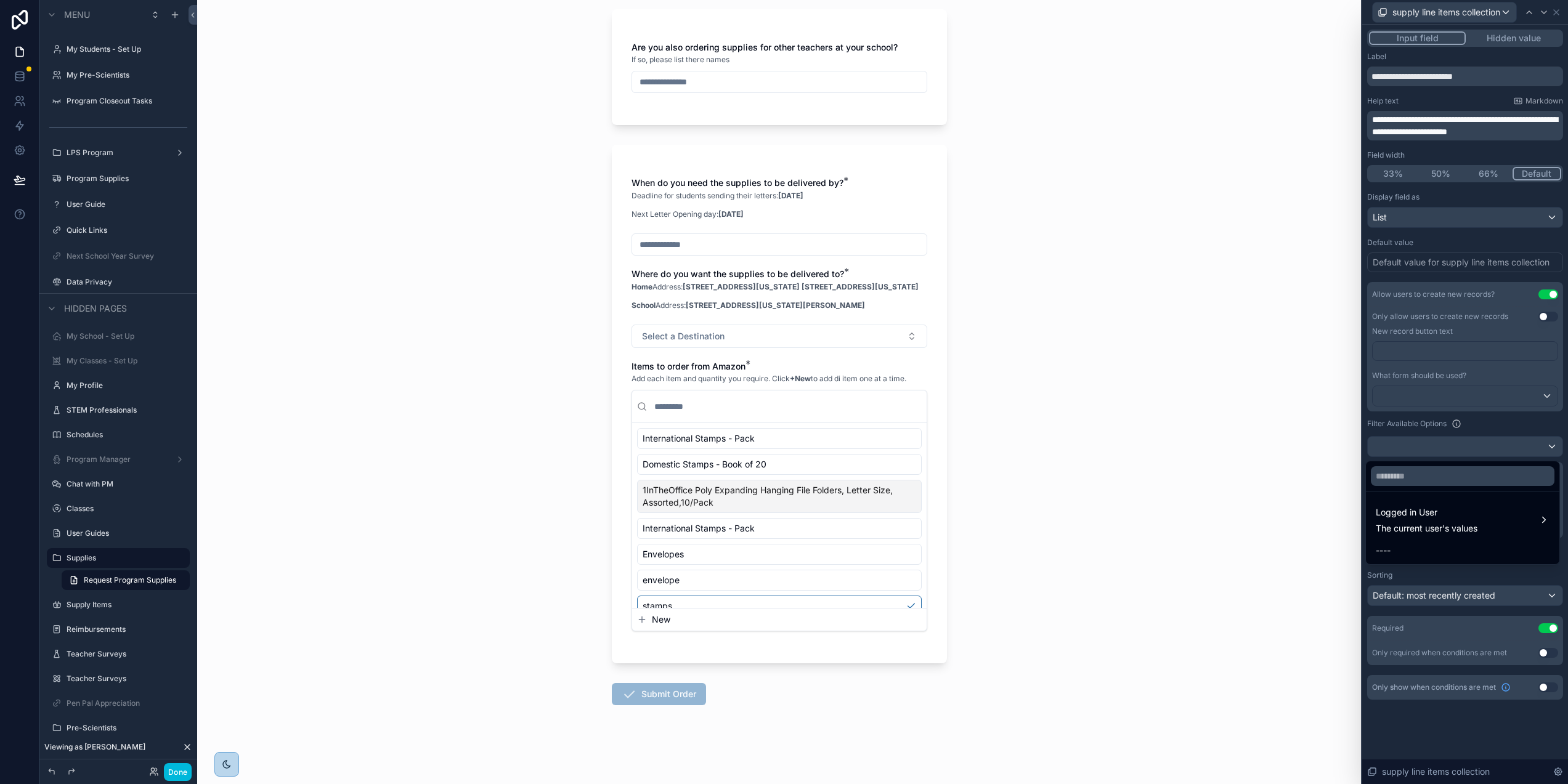
click at [1505, 420] on div at bounding box center [1465, 392] width 206 height 784
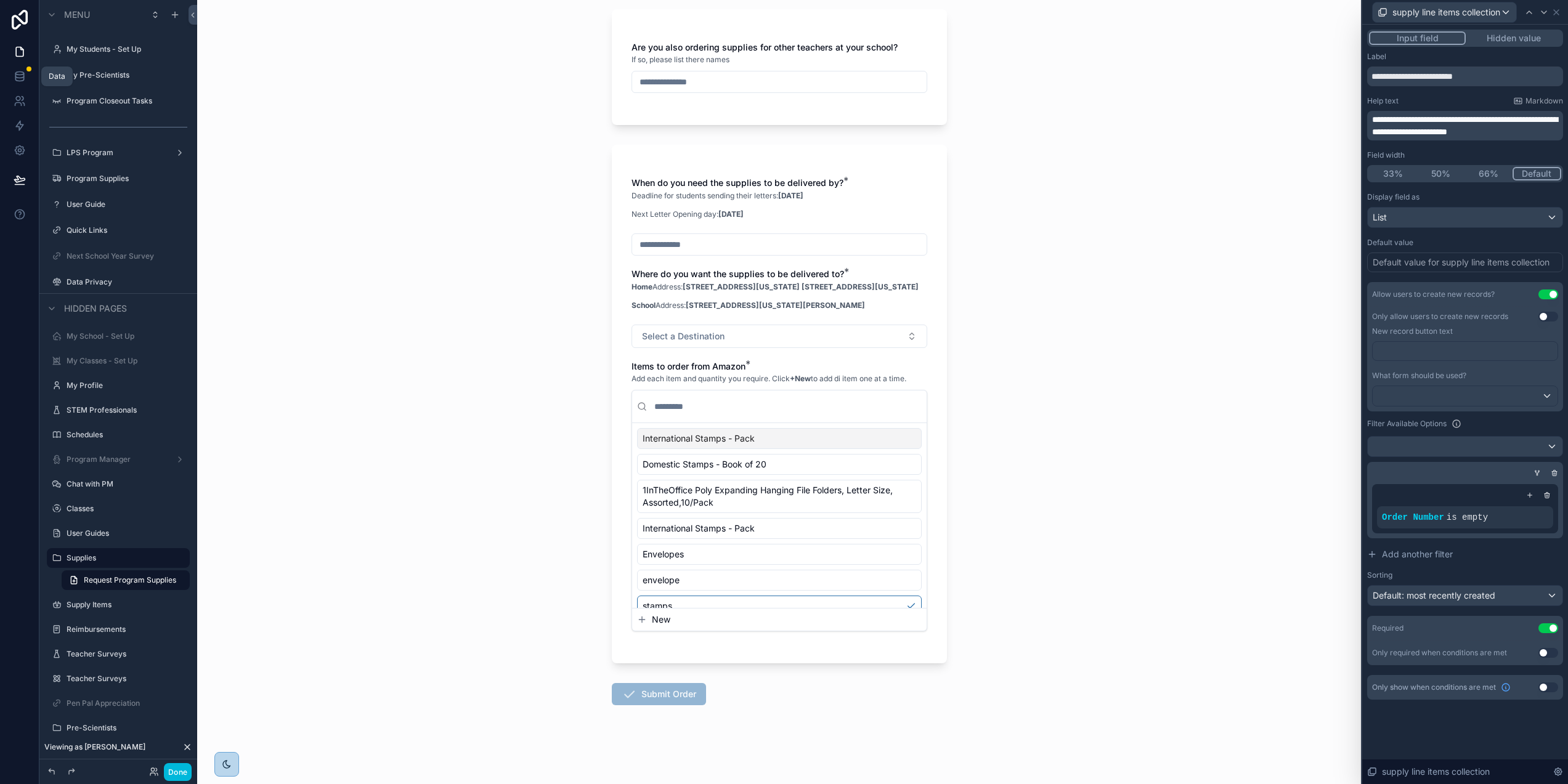
click at [18, 73] on icon at bounding box center [20, 77] width 13 height 13
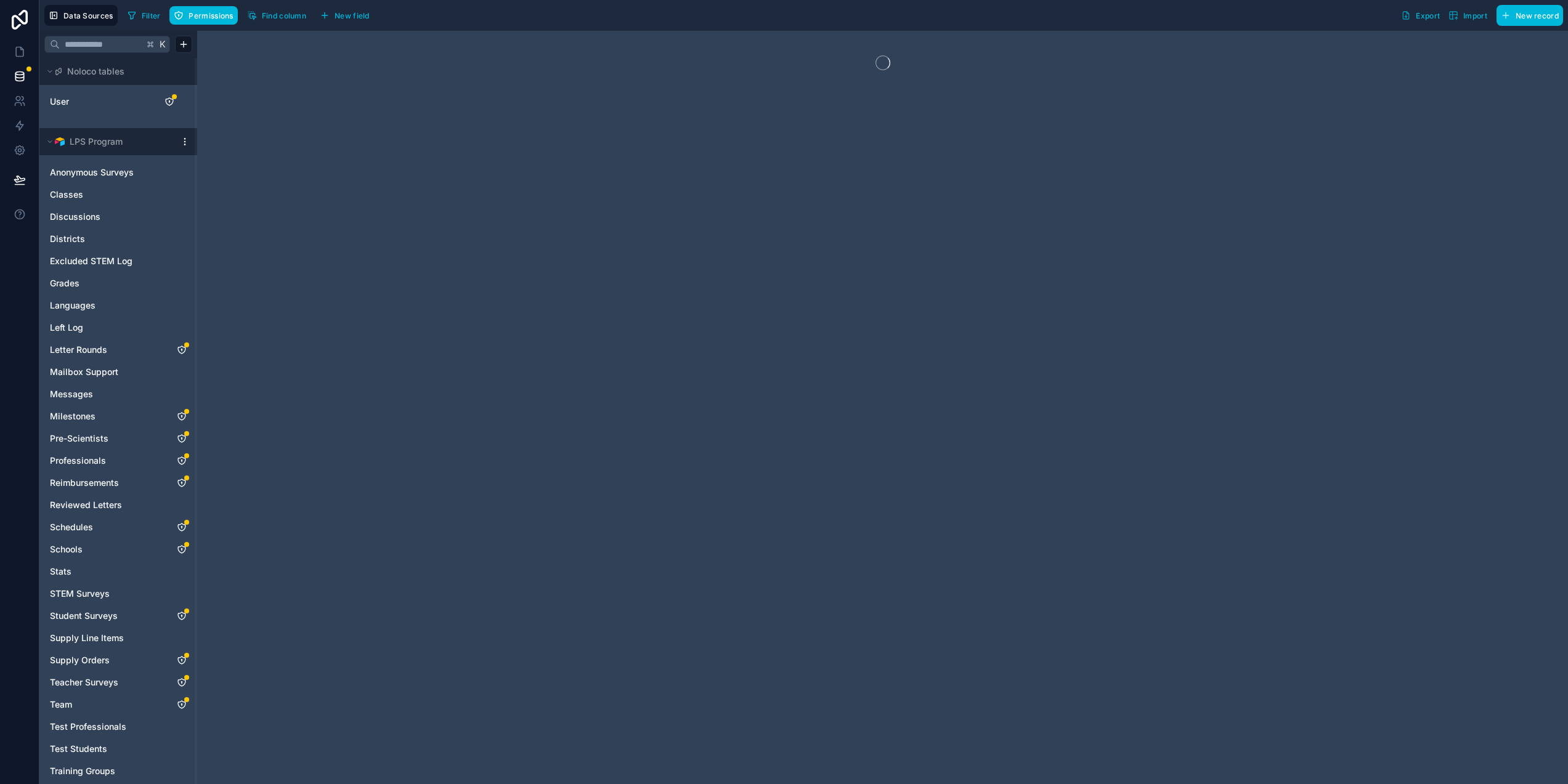
scroll to position [2, 0]
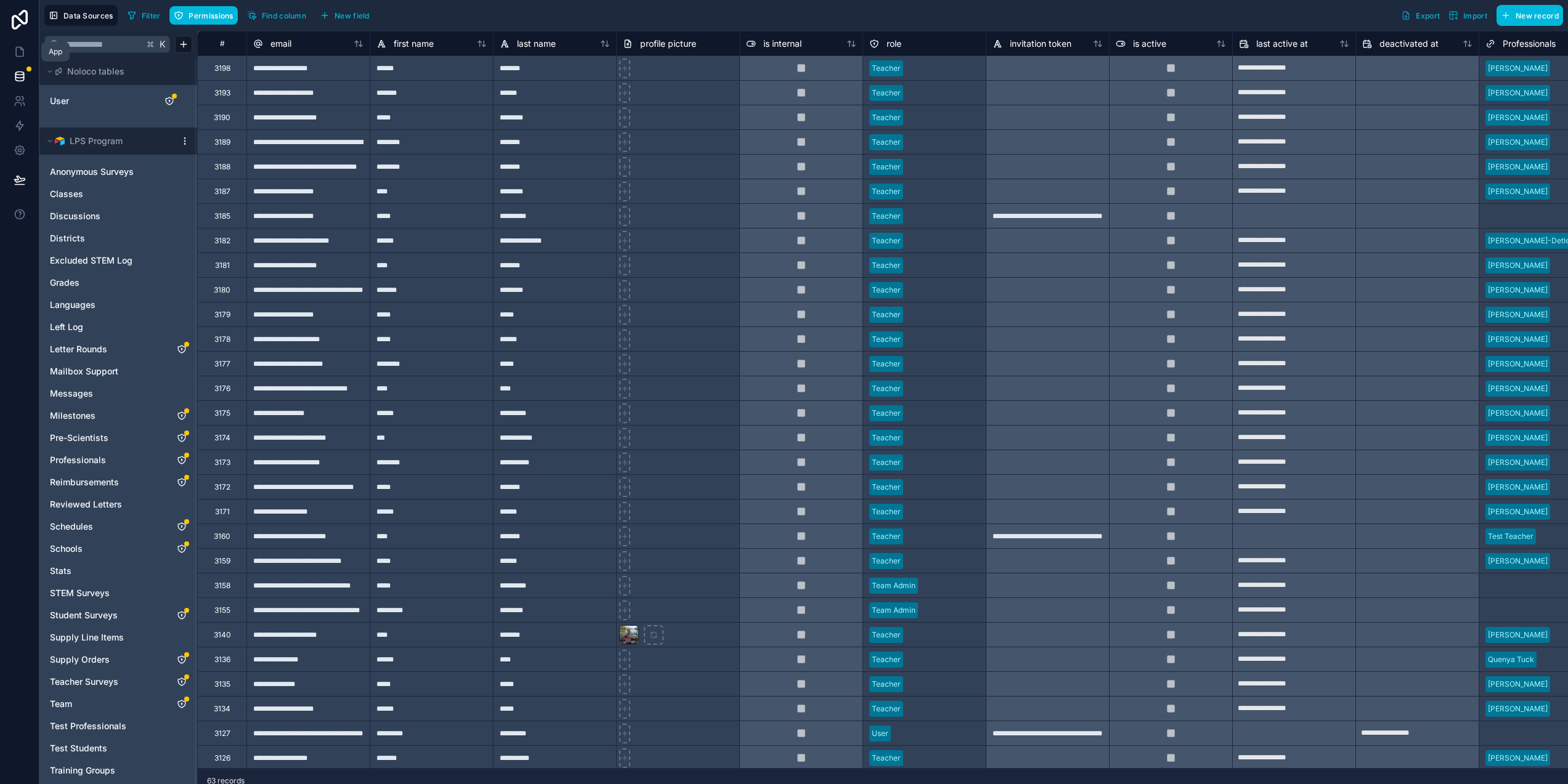
click at [20, 52] on icon at bounding box center [20, 52] width 13 height 13
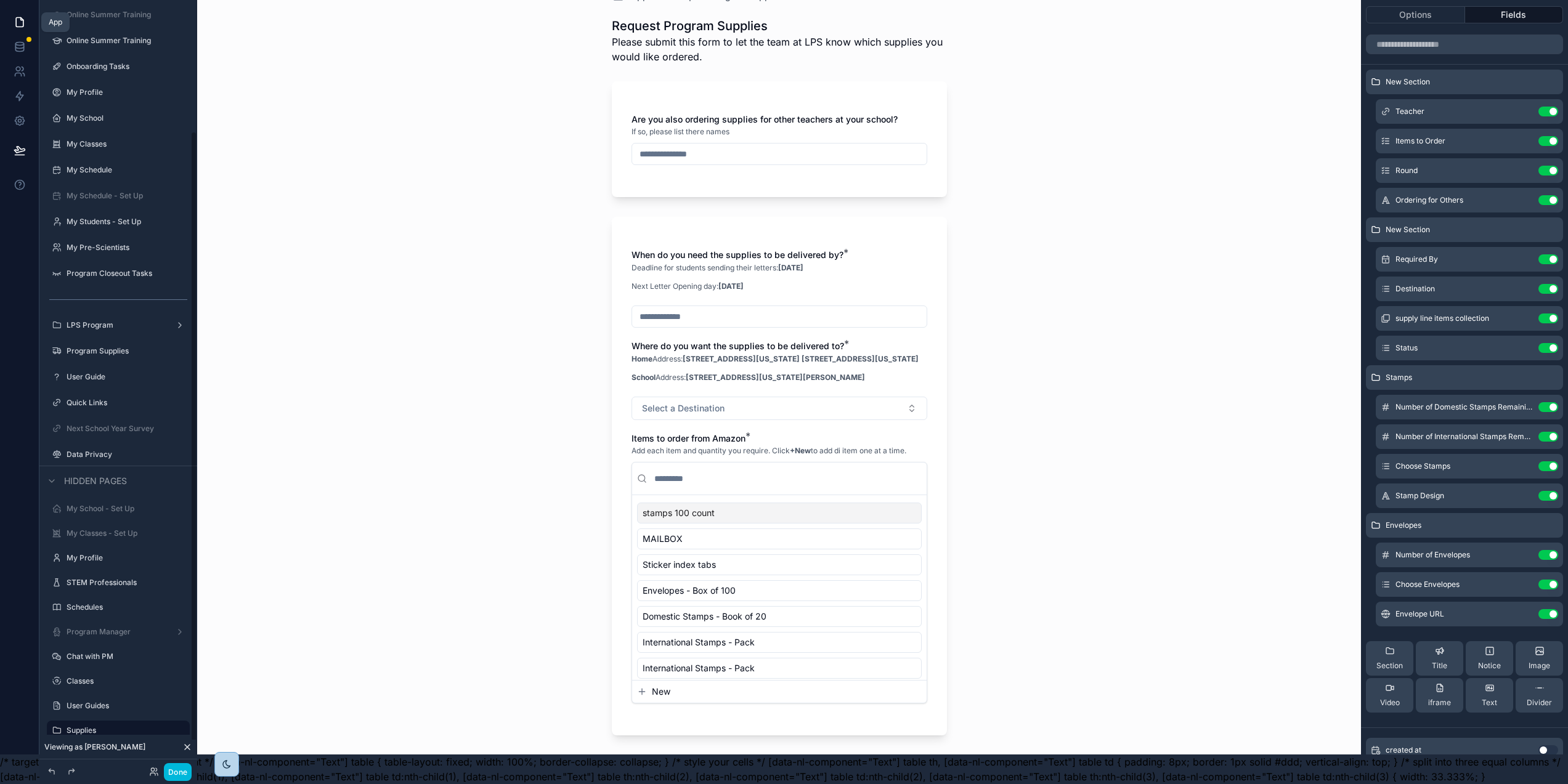
scroll to position [202, 0]
click at [0, 0] on icon "scrollable content" at bounding box center [0, 0] width 0 height 0
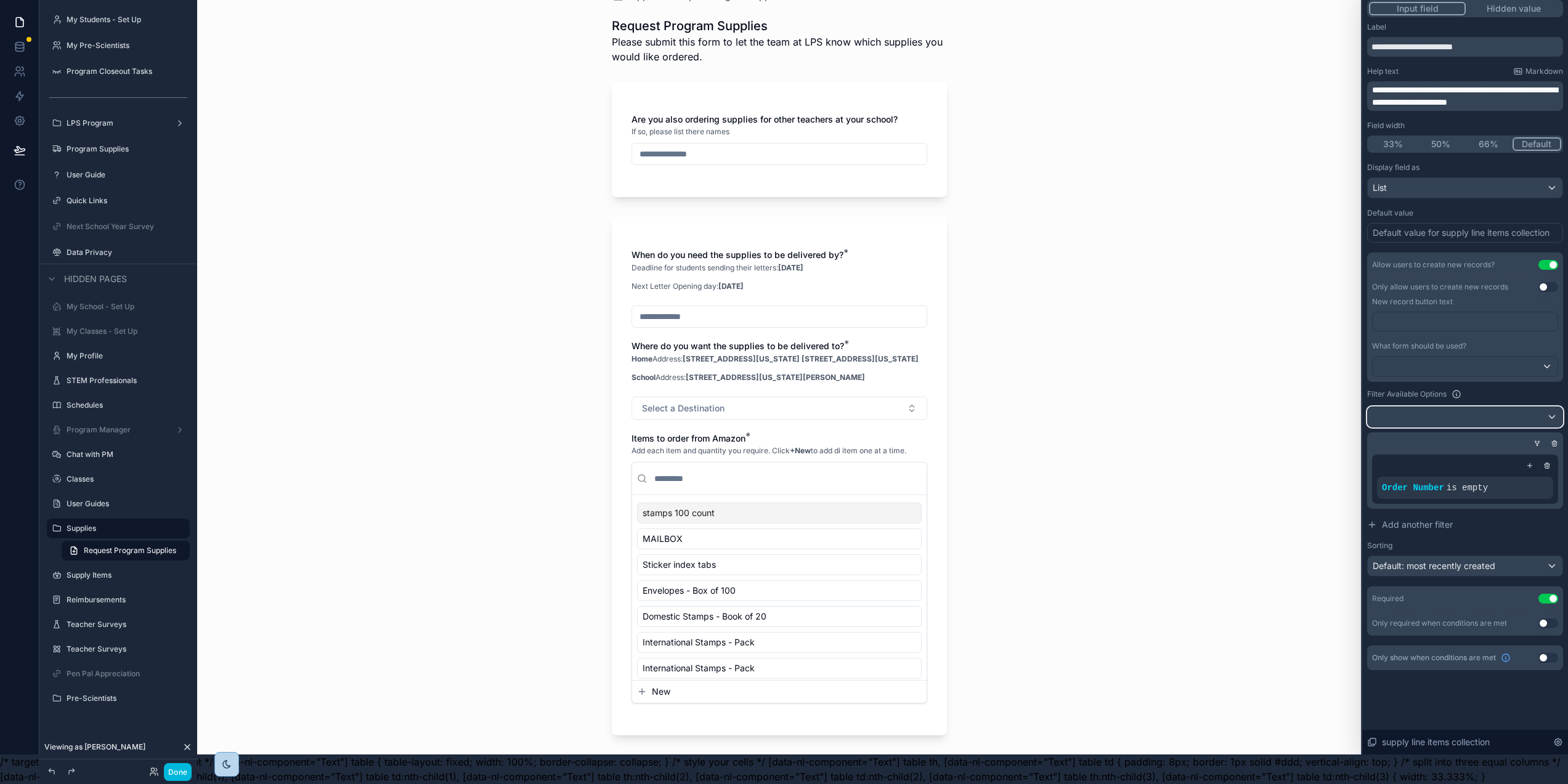
click at [1501, 407] on div at bounding box center [1465, 417] width 195 height 20
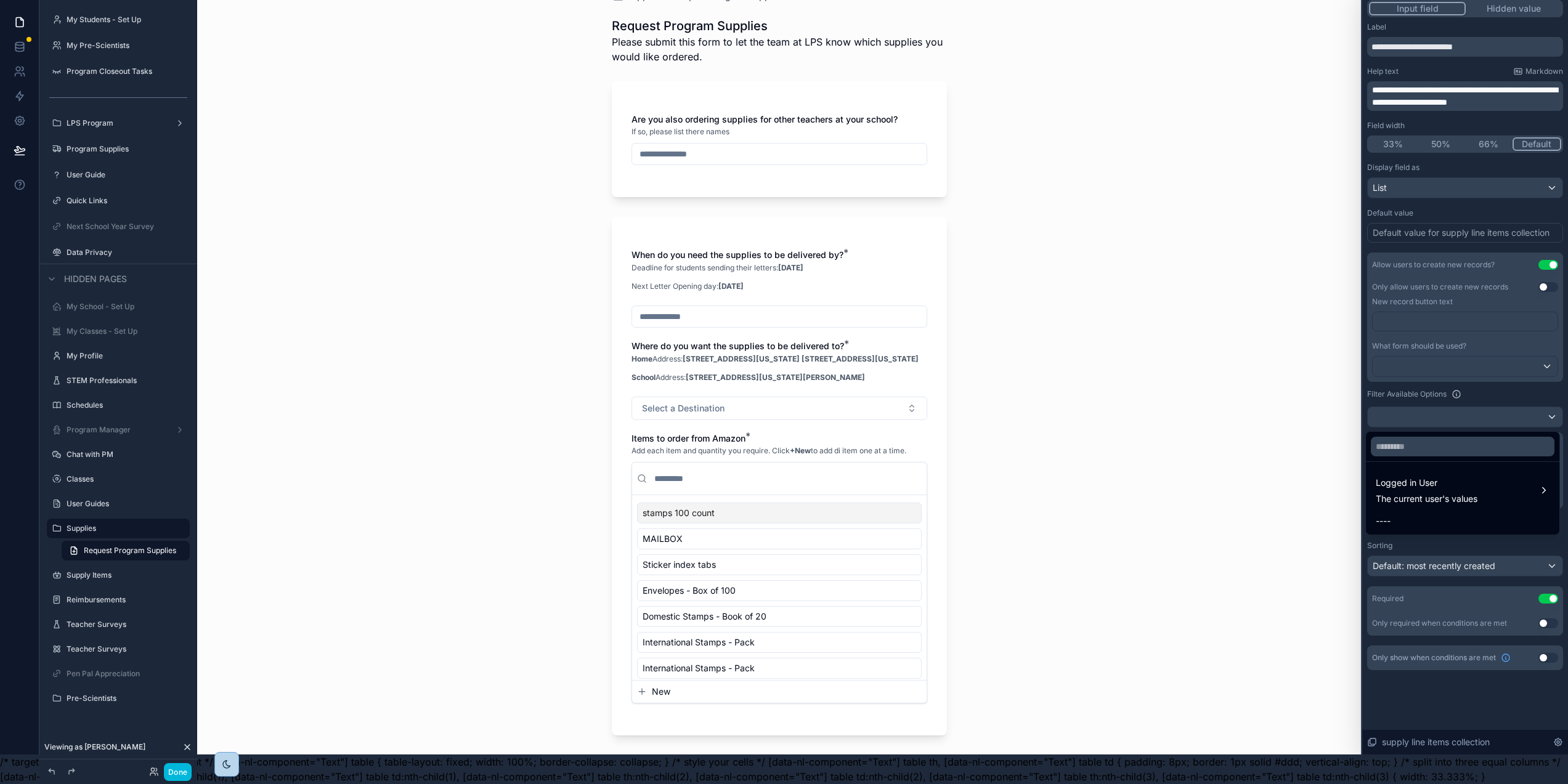
click at [1461, 478] on span "Logged in User" at bounding box center [1426, 483] width 101 height 15
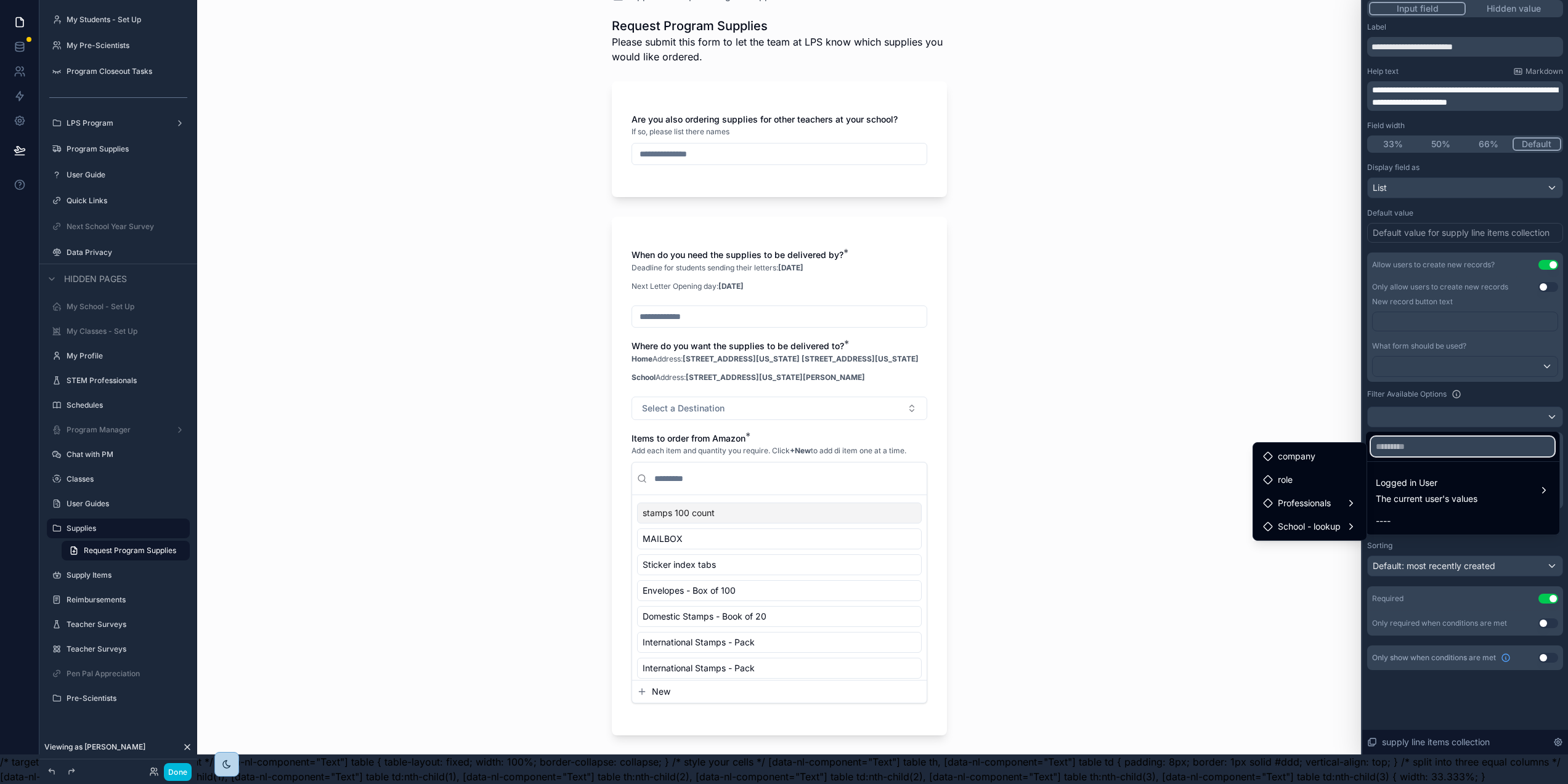
click at [1447, 438] on input "text" at bounding box center [1463, 446] width 184 height 20
paste input "**********"
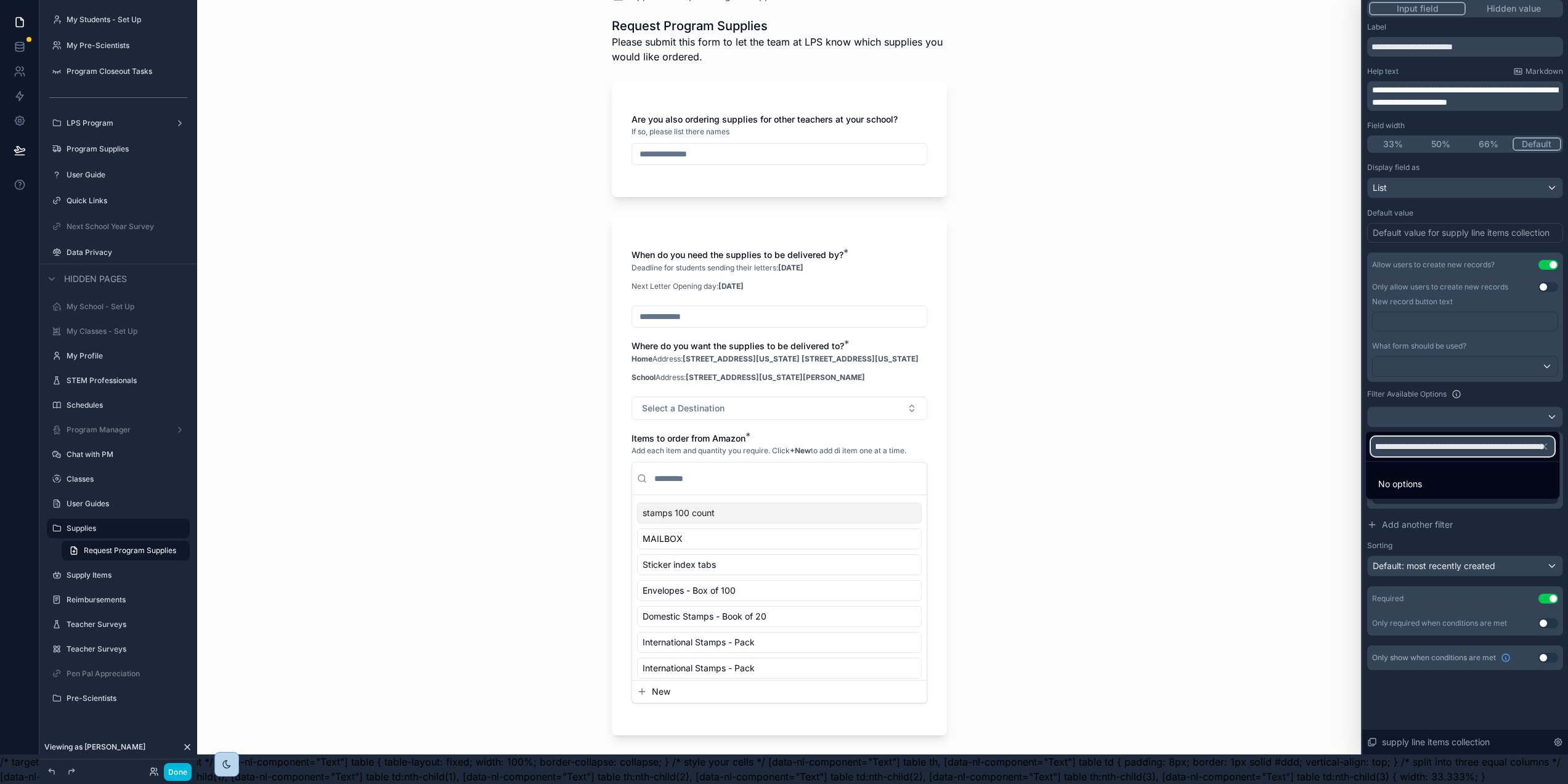
scroll to position [0, 264]
paste input "*"
type input "**********"
type input "*"
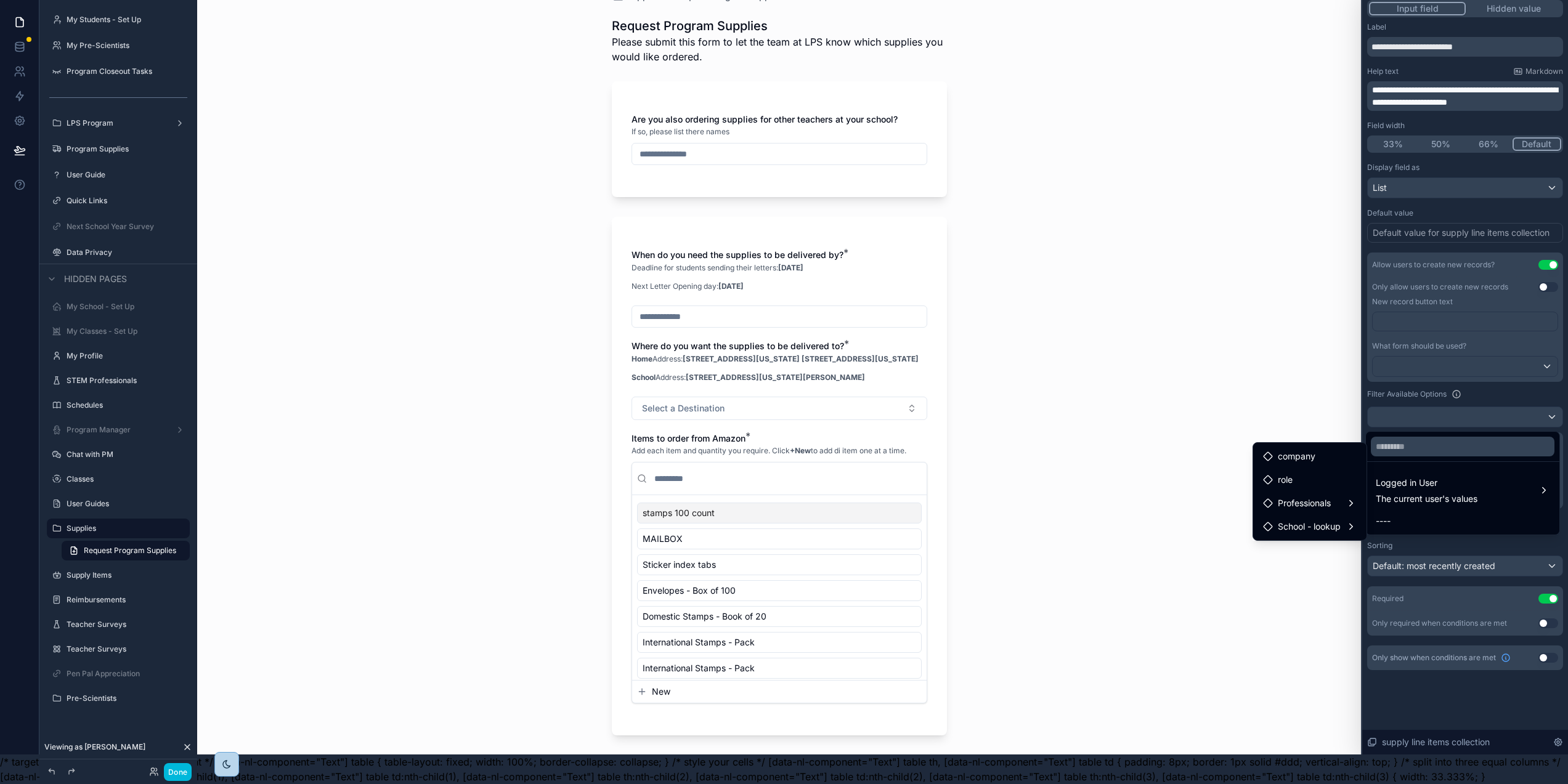
click at [1286, 372] on div "Supplies Request Program Supplies Request Program Supplies Please submit this f…" at bounding box center [779, 362] width 1164 height 784
click at [1439, 390] on div at bounding box center [1465, 362] width 206 height 784
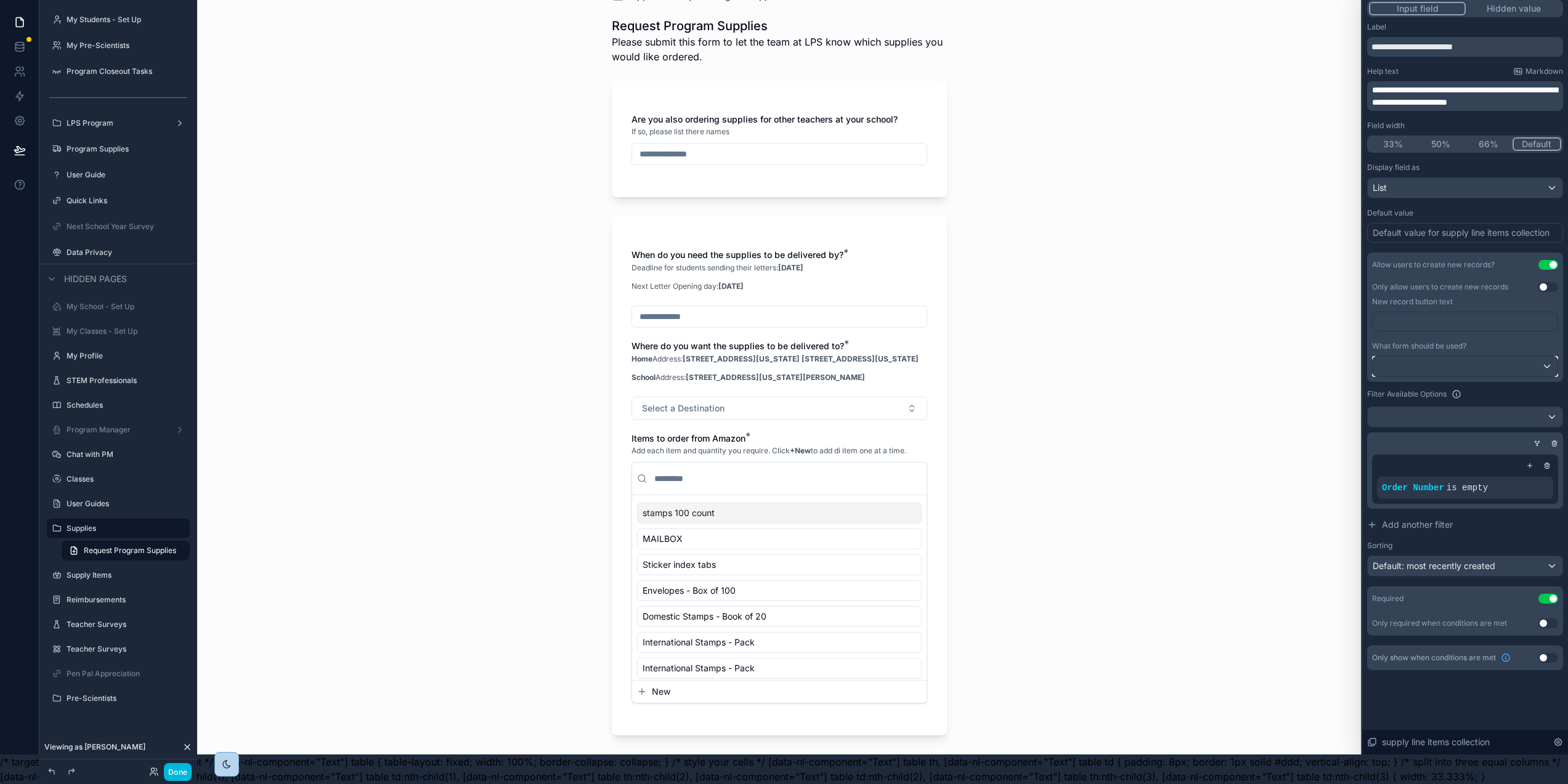
click at [1477, 360] on div at bounding box center [1465, 366] width 185 height 20
click at [1311, 277] on div "Supplies Request Program Supplies Request Program Supplies Please submit this f…" at bounding box center [779, 362] width 1164 height 784
click at [1495, 523] on div at bounding box center [1465, 362] width 206 height 784
click at [1533, 462] on icon at bounding box center [1529, 465] width 7 height 7
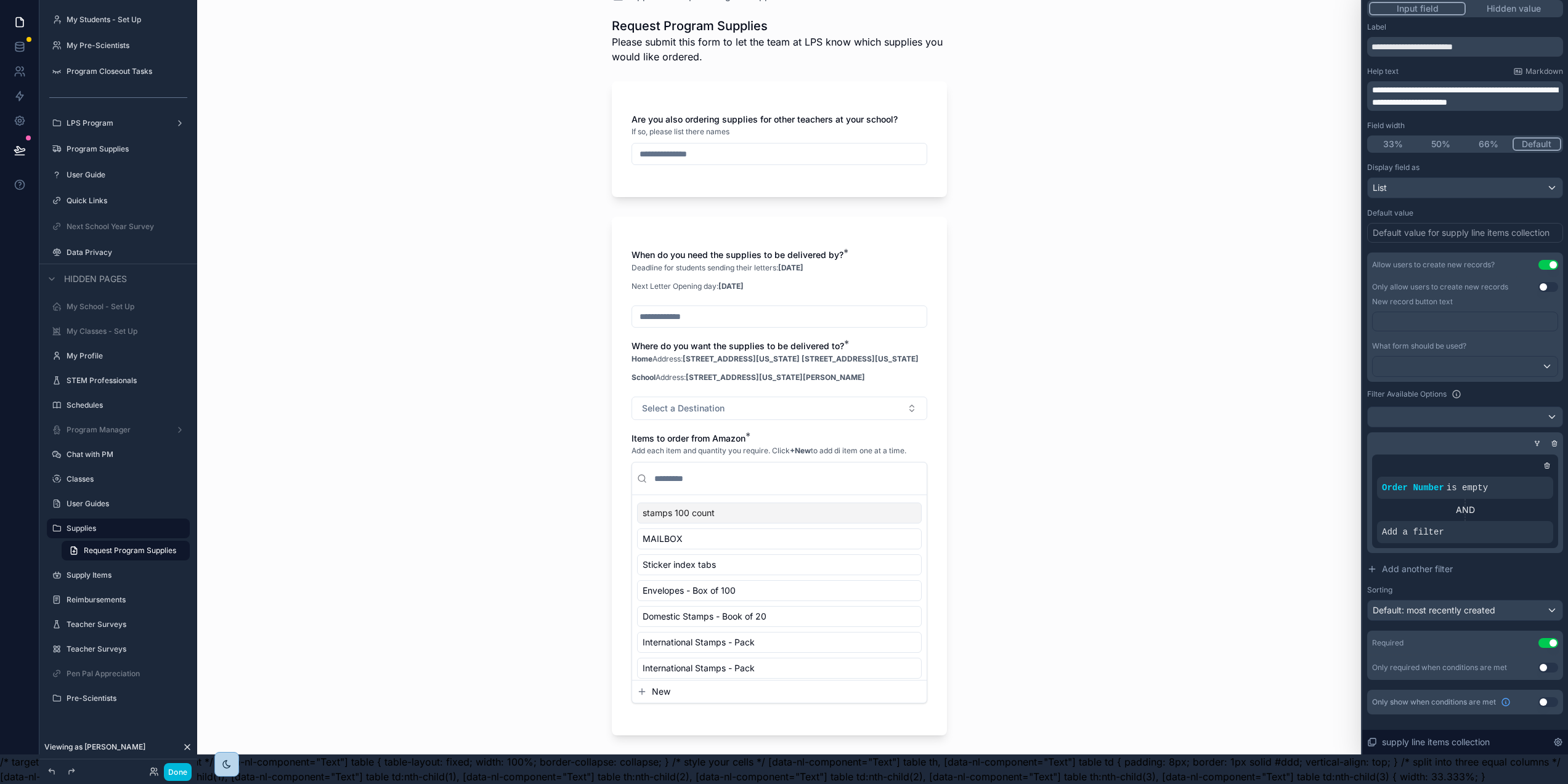
click at [0, 0] on icon at bounding box center [0, 0] width 0 height 0
click at [1279, 508] on span "Select a field" at bounding box center [1252, 513] width 52 height 10
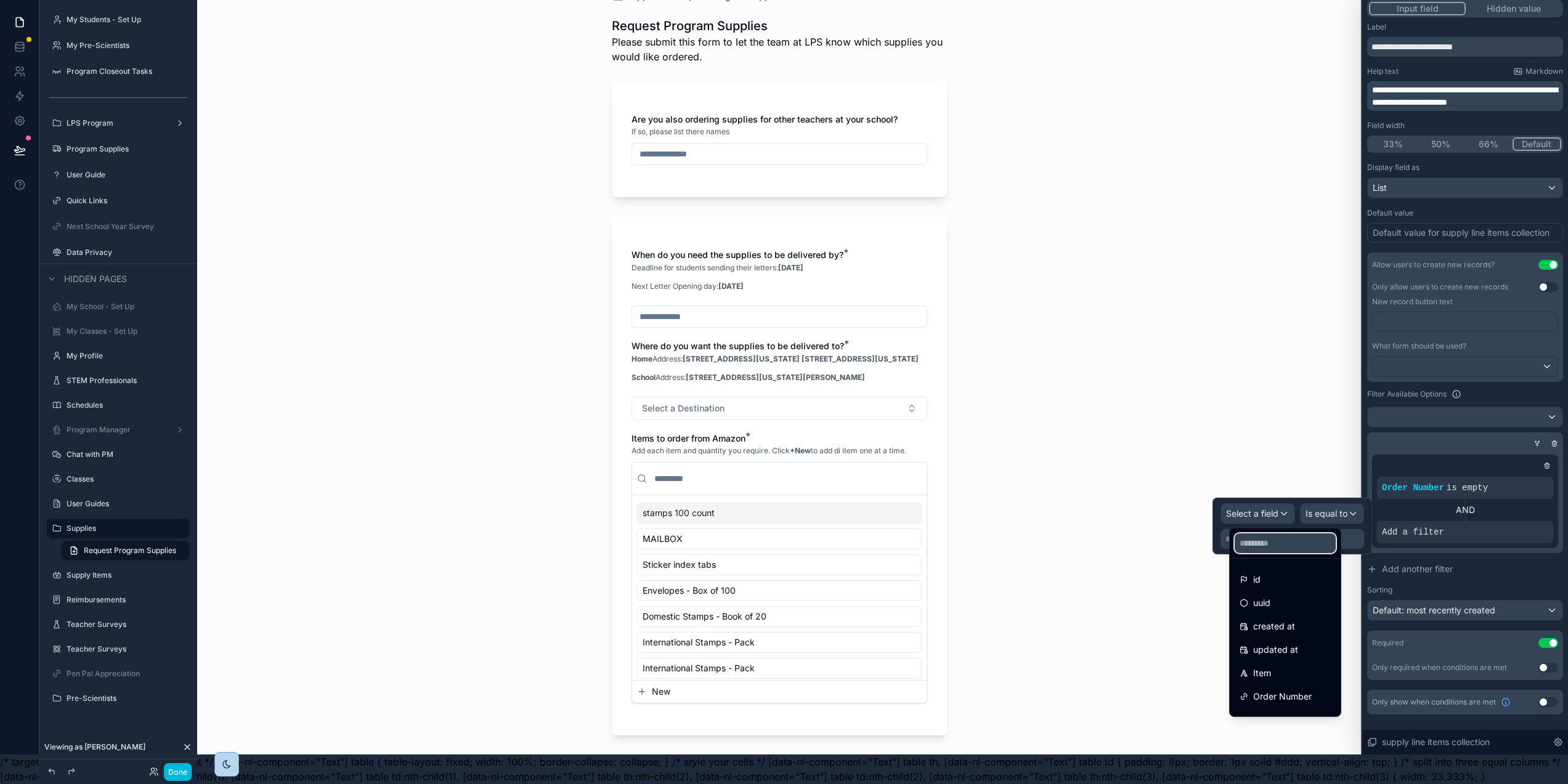
click at [1256, 534] on input "text" at bounding box center [1284, 543] width 101 height 20
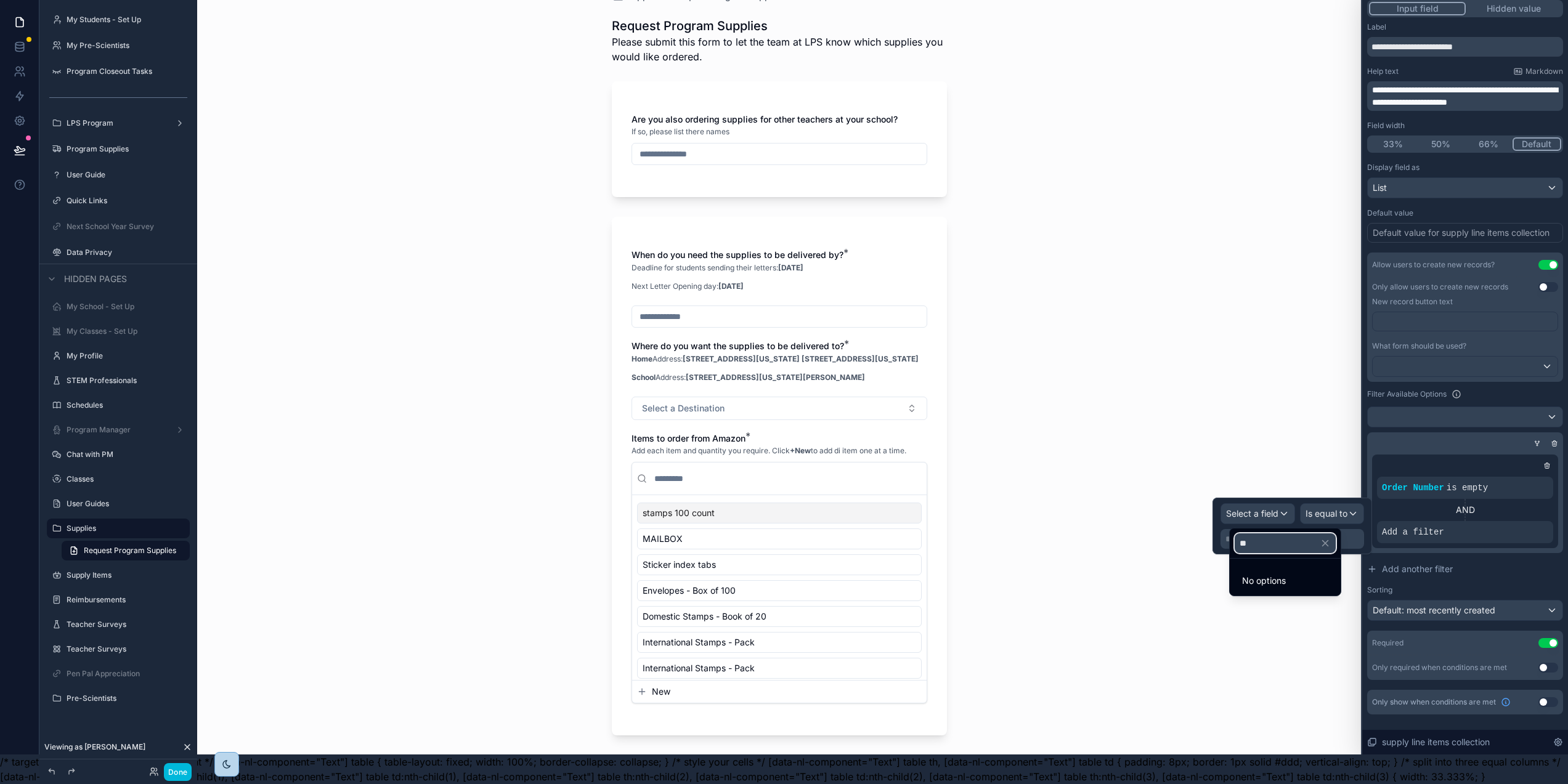
type input "*"
click at [1205, 191] on div "Supplies Request Program Supplies Request Program Supplies Please submit this f…" at bounding box center [779, 362] width 1164 height 784
click at [0, 0] on icon at bounding box center [0, 0] width 0 height 0
click at [1279, 508] on span "Select a field" at bounding box center [1252, 513] width 52 height 10
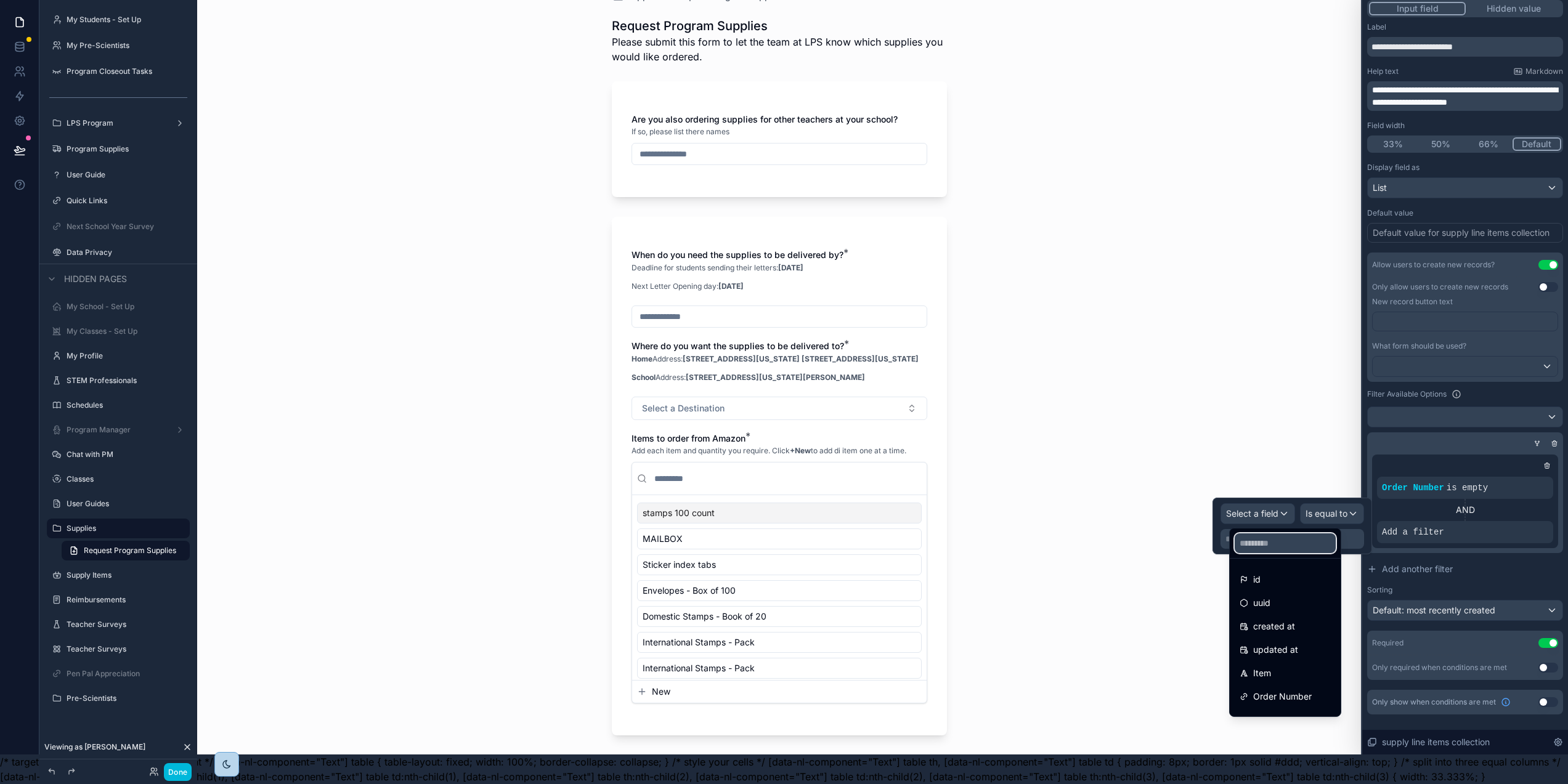
click at [1274, 537] on input "text" at bounding box center [1284, 543] width 101 height 20
paste input "**********"
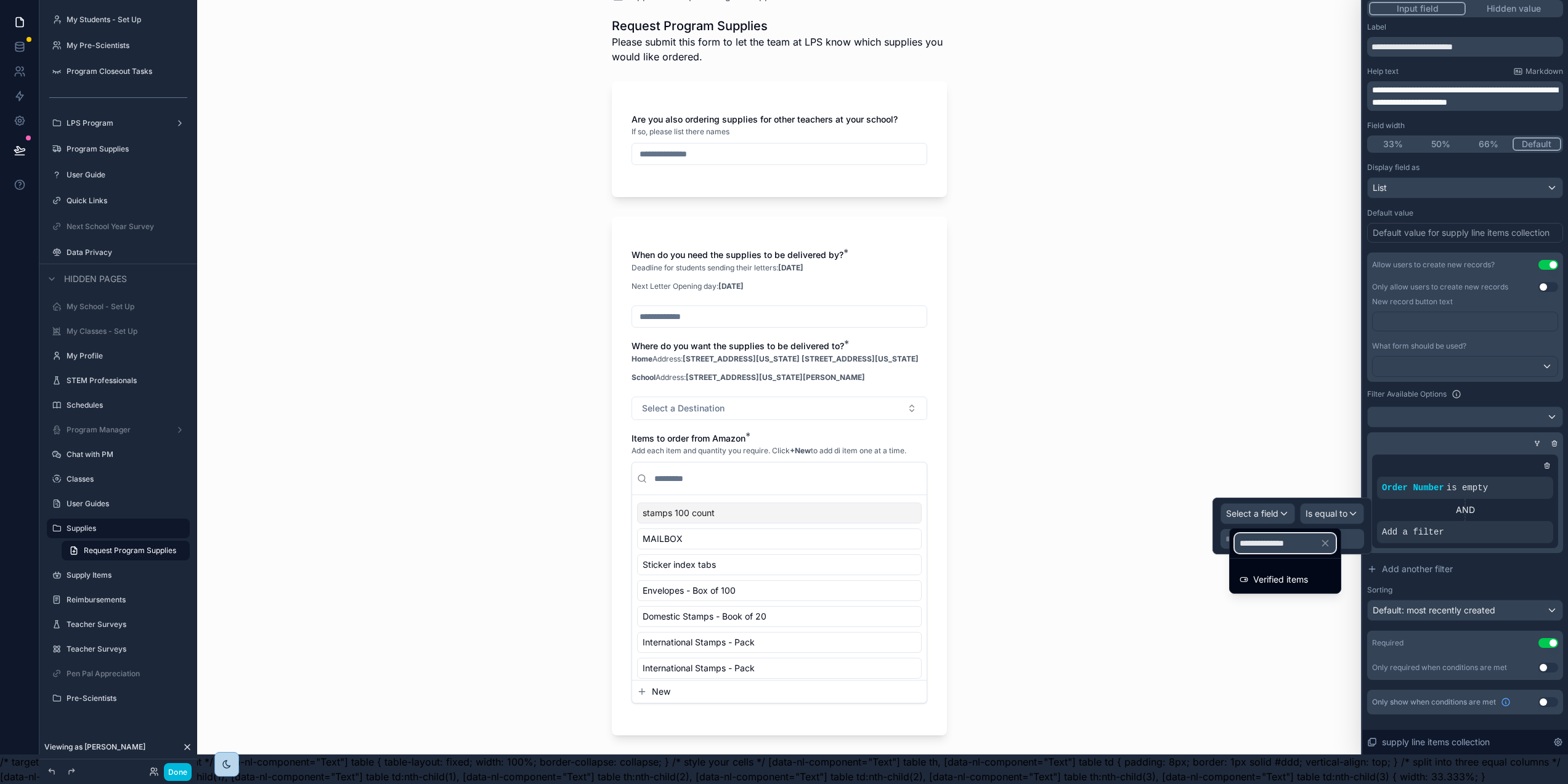
type input "**********"
click at [1285, 576] on span "Verified items" at bounding box center [1280, 579] width 55 height 15
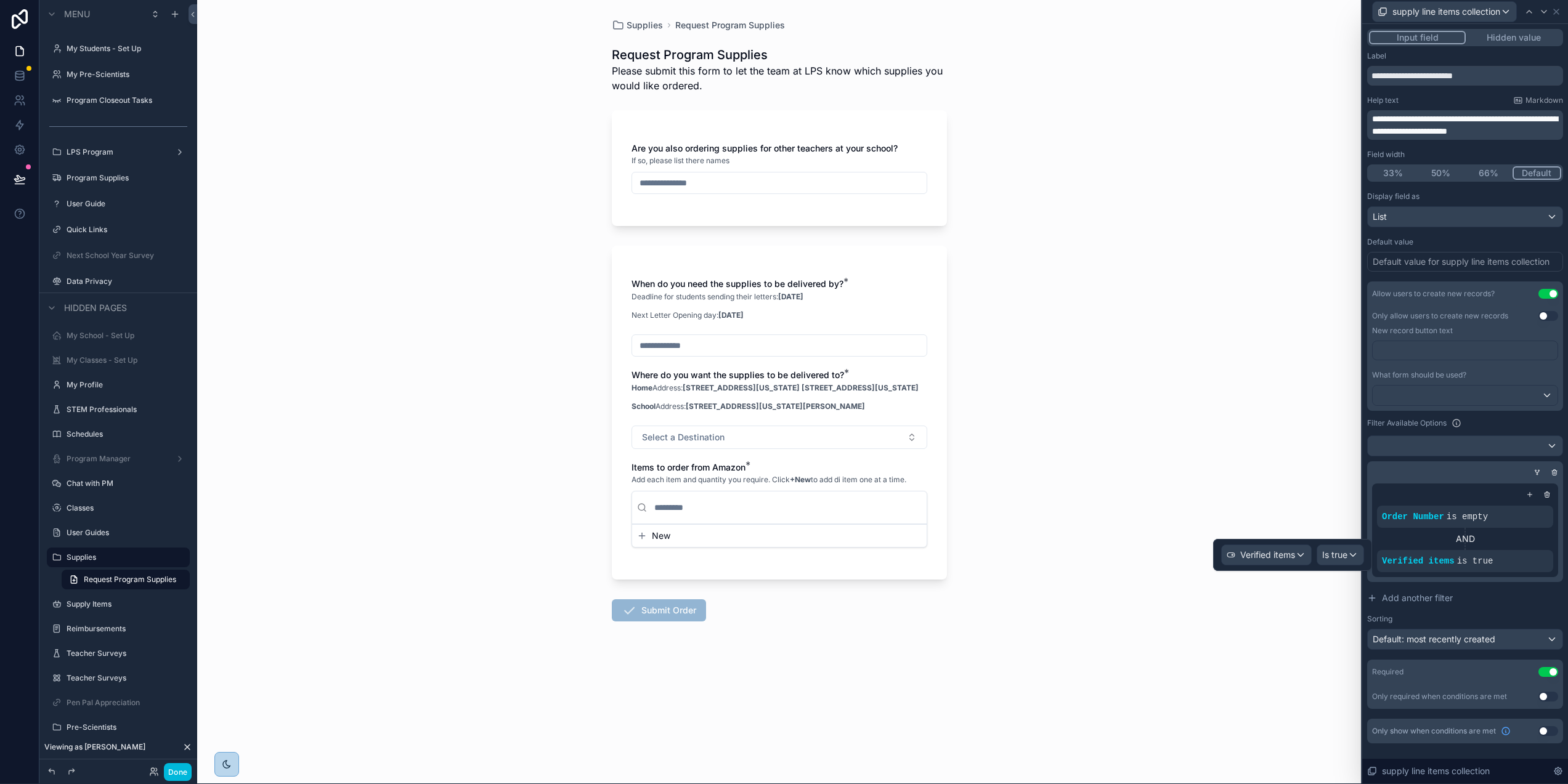
scroll to position [0, 2]
click at [657, 543] on span "New" at bounding box center [660, 537] width 18 height 13
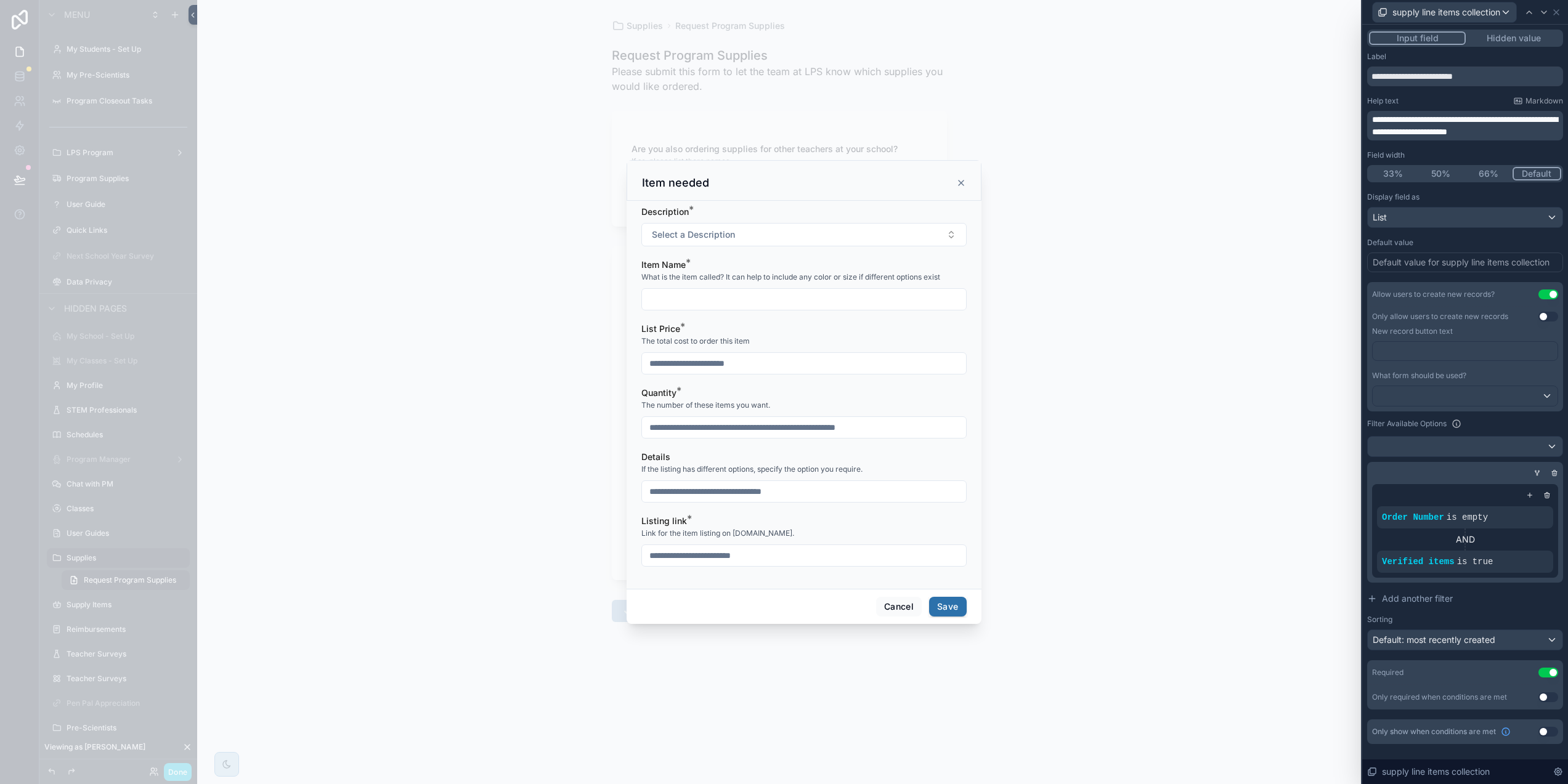
click at [779, 244] on button "Select a Description" at bounding box center [804, 235] width 325 height 24
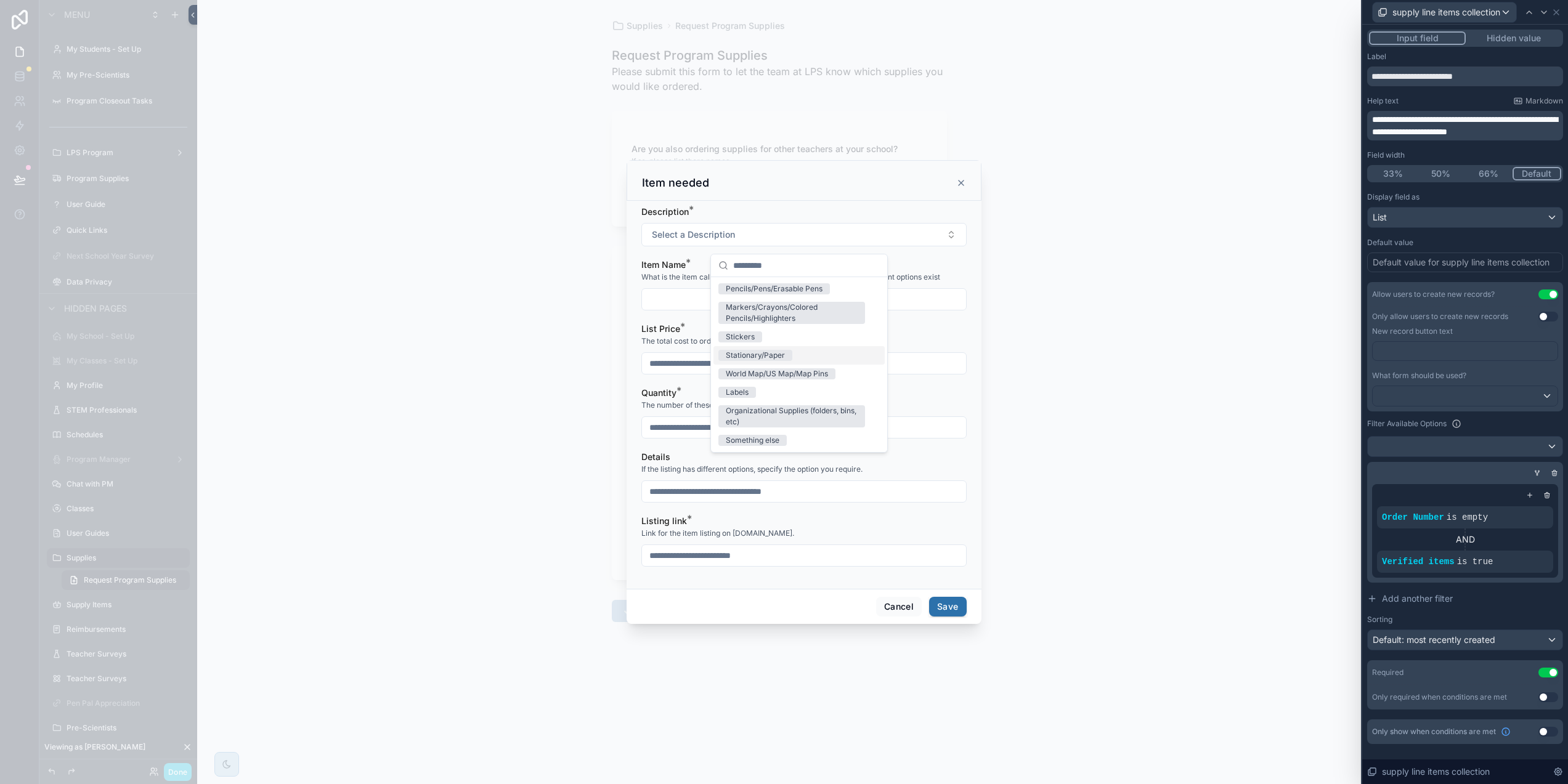
click at [870, 206] on div "Description * Select a Description Item Name * What is the item called? It can …" at bounding box center [804, 395] width 355 height 388
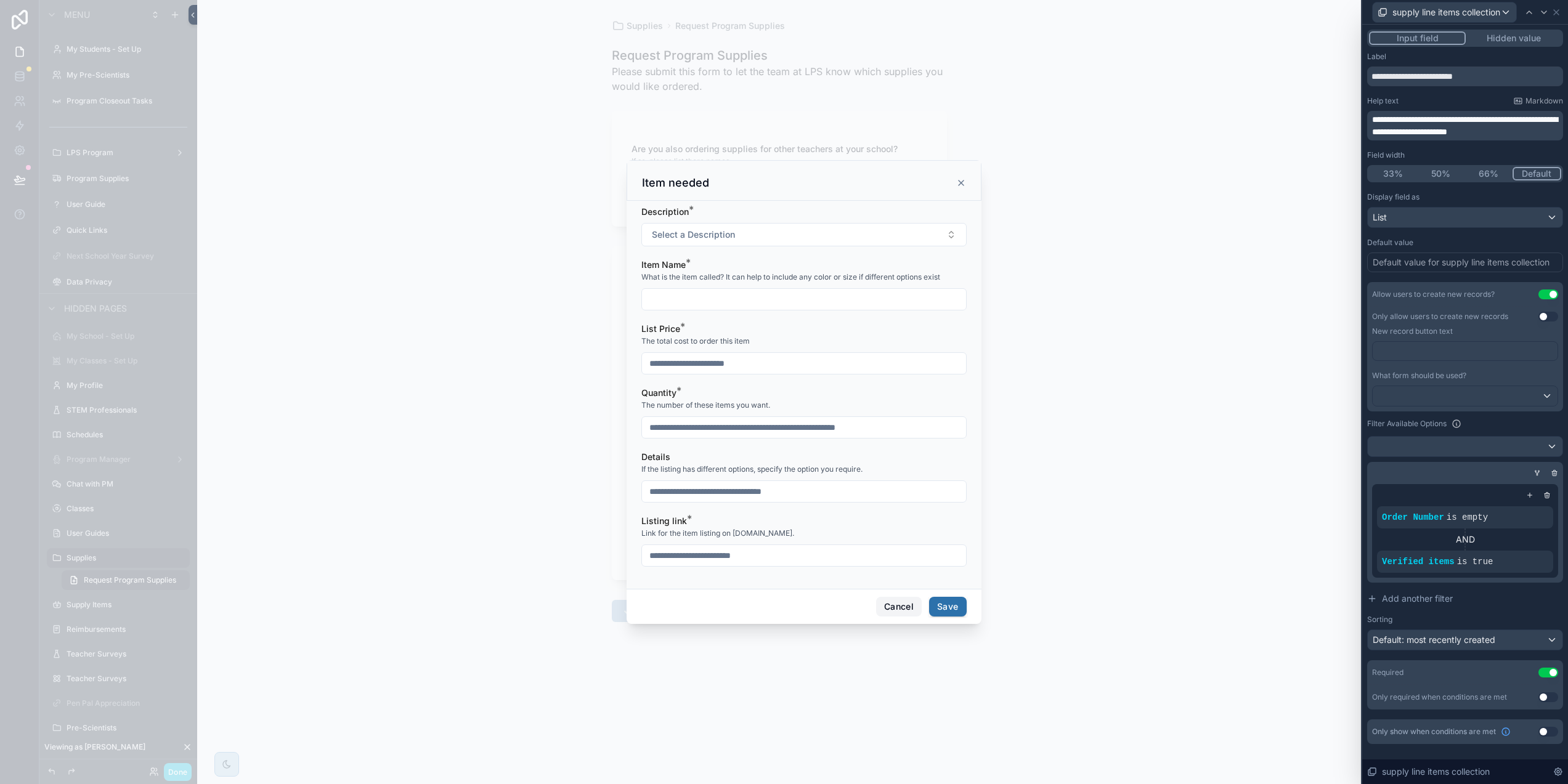
click at [889, 614] on button "Cancel" at bounding box center [899, 606] width 46 height 20
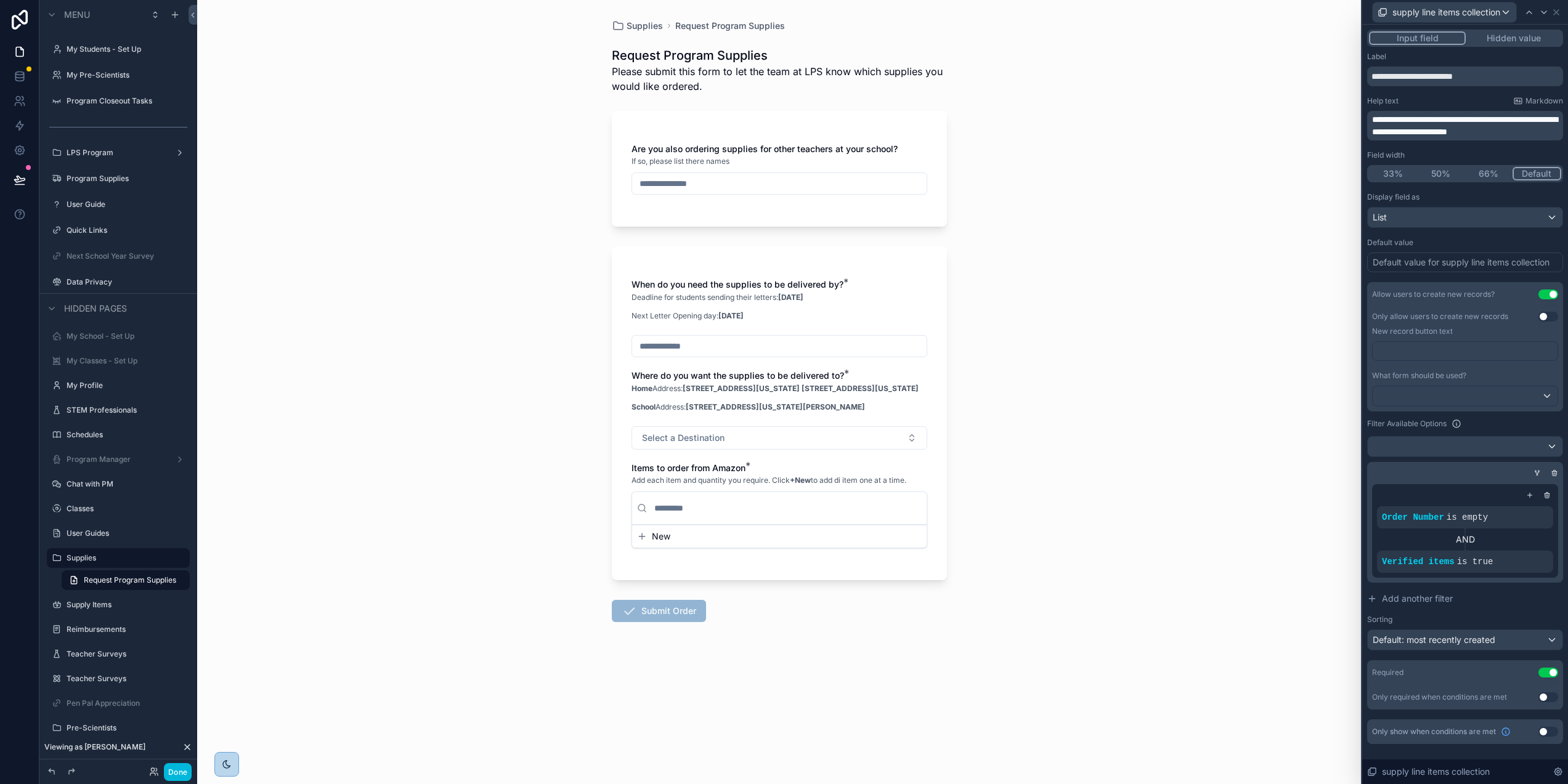
click at [0, 0] on icon at bounding box center [0, 0] width 0 height 0
click at [1275, 556] on span "Verified items" at bounding box center [1267, 556] width 55 height 13
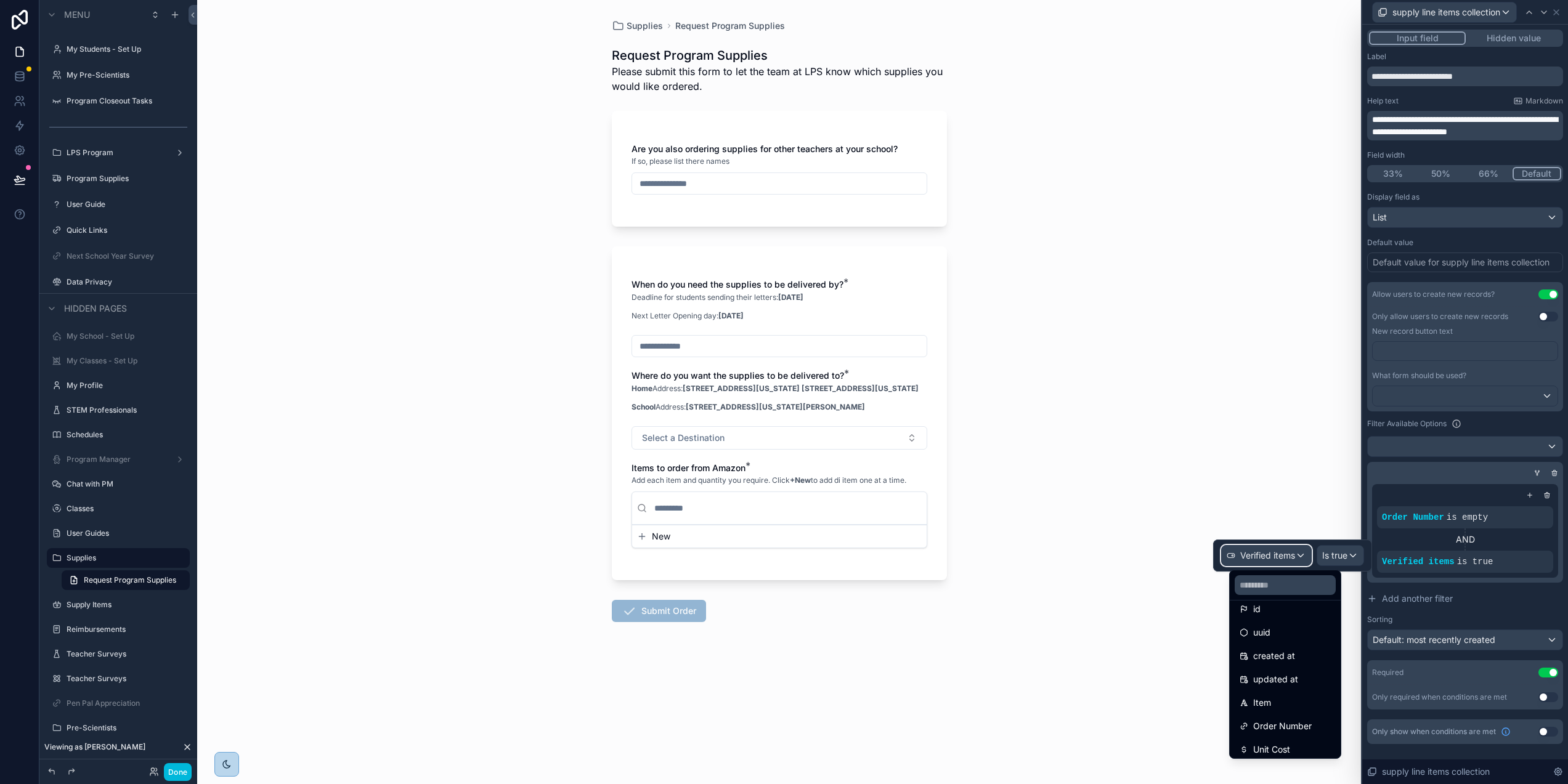
scroll to position [140, 0]
click at [1281, 587] on input "text" at bounding box center [1284, 585] width 101 height 20
click at [1305, 554] on div at bounding box center [1292, 556] width 159 height 32
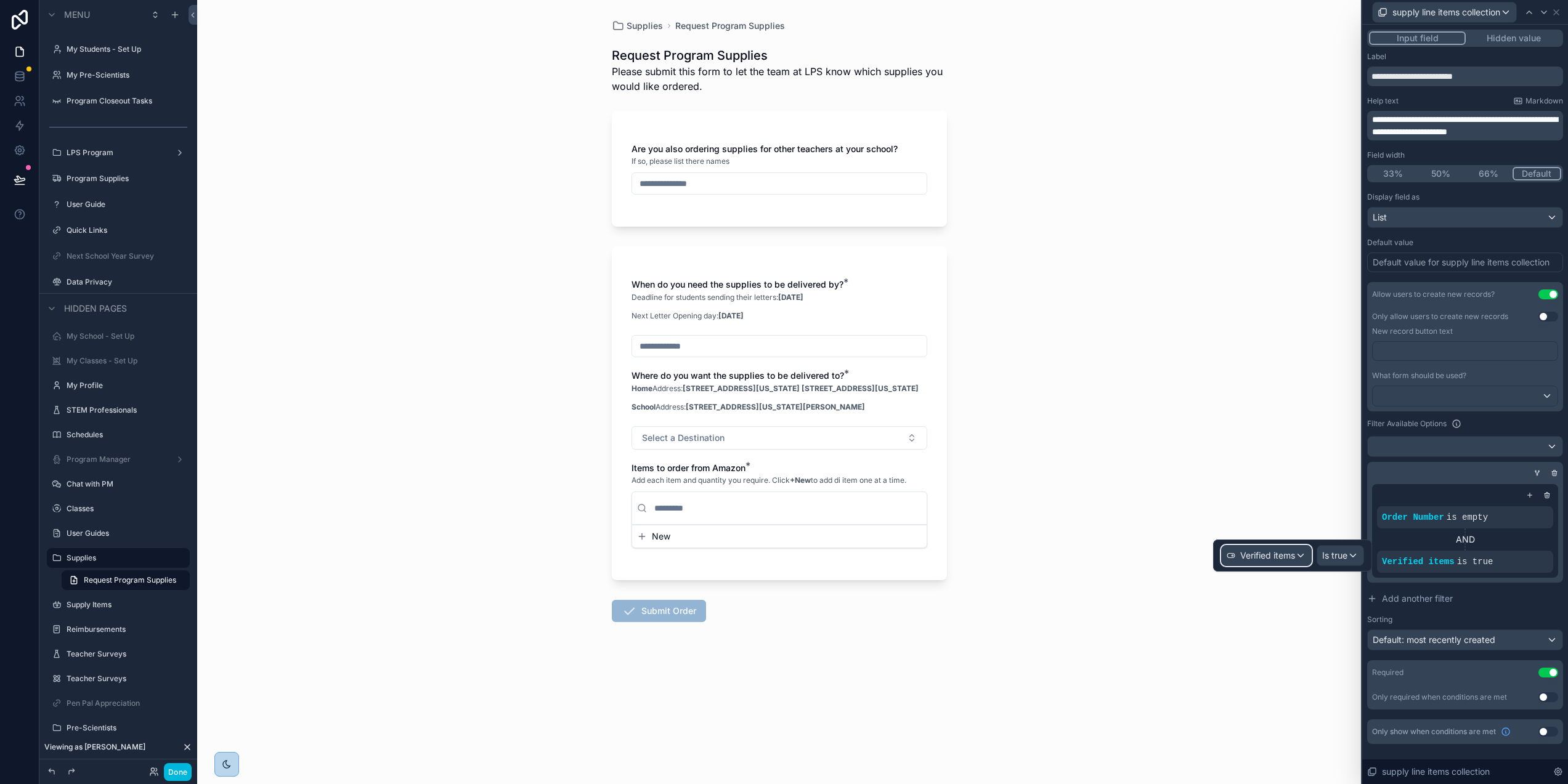
click at [1305, 555] on div "Verified items" at bounding box center [1266, 556] width 90 height 20
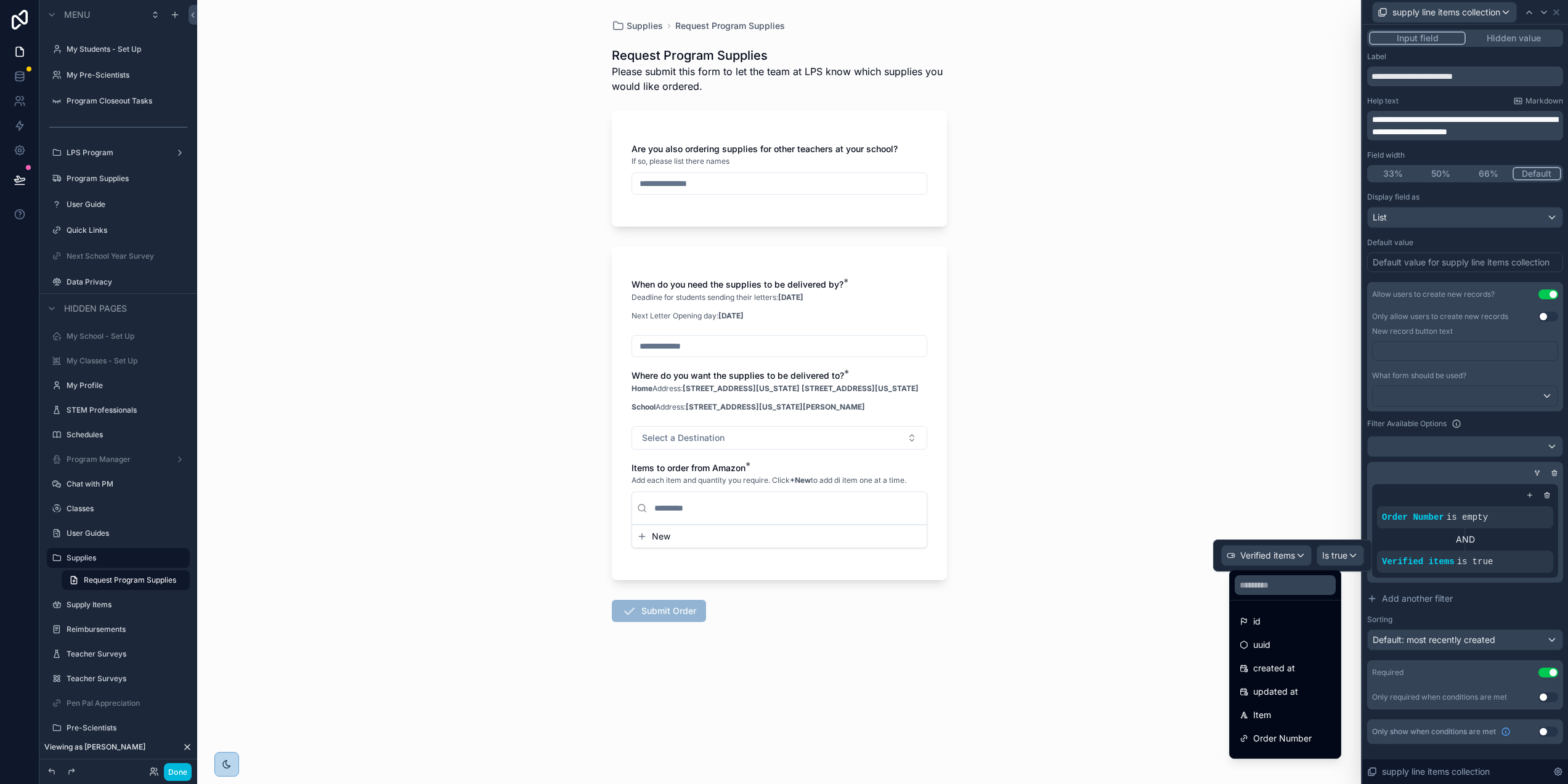
drag, startPoint x: 1313, startPoint y: 500, endPoint x: 1339, endPoint y: 511, distance: 28.2
click at [1314, 500] on div "Supplies Request Program Supplies Request Program Supplies Please submit this f…" at bounding box center [779, 392] width 1164 height 784
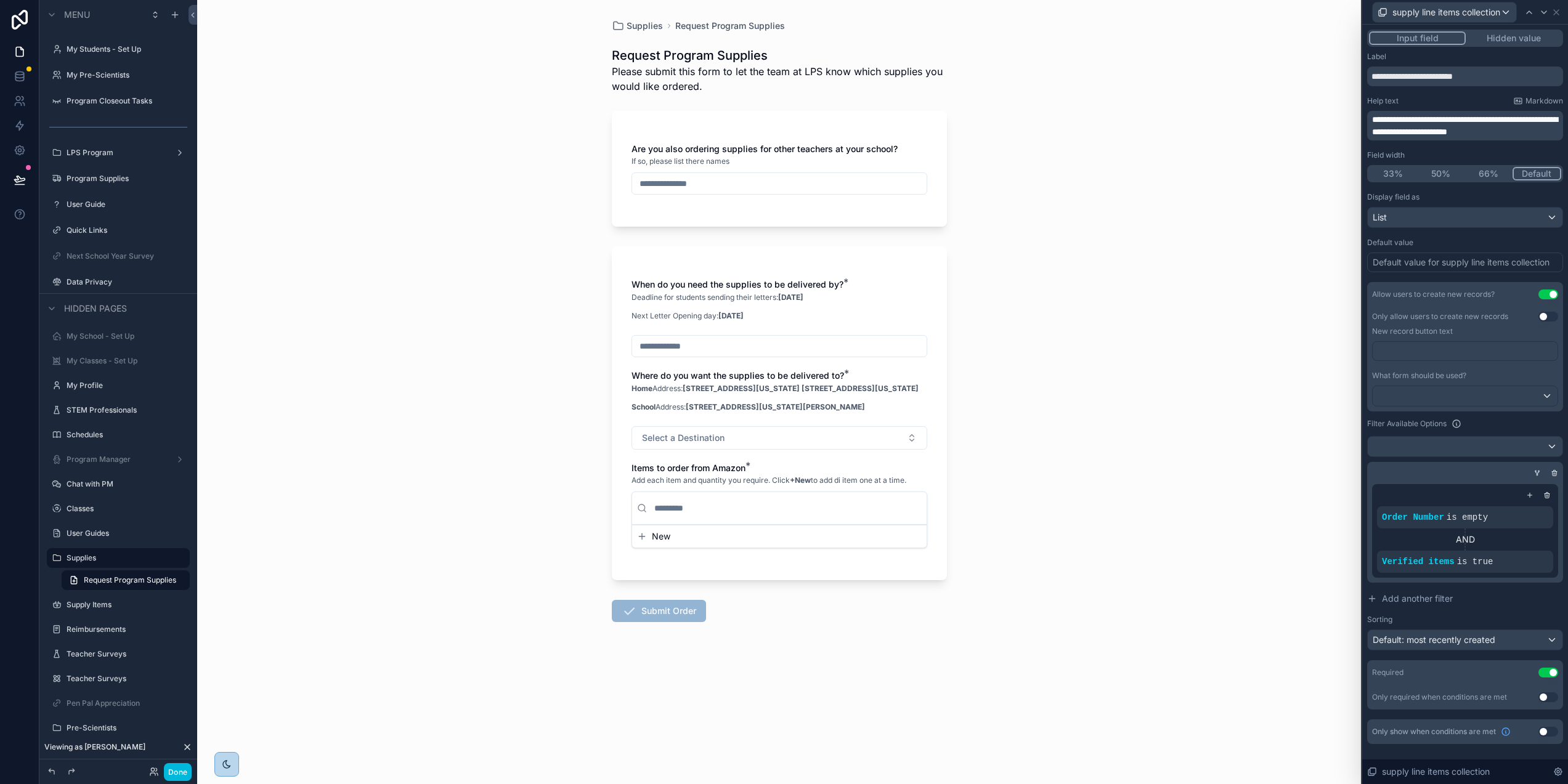
click at [0, 0] on icon at bounding box center [0, 0] width 0 height 0
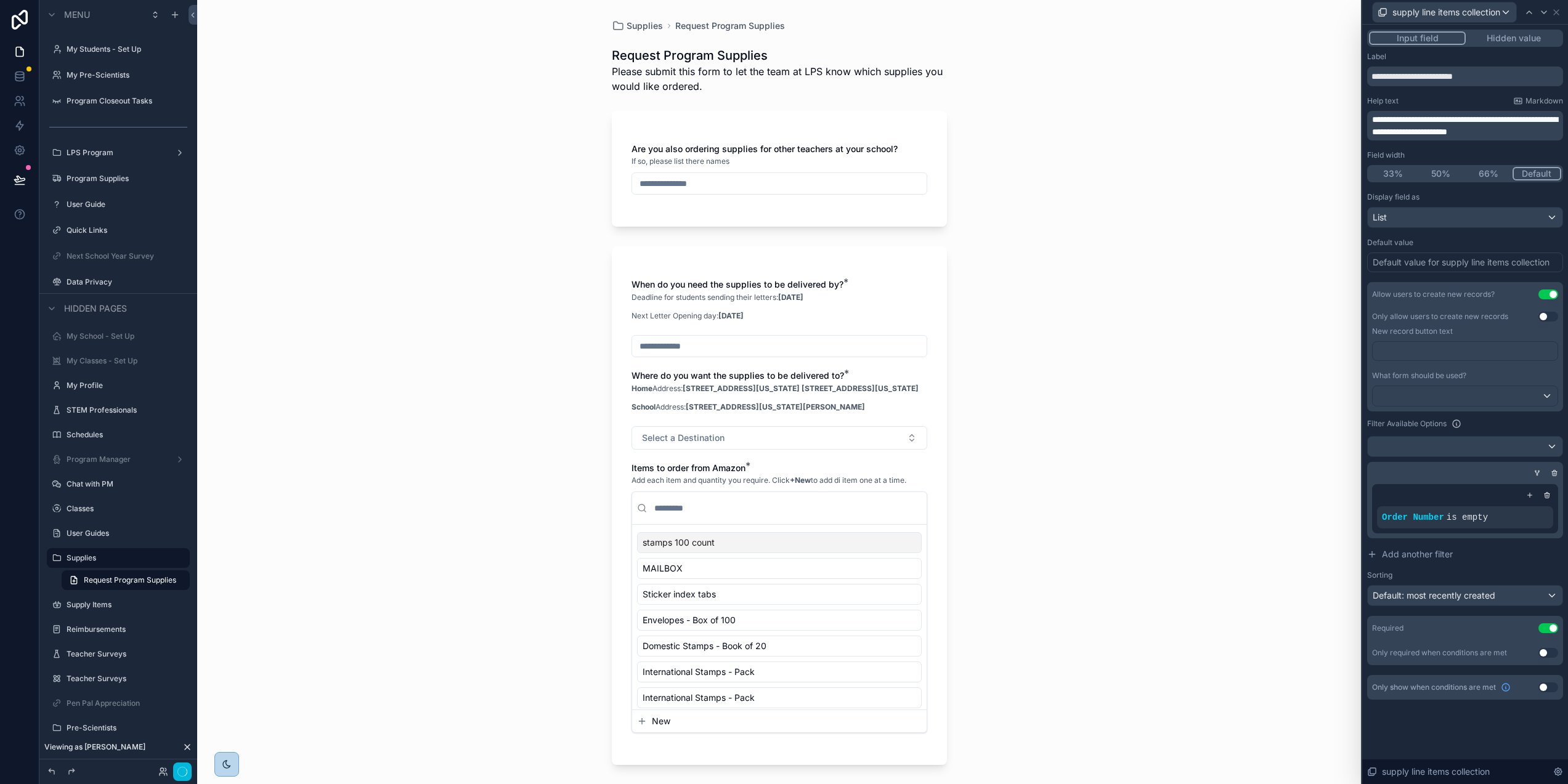
scroll to position [39, 2]
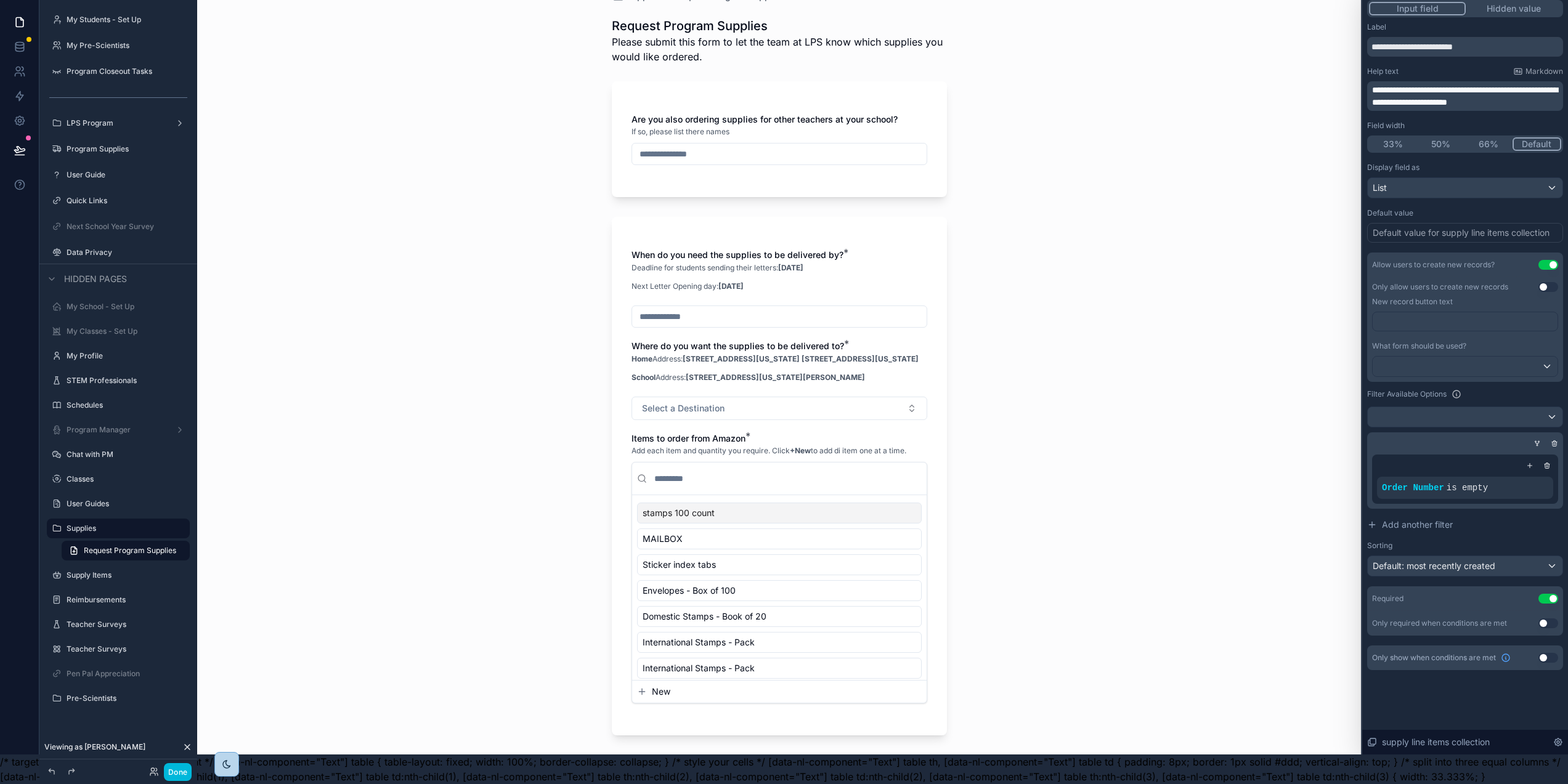
click at [1533, 462] on icon at bounding box center [1529, 465] width 7 height 7
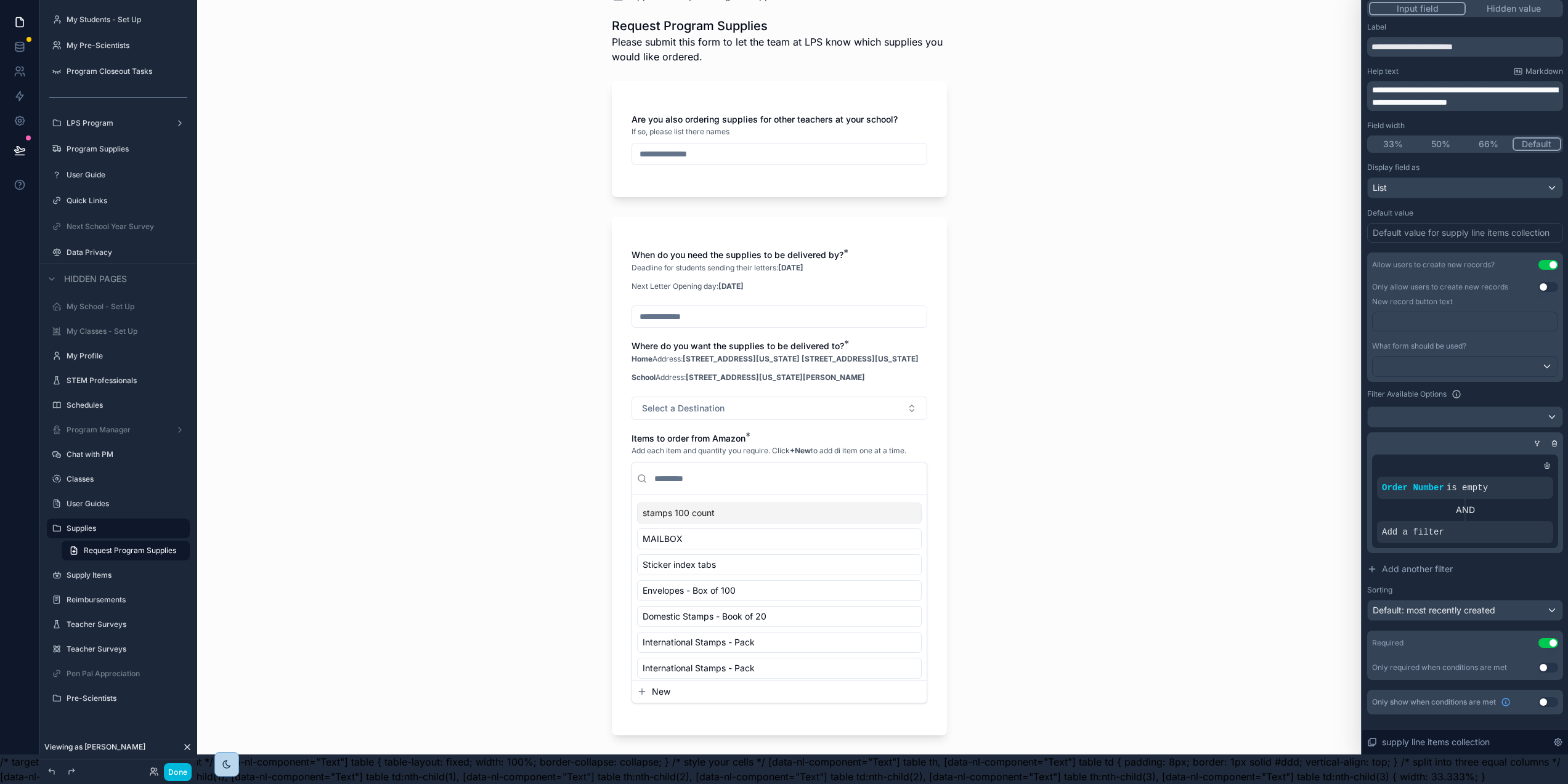
click at [0, 0] on icon at bounding box center [0, 0] width 0 height 0
click at [1308, 455] on div "Supplies Request Program Supplies Request Program Supplies Please submit this f…" at bounding box center [779, 362] width 1164 height 784
click at [0, 0] on icon at bounding box center [0, 0] width 0 height 0
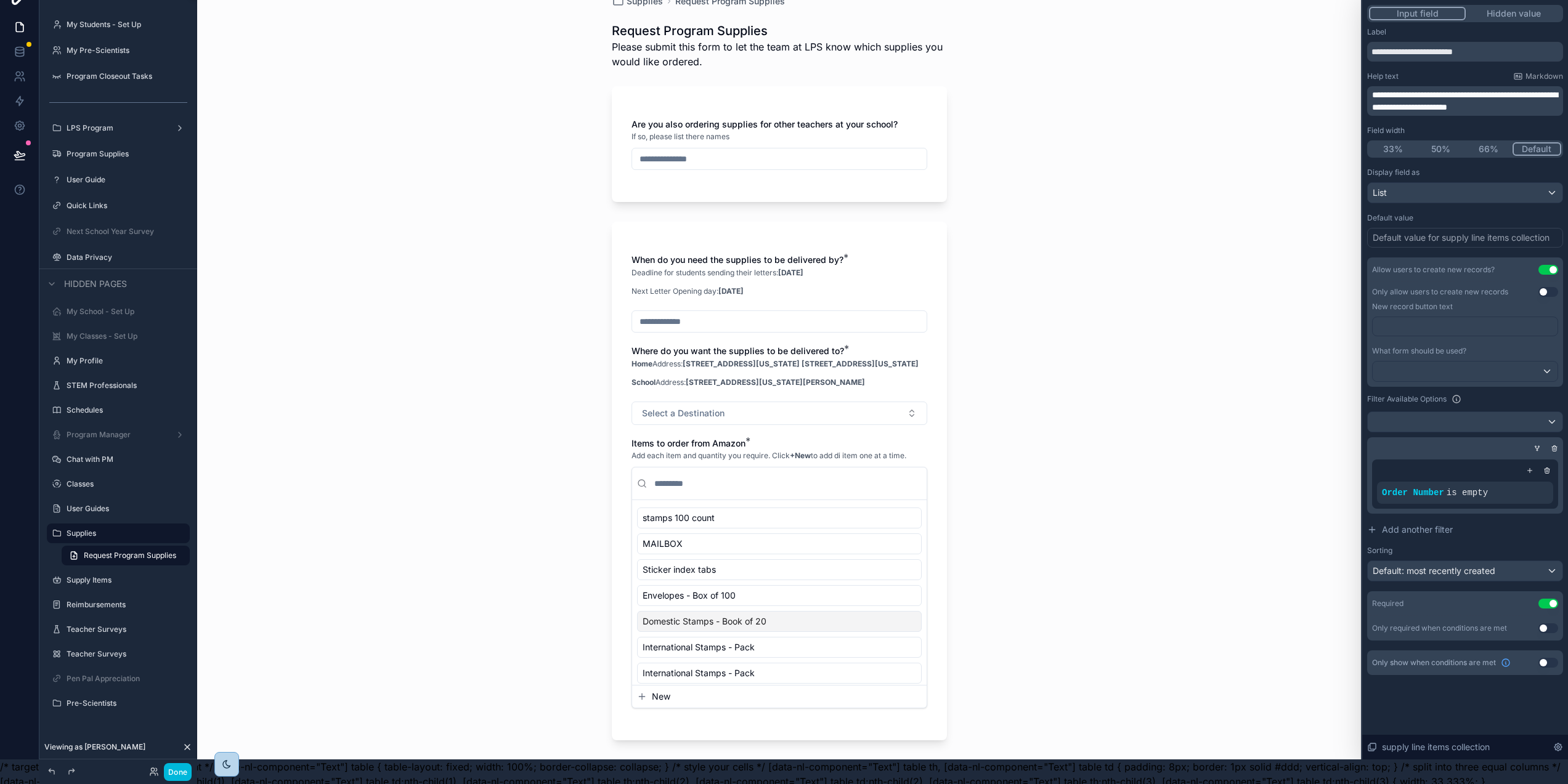
scroll to position [0, 2]
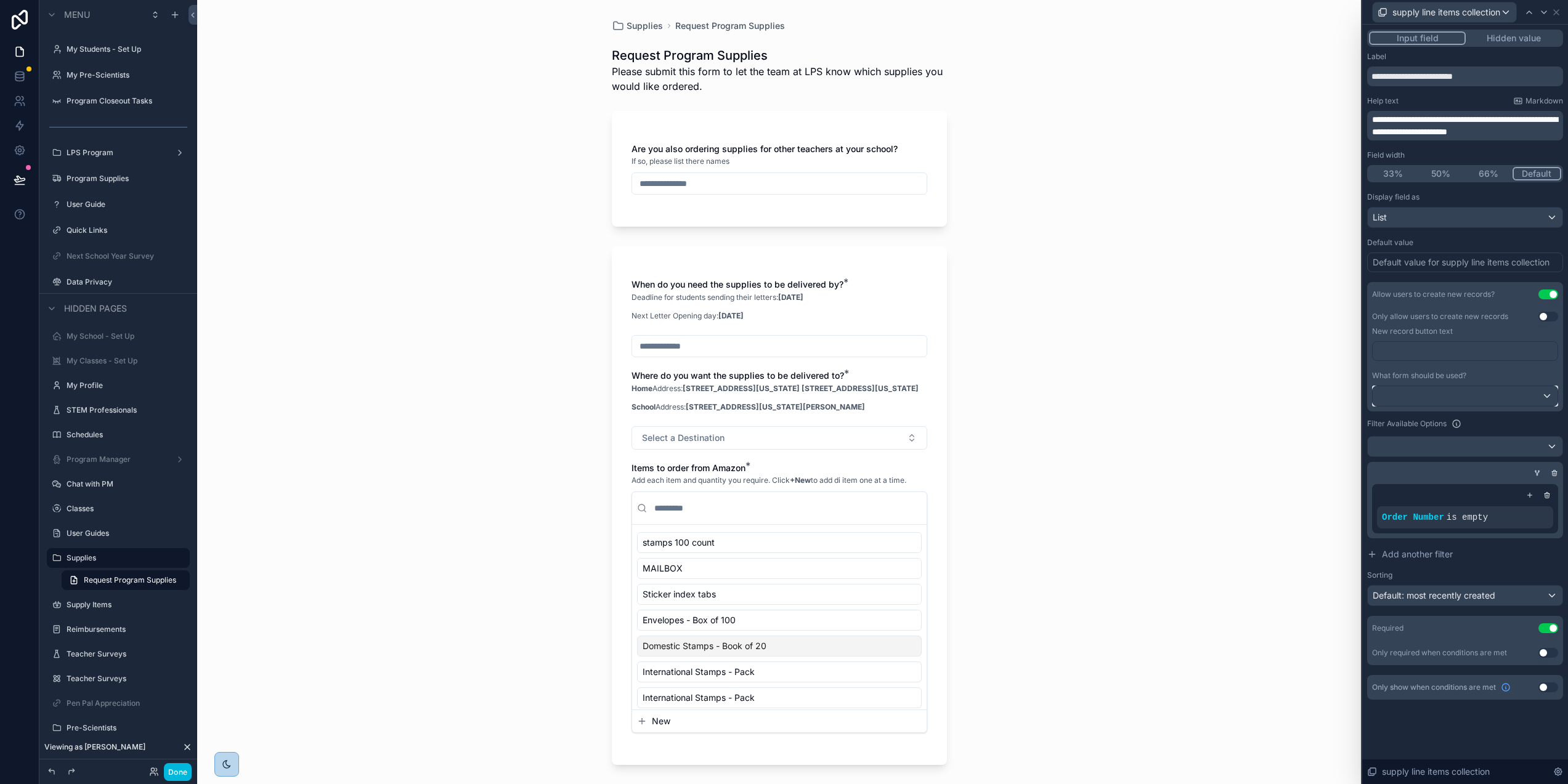
click at [1442, 402] on div at bounding box center [1465, 396] width 185 height 20
click at [1235, 358] on div "Supplies Request Program Supplies Request Program Supplies Please submit this f…" at bounding box center [779, 392] width 1164 height 784
click at [1234, 358] on div "Supplies Request Program Supplies Request Program Supplies Please submit this f…" at bounding box center [779, 392] width 1164 height 784
click at [1237, 341] on div "Supplies Request Program Supplies Request Program Supplies Please submit this f…" at bounding box center [779, 392] width 1164 height 784
click at [1326, 385] on div "Supplies Request Program Supplies Request Program Supplies Please submit this f…" at bounding box center [779, 392] width 1164 height 784
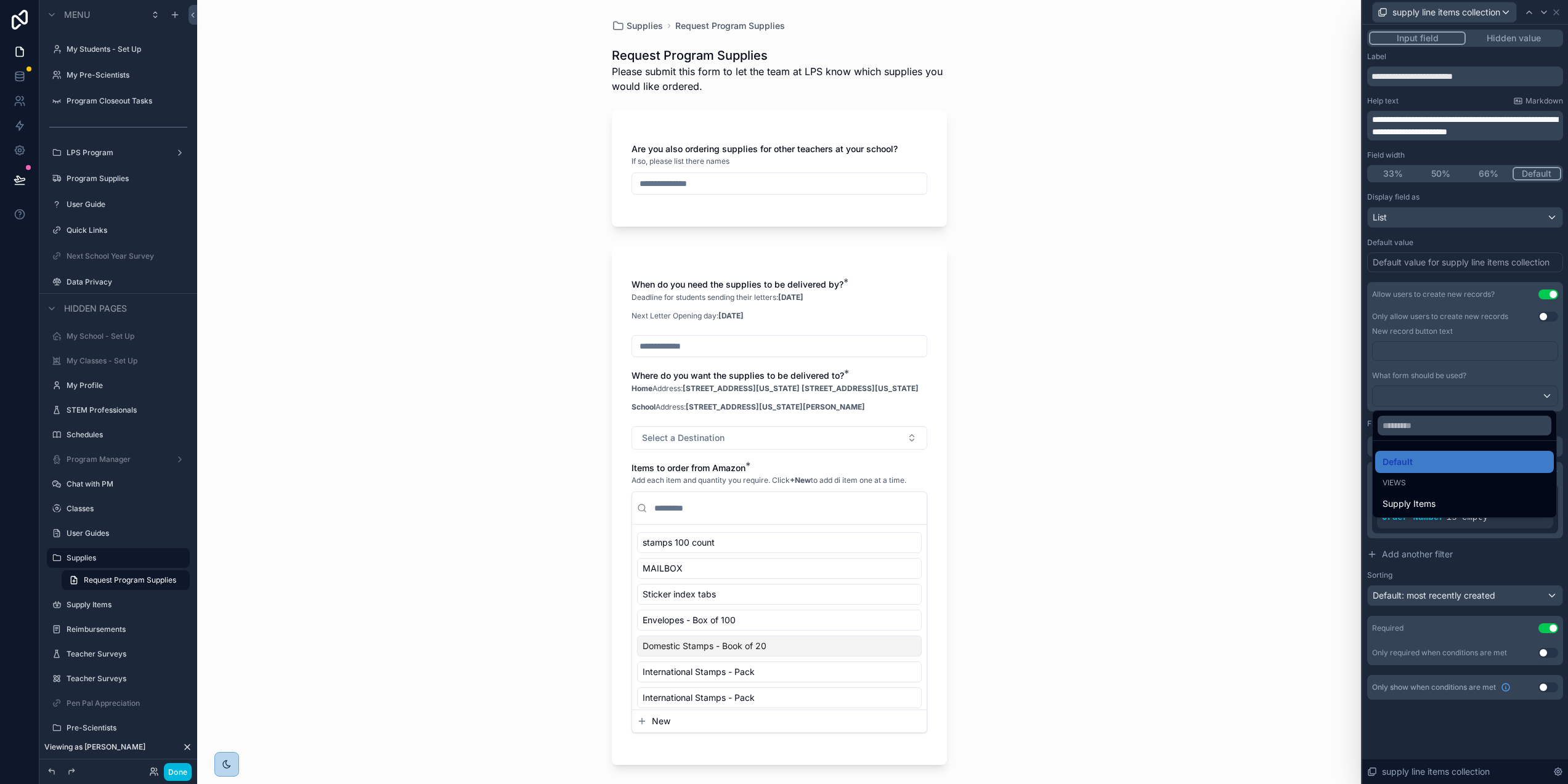
click at [1495, 551] on div at bounding box center [1465, 392] width 206 height 784
